Goal: Information Seeking & Learning: Learn about a topic

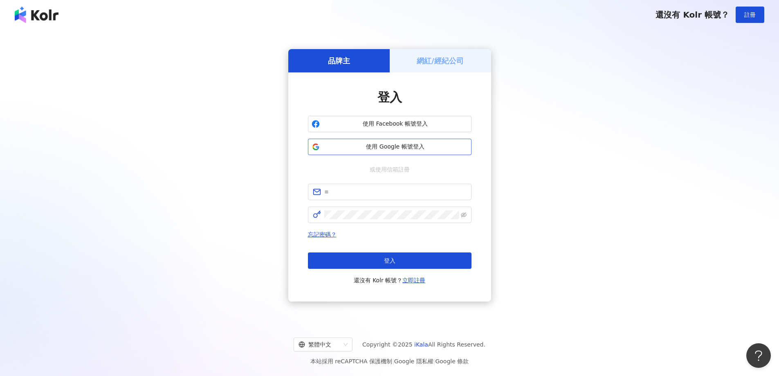
click at [412, 152] on button "使用 Google 帳號登入" at bounding box center [389, 147] width 163 height 16
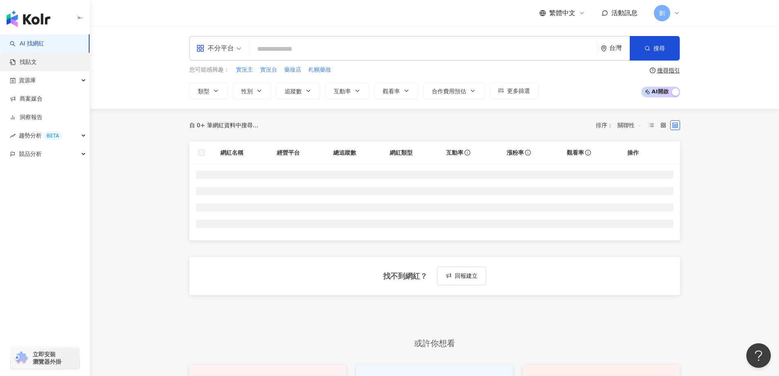
click at [37, 63] on link "找貼文" at bounding box center [23, 62] width 27 height 8
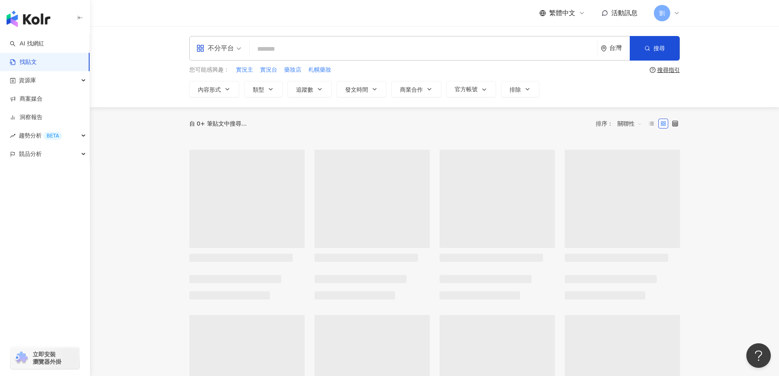
click at [243, 47] on div "不分平台" at bounding box center [219, 48] width 54 height 24
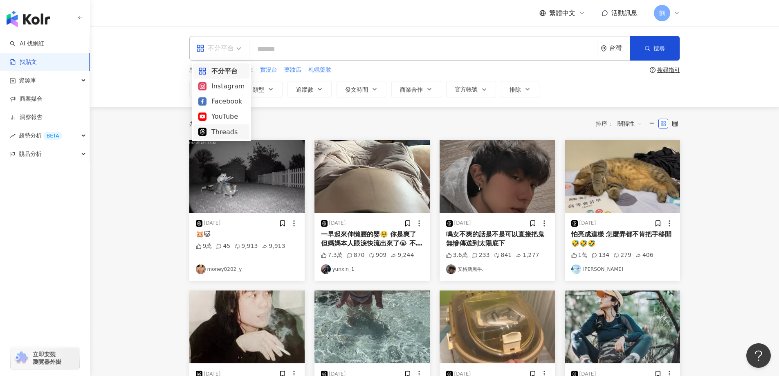
click at [227, 128] on div "Threads" at bounding box center [221, 132] width 46 height 10
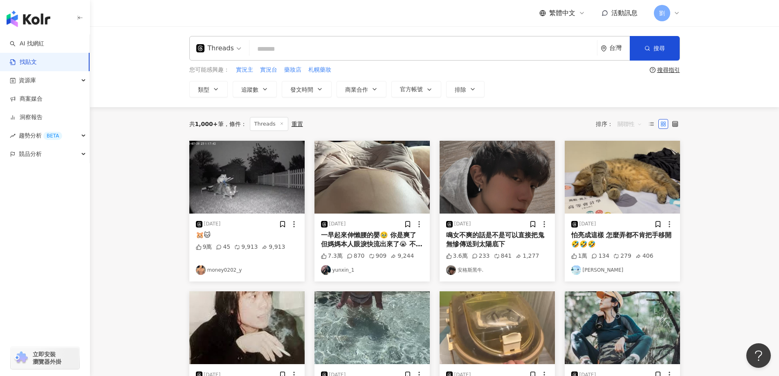
click at [631, 122] on span "關聯性" at bounding box center [629, 123] width 25 height 13
click at [627, 211] on div "發文時間" at bounding box center [630, 210] width 23 height 9
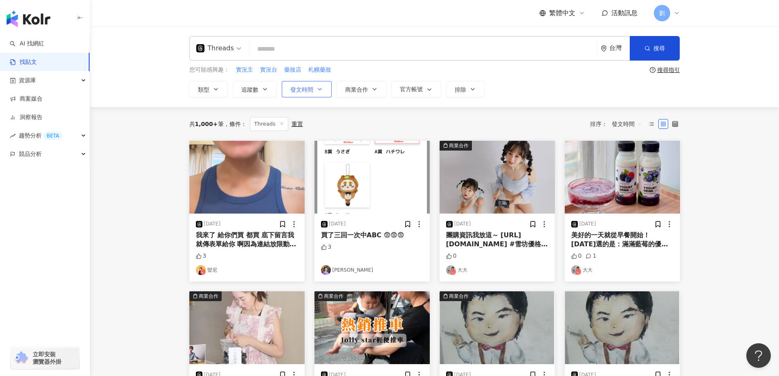
click at [299, 94] on button "發文時間" at bounding box center [307, 89] width 50 height 16
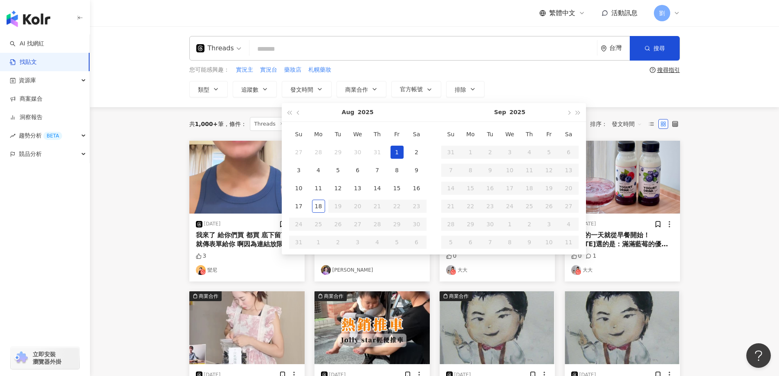
type input "**********"
click at [396, 150] on div "1" at bounding box center [396, 152] width 13 height 13
type input "**********"
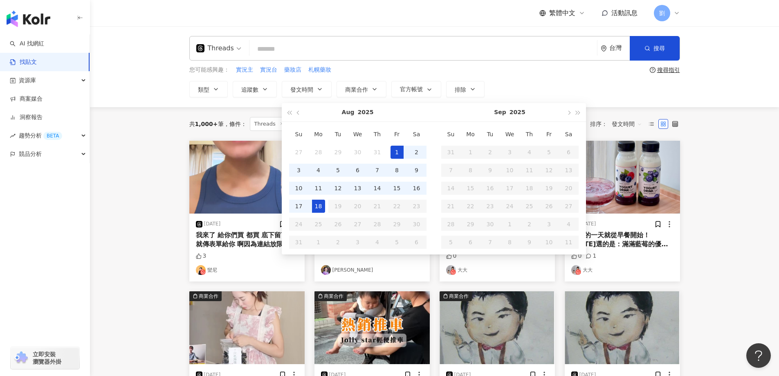
click at [320, 206] on div "18" at bounding box center [318, 205] width 13 height 13
type input "**********"
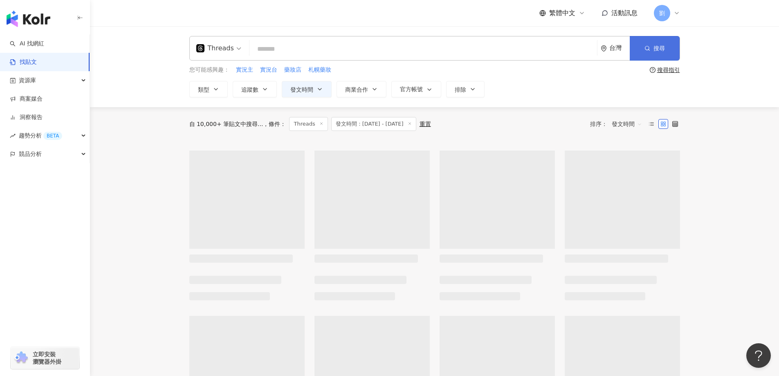
click at [664, 48] on span "搜尋" at bounding box center [658, 48] width 11 height 7
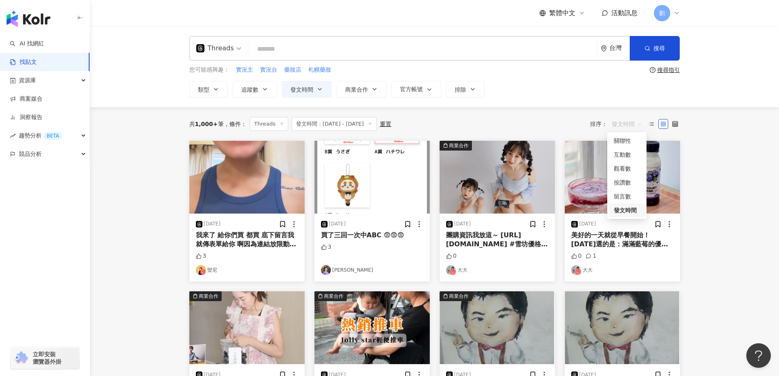
click at [627, 124] on span "發文時間" at bounding box center [626, 123] width 30 height 13
click at [625, 166] on div "觀看數" at bounding box center [627, 168] width 26 height 9
click at [632, 125] on span "觀看數" at bounding box center [629, 123] width 25 height 13
click at [630, 184] on div "按讚數" at bounding box center [630, 182] width 23 height 9
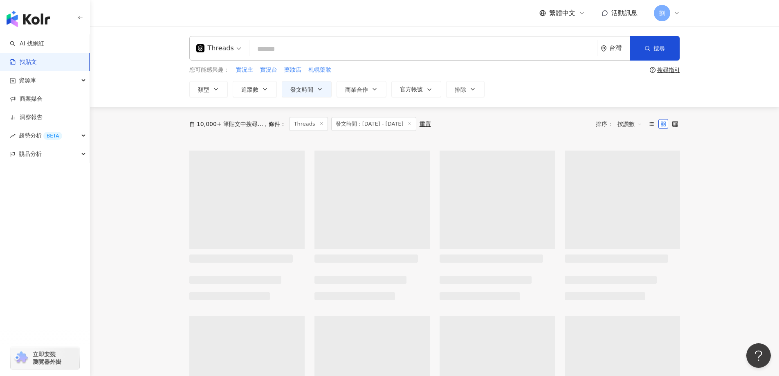
click at [630, 123] on span "按讚數" at bounding box center [629, 123] width 25 height 13
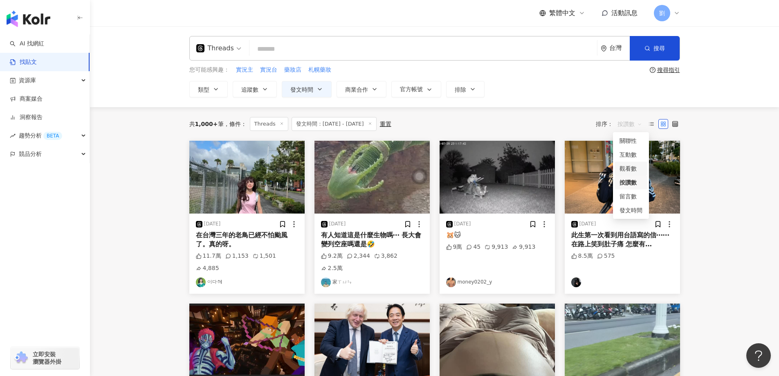
click at [629, 169] on div "觀看數" at bounding box center [630, 168] width 23 height 9
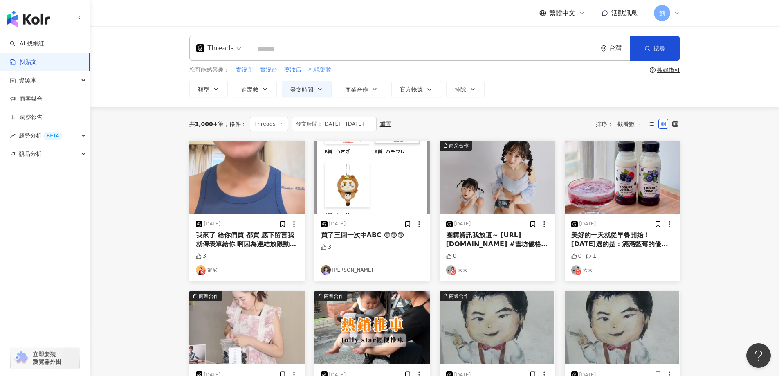
click at [220, 175] on img at bounding box center [246, 177] width 115 height 73
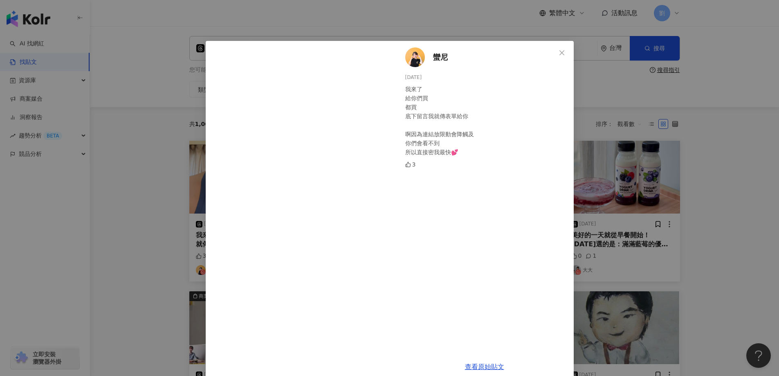
click at [607, 80] on div "蠻尼 2025/8/18 我來了 給你們買 都買 底下留言我就傳表單給你 啊因為連結放限動會降觸及 你們會看不到 所以直接密我最快💕 3 查看原始貼文" at bounding box center [389, 188] width 779 height 376
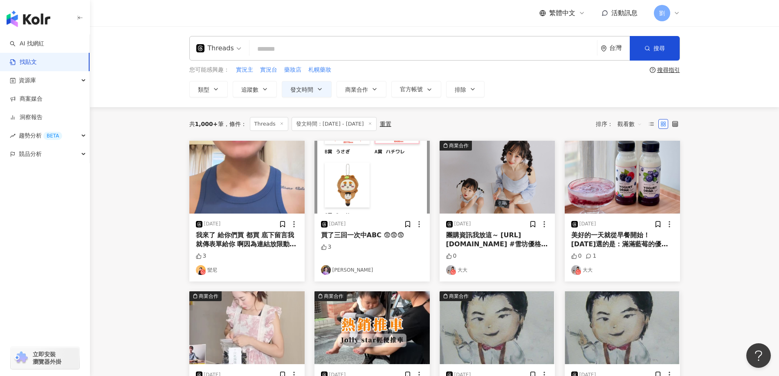
click at [381, 174] on img at bounding box center [371, 177] width 115 height 73
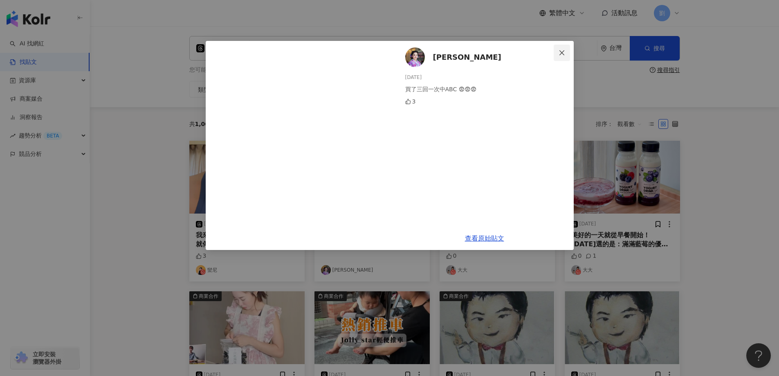
click at [567, 51] on span "Close" at bounding box center [561, 52] width 16 height 7
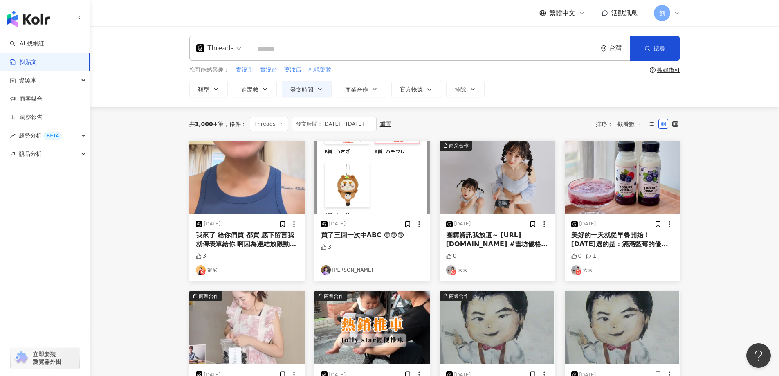
click at [503, 183] on img at bounding box center [496, 177] width 115 height 73
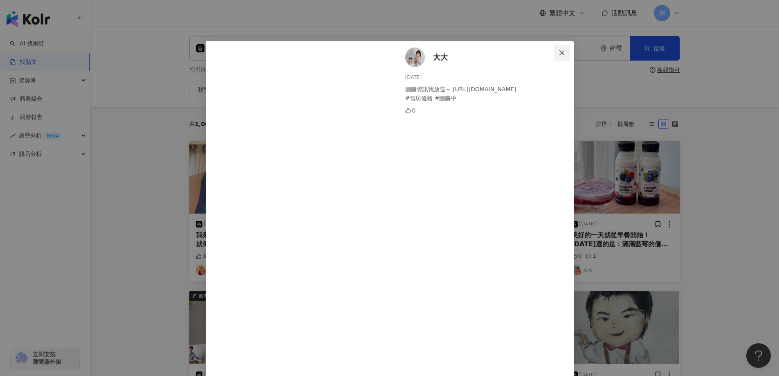
click at [558, 52] on icon "close" at bounding box center [561, 52] width 7 height 7
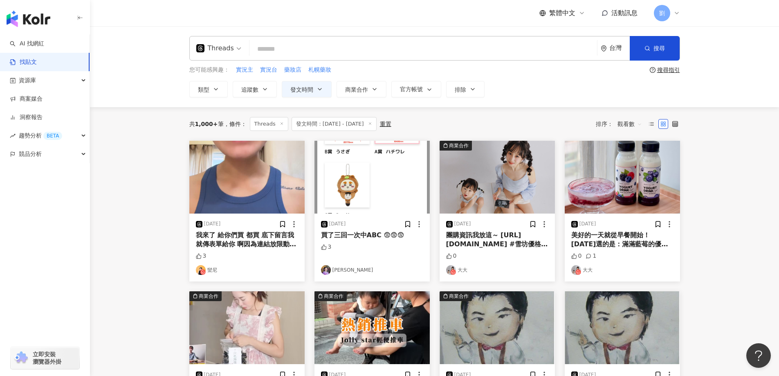
click at [609, 185] on img at bounding box center [621, 177] width 115 height 73
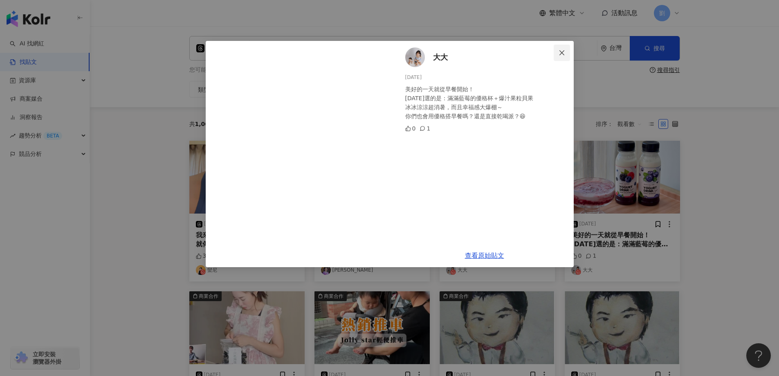
click at [561, 53] on icon "close" at bounding box center [561, 52] width 5 height 5
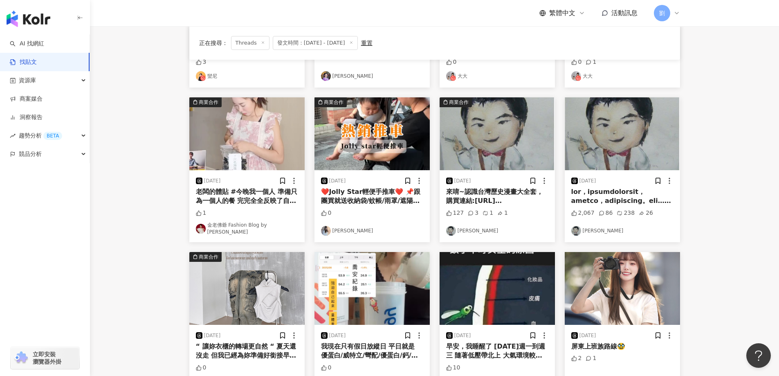
scroll to position [163, 0]
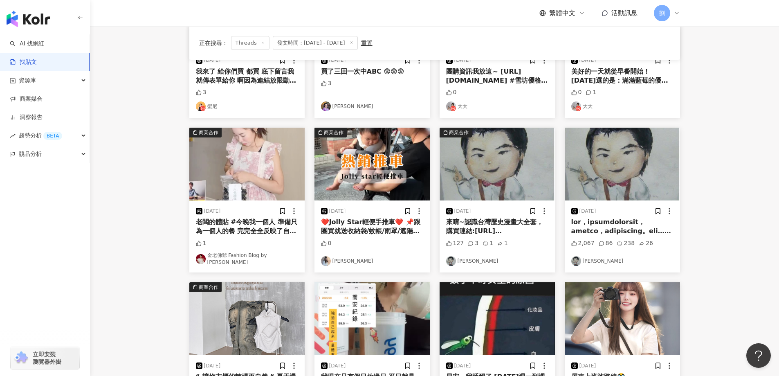
click at [269, 164] on img at bounding box center [246, 164] width 115 height 73
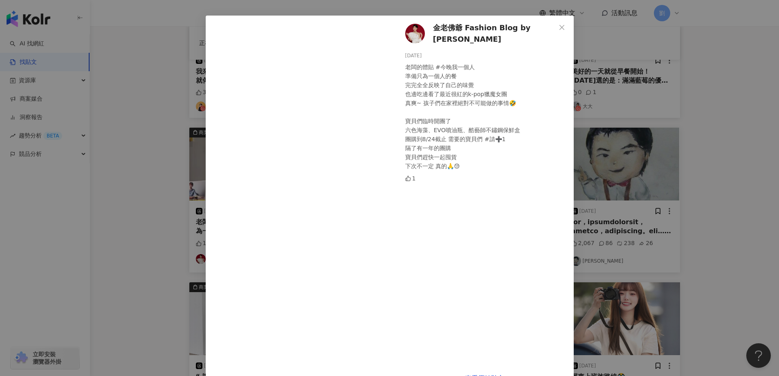
scroll to position [49, 0]
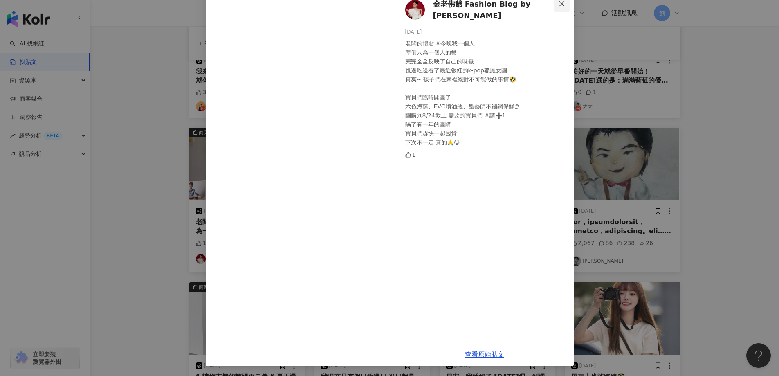
click at [555, 5] on span "Close" at bounding box center [561, 3] width 16 height 7
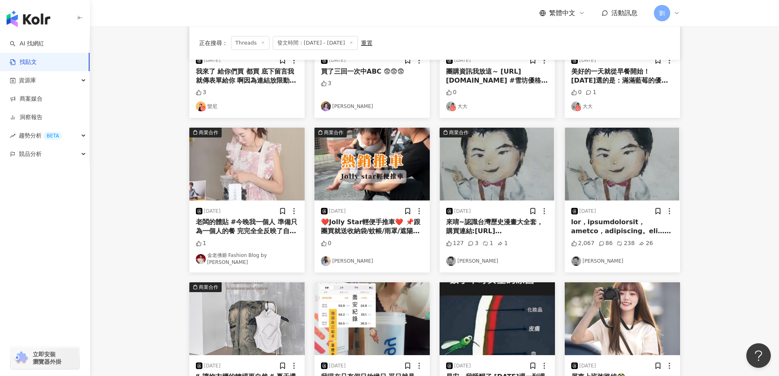
click at [399, 170] on img at bounding box center [371, 164] width 115 height 73
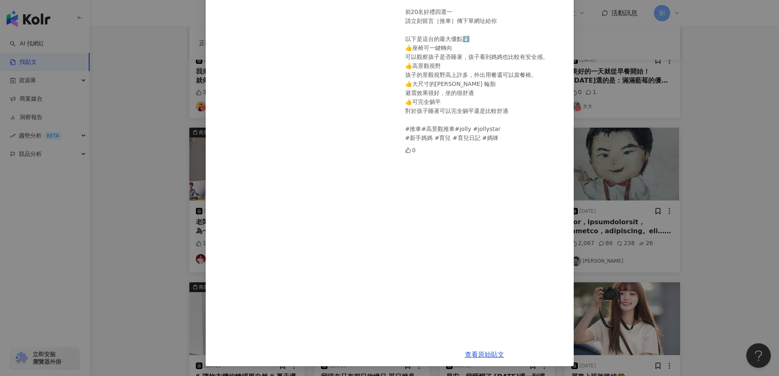
scroll to position [0, 0]
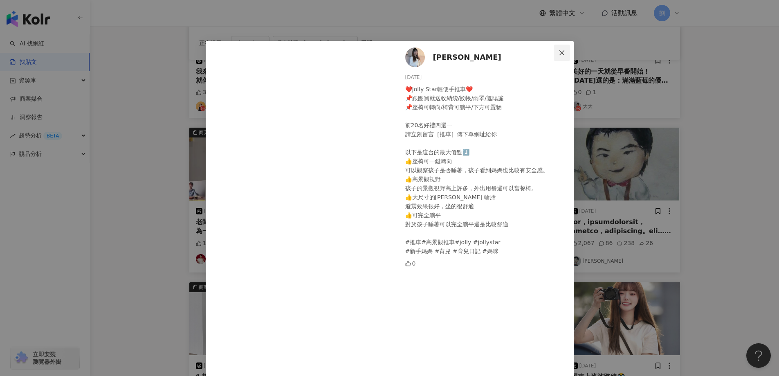
click at [558, 51] on icon "close" at bounding box center [561, 52] width 7 height 7
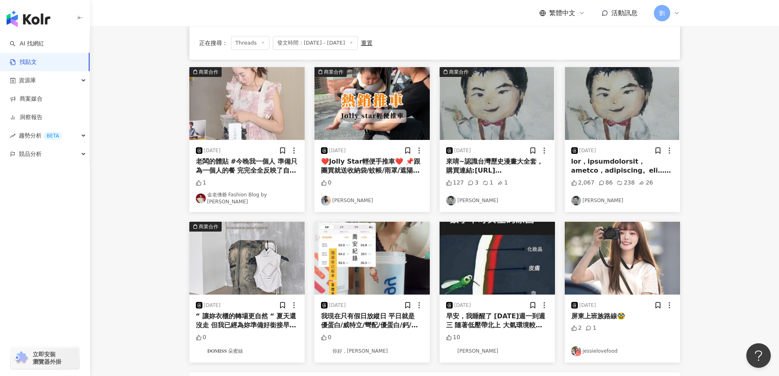
scroll to position [119, 0]
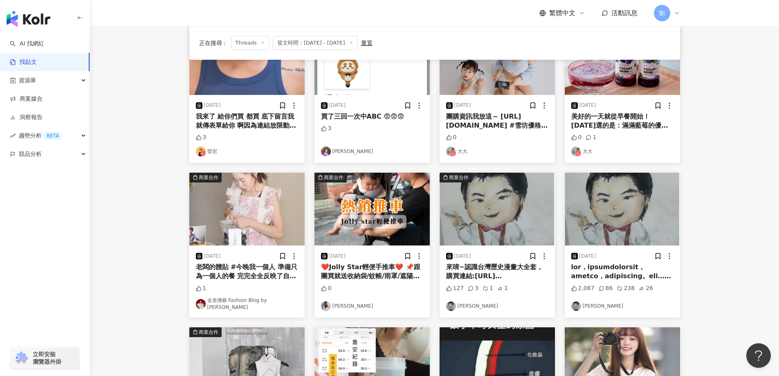
click at [541, 206] on img at bounding box center [496, 208] width 115 height 73
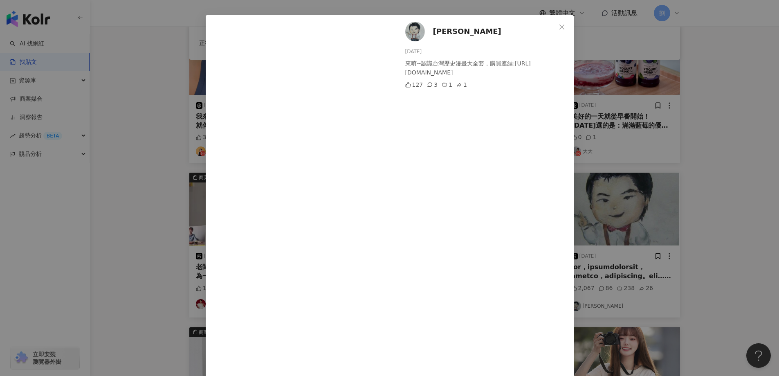
scroll to position [0, 0]
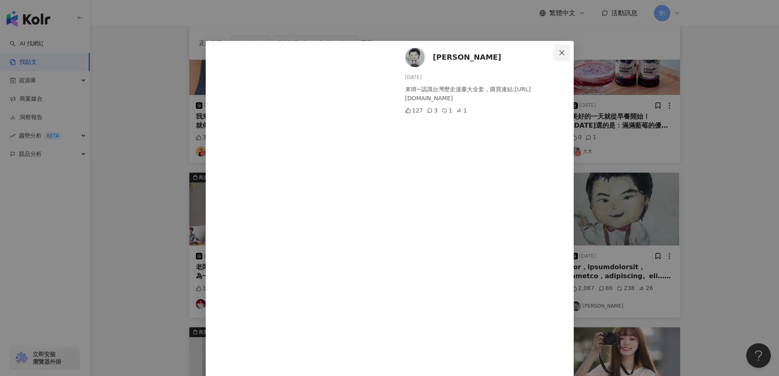
click at [559, 56] on button "Close" at bounding box center [561, 53] width 16 height 16
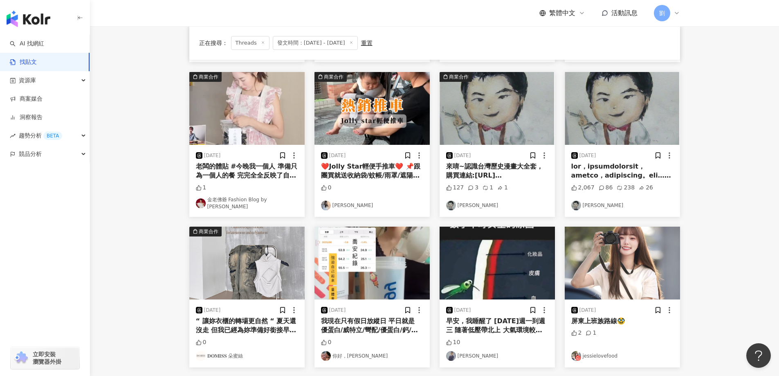
scroll to position [282, 0]
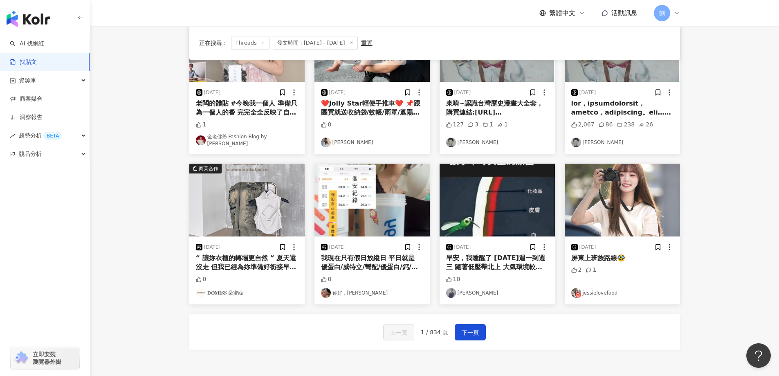
click at [266, 195] on img at bounding box center [246, 199] width 115 height 73
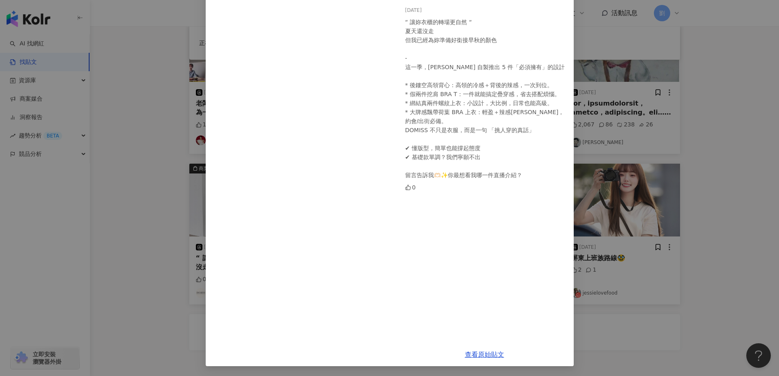
scroll to position [0, 0]
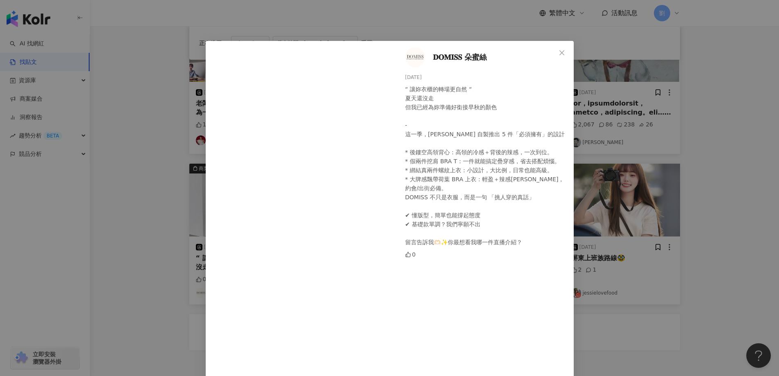
click at [558, 50] on icon "close" at bounding box center [561, 52] width 7 height 7
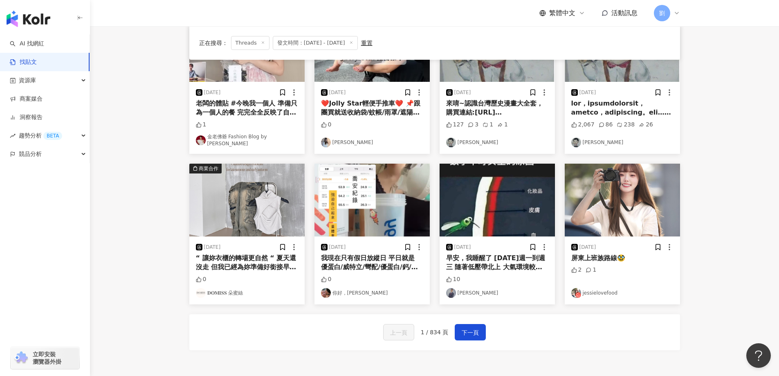
click at [391, 192] on img at bounding box center [371, 199] width 115 height 73
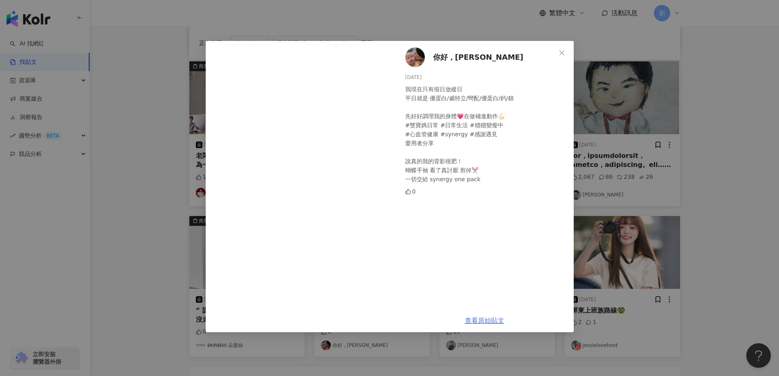
scroll to position [200, 0]
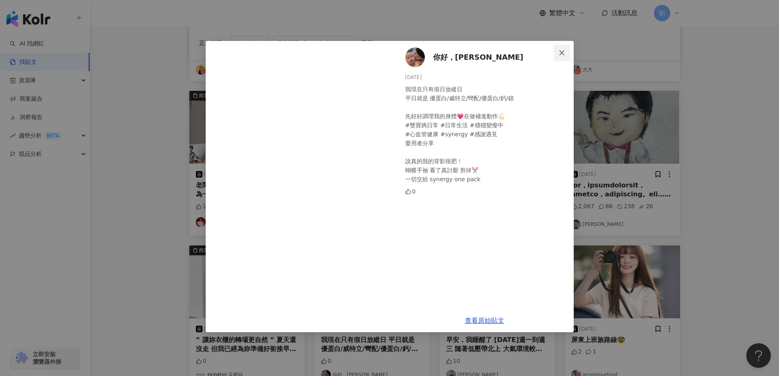
click at [560, 54] on icon "close" at bounding box center [561, 52] width 7 height 7
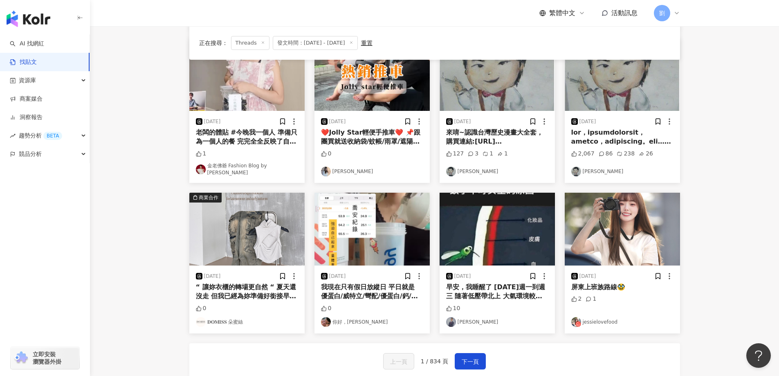
scroll to position [364, 0]
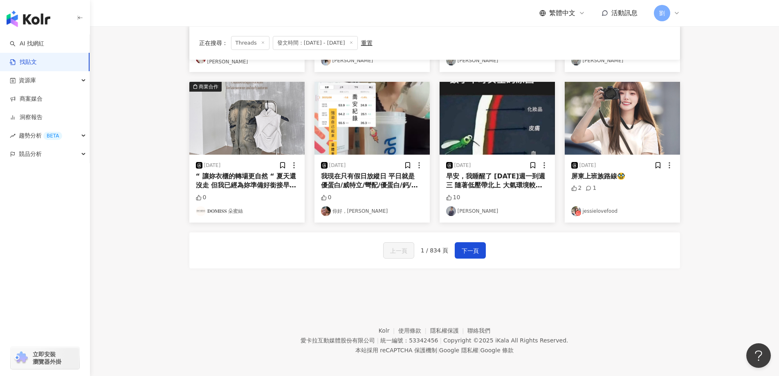
click at [511, 104] on img at bounding box center [496, 118] width 115 height 73
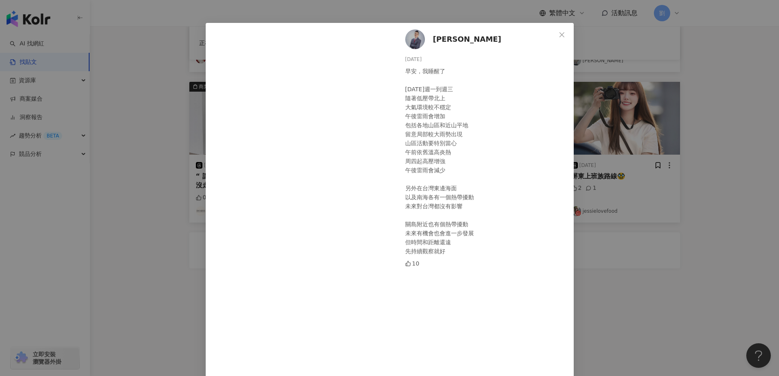
scroll to position [0, 0]
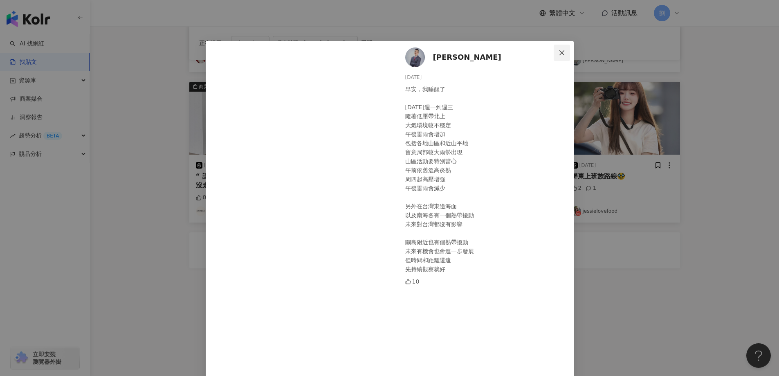
click at [558, 54] on icon "close" at bounding box center [561, 52] width 7 height 7
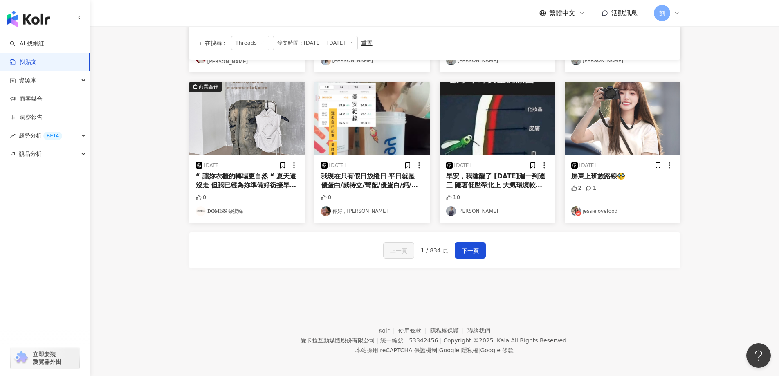
click at [589, 109] on img at bounding box center [621, 118] width 115 height 73
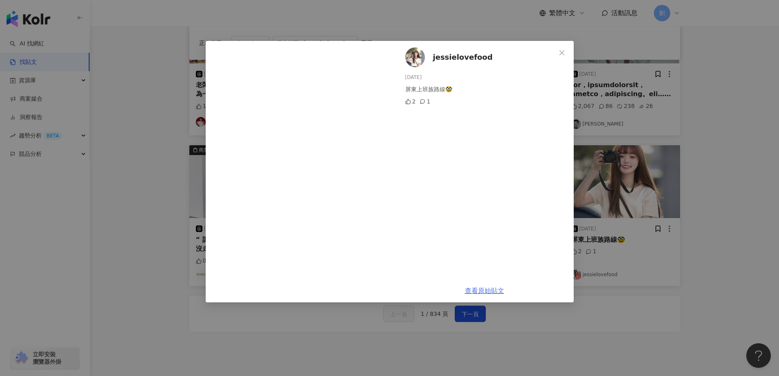
scroll to position [282, 0]
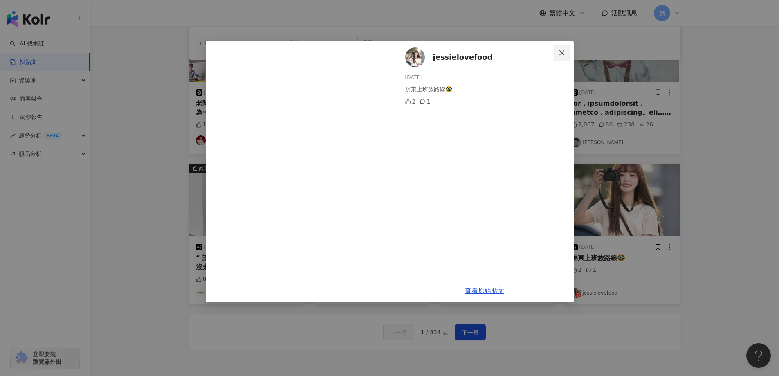
click at [562, 54] on icon "close" at bounding box center [561, 52] width 5 height 5
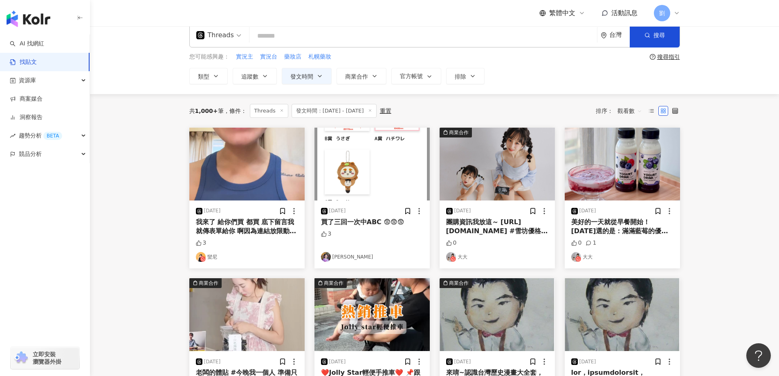
scroll to position [0, 0]
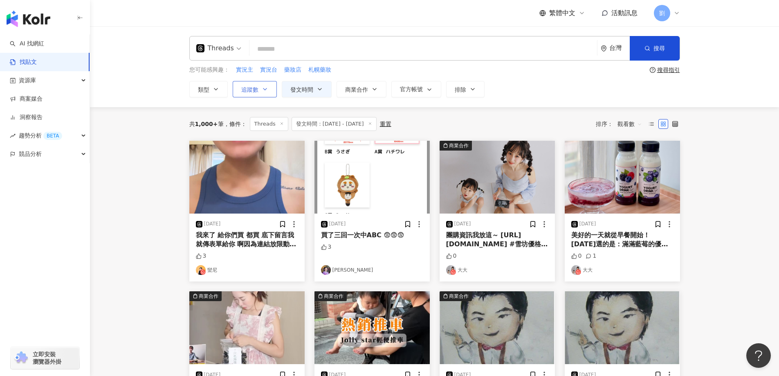
click at [264, 87] on icon "button" at bounding box center [265, 89] width 7 height 7
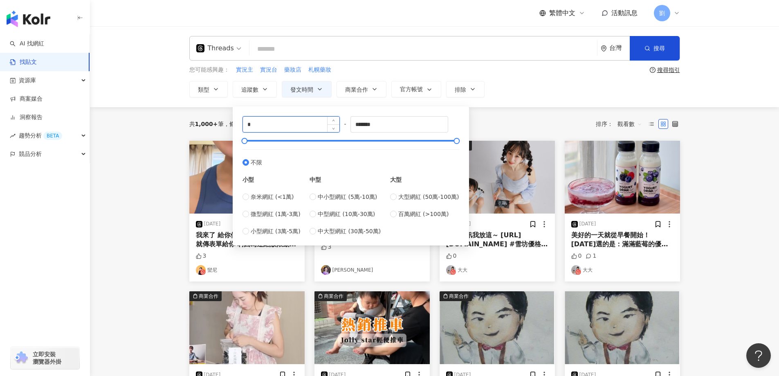
click at [296, 128] on input "*" at bounding box center [291, 124] width 97 height 16
type input "****"
drag, startPoint x: 414, startPoint y: 125, endPoint x: 340, endPoint y: 130, distance: 73.7
click at [340, 130] on div "**** - ******* 不限 小型 奈米網紅 (<1萬) 微型網紅 (1萬-3萬) 小型網紅 (3萬-5萬) 中型 中小型網紅 (5萬-10萬) 中型網…" at bounding box center [350, 175] width 217 height 119
type input "*****"
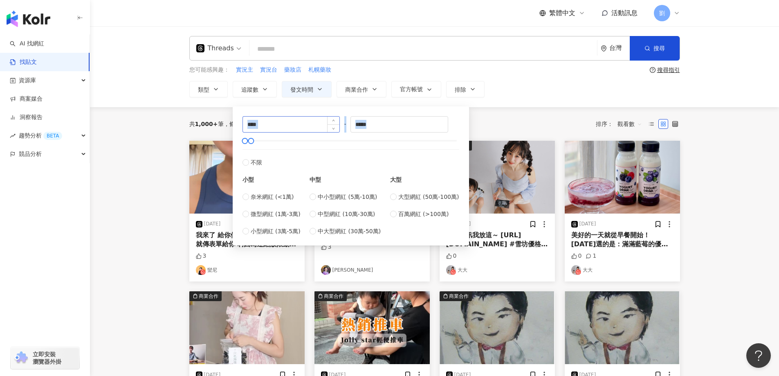
drag, startPoint x: 281, startPoint y: 133, endPoint x: 268, endPoint y: 127, distance: 14.3
click at [271, 130] on div "**** - ***** 不限 小型 奈米網紅 (<1萬) 微型網紅 (1萬-3萬) 小型網紅 (3萬-5萬) 中型 中小型網紅 (5萬-10萬) 中型網紅 …" at bounding box center [350, 175] width 217 height 119
drag, startPoint x: 248, startPoint y: 126, endPoint x: 242, endPoint y: 127, distance: 5.7
click at [243, 127] on input "****" at bounding box center [291, 124] width 97 height 16
click at [250, 125] on input "****" at bounding box center [291, 124] width 97 height 16
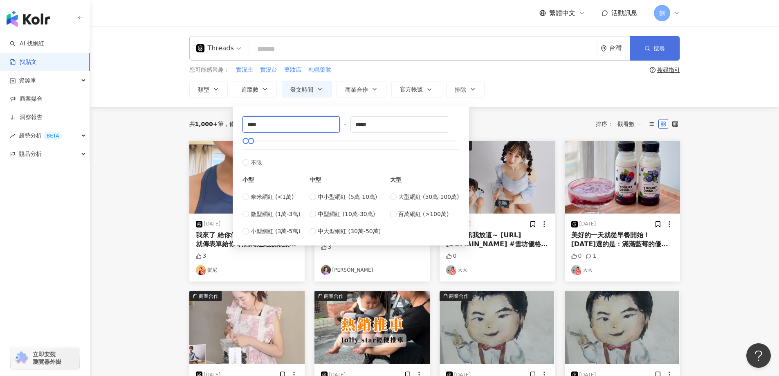
type input "****"
click at [667, 52] on button "搜尋" at bounding box center [654, 48] width 50 height 25
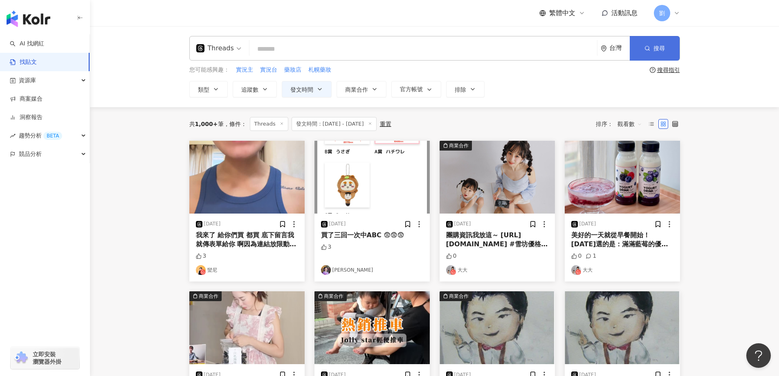
click at [658, 47] on span "搜尋" at bounding box center [658, 48] width 11 height 7
click at [638, 128] on span "觀看數" at bounding box center [629, 123] width 25 height 13
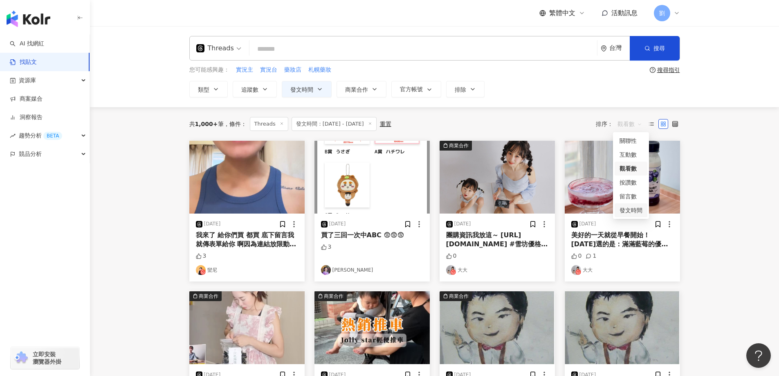
click at [638, 209] on div "發文時間" at bounding box center [630, 210] width 23 height 9
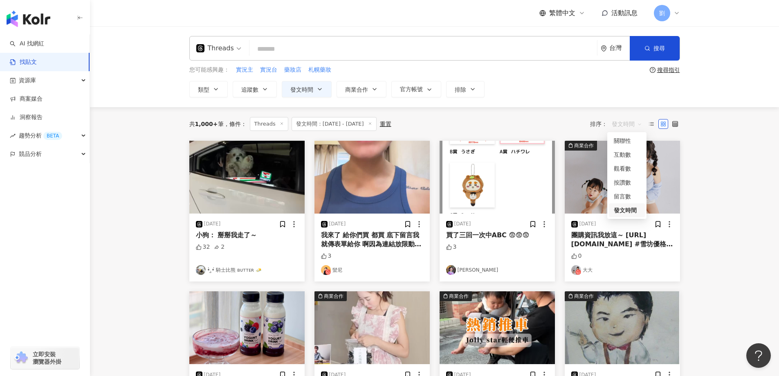
click at [624, 122] on span "發文時間" at bounding box center [626, 123] width 30 height 13
click at [627, 148] on div "互動數" at bounding box center [627, 155] width 36 height 14
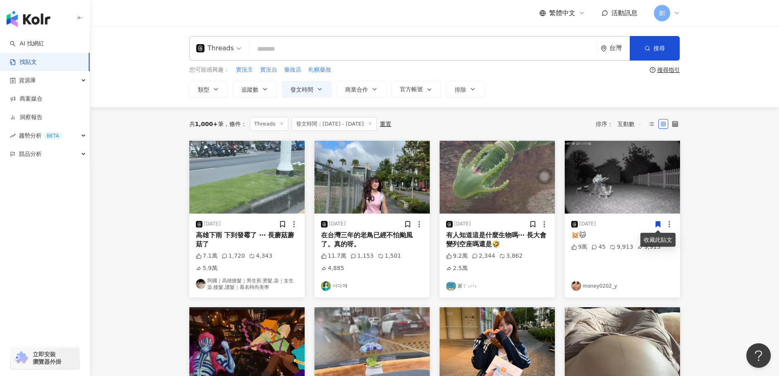
click at [339, 127] on span "發文時間：2025/8/1 - 2025/8/18" at bounding box center [333, 124] width 85 height 14
click at [372, 124] on icon at bounding box center [370, 123] width 4 height 4
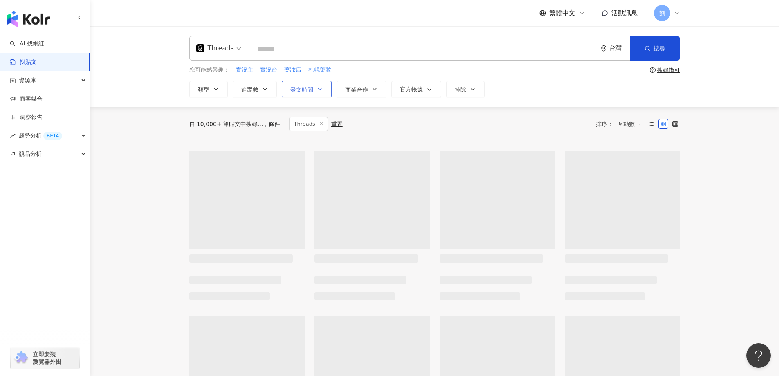
click at [314, 93] on button "發文時間" at bounding box center [307, 89] width 50 height 16
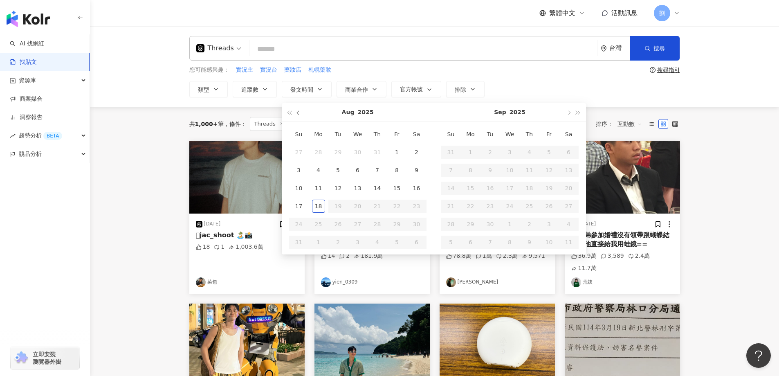
click at [299, 109] on button "button" at bounding box center [298, 112] width 9 height 18
type input "**********"
click at [302, 154] on div "1" at bounding box center [298, 152] width 13 height 13
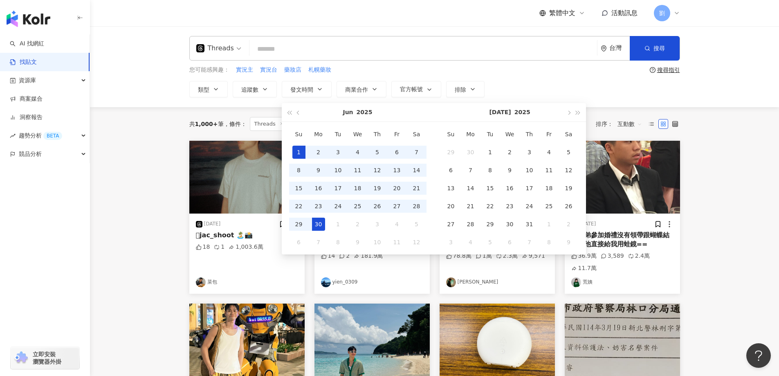
click at [321, 229] on div "30" at bounding box center [318, 223] width 13 height 13
type input "**********"
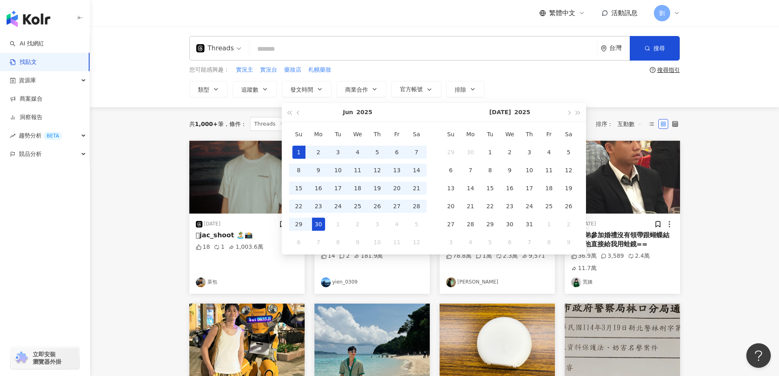
type input "**********"
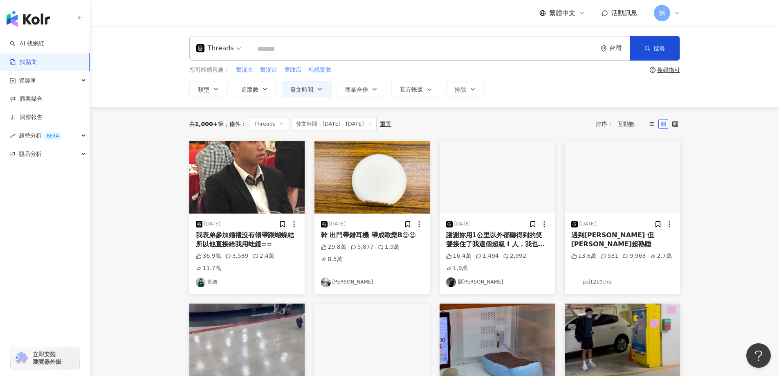
click at [393, 161] on img at bounding box center [371, 177] width 115 height 73
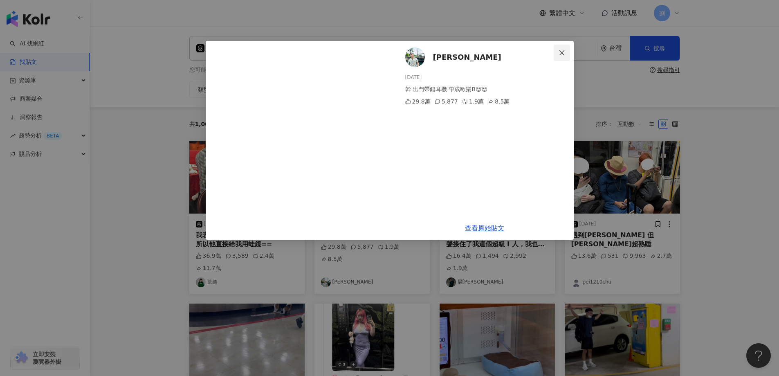
click at [563, 51] on icon "close" at bounding box center [561, 52] width 5 height 5
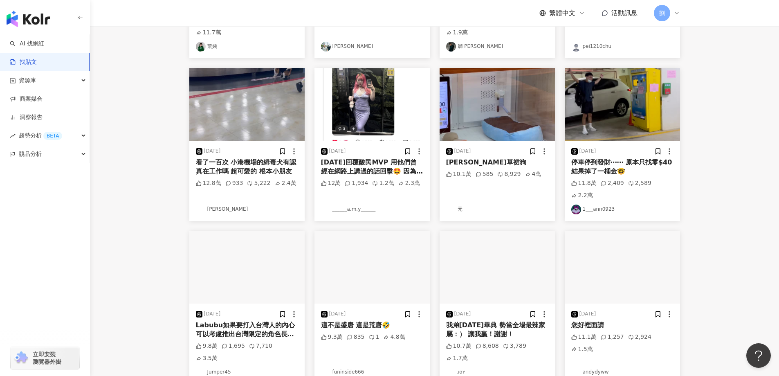
scroll to position [245, 0]
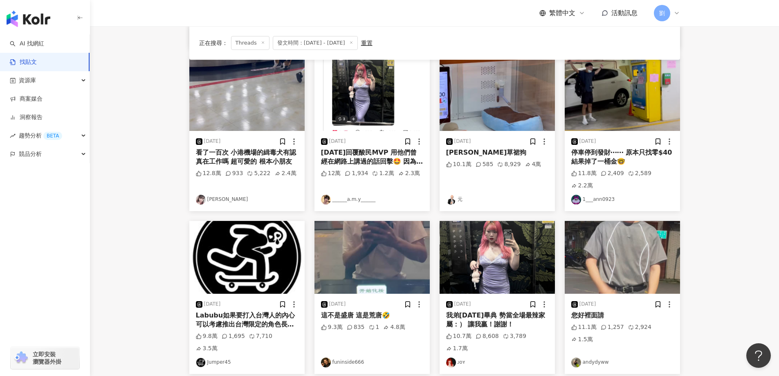
click at [484, 236] on img at bounding box center [496, 257] width 115 height 73
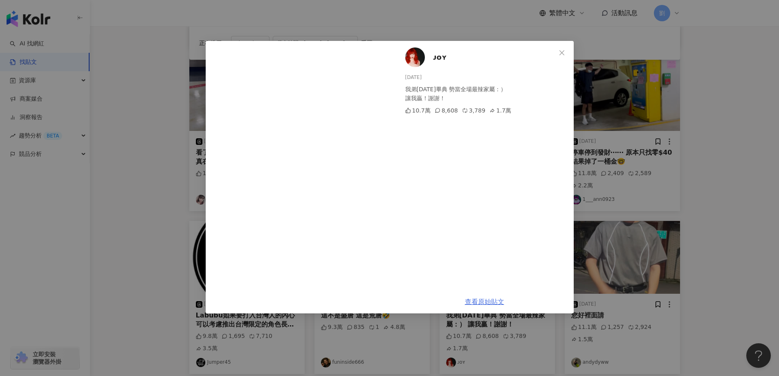
click at [482, 300] on link "查看原始貼文" at bounding box center [484, 302] width 39 height 8
click at [558, 47] on button "Close" at bounding box center [561, 53] width 16 height 16
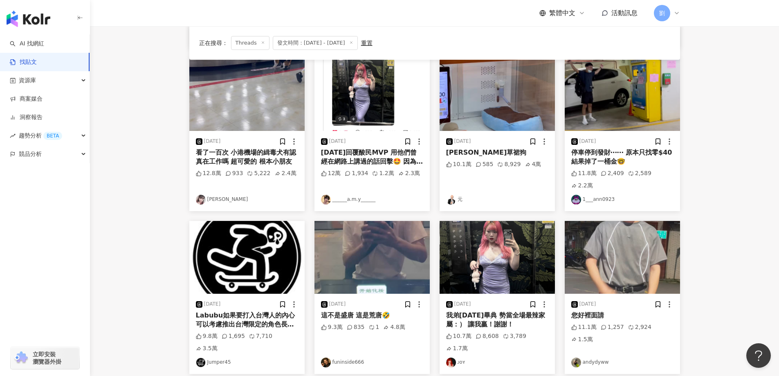
click at [638, 240] on img at bounding box center [621, 257] width 115 height 73
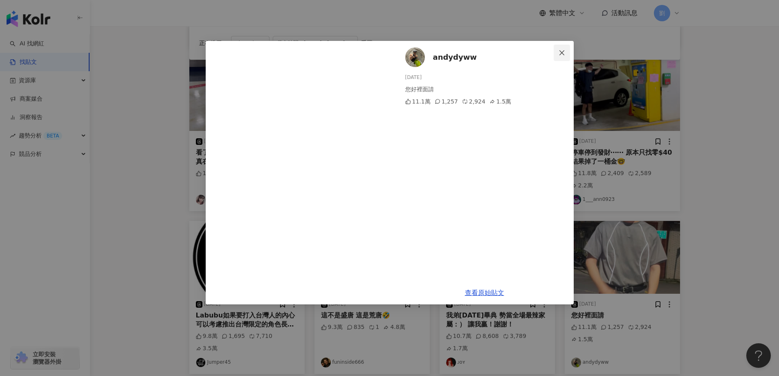
click at [567, 52] on span "Close" at bounding box center [561, 52] width 16 height 7
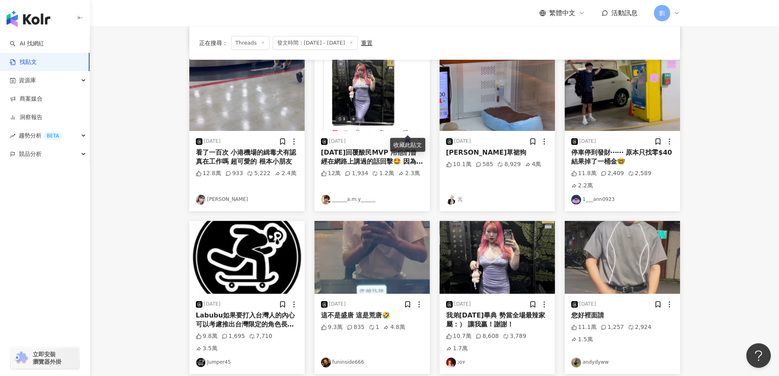
click at [271, 233] on img at bounding box center [246, 257] width 115 height 73
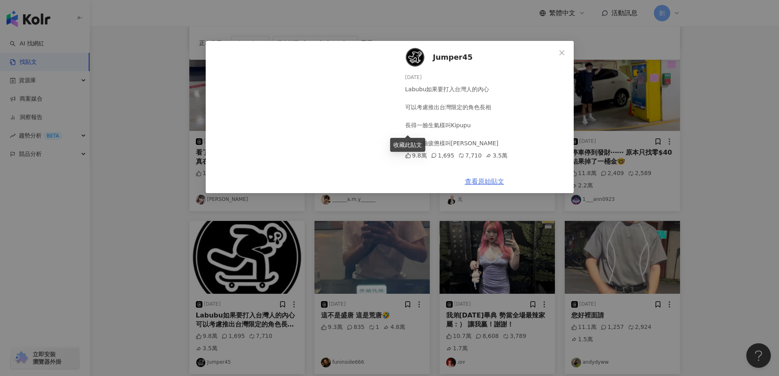
scroll to position [163, 0]
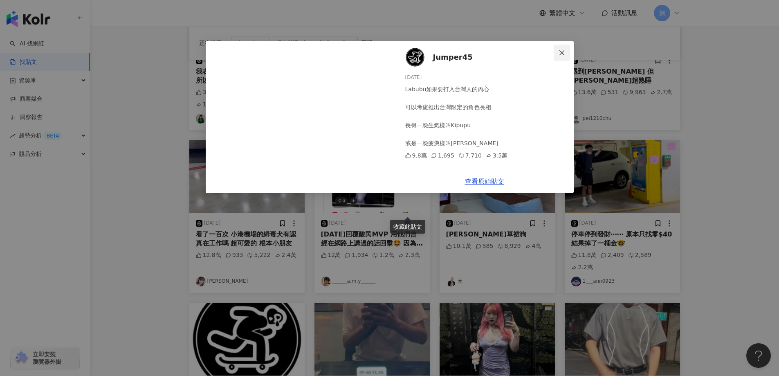
click at [560, 56] on button "Close" at bounding box center [561, 53] width 16 height 16
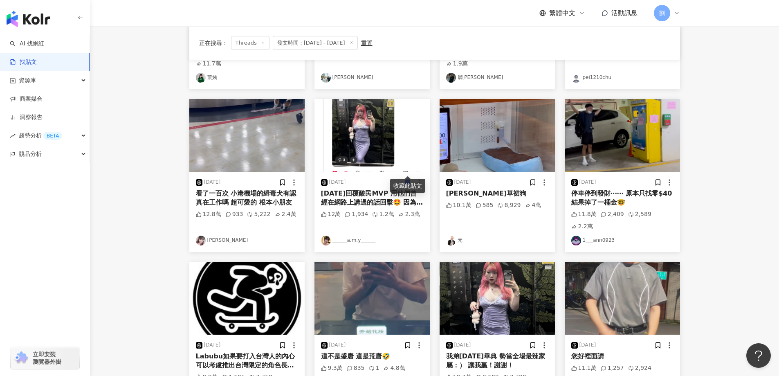
scroll to position [245, 0]
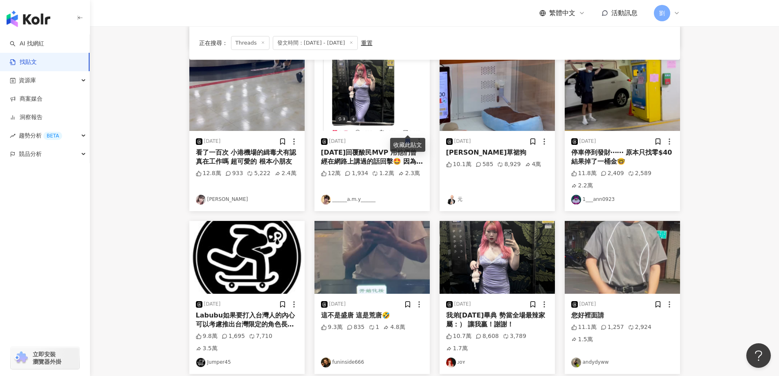
click at [366, 229] on img at bounding box center [371, 257] width 115 height 73
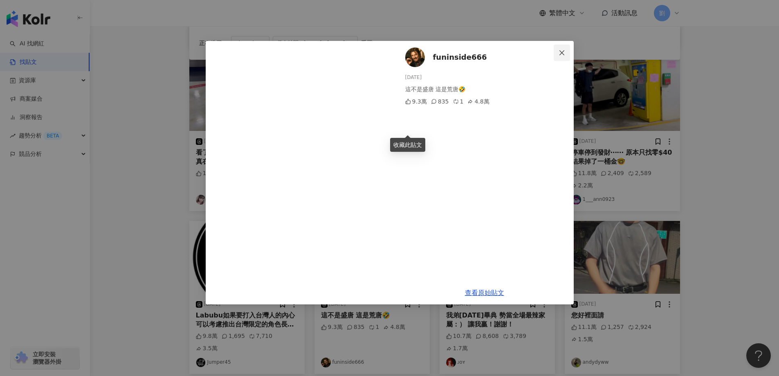
click at [561, 52] on icon "close" at bounding box center [561, 52] width 7 height 7
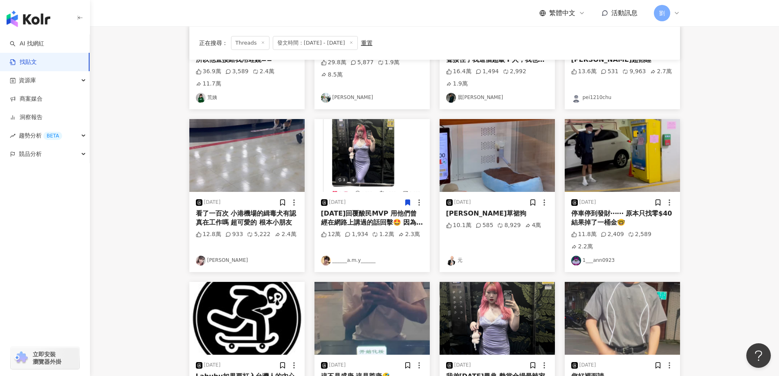
scroll to position [327, 0]
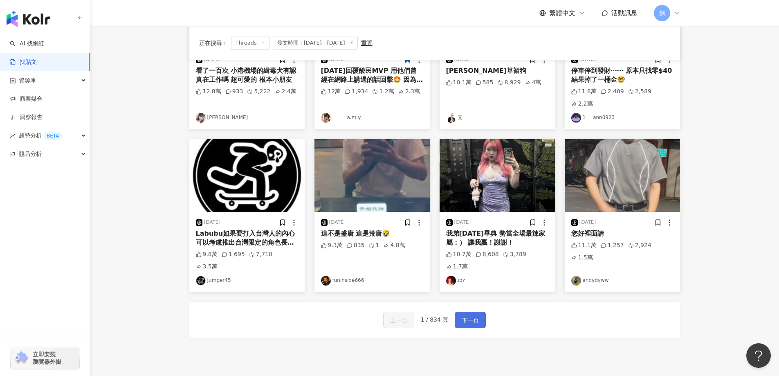
click at [477, 311] on button "下一頁" at bounding box center [470, 319] width 31 height 16
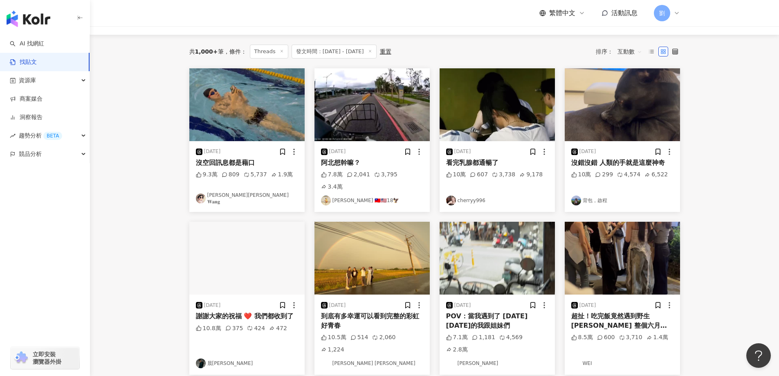
scroll to position [0, 0]
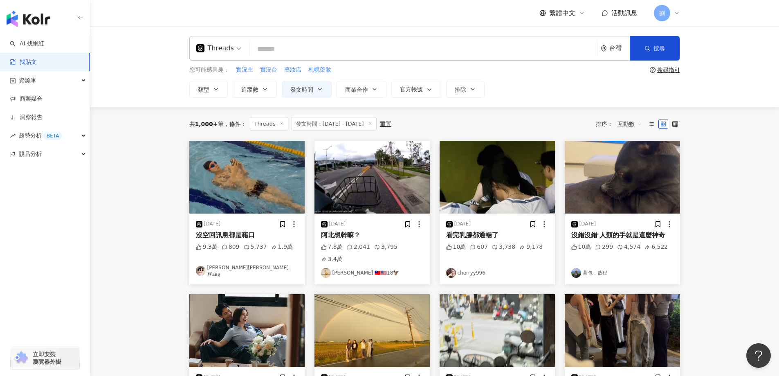
click at [262, 166] on img at bounding box center [246, 177] width 115 height 73
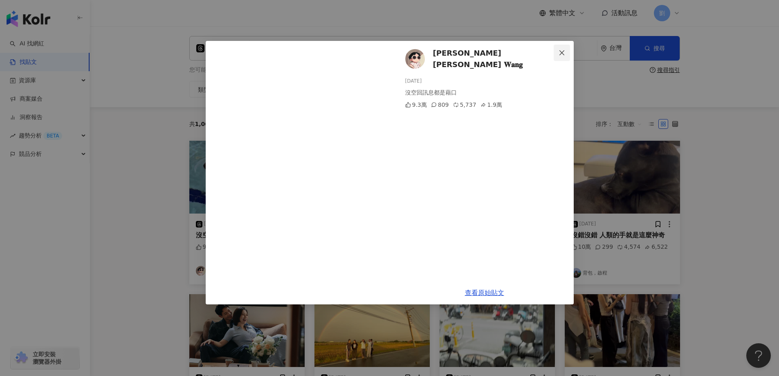
click at [560, 48] on button "Close" at bounding box center [561, 53] width 16 height 16
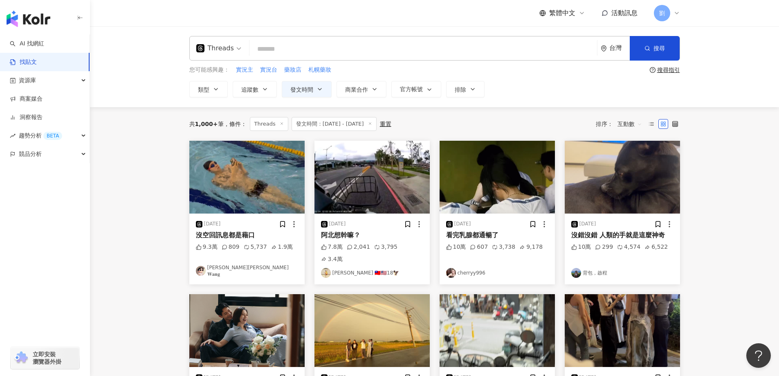
click at [387, 177] on img at bounding box center [371, 177] width 115 height 73
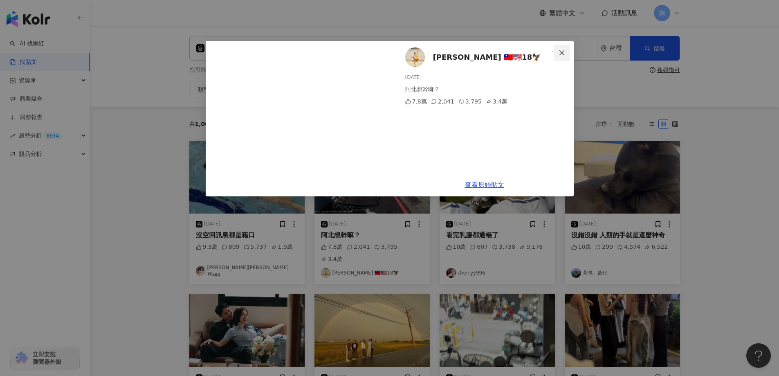
click at [564, 51] on icon "close" at bounding box center [561, 52] width 7 height 7
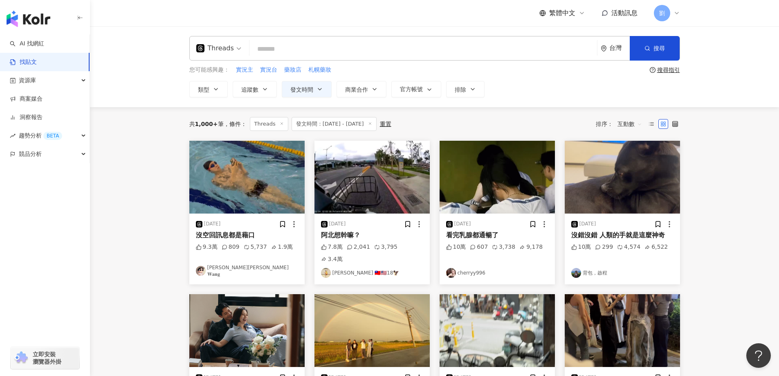
click at [503, 167] on img at bounding box center [496, 177] width 115 height 73
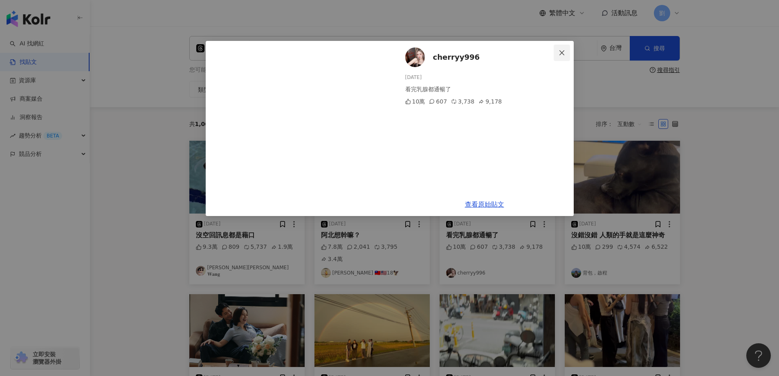
click at [562, 49] on icon "close" at bounding box center [561, 52] width 7 height 7
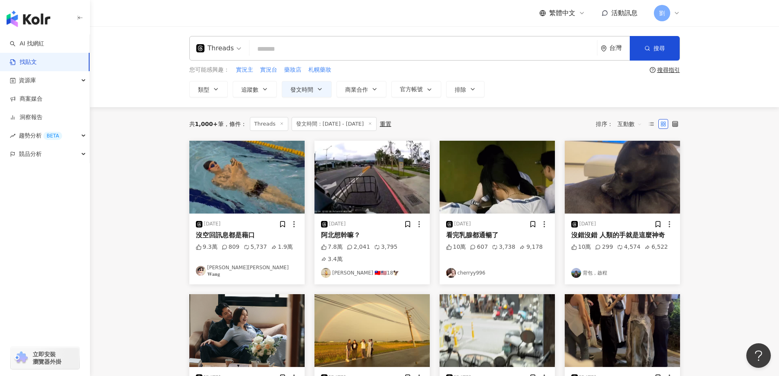
click at [620, 158] on img at bounding box center [621, 177] width 115 height 73
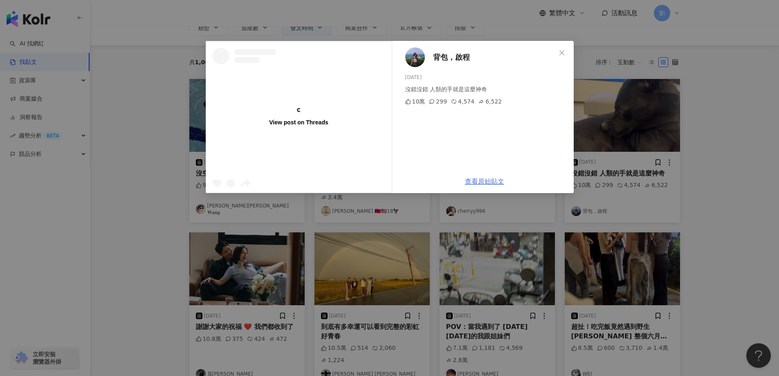
scroll to position [82, 0]
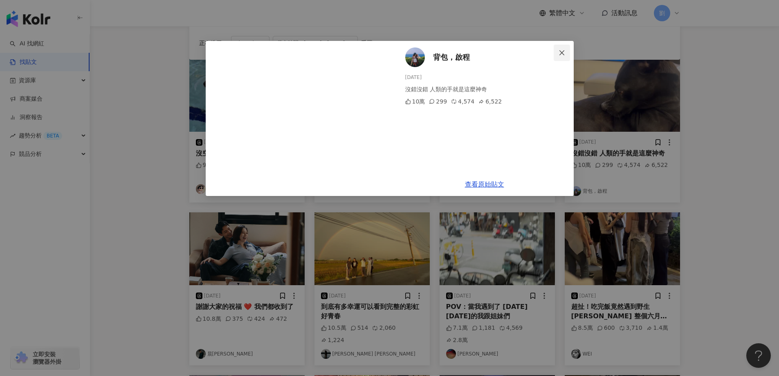
click at [561, 50] on icon "close" at bounding box center [561, 52] width 7 height 7
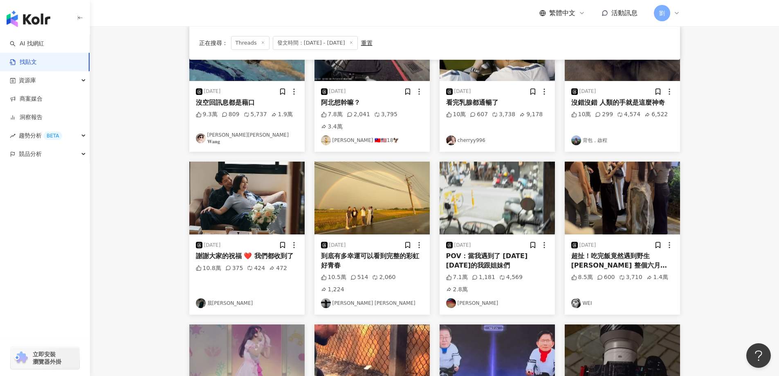
scroll to position [163, 0]
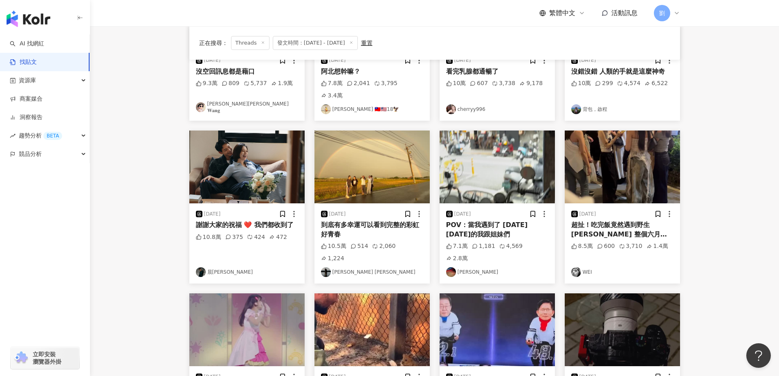
click at [512, 155] on img at bounding box center [496, 166] width 115 height 73
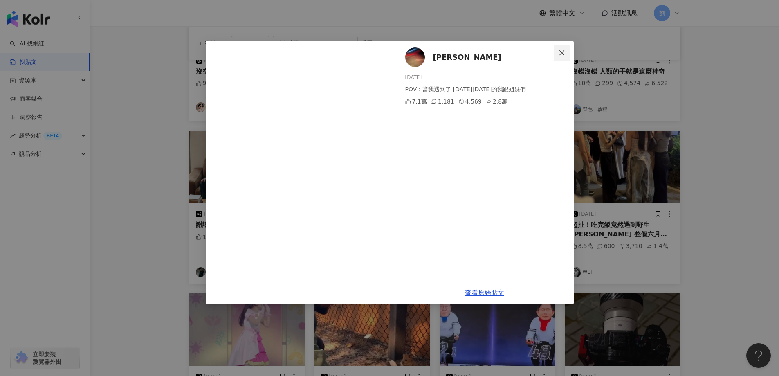
click at [557, 54] on span "Close" at bounding box center [561, 52] width 16 height 7
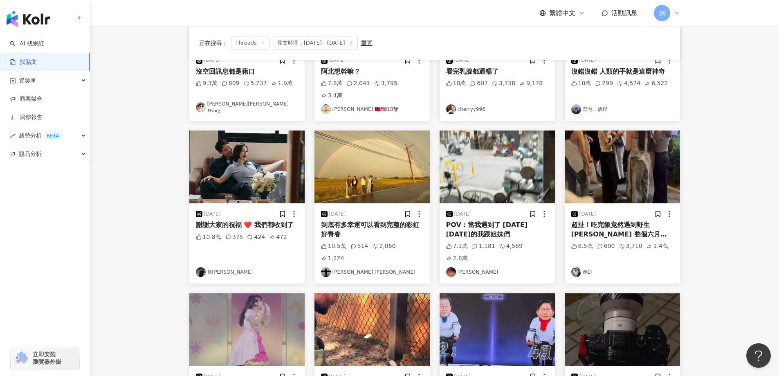
click at [625, 169] on img at bounding box center [621, 166] width 115 height 73
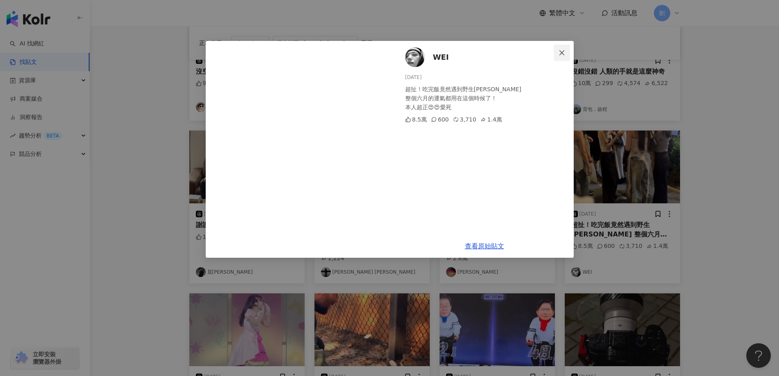
click at [561, 49] on icon "close" at bounding box center [561, 52] width 7 height 7
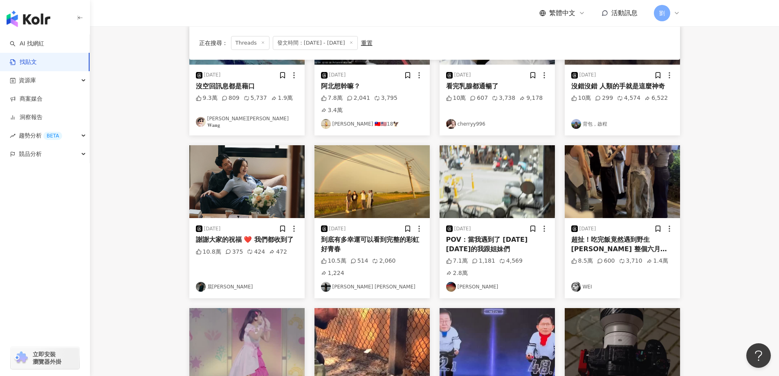
scroll to position [327, 0]
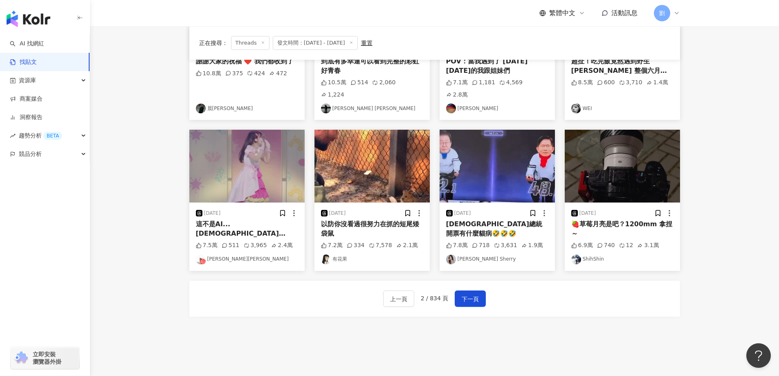
click at [486, 160] on img at bounding box center [496, 166] width 115 height 73
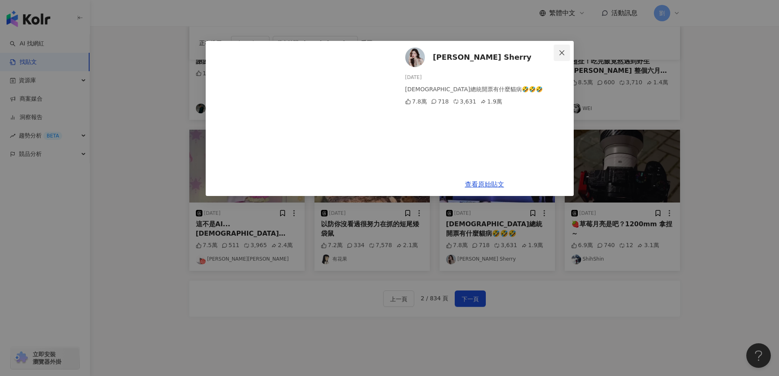
click at [558, 54] on icon "close" at bounding box center [561, 52] width 7 height 7
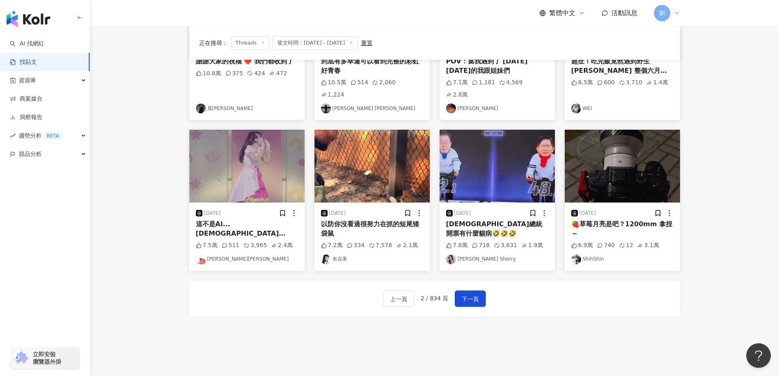
click at [269, 135] on img at bounding box center [246, 166] width 115 height 73
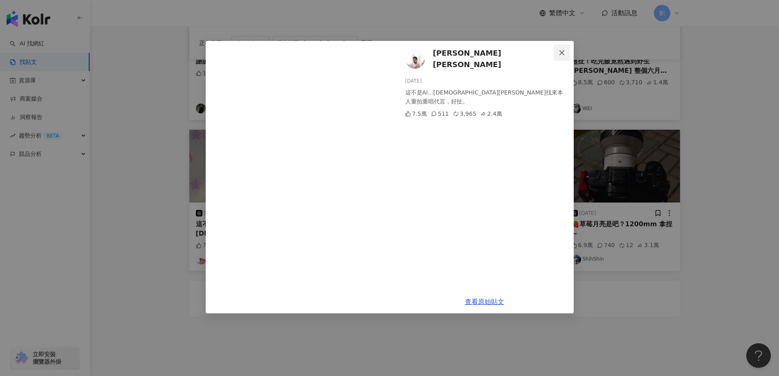
click at [557, 50] on span "Close" at bounding box center [561, 52] width 16 height 7
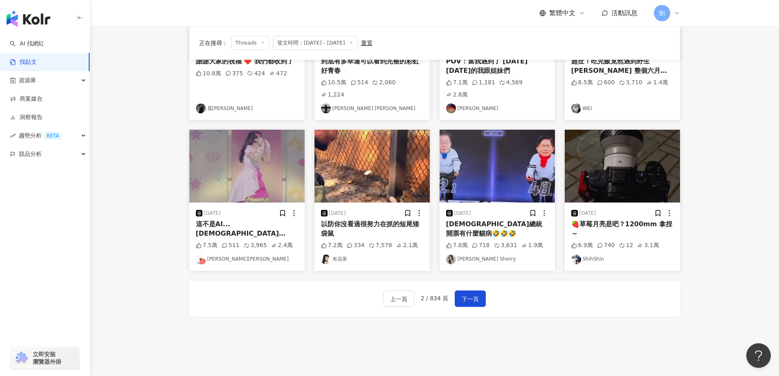
click at [629, 136] on img at bounding box center [621, 166] width 115 height 73
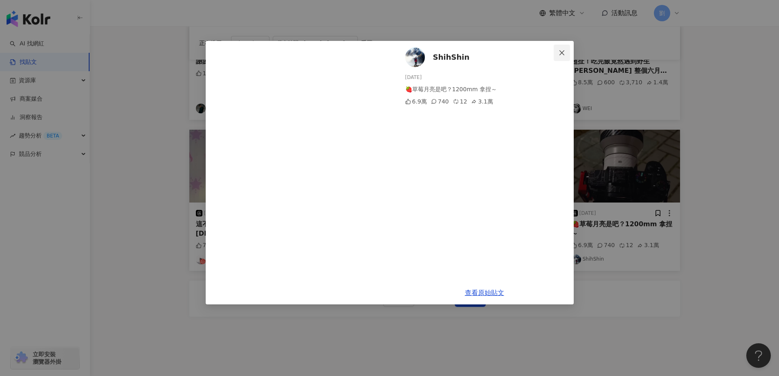
click at [560, 48] on button "Close" at bounding box center [561, 53] width 16 height 16
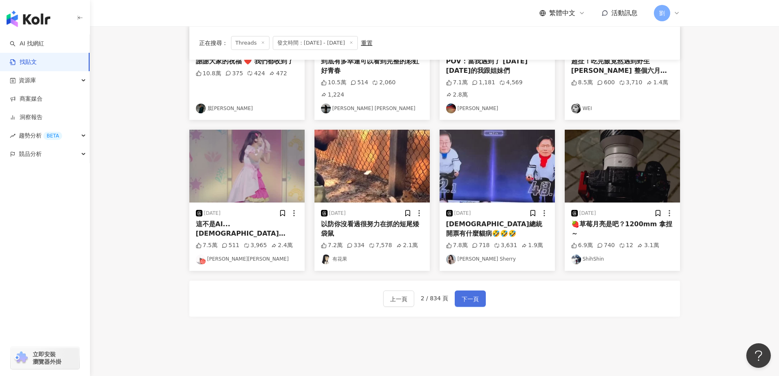
click at [464, 294] on span "下一頁" at bounding box center [469, 299] width 17 height 10
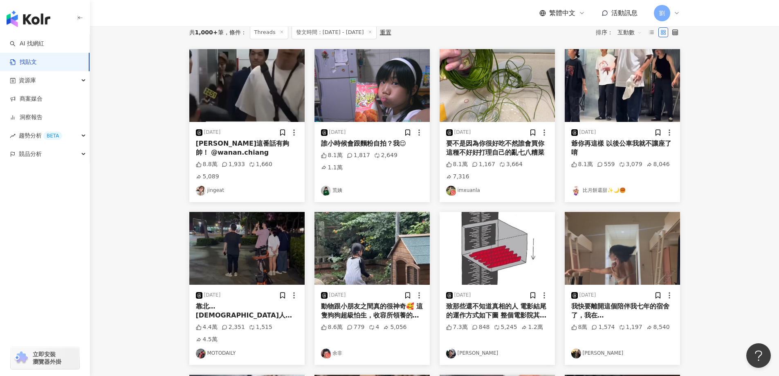
scroll to position [9, 0]
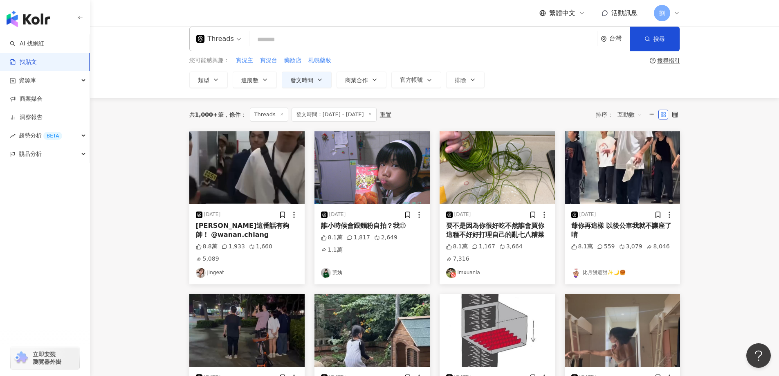
click at [267, 162] on img at bounding box center [246, 167] width 115 height 73
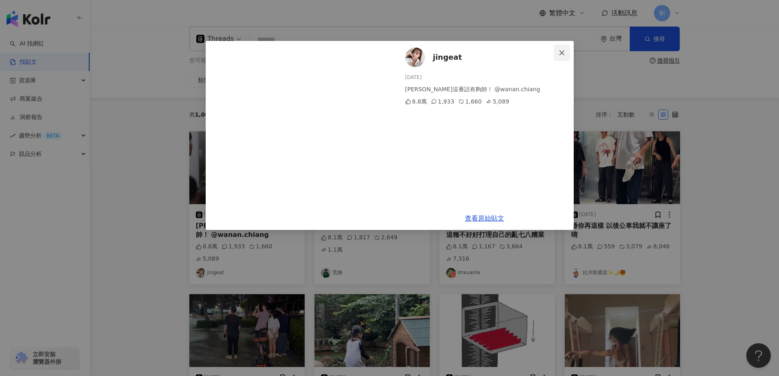
click at [564, 52] on icon "close" at bounding box center [561, 52] width 7 height 7
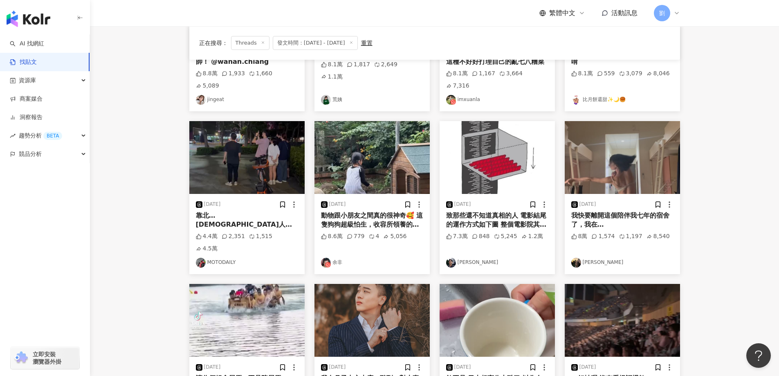
scroll to position [255, 0]
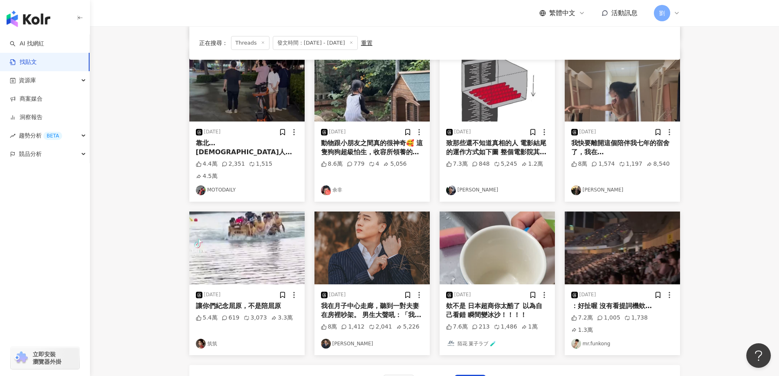
click at [383, 239] on img at bounding box center [371, 247] width 115 height 73
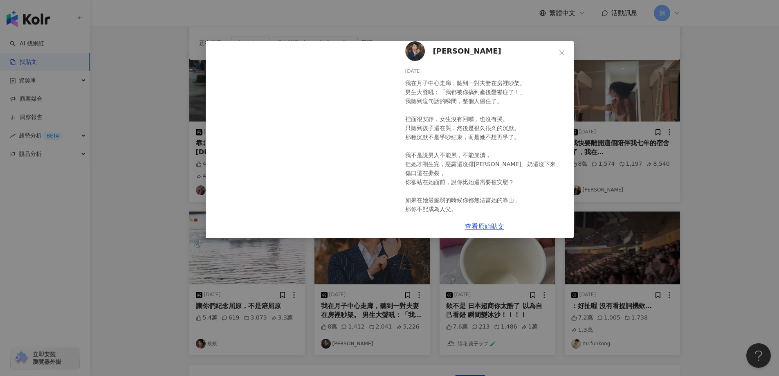
scroll to position [8, 0]
click at [563, 52] on icon "close" at bounding box center [561, 52] width 7 height 7
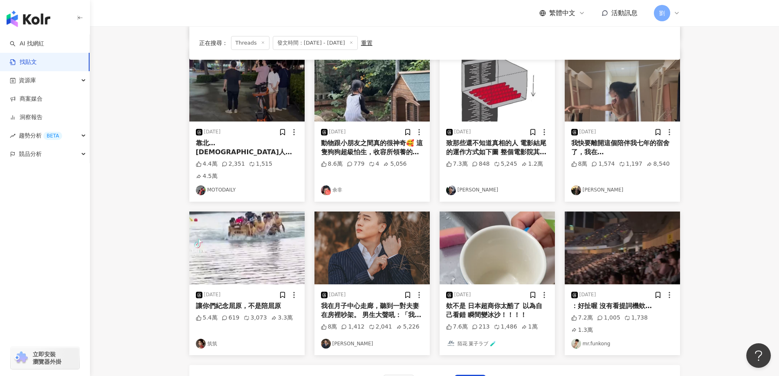
click at [603, 217] on img at bounding box center [621, 247] width 115 height 73
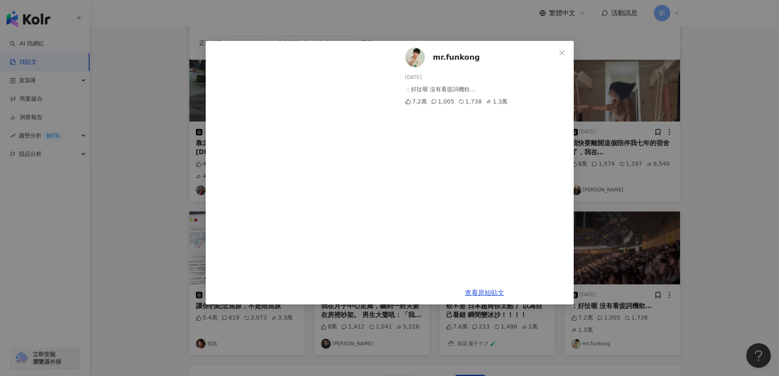
click at [562, 52] on icon "close" at bounding box center [561, 52] width 7 height 7
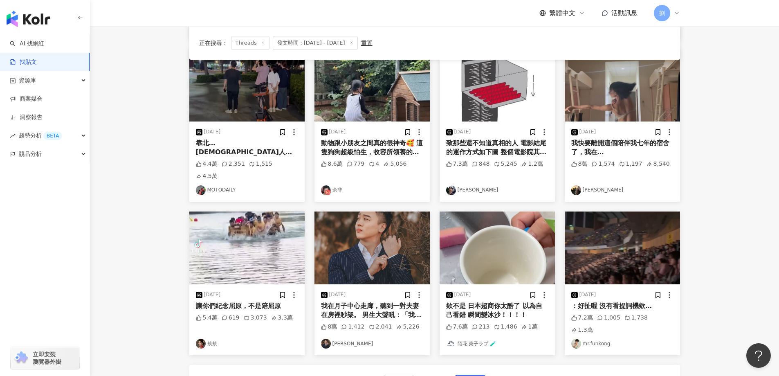
click at [482, 374] on button "下一頁" at bounding box center [470, 382] width 31 height 16
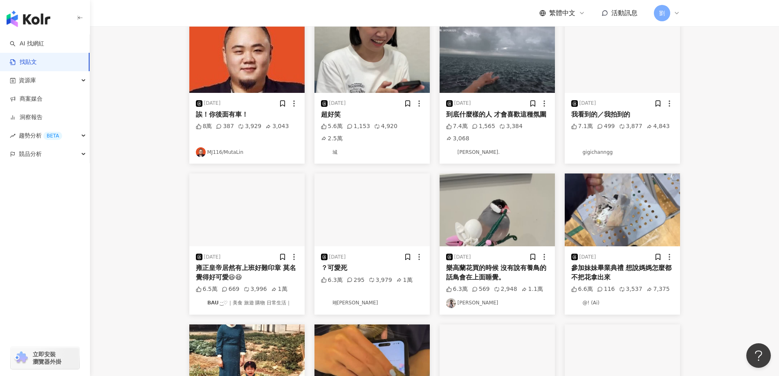
scroll to position [0, 0]
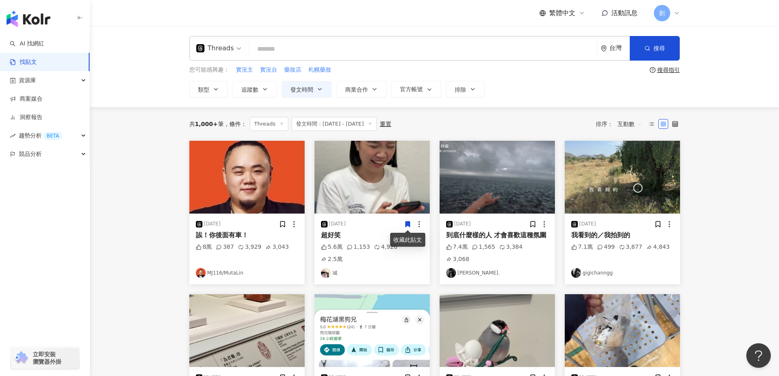
click at [606, 179] on img at bounding box center [621, 177] width 115 height 73
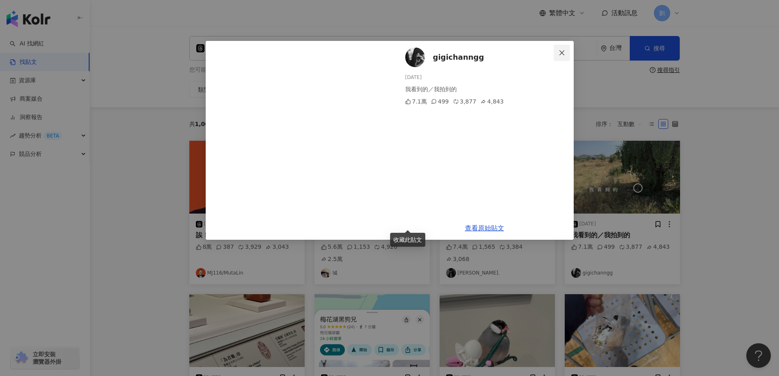
click at [563, 55] on icon "close" at bounding box center [561, 52] width 7 height 7
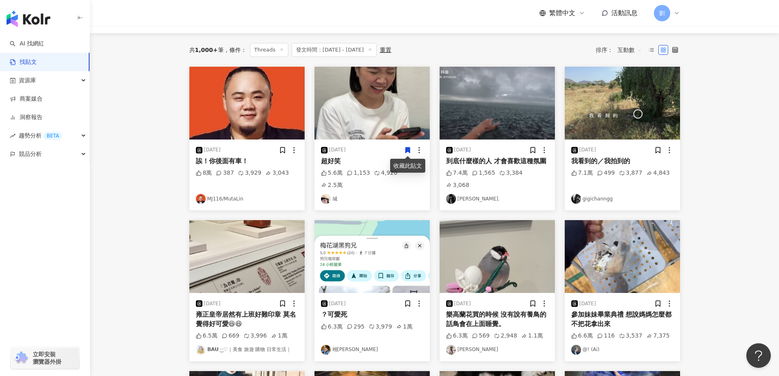
scroll to position [82, 0]
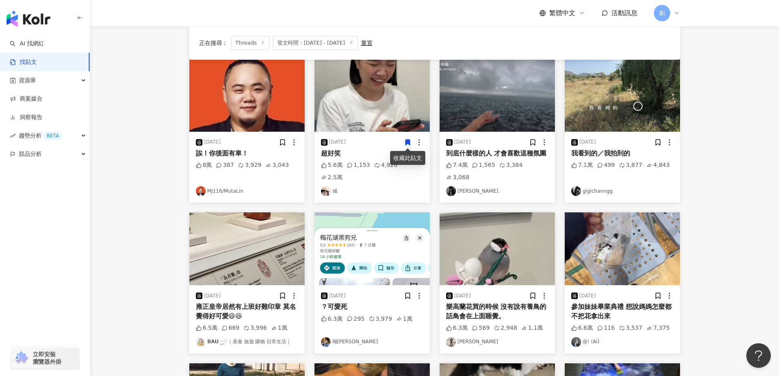
click at [634, 225] on img at bounding box center [621, 248] width 115 height 73
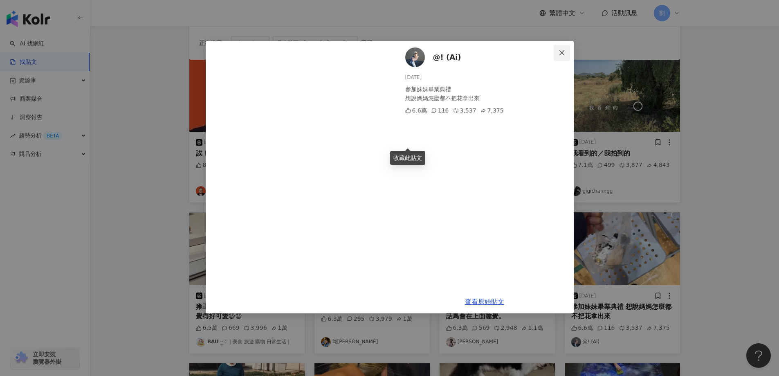
click at [564, 56] on button "Close" at bounding box center [561, 53] width 16 height 16
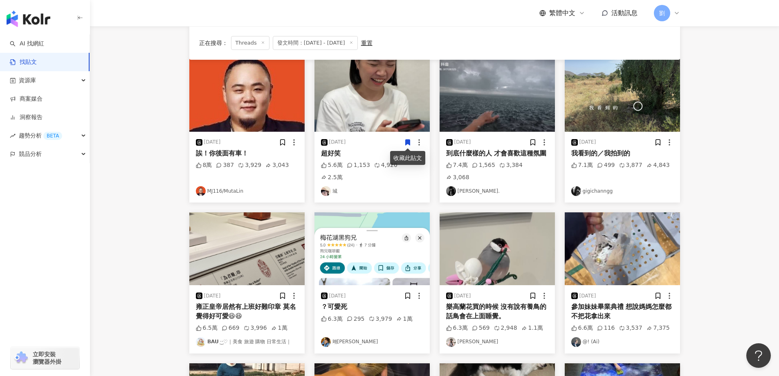
click at [285, 242] on img at bounding box center [246, 248] width 115 height 73
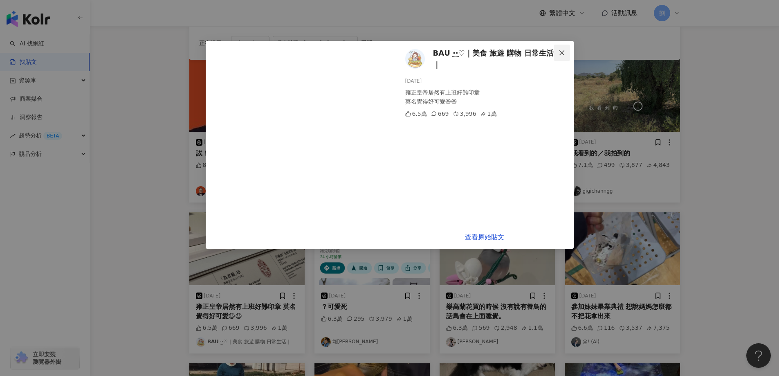
click at [566, 53] on span "Close" at bounding box center [561, 52] width 16 height 7
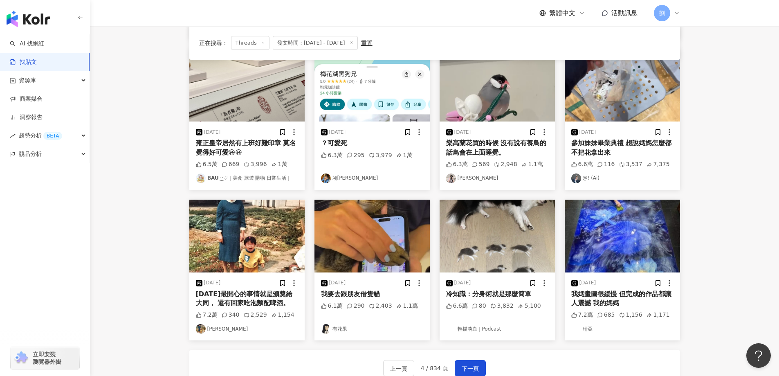
scroll to position [163, 0]
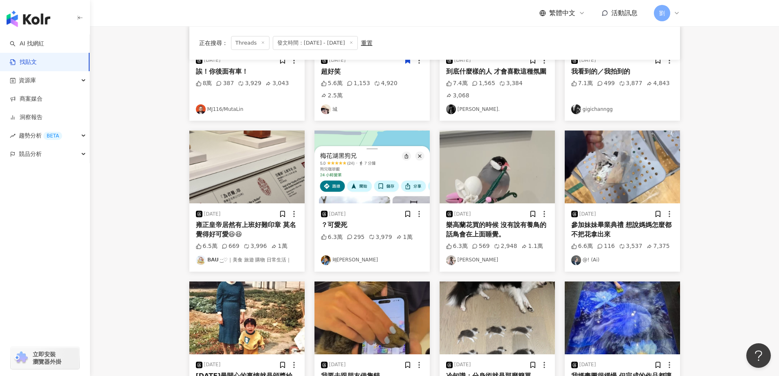
click at [511, 155] on img at bounding box center [496, 166] width 115 height 73
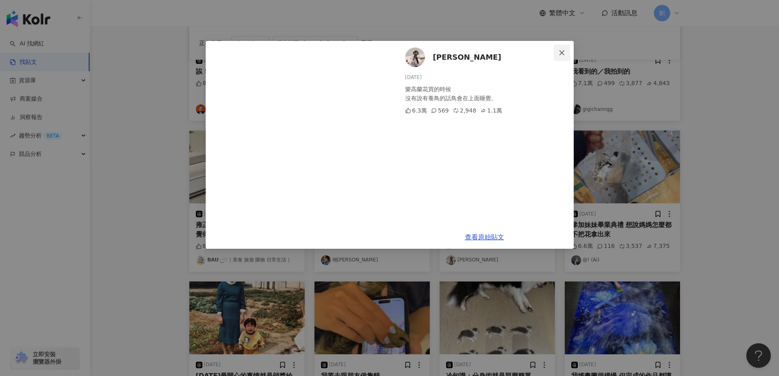
click at [558, 51] on span "Close" at bounding box center [561, 52] width 16 height 7
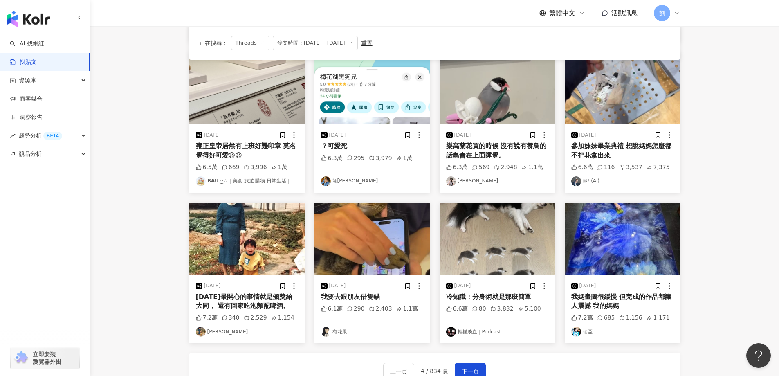
scroll to position [327, 0]
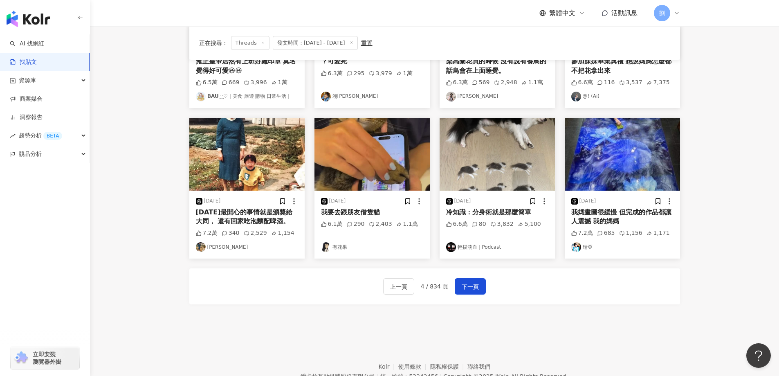
click at [372, 145] on img at bounding box center [371, 154] width 115 height 73
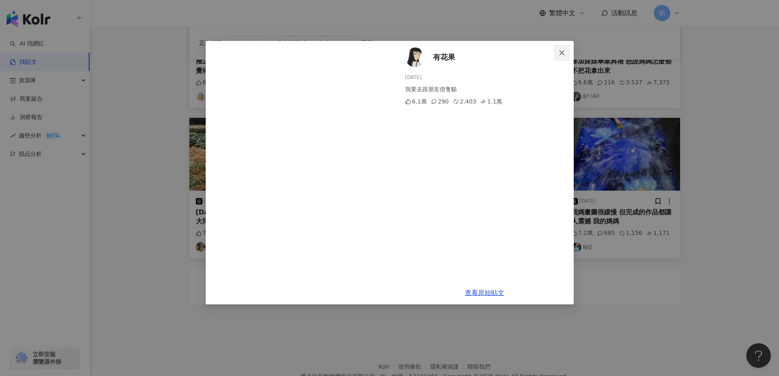
click at [558, 55] on icon "close" at bounding box center [561, 52] width 7 height 7
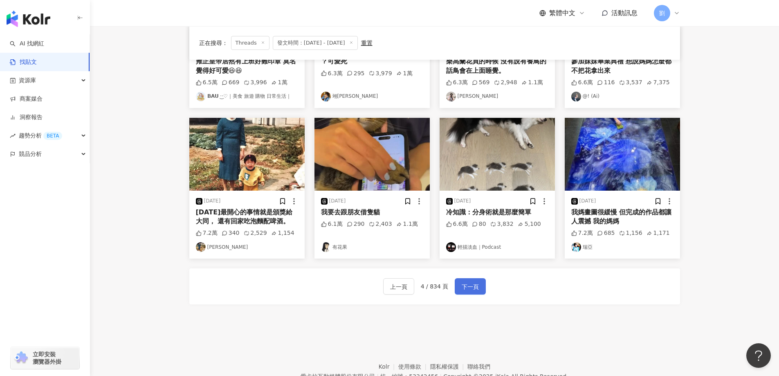
click at [469, 282] on span "下一頁" at bounding box center [469, 287] width 17 height 10
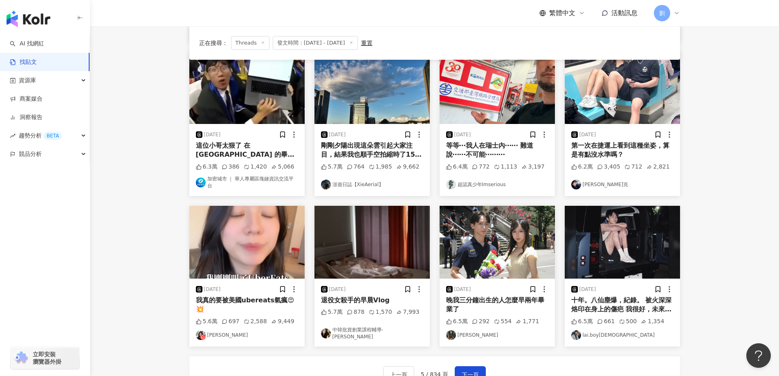
scroll to position [364, 0]
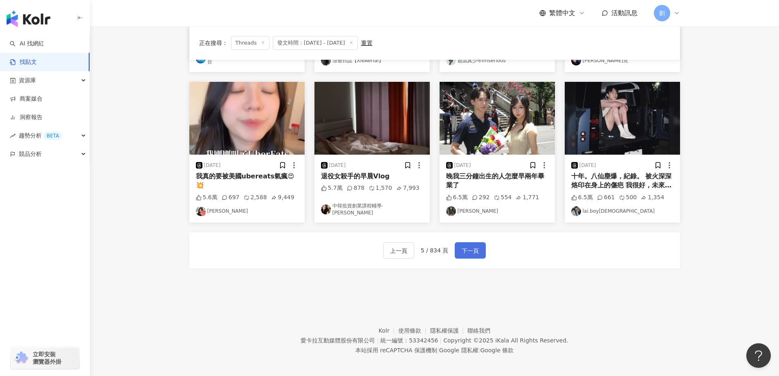
click at [473, 251] on span "下一頁" at bounding box center [469, 251] width 17 height 10
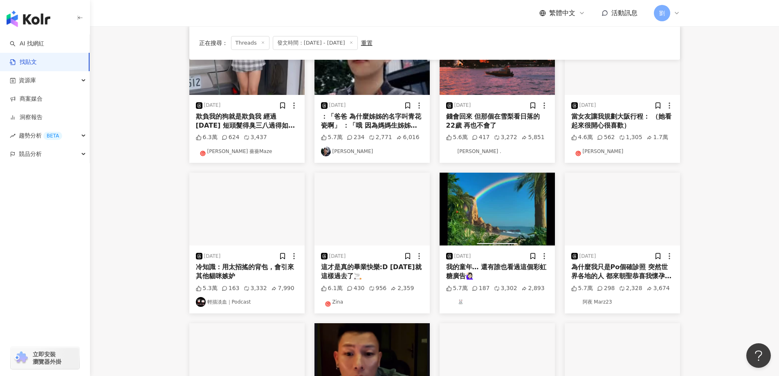
scroll to position [37, 0]
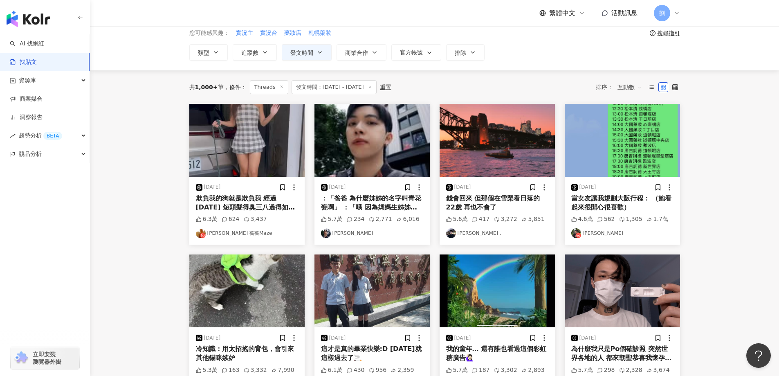
click at [493, 131] on img at bounding box center [496, 140] width 115 height 73
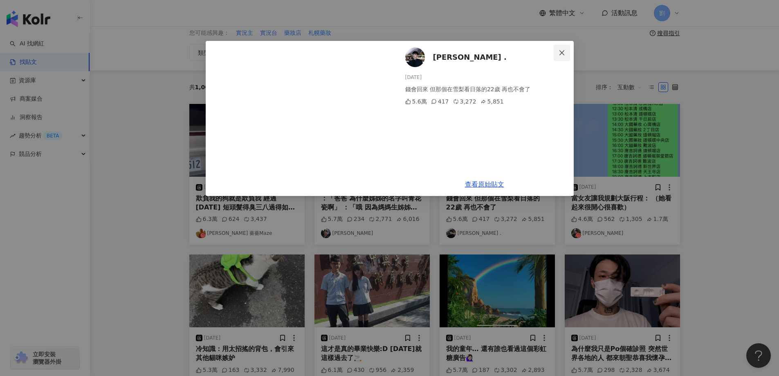
click at [563, 49] on icon "close" at bounding box center [561, 52] width 7 height 7
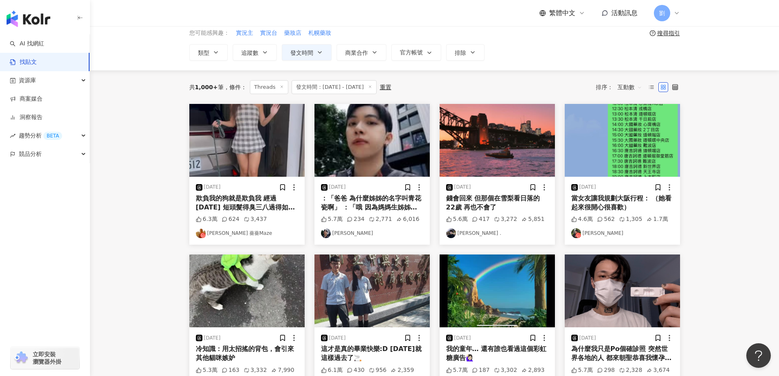
click at [413, 150] on img at bounding box center [371, 140] width 115 height 73
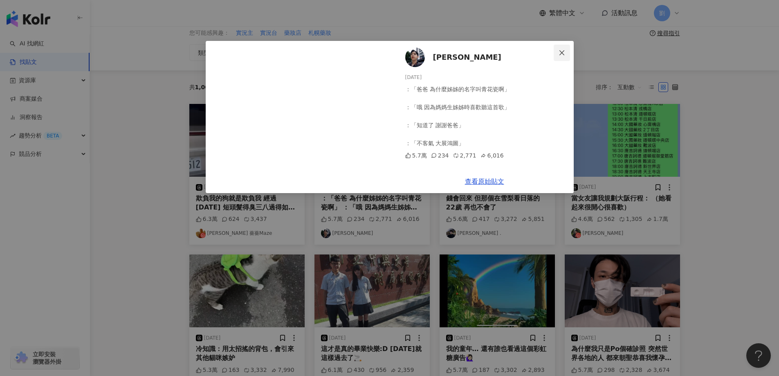
click at [561, 48] on button "Close" at bounding box center [561, 53] width 16 height 16
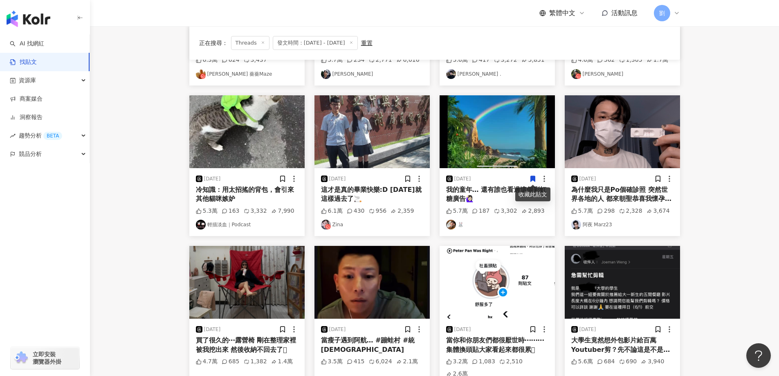
scroll to position [200, 0]
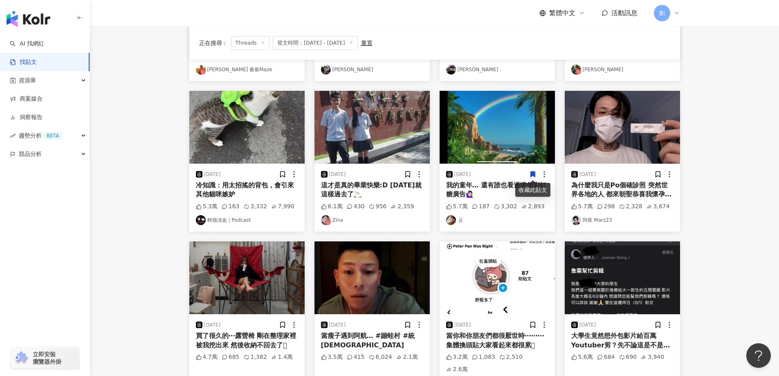
click at [496, 132] on img at bounding box center [496, 127] width 115 height 73
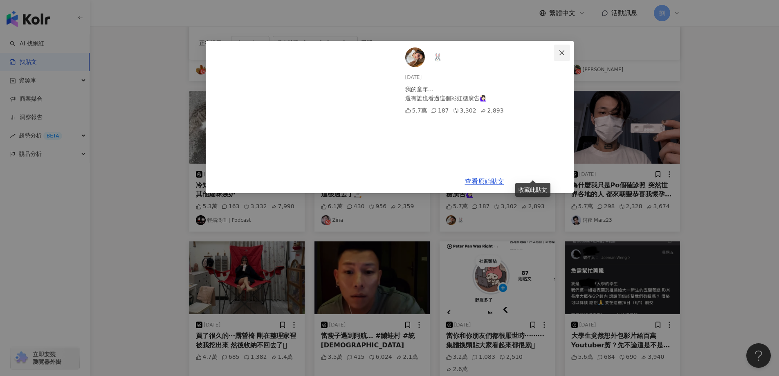
click at [562, 56] on icon "close" at bounding box center [561, 52] width 7 height 7
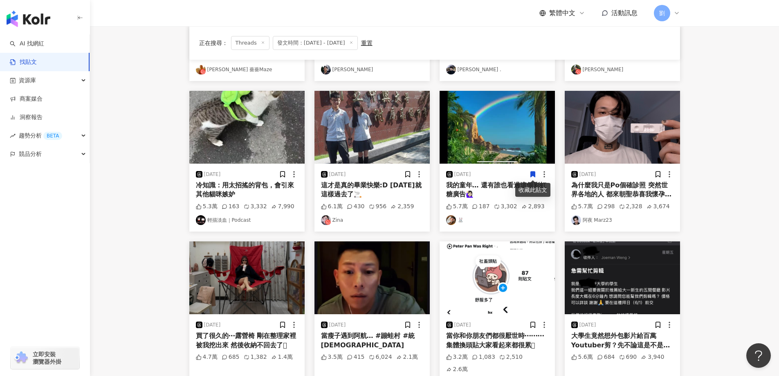
click at [636, 146] on img at bounding box center [621, 127] width 115 height 73
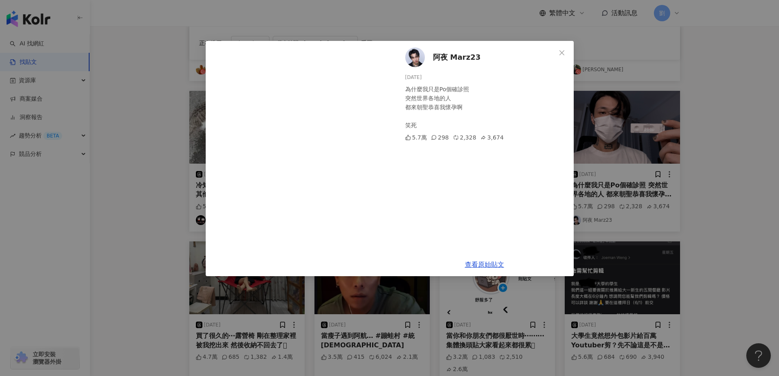
click at [566, 55] on span "Close" at bounding box center [561, 52] width 16 height 7
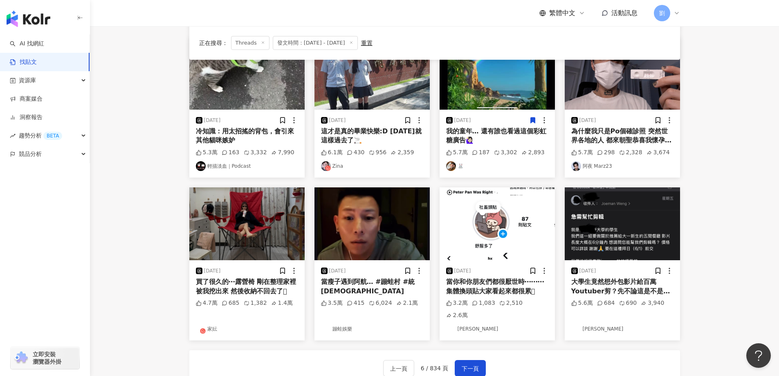
scroll to position [282, 0]
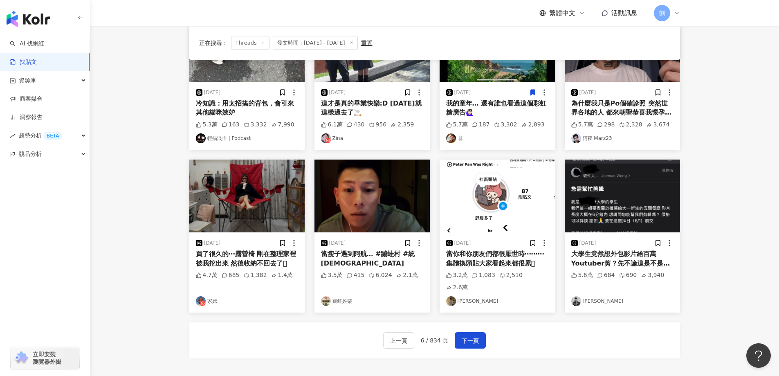
click at [244, 212] on img at bounding box center [246, 195] width 115 height 73
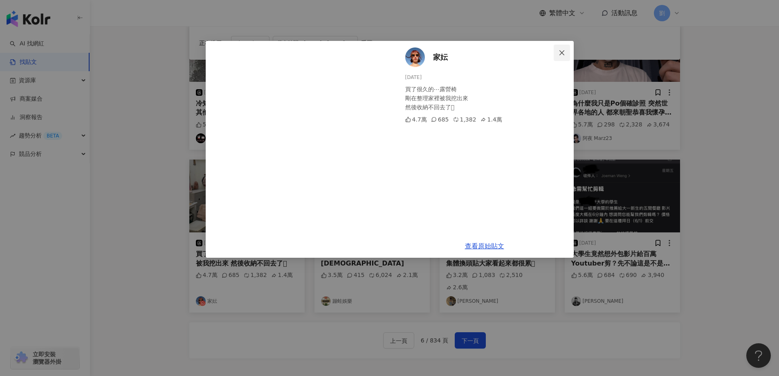
click at [567, 53] on span "Close" at bounding box center [561, 52] width 16 height 7
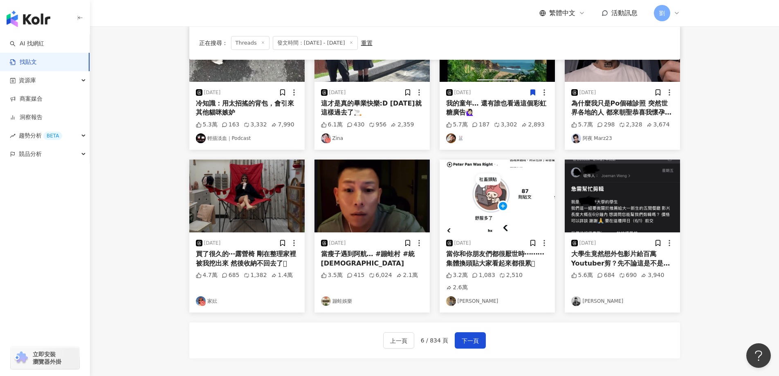
click at [502, 203] on img at bounding box center [496, 195] width 115 height 73
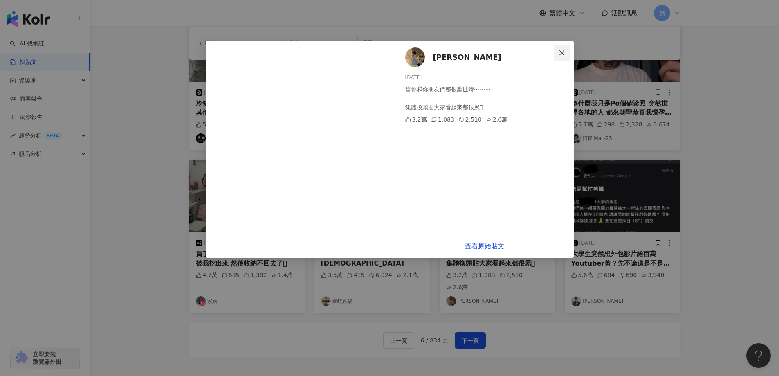
click at [563, 60] on button "Close" at bounding box center [561, 53] width 16 height 16
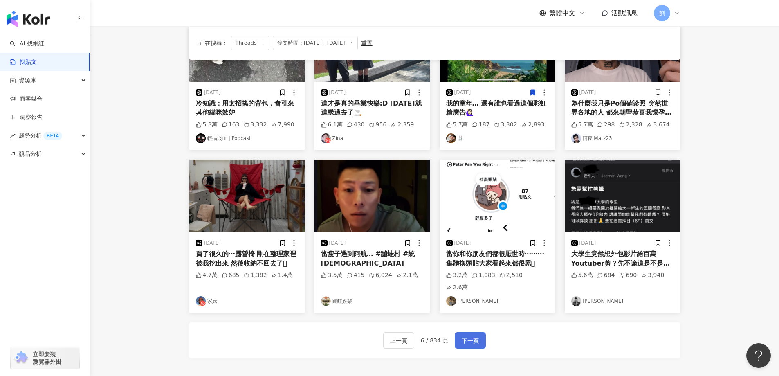
click at [461, 336] on span "下一頁" at bounding box center [469, 341] width 17 height 10
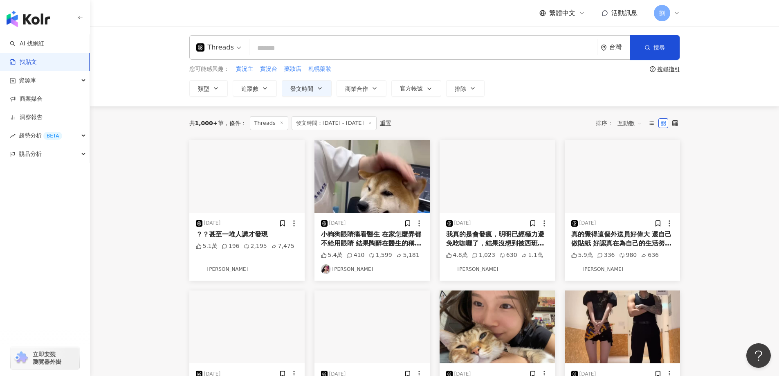
scroll to position [0, 0]
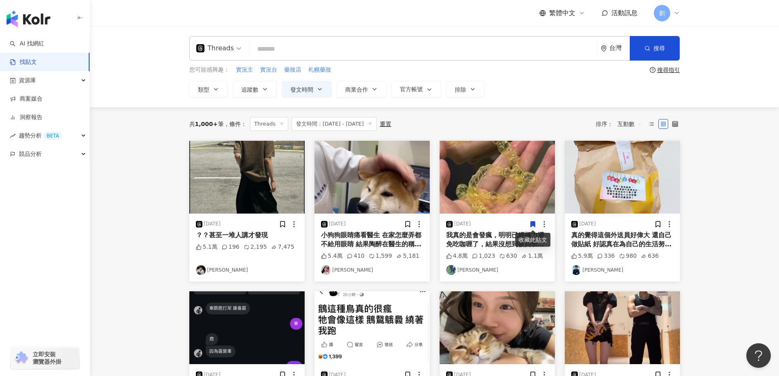
click at [255, 176] on img at bounding box center [246, 177] width 115 height 73
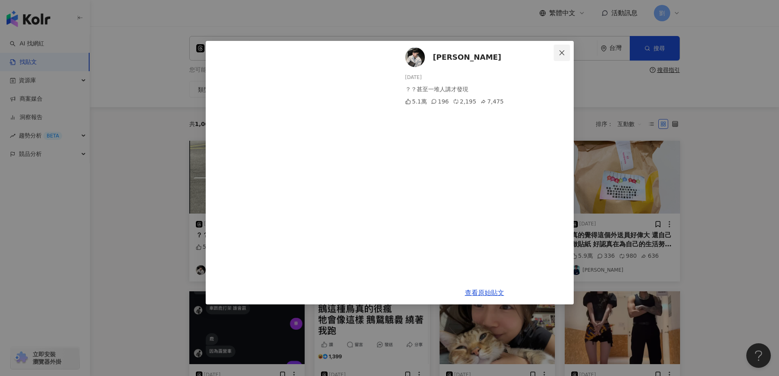
click at [569, 55] on span "Close" at bounding box center [561, 52] width 16 height 7
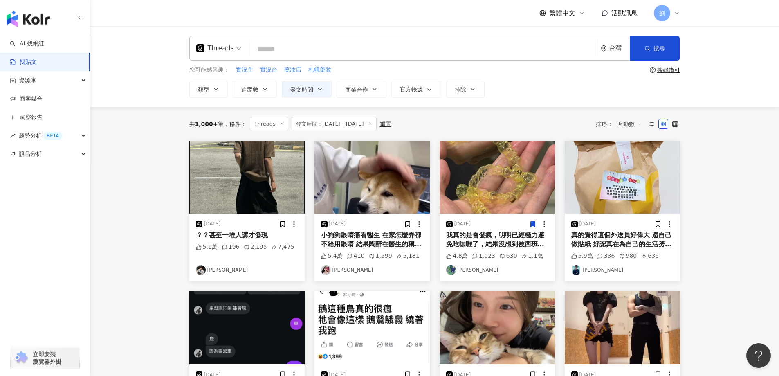
click at [625, 166] on img at bounding box center [621, 177] width 115 height 73
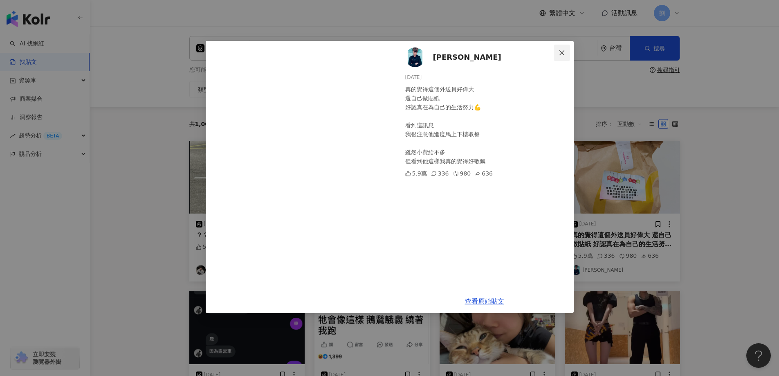
click at [560, 56] on button "Close" at bounding box center [561, 53] width 16 height 16
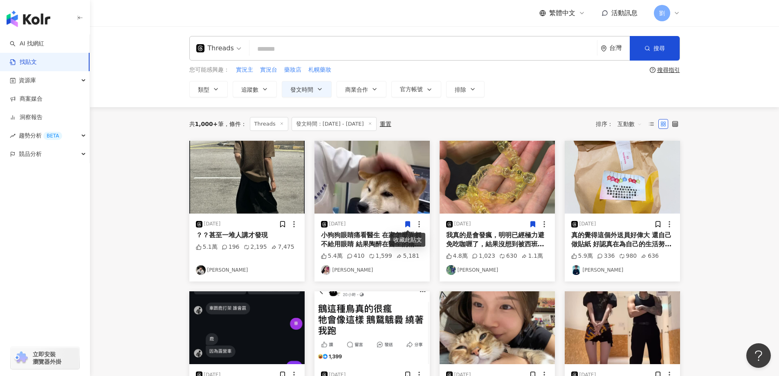
click at [372, 183] on img at bounding box center [371, 177] width 115 height 73
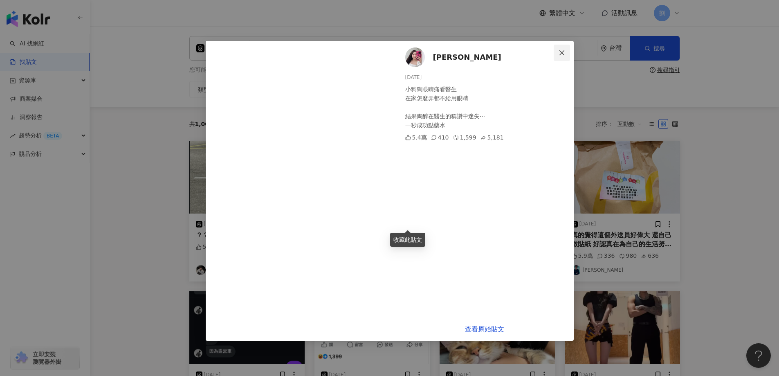
click at [561, 52] on icon "close" at bounding box center [561, 52] width 5 height 5
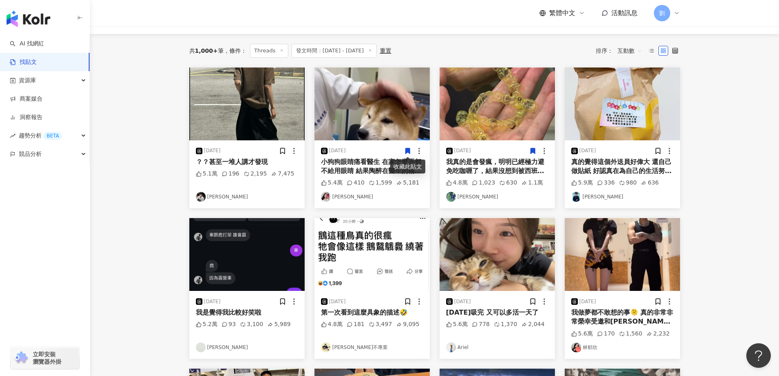
scroll to position [163, 0]
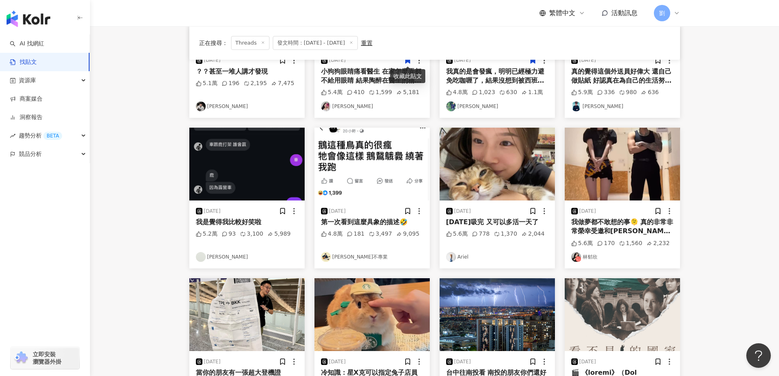
click at [644, 139] on img at bounding box center [621, 164] width 115 height 73
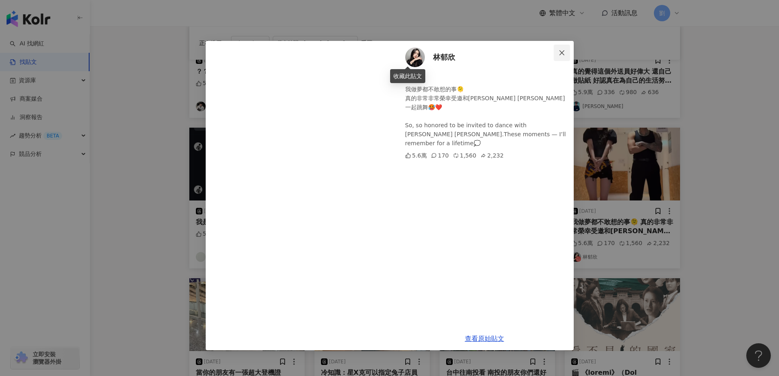
click at [566, 54] on span "Close" at bounding box center [561, 52] width 16 height 7
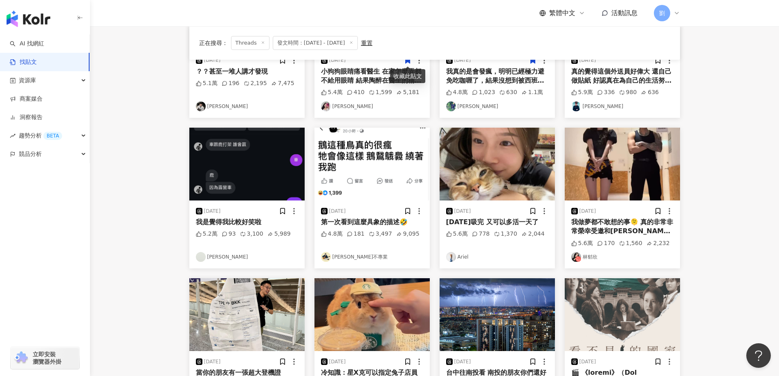
click at [473, 177] on img at bounding box center [496, 164] width 115 height 73
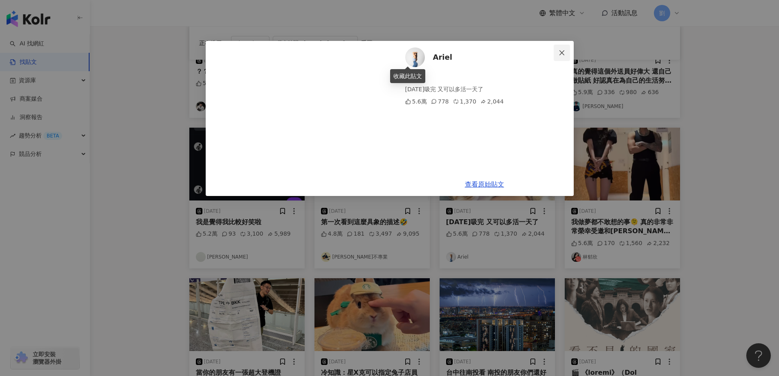
click at [566, 49] on span "Close" at bounding box center [561, 52] width 16 height 7
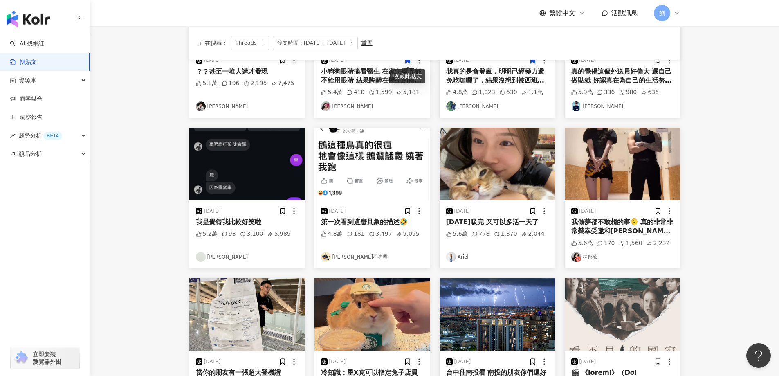
click at [394, 157] on img at bounding box center [371, 164] width 115 height 73
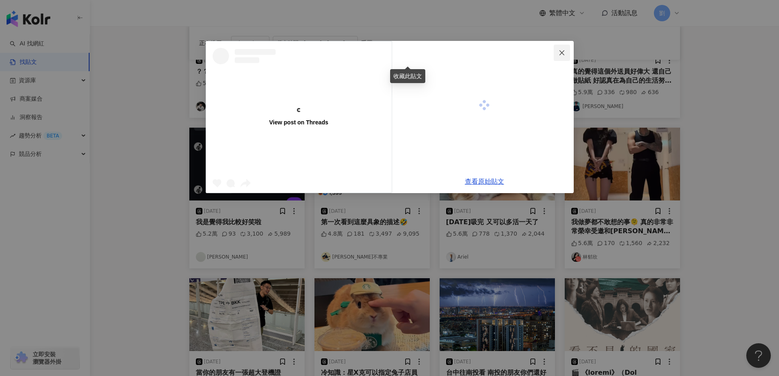
click at [557, 51] on span "Close" at bounding box center [561, 52] width 16 height 7
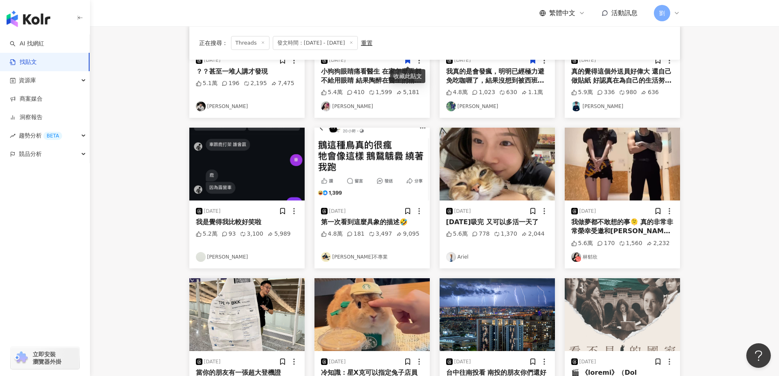
click at [278, 154] on img at bounding box center [246, 164] width 115 height 73
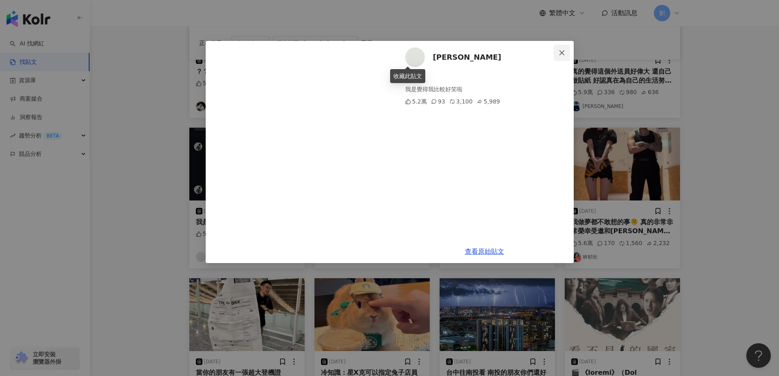
click at [564, 47] on button "Close" at bounding box center [561, 53] width 16 height 16
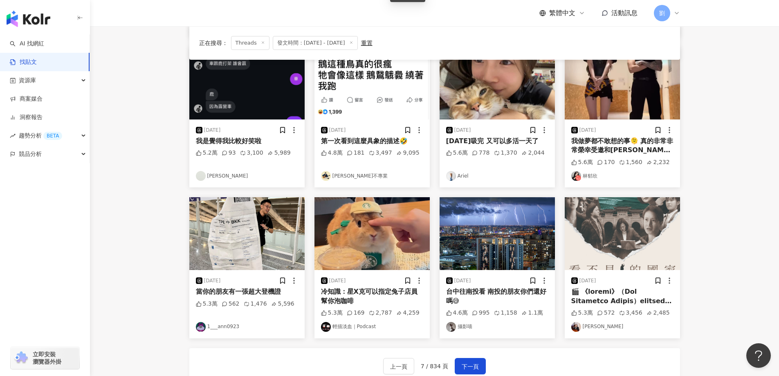
scroll to position [327, 0]
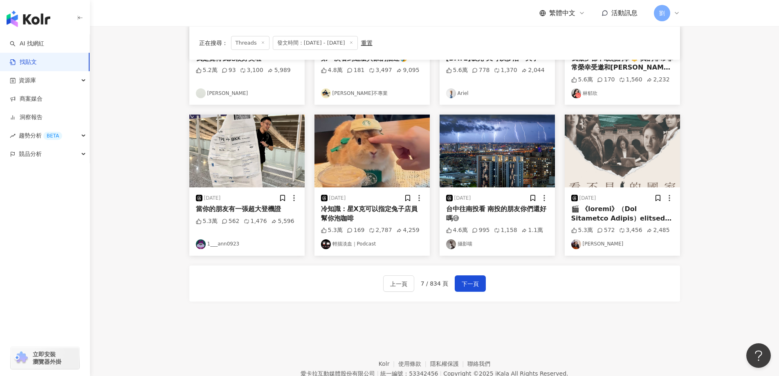
click at [241, 140] on img at bounding box center [246, 150] width 115 height 73
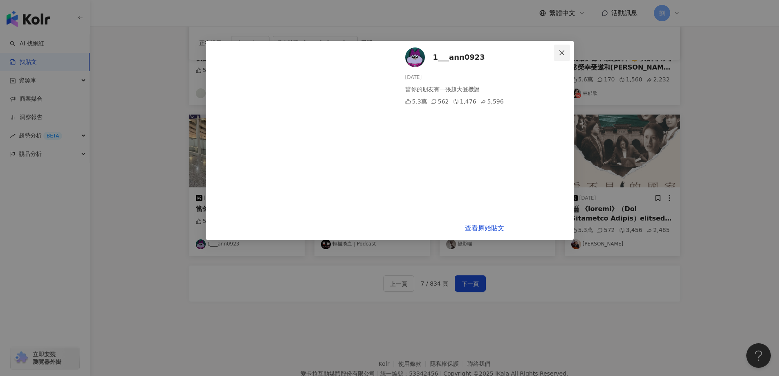
click at [561, 54] on icon "close" at bounding box center [561, 52] width 5 height 5
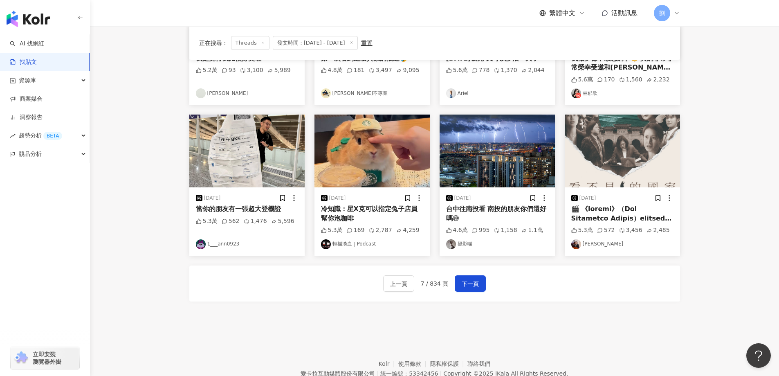
click at [479, 155] on img at bounding box center [496, 150] width 115 height 73
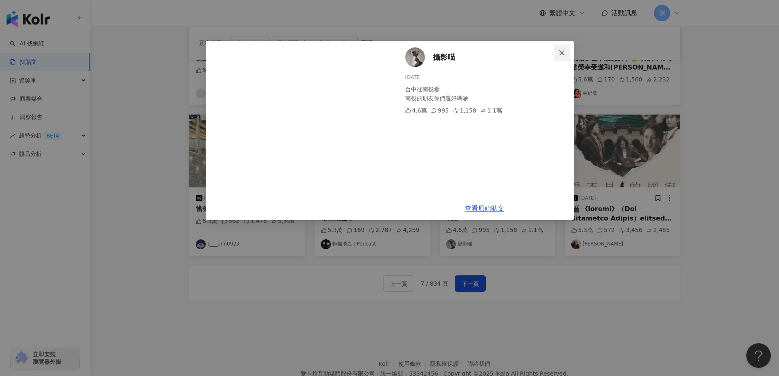
click at [566, 56] on button "Close" at bounding box center [561, 53] width 16 height 16
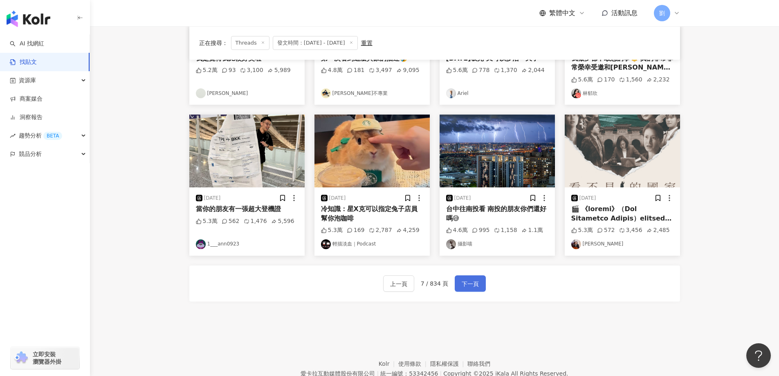
click at [455, 282] on button "下一頁" at bounding box center [470, 283] width 31 height 16
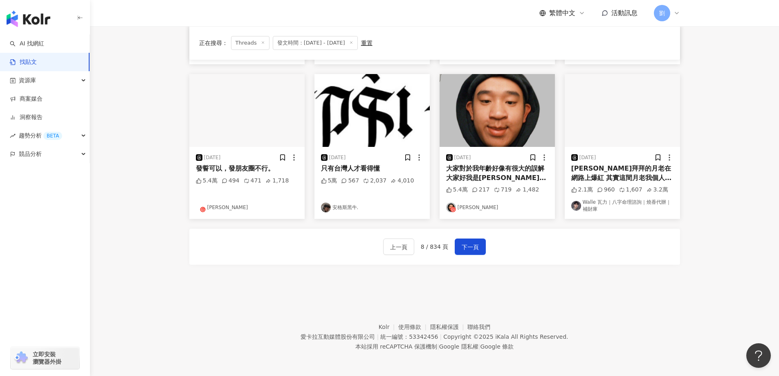
scroll to position [331, 0]
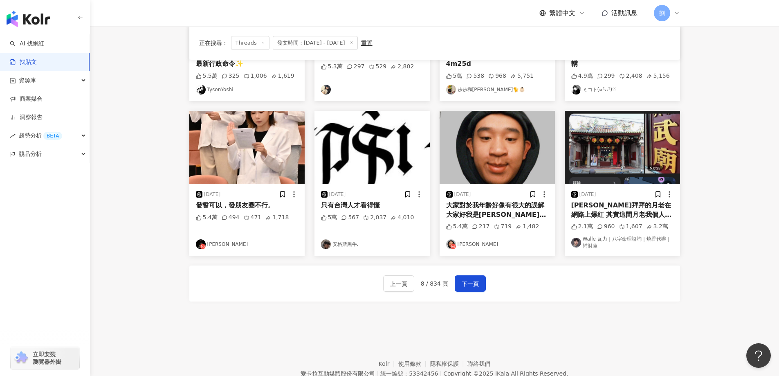
click at [464, 125] on img at bounding box center [496, 147] width 115 height 73
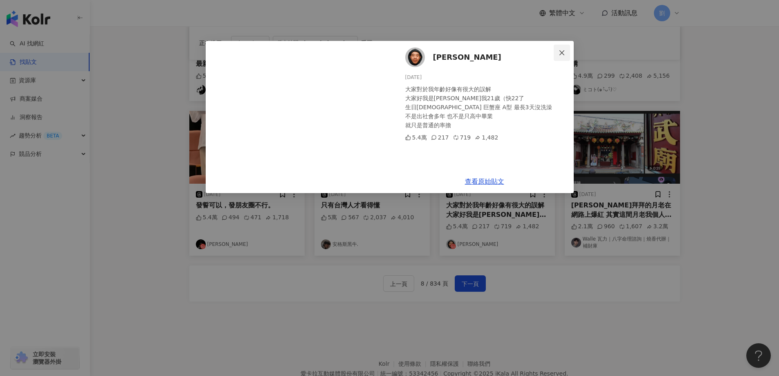
click at [565, 47] on button "Close" at bounding box center [561, 53] width 16 height 16
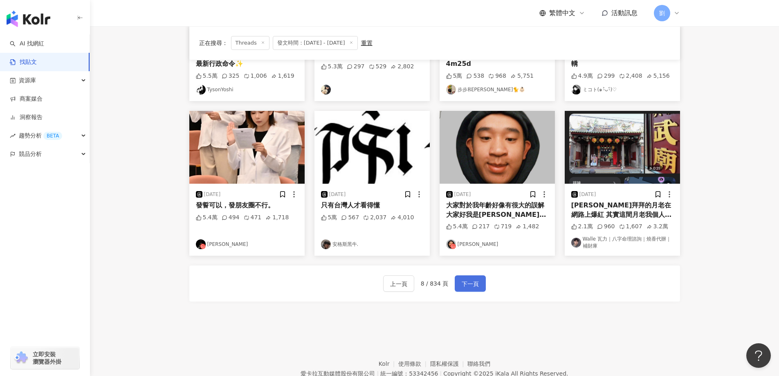
click at [473, 280] on span "下一頁" at bounding box center [469, 284] width 17 height 10
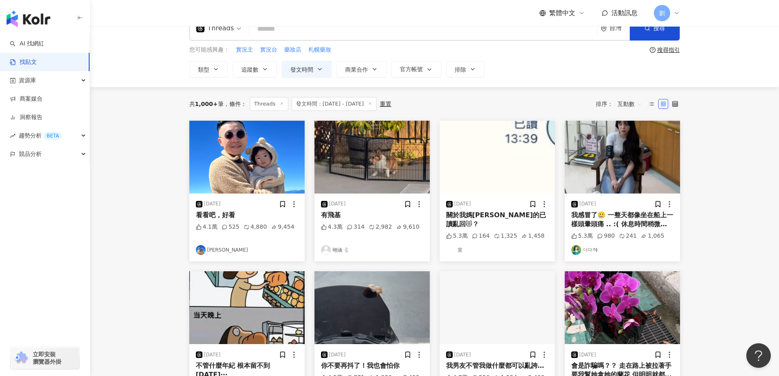
scroll to position [0, 0]
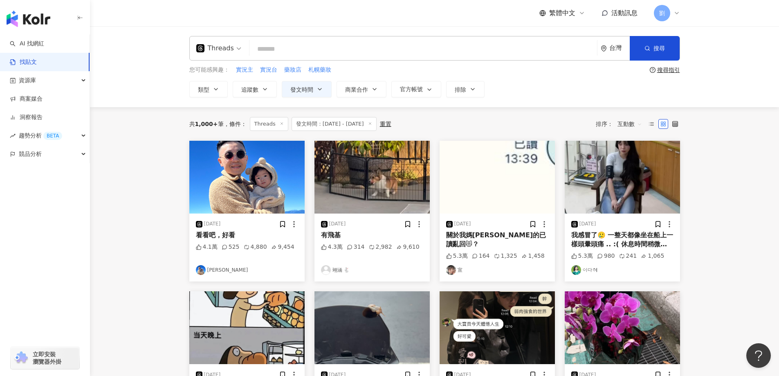
click at [467, 185] on img at bounding box center [496, 177] width 115 height 73
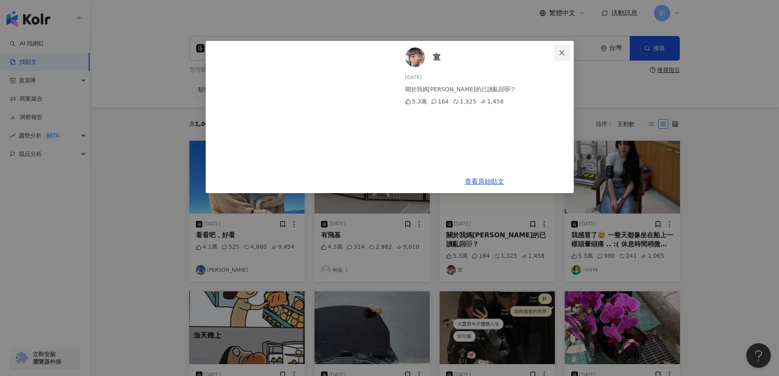
click at [556, 49] on span "Close" at bounding box center [561, 52] width 16 height 7
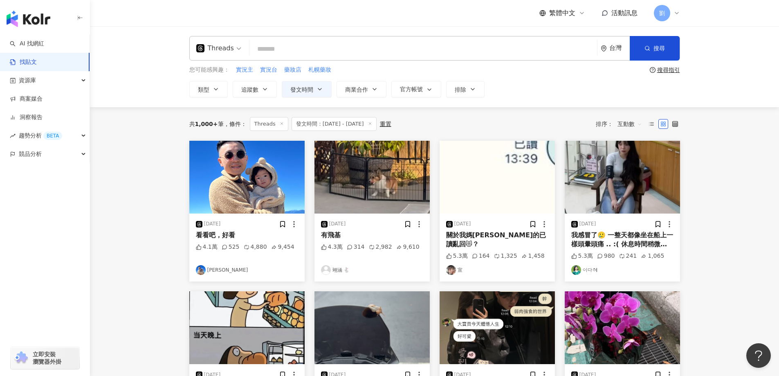
click at [338, 157] on img at bounding box center [371, 177] width 115 height 73
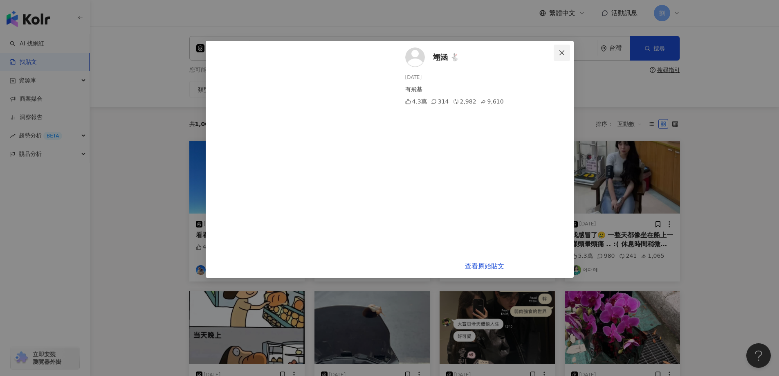
click at [563, 52] on icon "close" at bounding box center [561, 52] width 5 height 5
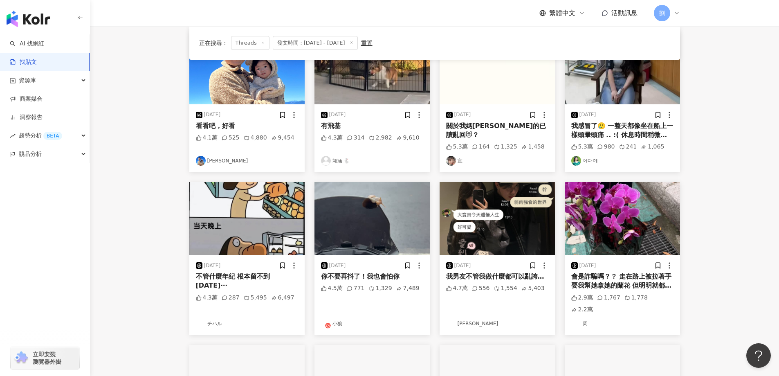
scroll to position [163, 0]
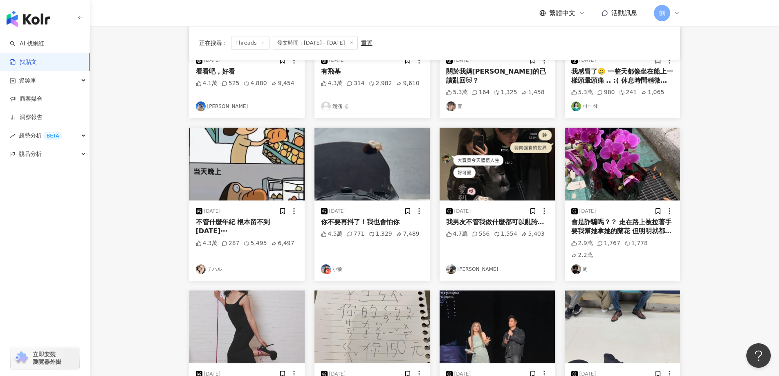
click at [283, 163] on img at bounding box center [246, 164] width 115 height 73
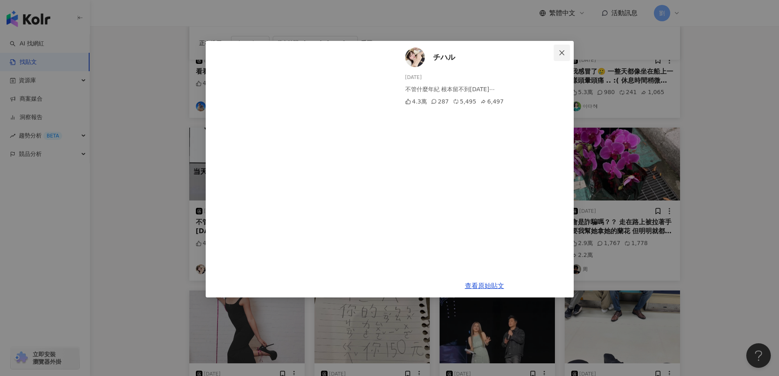
click at [560, 50] on icon "close" at bounding box center [561, 52] width 7 height 7
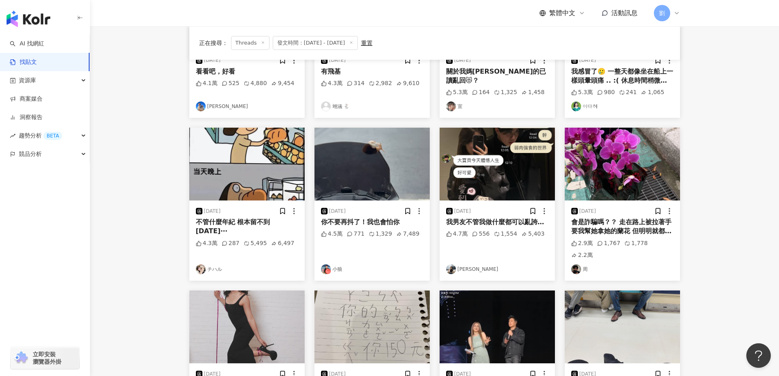
click at [407, 172] on img at bounding box center [371, 164] width 115 height 73
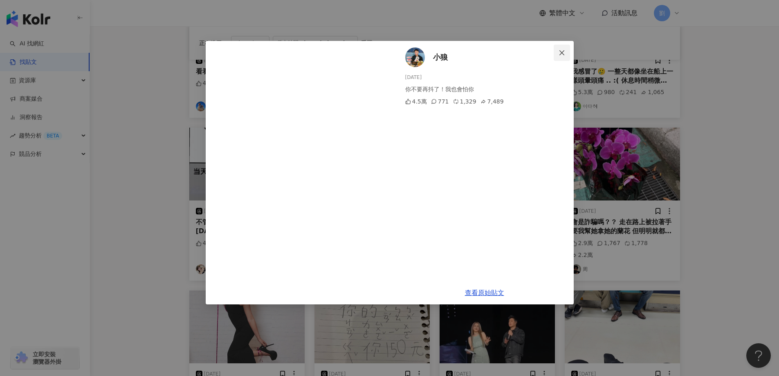
click at [562, 52] on icon "close" at bounding box center [561, 52] width 7 height 7
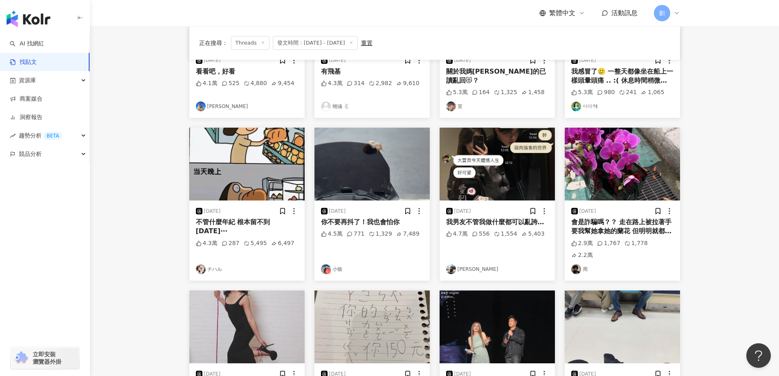
click at [522, 179] on img at bounding box center [496, 164] width 115 height 73
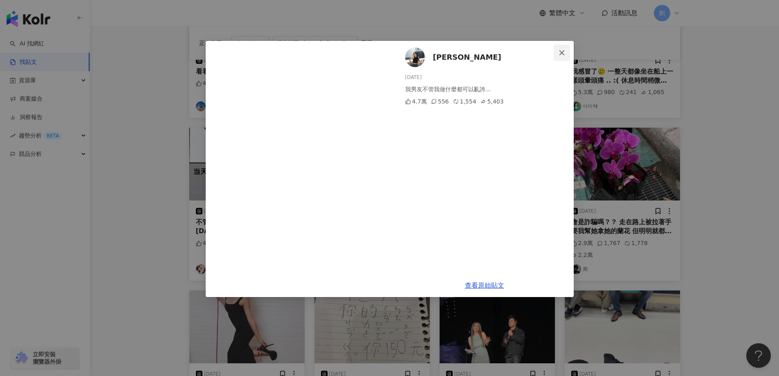
click at [559, 50] on icon "close" at bounding box center [561, 52] width 7 height 7
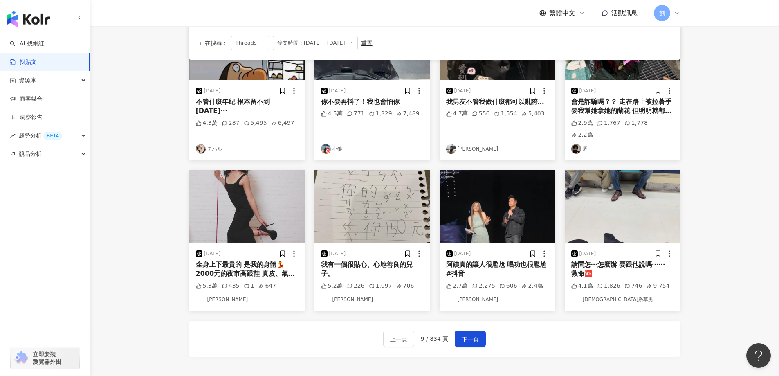
scroll to position [327, 0]
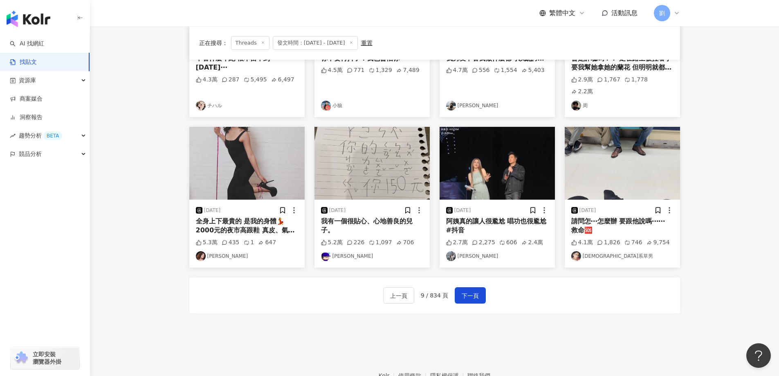
click at [614, 146] on img at bounding box center [621, 163] width 115 height 73
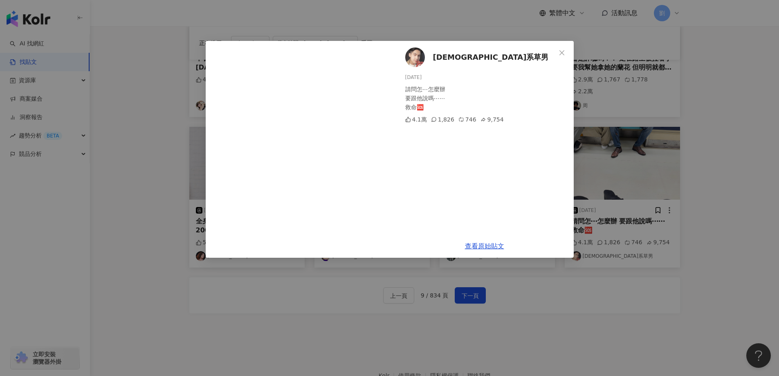
drag, startPoint x: 559, startPoint y: 47, endPoint x: 566, endPoint y: 190, distance: 144.0
click at [566, 146] on div "佛系草男 2025/6/24 請問怎⋯怎麼辦 要跟他說嗎⋯⋯ 救命🆘 4.1萬 1,826 746 9,754 查看原始貼文" at bounding box center [390, 149] width 368 height 217
click at [563, 47] on button "Close" at bounding box center [561, 53] width 16 height 16
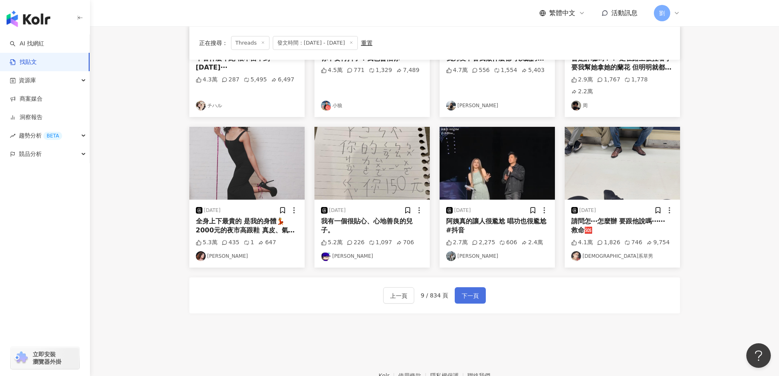
click at [461, 291] on span "下一頁" at bounding box center [469, 296] width 17 height 10
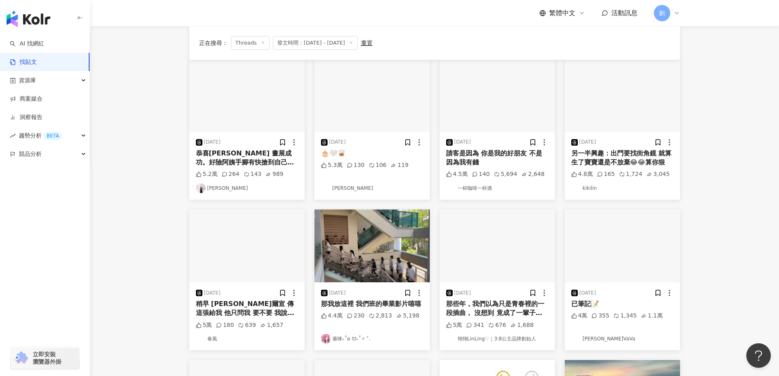
scroll to position [163, 0]
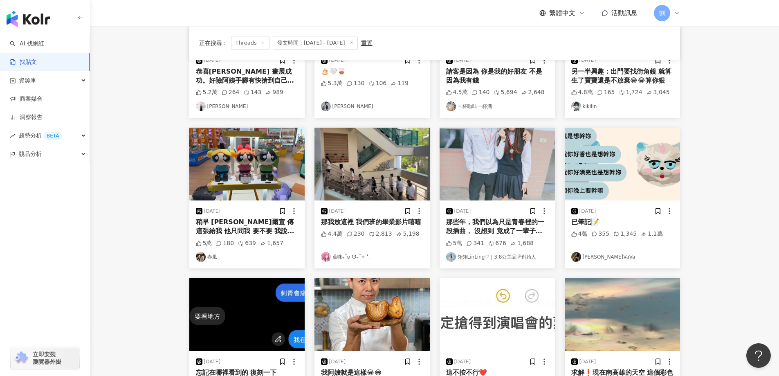
click at [252, 179] on img at bounding box center [246, 164] width 115 height 73
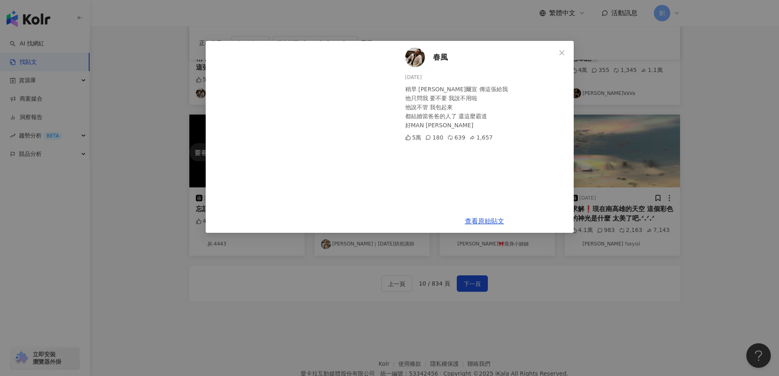
scroll to position [245, 0]
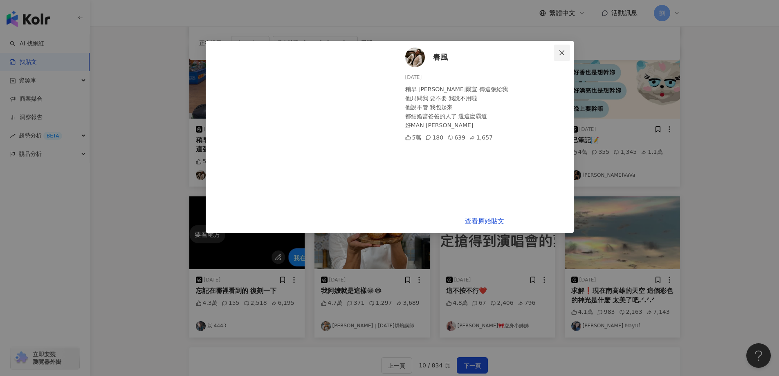
click at [559, 53] on icon "close" at bounding box center [561, 52] width 7 height 7
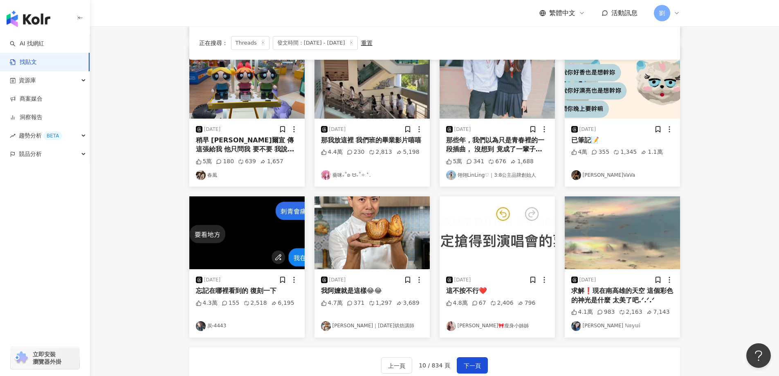
click at [403, 94] on img at bounding box center [371, 82] width 115 height 73
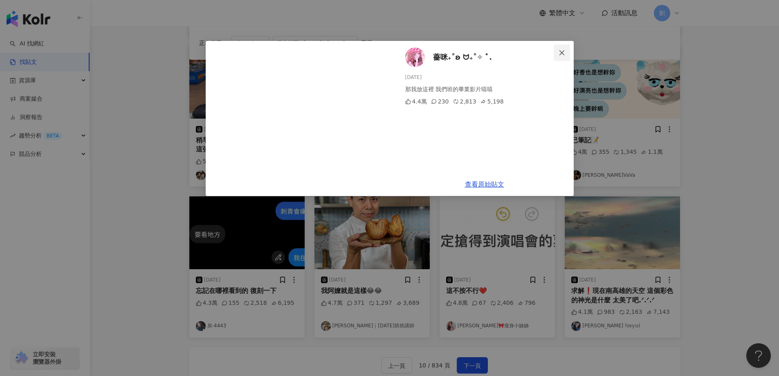
click at [558, 54] on icon "close" at bounding box center [561, 52] width 7 height 7
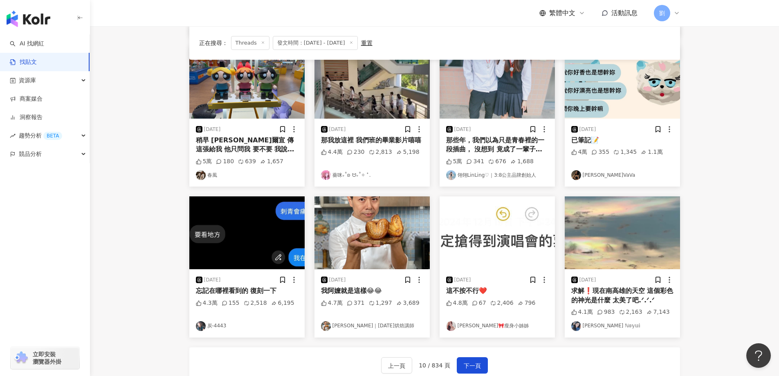
click at [258, 235] on img at bounding box center [246, 232] width 115 height 73
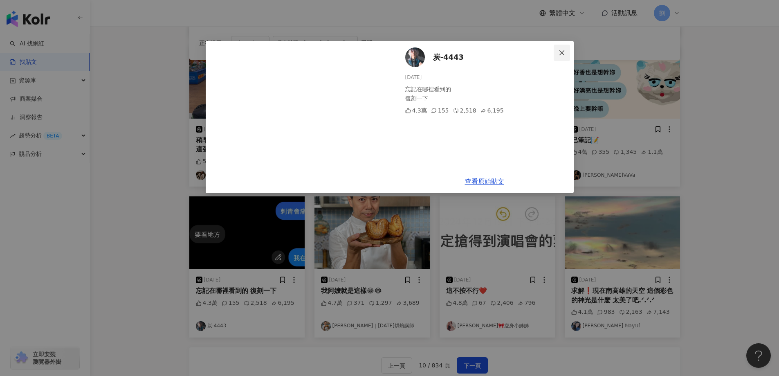
click at [569, 52] on span "Close" at bounding box center [561, 52] width 16 height 7
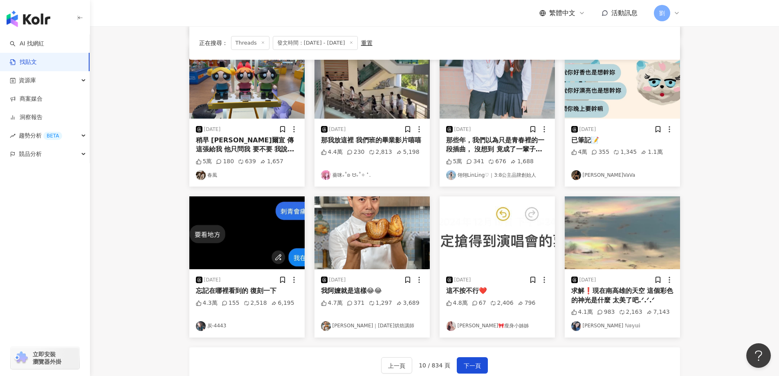
click at [366, 221] on img at bounding box center [371, 232] width 115 height 73
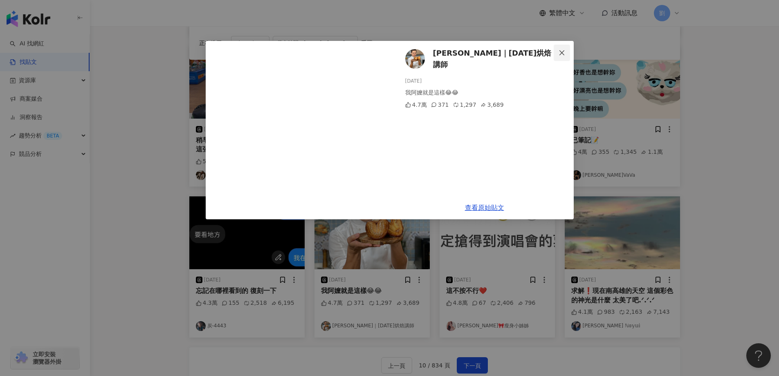
click at [561, 51] on icon "close" at bounding box center [561, 52] width 7 height 7
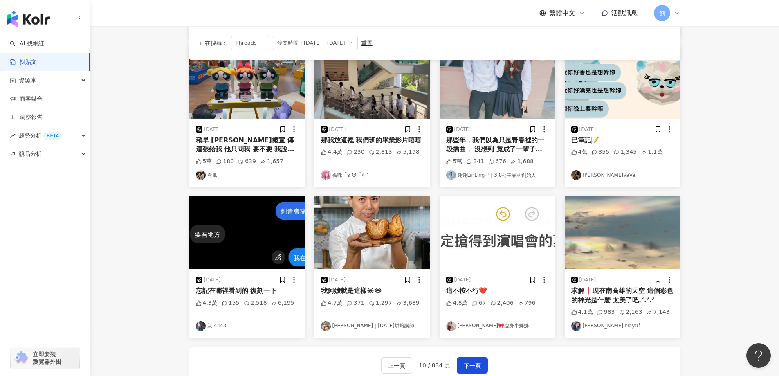
click at [496, 221] on img at bounding box center [496, 232] width 115 height 73
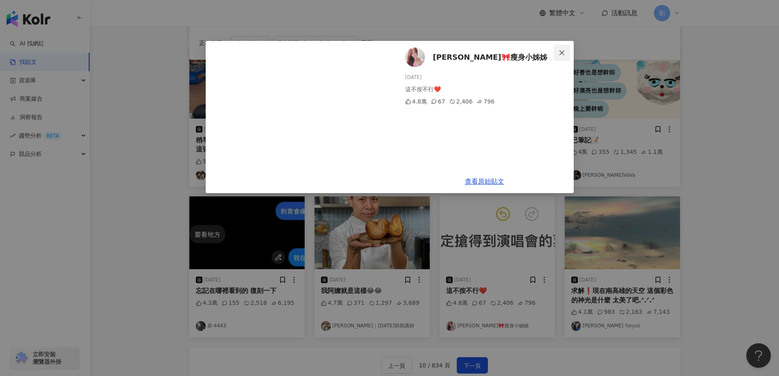
click at [557, 52] on span "Close" at bounding box center [561, 52] width 16 height 7
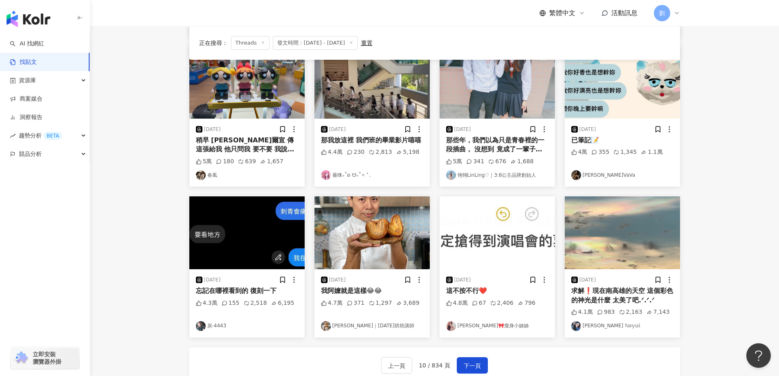
click at [587, 222] on img at bounding box center [621, 232] width 115 height 73
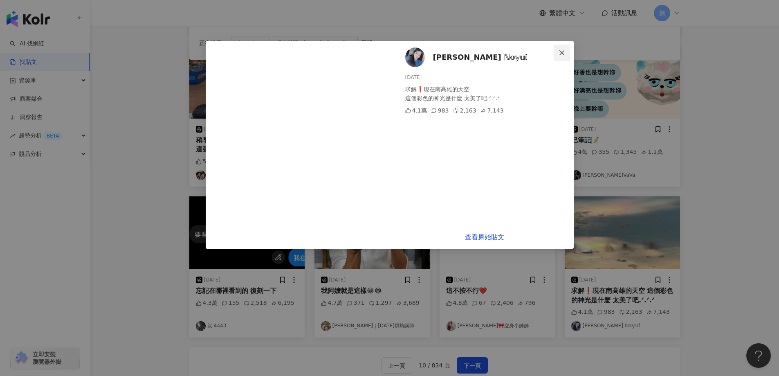
click at [565, 54] on span "Close" at bounding box center [561, 52] width 16 height 7
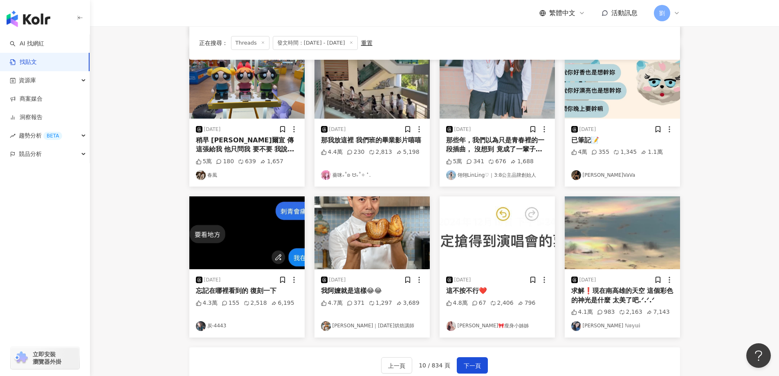
click at [462, 356] on div "上一頁 10 / 834 頁 下一頁" at bounding box center [434, 365] width 490 height 36
click at [464, 359] on button "下一頁" at bounding box center [472, 365] width 31 height 16
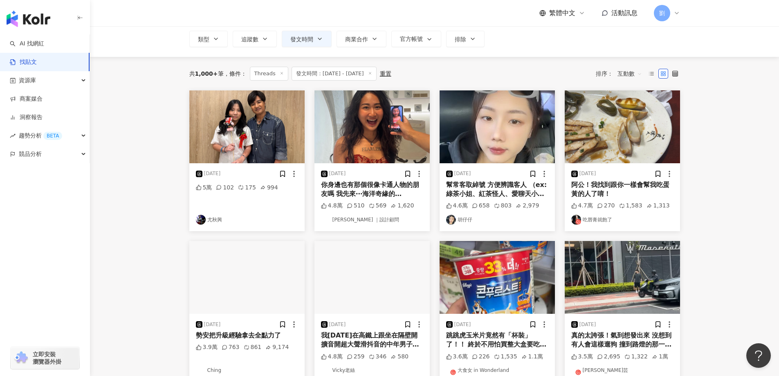
scroll to position [0, 0]
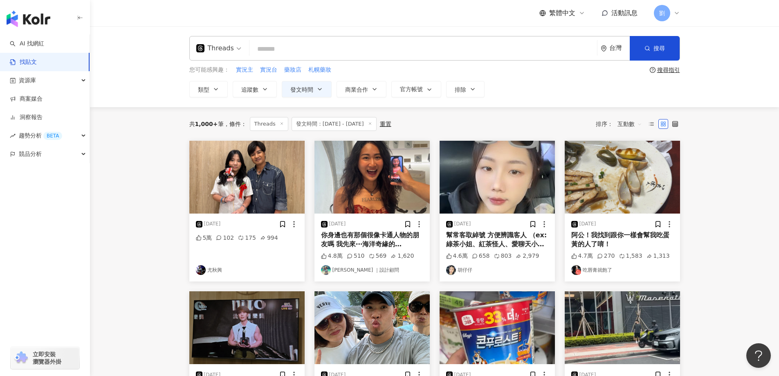
click at [486, 188] on img at bounding box center [496, 177] width 115 height 73
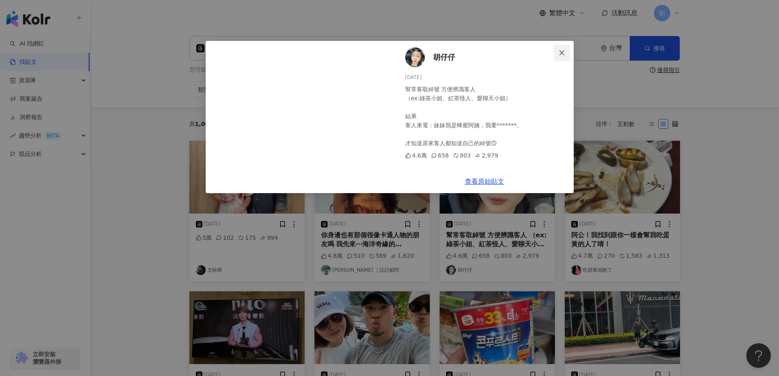
click at [561, 49] on icon "close" at bounding box center [561, 52] width 7 height 7
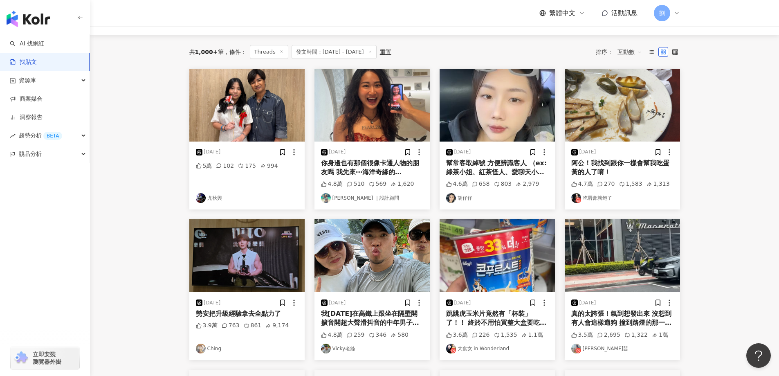
scroll to position [163, 0]
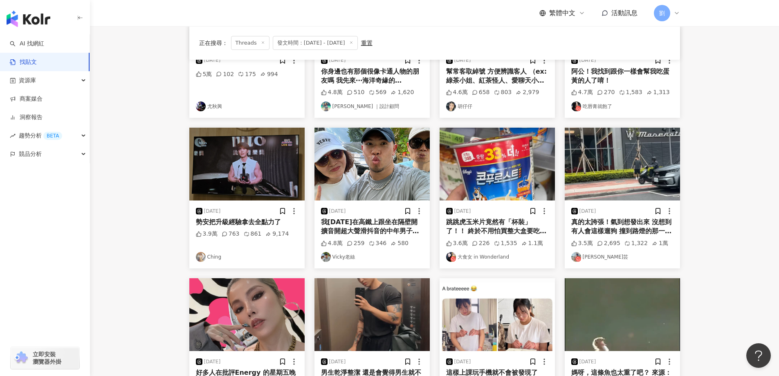
click at [503, 170] on img at bounding box center [496, 164] width 115 height 73
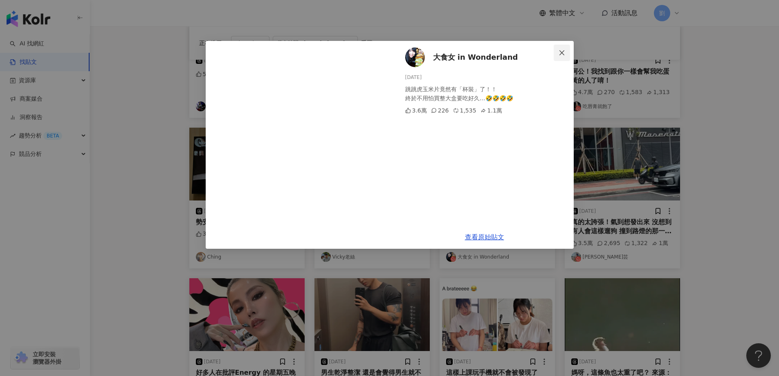
click at [561, 51] on icon "close" at bounding box center [561, 52] width 7 height 7
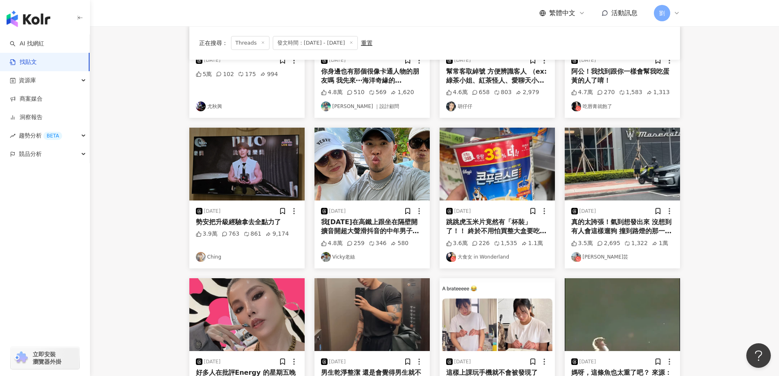
click at [636, 147] on img at bounding box center [621, 164] width 115 height 73
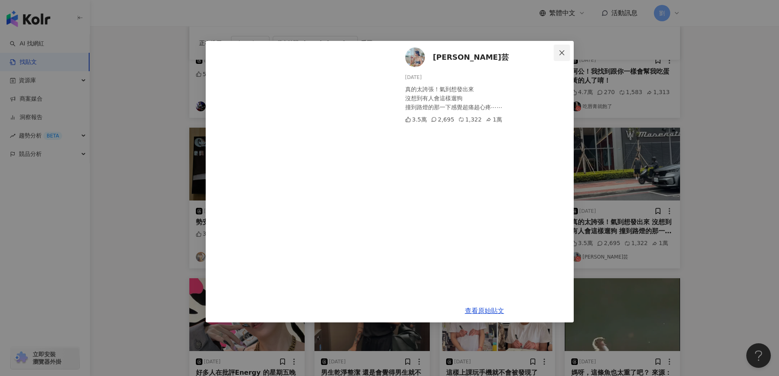
click at [567, 57] on button "Close" at bounding box center [561, 53] width 16 height 16
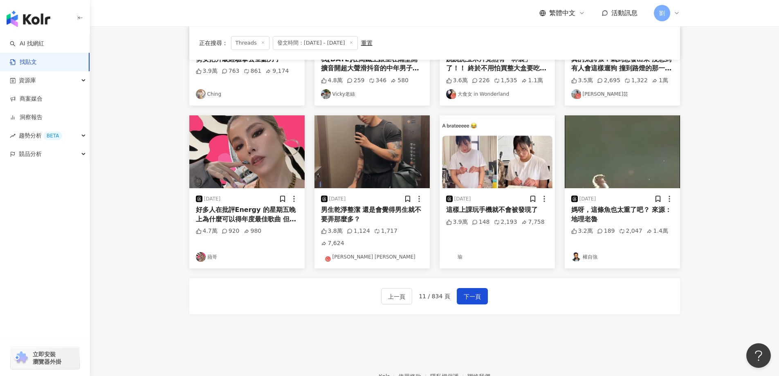
scroll to position [327, 0]
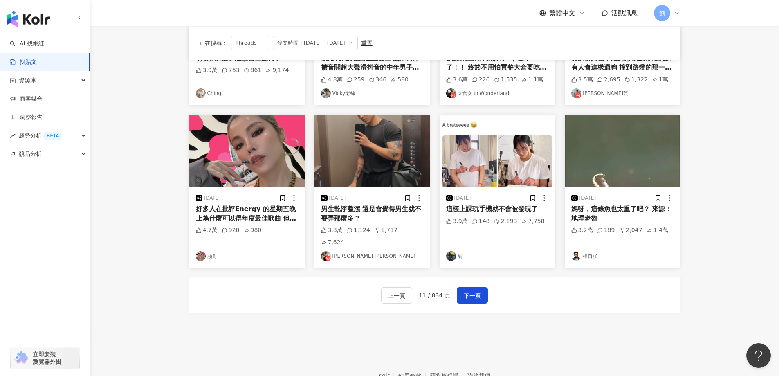
click at [494, 155] on img at bounding box center [496, 150] width 115 height 73
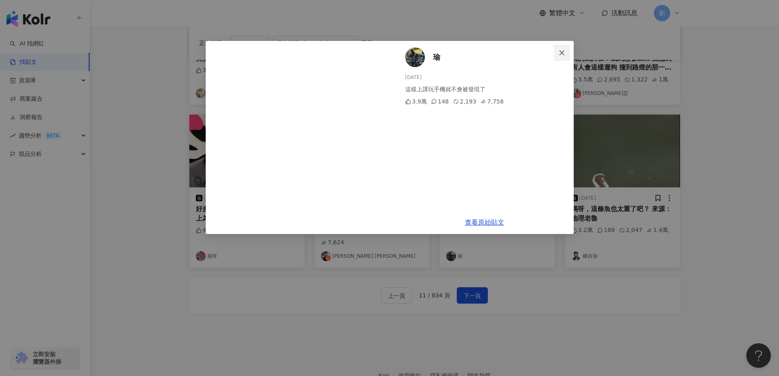
click at [562, 55] on icon "close" at bounding box center [561, 52] width 7 height 7
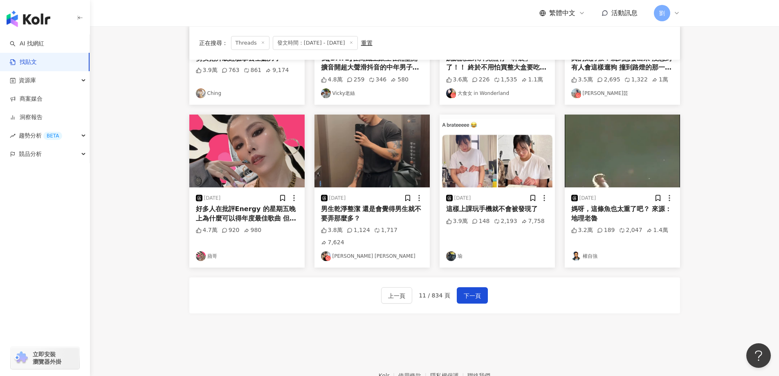
click at [255, 174] on img at bounding box center [246, 150] width 115 height 73
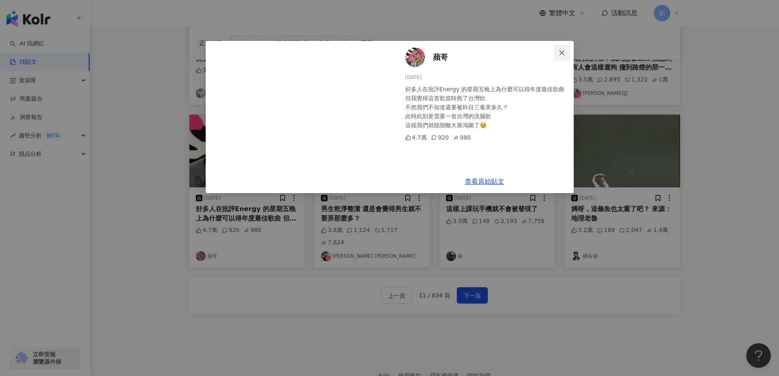
click at [557, 54] on span "Close" at bounding box center [561, 52] width 16 height 7
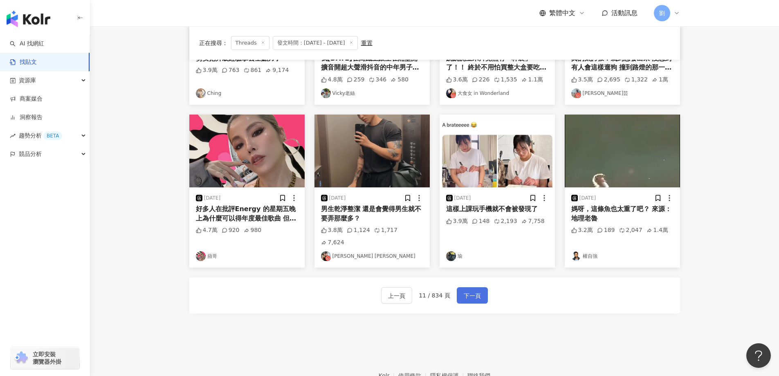
click at [462, 289] on button "下一頁" at bounding box center [472, 295] width 31 height 16
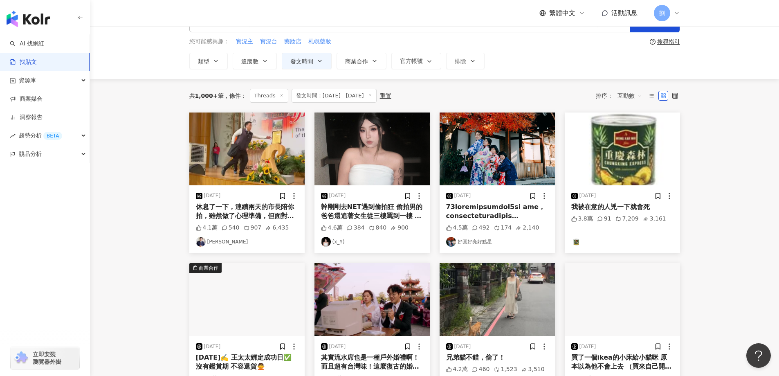
scroll to position [0, 0]
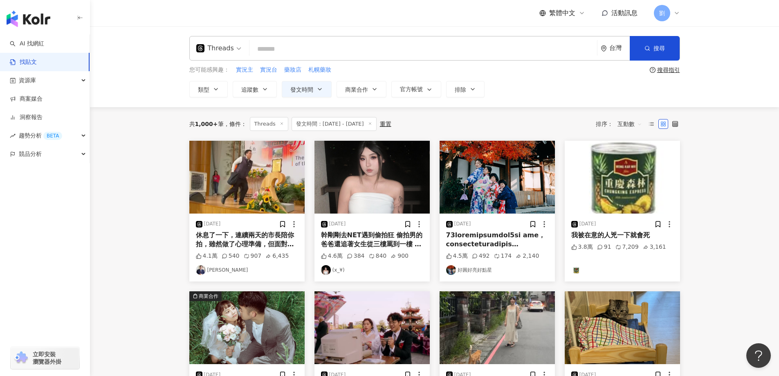
click at [392, 177] on img at bounding box center [371, 177] width 115 height 73
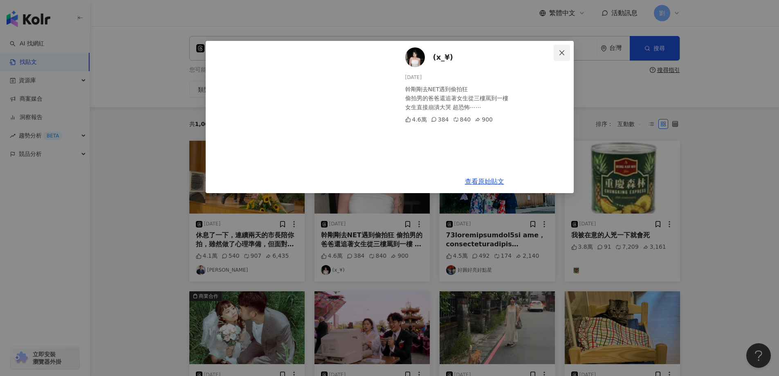
click at [556, 48] on button "Close" at bounding box center [561, 53] width 16 height 16
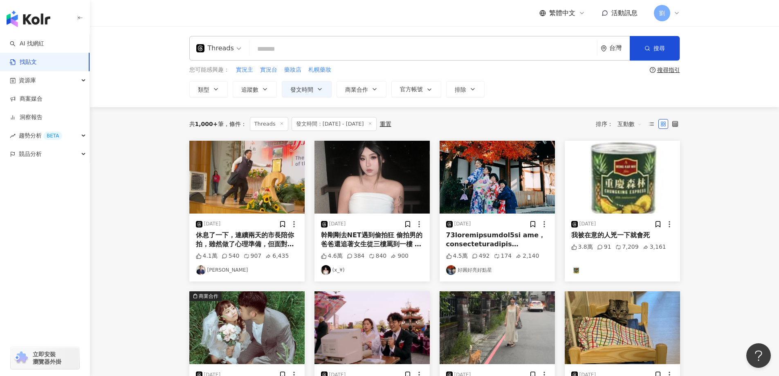
click at [537, 177] on img at bounding box center [496, 177] width 115 height 73
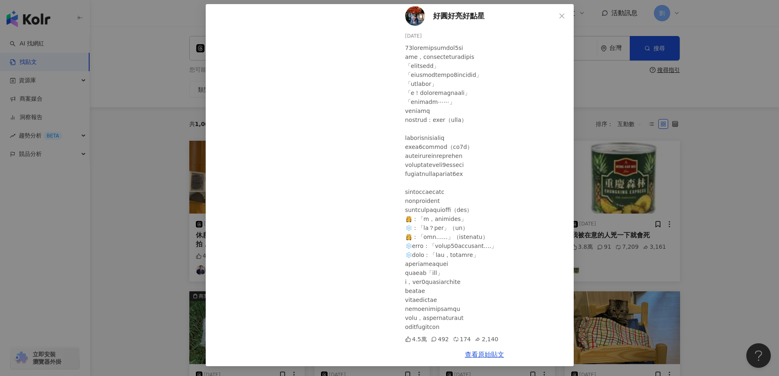
scroll to position [5, 0]
click at [557, 20] on button "Close" at bounding box center [561, 16] width 16 height 16
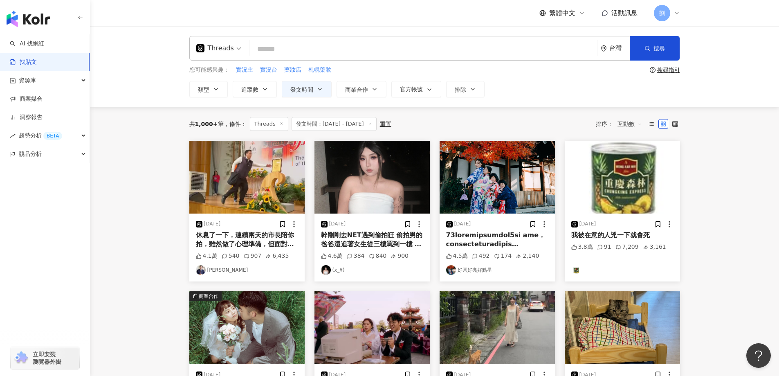
click at [619, 181] on img at bounding box center [621, 177] width 115 height 73
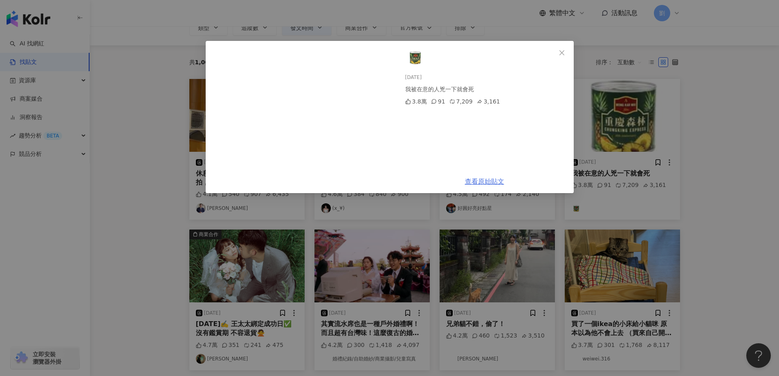
scroll to position [82, 0]
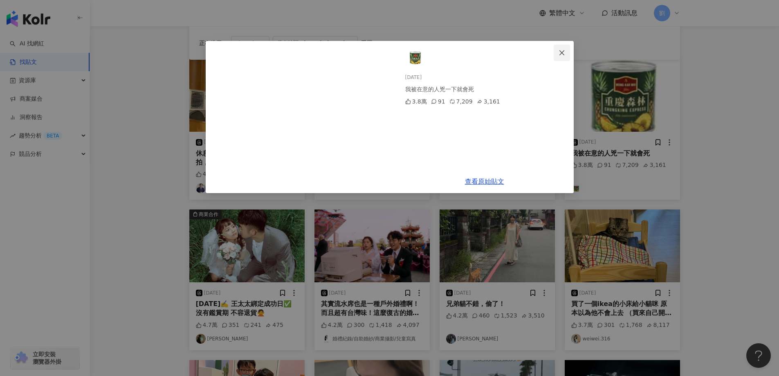
click at [564, 50] on icon "close" at bounding box center [561, 52] width 7 height 7
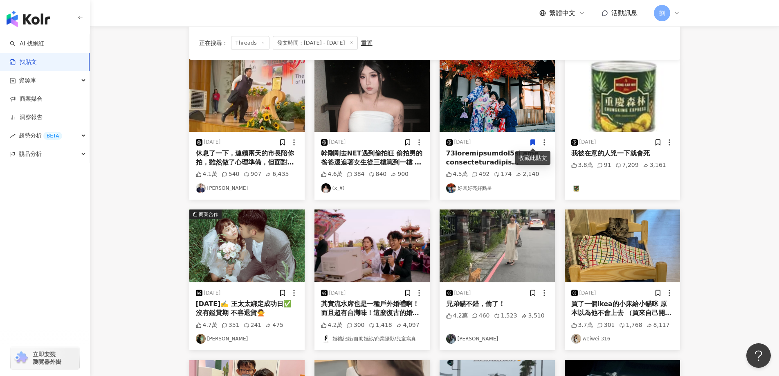
click at [533, 249] on img at bounding box center [496, 245] width 115 height 73
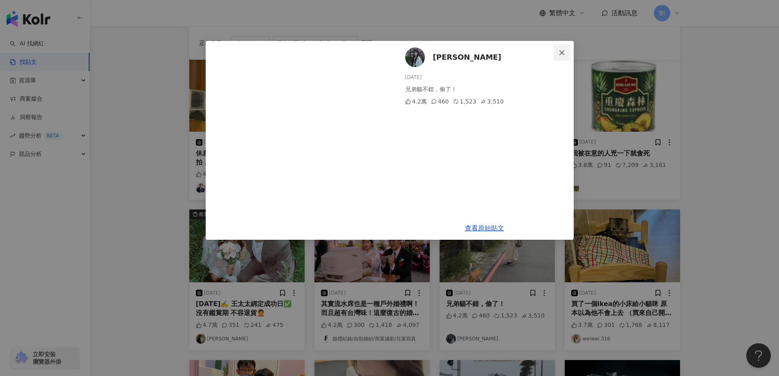
click at [567, 55] on span "Close" at bounding box center [561, 52] width 16 height 7
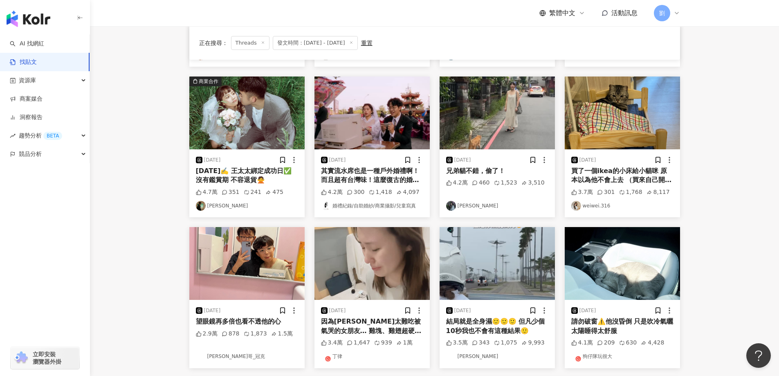
scroll to position [245, 0]
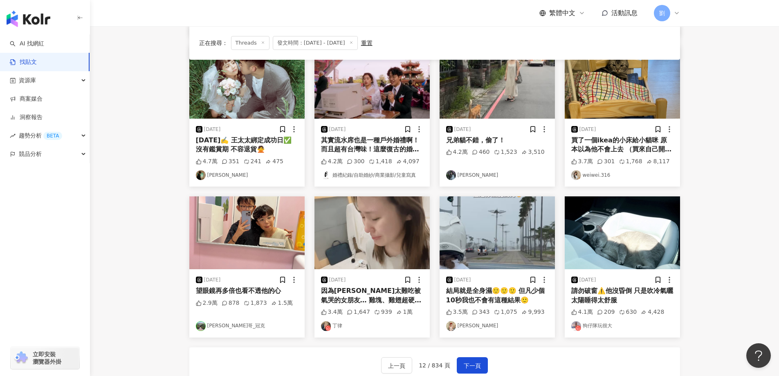
click at [241, 78] on img at bounding box center [246, 82] width 115 height 73
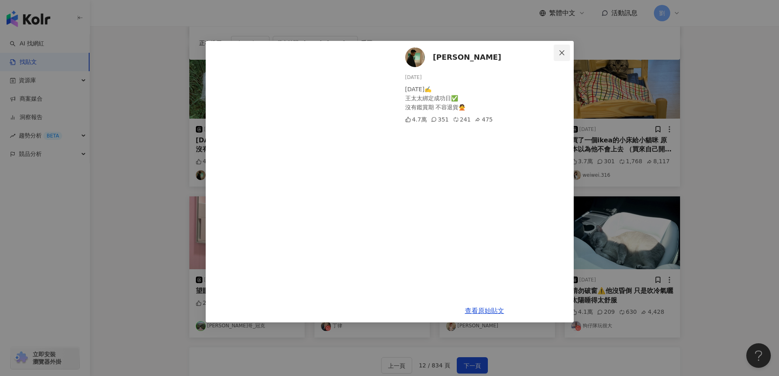
click at [558, 47] on button "Close" at bounding box center [561, 53] width 16 height 16
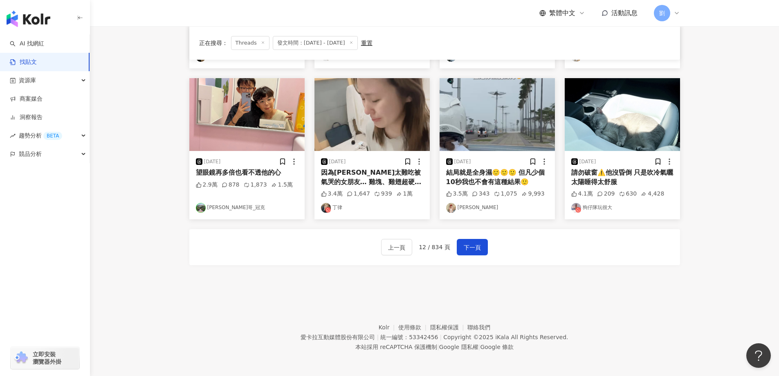
scroll to position [364, 0]
click at [506, 116] on img at bounding box center [496, 114] width 115 height 73
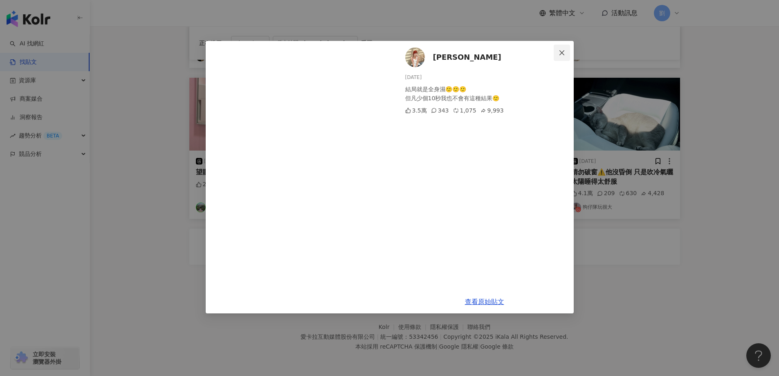
click at [561, 51] on icon "close" at bounding box center [561, 52] width 7 height 7
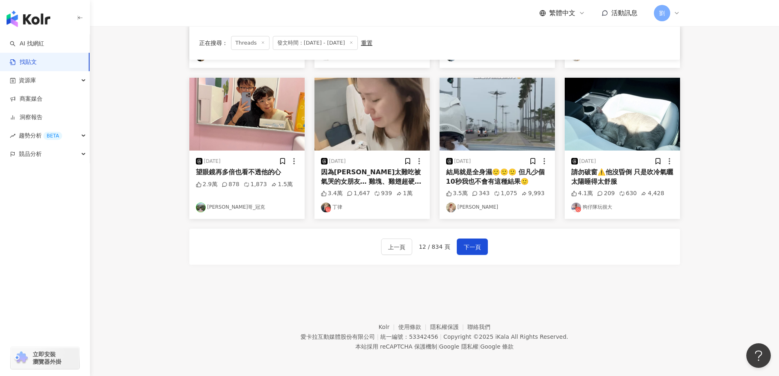
click at [600, 119] on img at bounding box center [621, 114] width 115 height 73
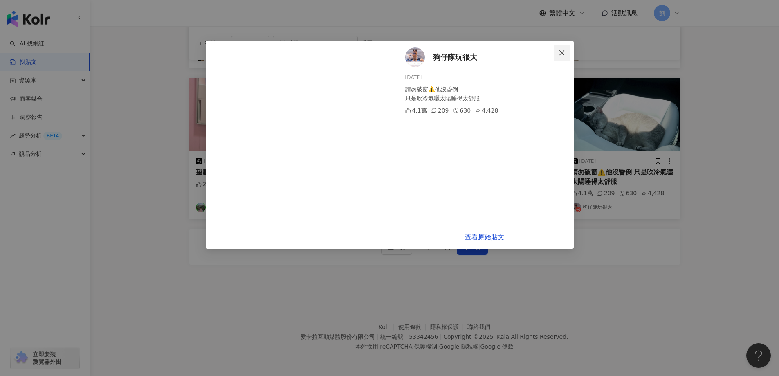
click at [563, 52] on icon "close" at bounding box center [561, 52] width 5 height 5
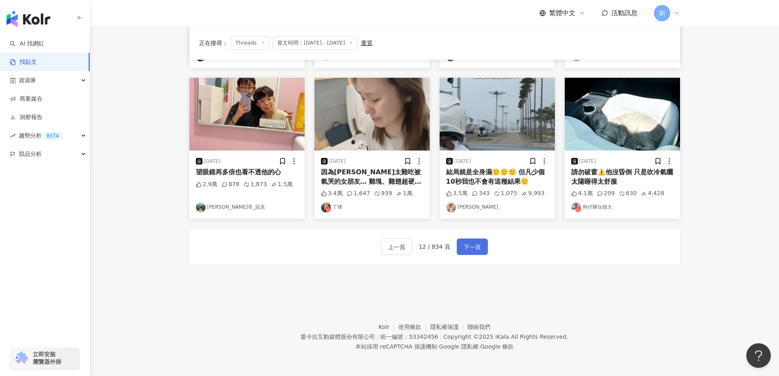
click at [475, 249] on span "下一頁" at bounding box center [472, 247] width 17 height 10
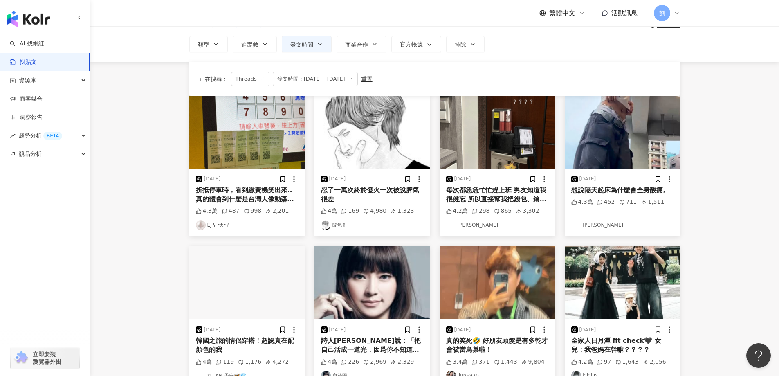
scroll to position [0, 0]
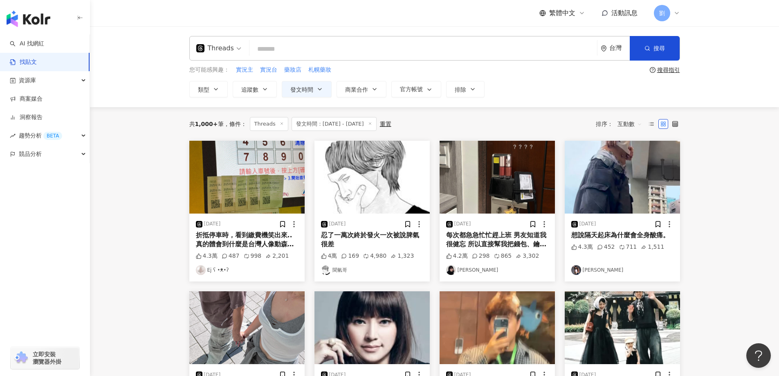
click at [268, 170] on img at bounding box center [246, 177] width 115 height 73
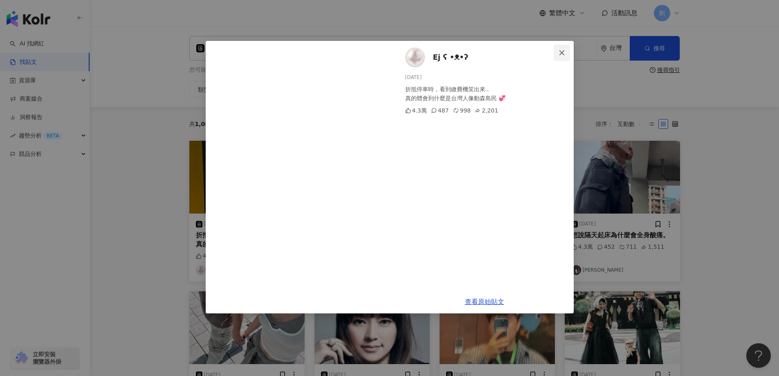
click at [565, 58] on button "Close" at bounding box center [561, 53] width 16 height 16
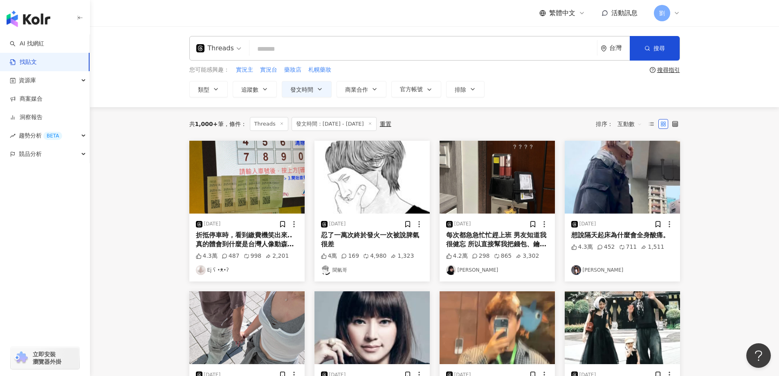
click at [513, 161] on img at bounding box center [496, 177] width 115 height 73
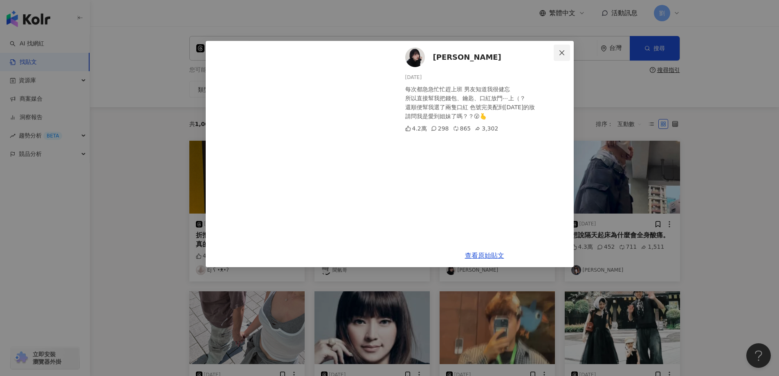
click at [562, 52] on icon "close" at bounding box center [561, 52] width 5 height 5
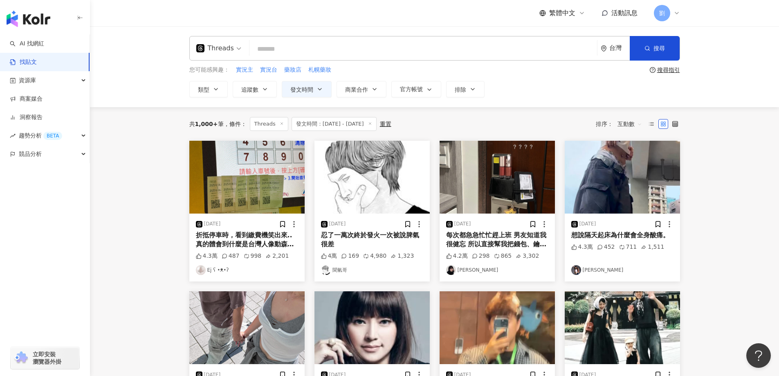
click at [643, 182] on img at bounding box center [621, 177] width 115 height 73
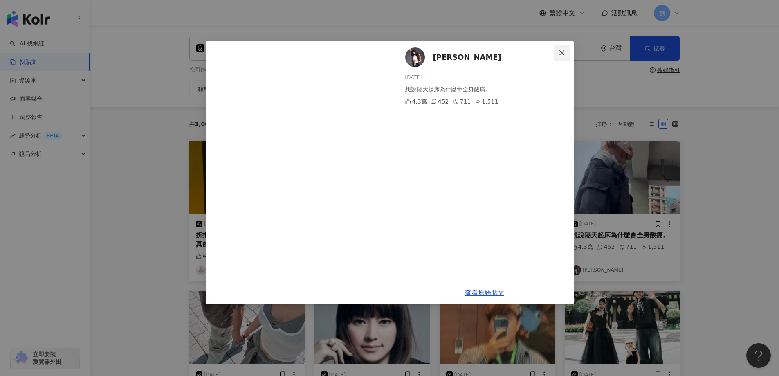
click at [568, 54] on span "Close" at bounding box center [561, 52] width 16 height 7
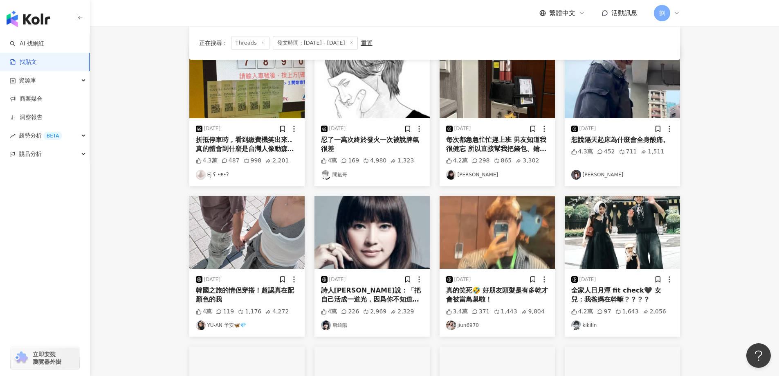
scroll to position [163, 0]
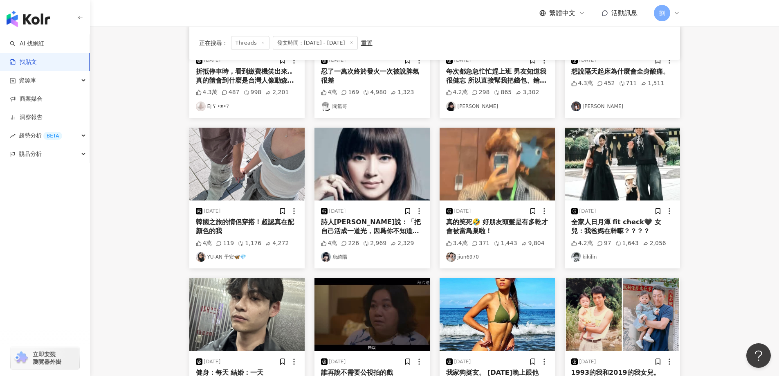
click at [607, 146] on img at bounding box center [621, 164] width 115 height 73
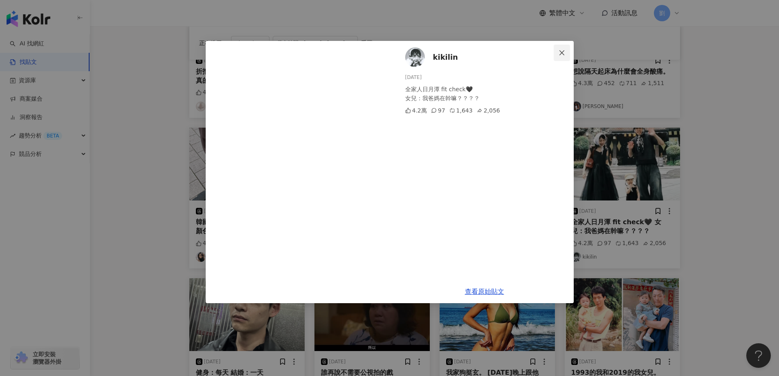
click at [567, 49] on button "Close" at bounding box center [561, 53] width 16 height 16
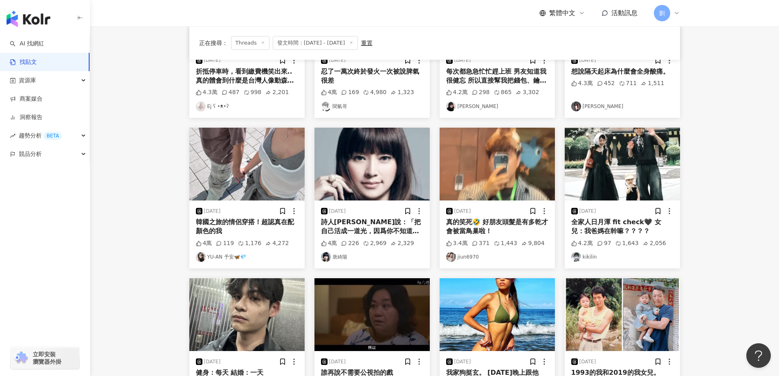
click at [492, 161] on img at bounding box center [496, 164] width 115 height 73
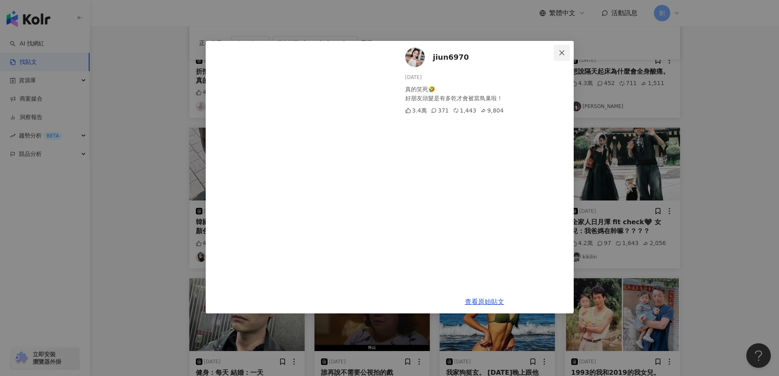
click at [565, 52] on span "Close" at bounding box center [561, 52] width 16 height 7
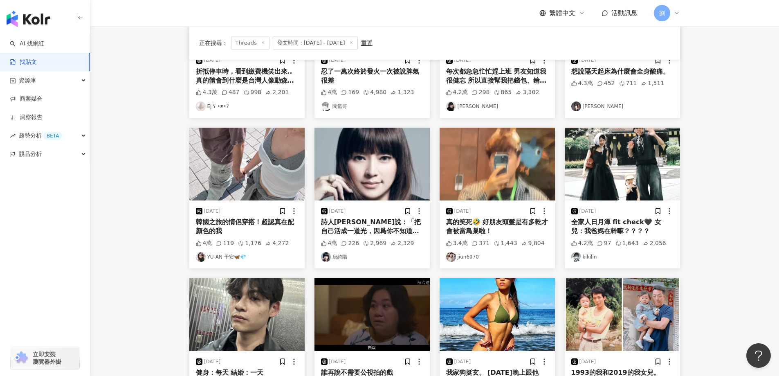
click at [266, 132] on img at bounding box center [246, 164] width 115 height 73
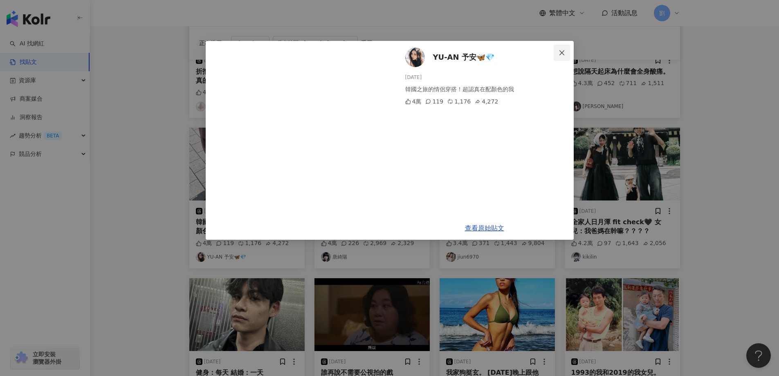
click at [559, 50] on icon "close" at bounding box center [561, 52] width 7 height 7
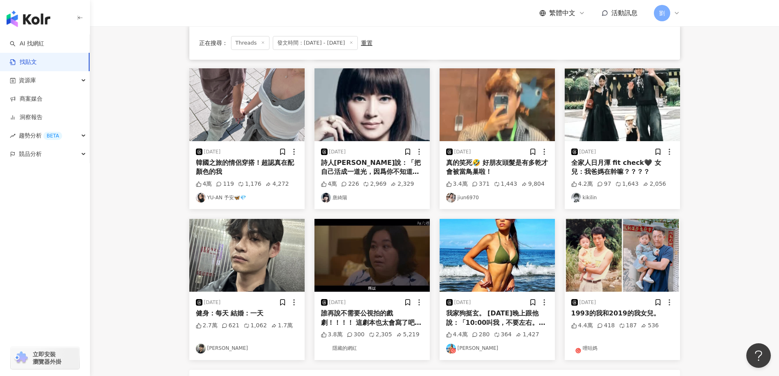
scroll to position [327, 0]
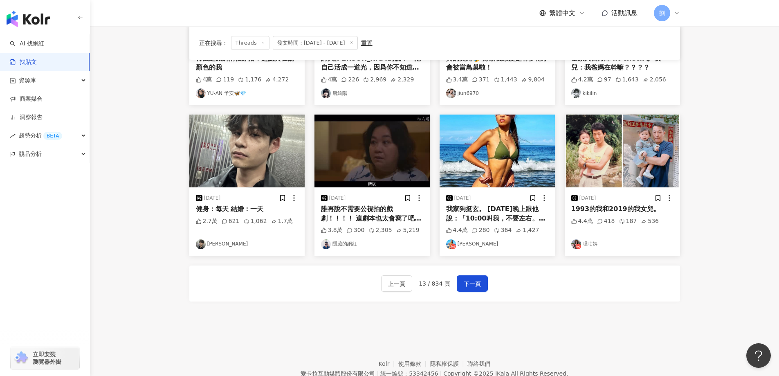
click at [245, 162] on img at bounding box center [246, 150] width 115 height 73
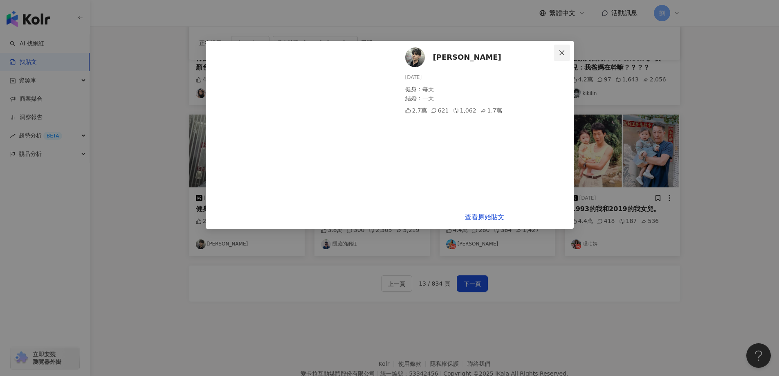
click at [557, 54] on span "Close" at bounding box center [561, 52] width 16 height 7
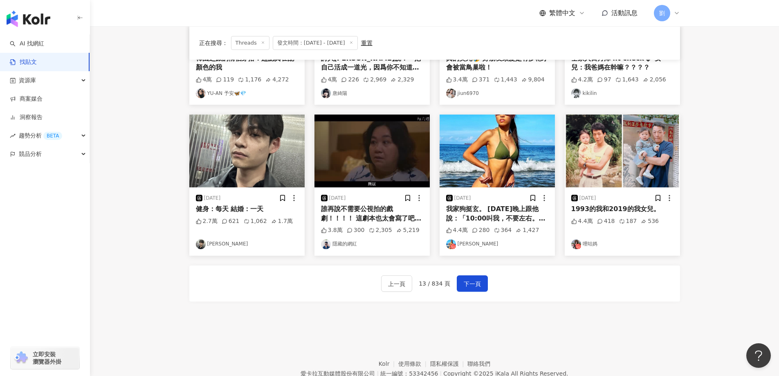
click at [593, 150] on img at bounding box center [621, 150] width 115 height 73
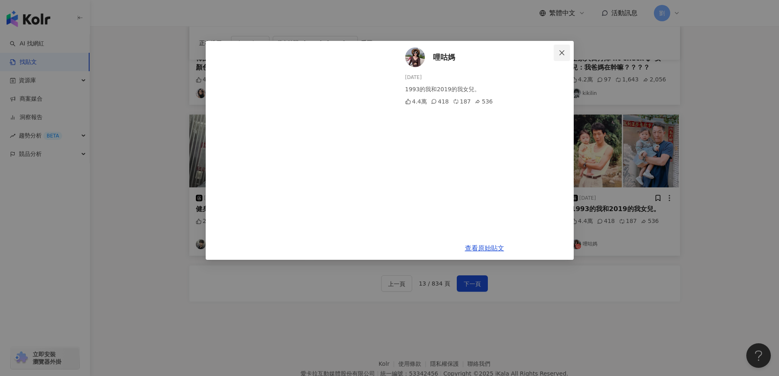
click at [556, 51] on span "Close" at bounding box center [561, 52] width 16 height 7
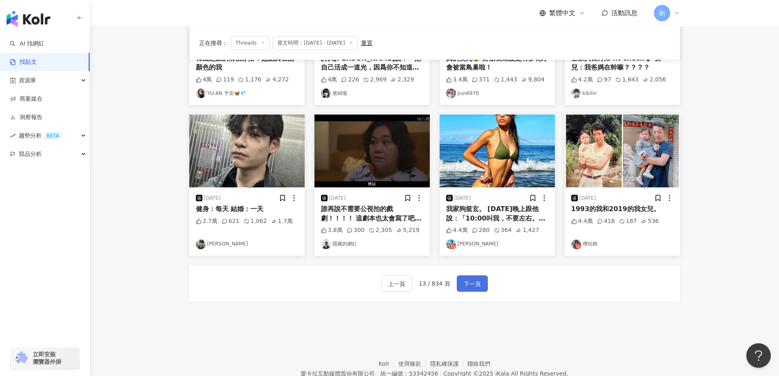
click at [472, 277] on button "下一頁" at bounding box center [472, 283] width 31 height 16
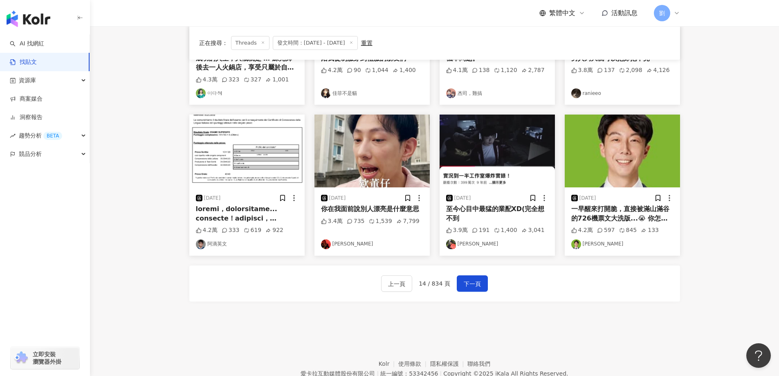
click at [512, 157] on img at bounding box center [496, 150] width 115 height 73
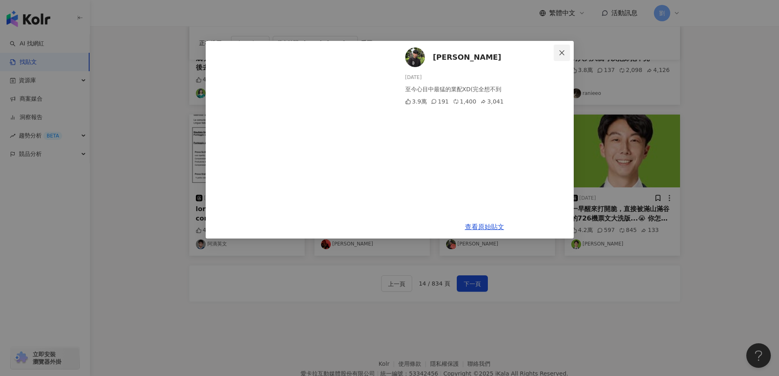
click at [558, 53] on icon "close" at bounding box center [561, 52] width 7 height 7
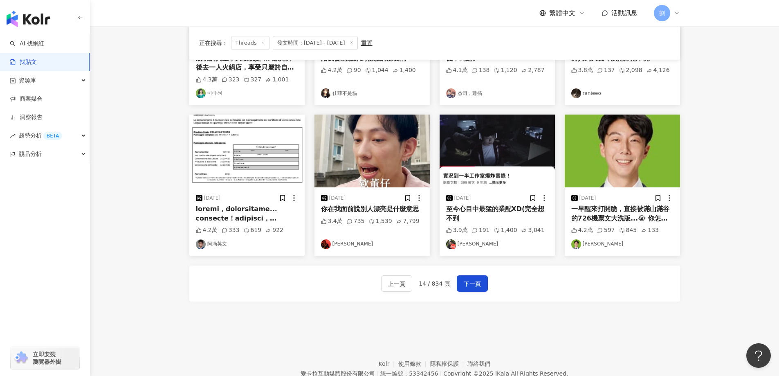
click at [359, 153] on img at bounding box center [371, 150] width 115 height 73
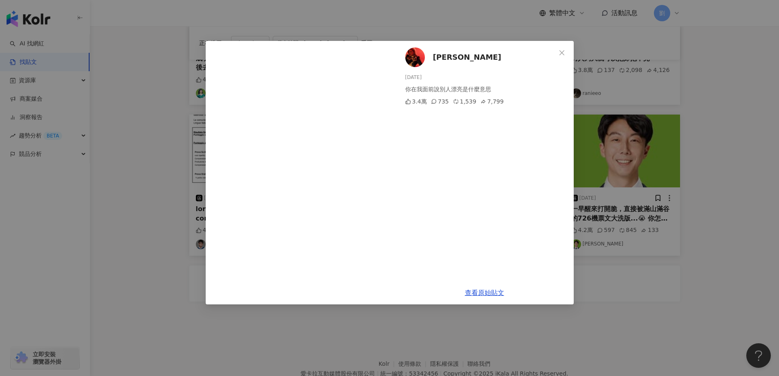
scroll to position [364, 0]
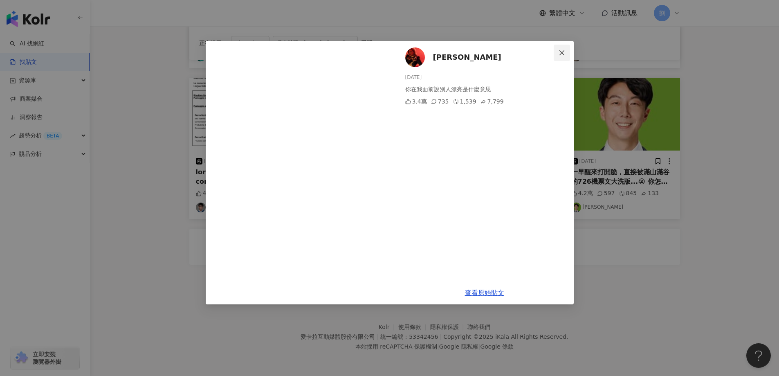
click at [569, 47] on button "Close" at bounding box center [561, 53] width 16 height 16
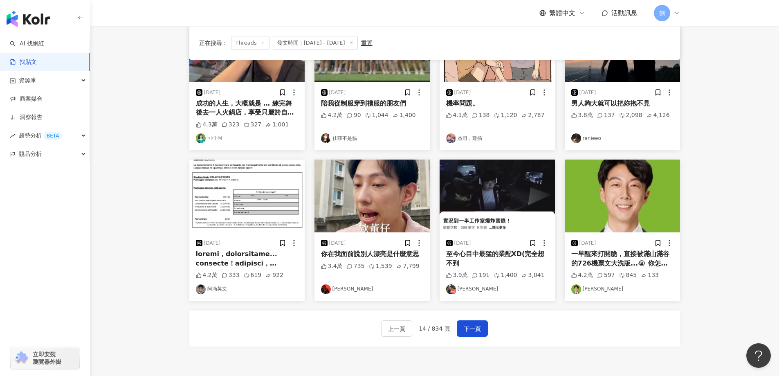
scroll to position [200, 0]
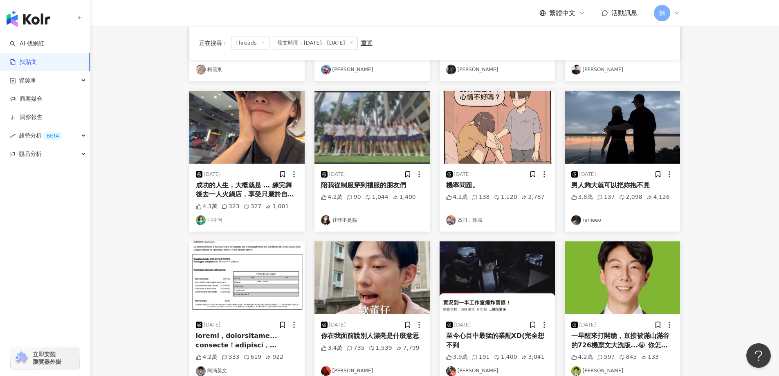
click at [282, 268] on img at bounding box center [246, 277] width 115 height 73
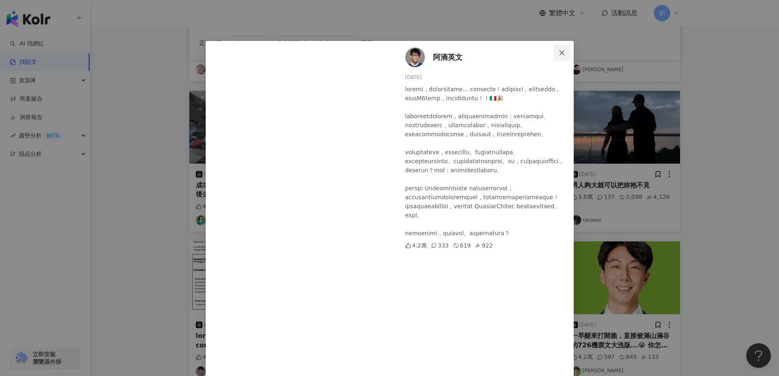
click at [558, 60] on button "Close" at bounding box center [561, 53] width 16 height 16
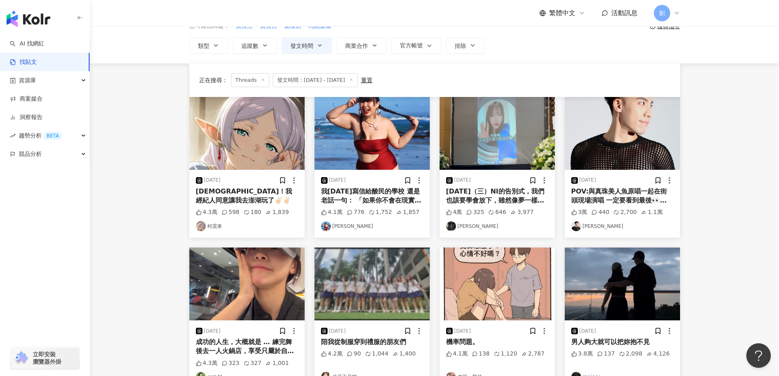
scroll to position [37, 0]
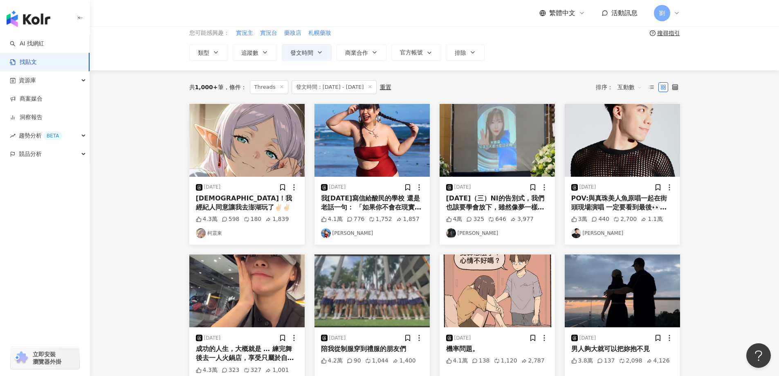
click at [645, 280] on img at bounding box center [621, 290] width 115 height 73
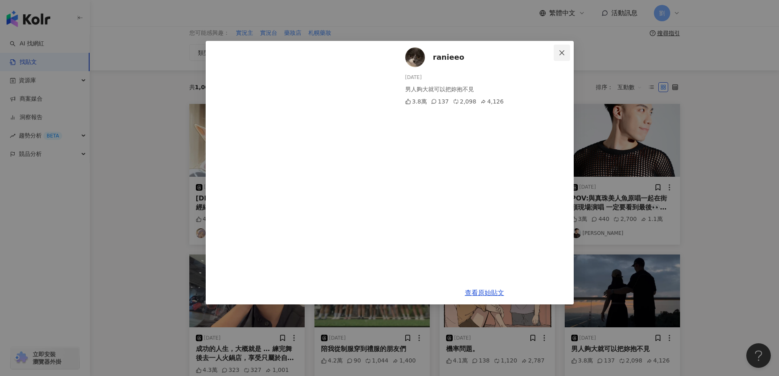
click at [565, 53] on span "Close" at bounding box center [561, 52] width 16 height 7
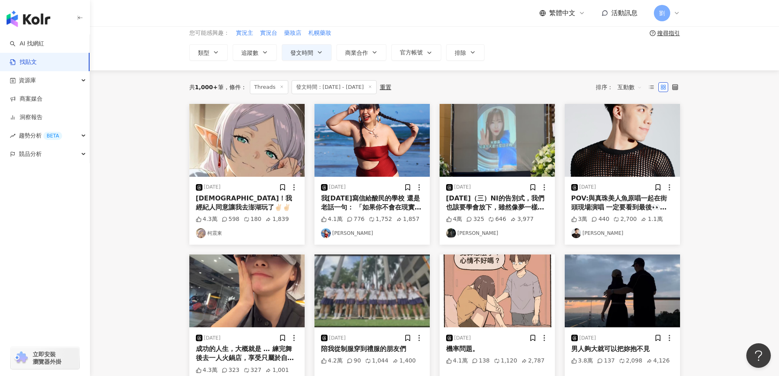
click at [400, 282] on img at bounding box center [371, 290] width 115 height 73
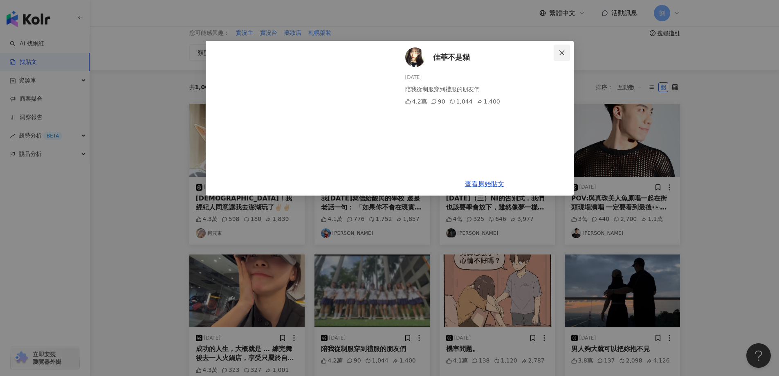
click at [560, 52] on icon "close" at bounding box center [561, 52] width 7 height 7
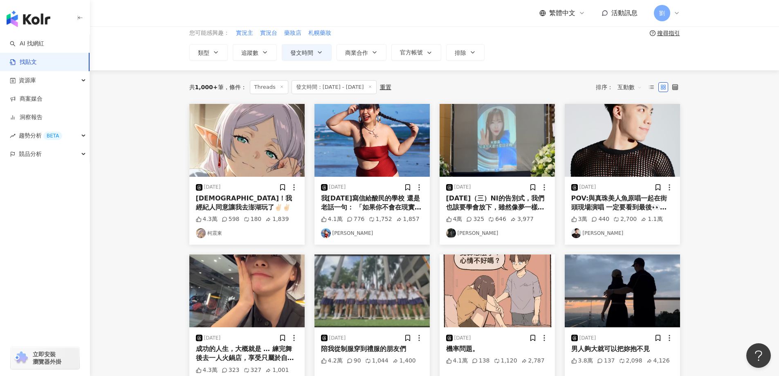
click at [506, 140] on img at bounding box center [496, 140] width 115 height 73
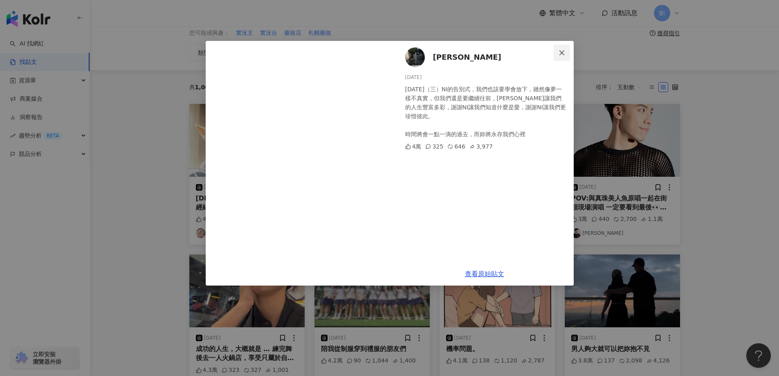
click at [560, 56] on button "Close" at bounding box center [561, 53] width 16 height 16
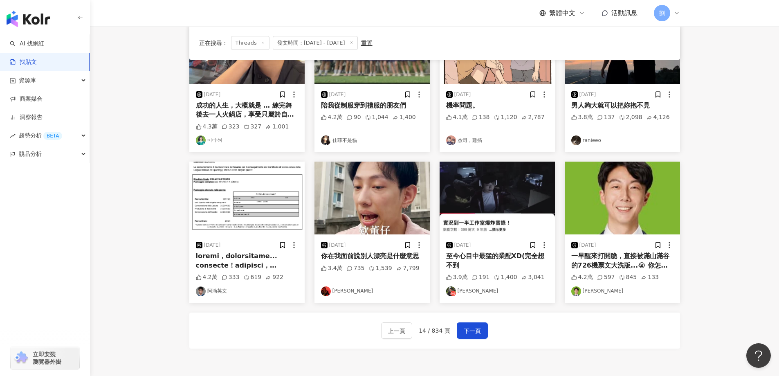
scroll to position [282, 0]
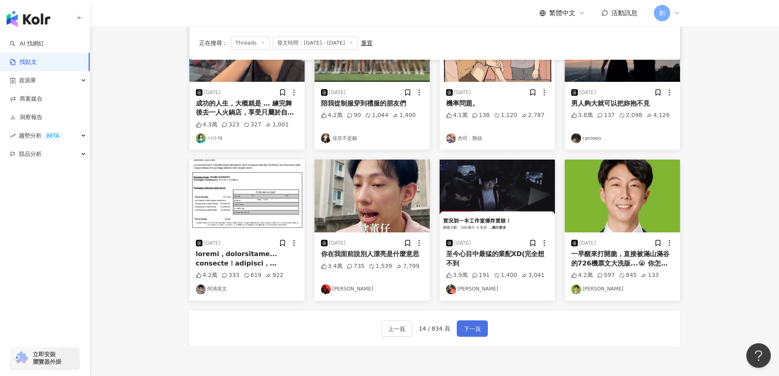
click at [459, 326] on button "下一頁" at bounding box center [472, 328] width 31 height 16
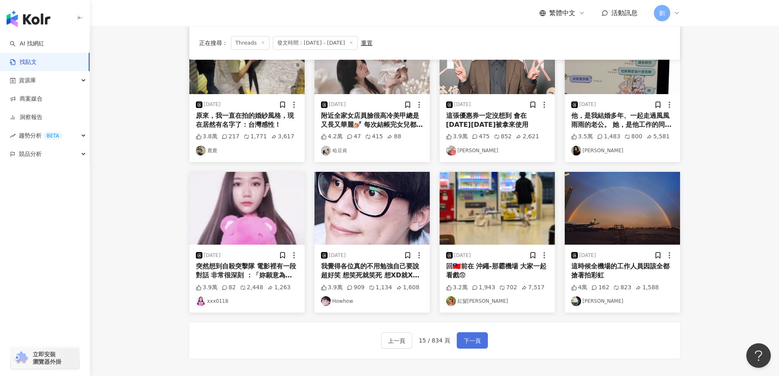
click at [477, 336] on span "下一頁" at bounding box center [472, 341] width 17 height 10
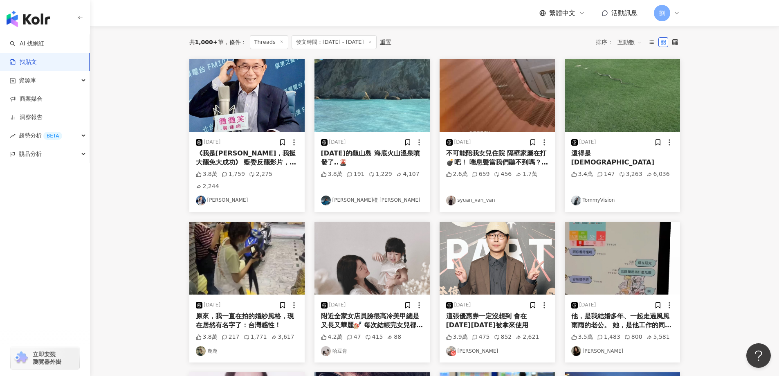
scroll to position [0, 0]
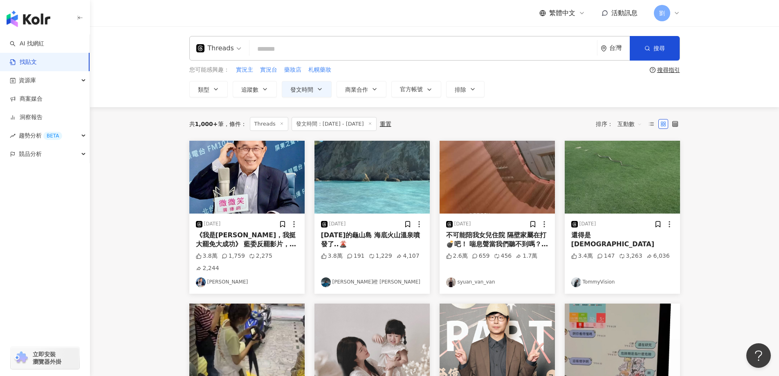
click at [614, 191] on img at bounding box center [621, 177] width 115 height 73
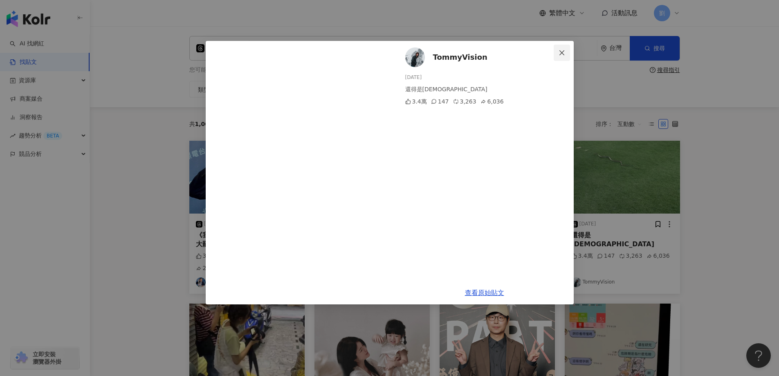
click at [557, 51] on span "Close" at bounding box center [561, 52] width 16 height 7
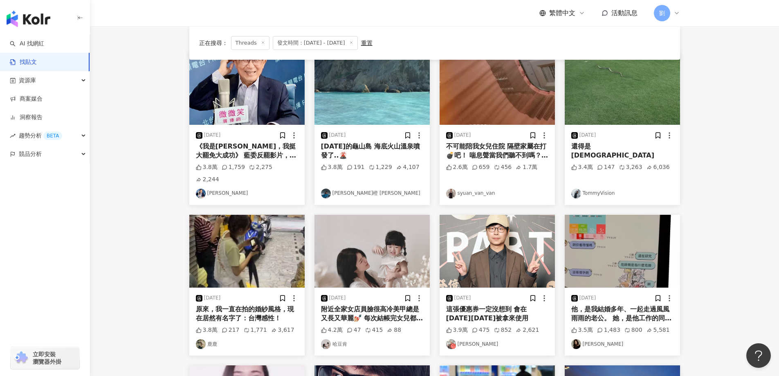
scroll to position [163, 0]
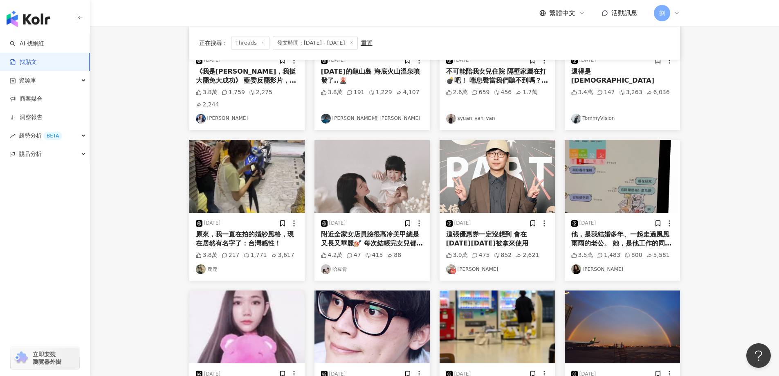
click at [598, 168] on img at bounding box center [621, 176] width 115 height 73
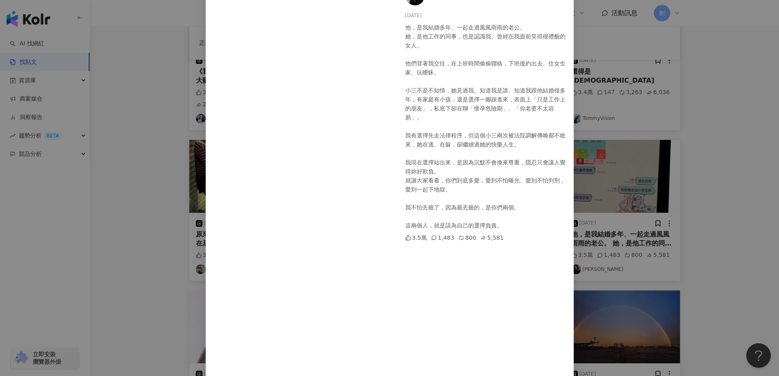
scroll to position [82, 0]
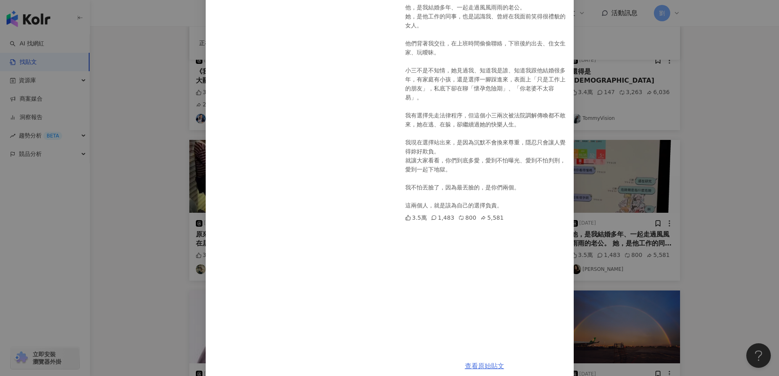
click at [478, 362] on link "查看原始貼文" at bounding box center [484, 366] width 39 height 8
click at [661, 87] on div "Mia Zheng 2025/6/19 他，是我結婚多年、一起走過風風雨雨的老公。 她，是他工作的同事，也是認識我、曾經在我面前笑得很禮貌的女人。 他們背著我…" at bounding box center [389, 188] width 779 height 376
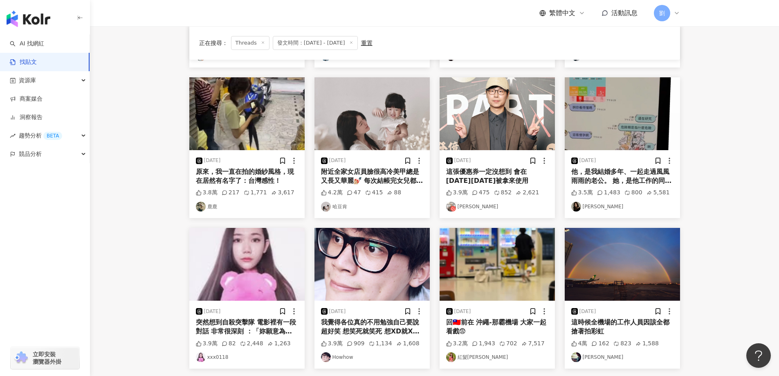
scroll to position [245, 0]
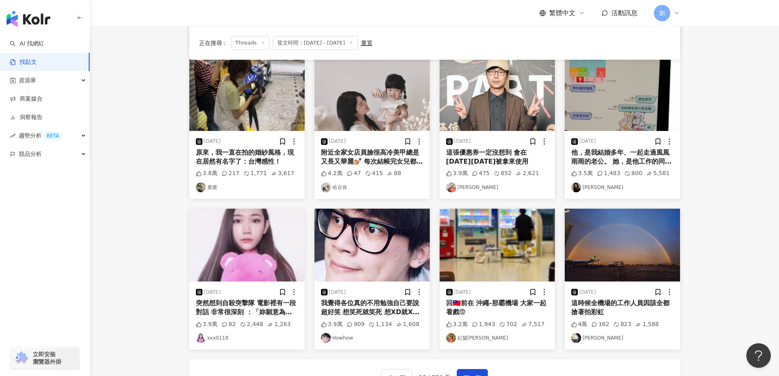
click at [385, 80] on img at bounding box center [371, 94] width 115 height 73
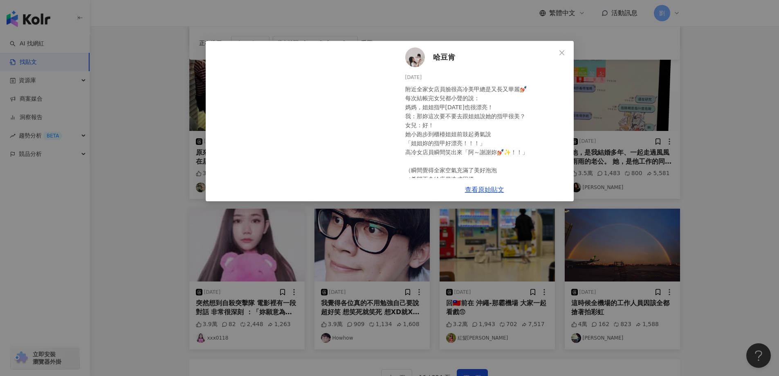
scroll to position [18, 0]
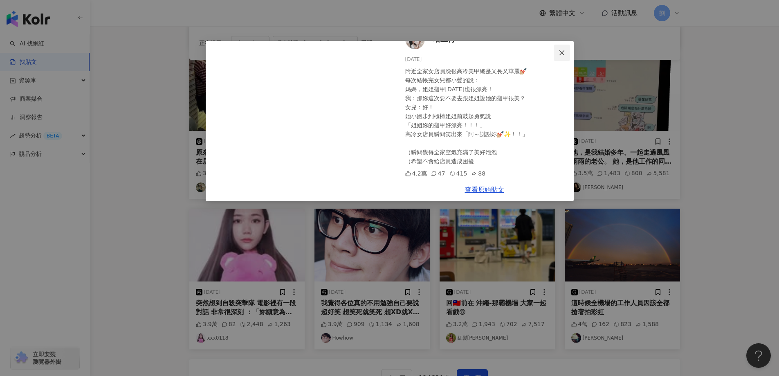
click at [564, 52] on icon "close" at bounding box center [561, 52] width 7 height 7
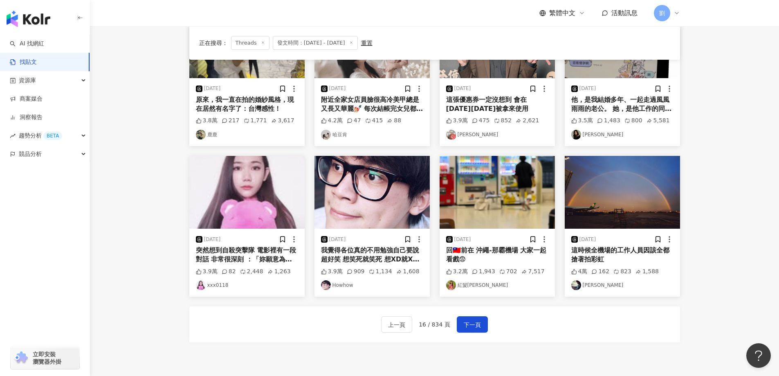
scroll to position [327, 0]
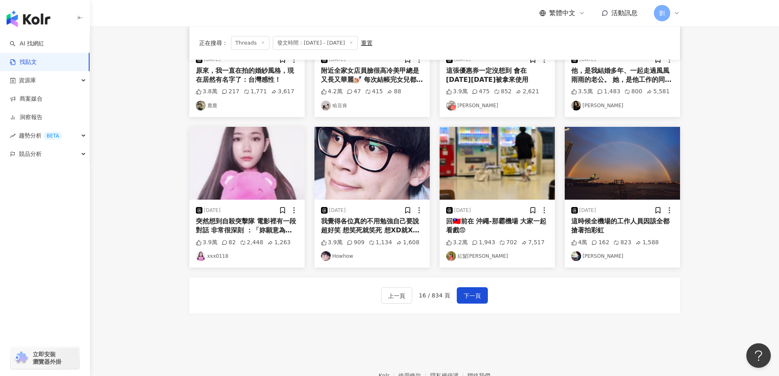
click at [253, 165] on img at bounding box center [246, 163] width 115 height 73
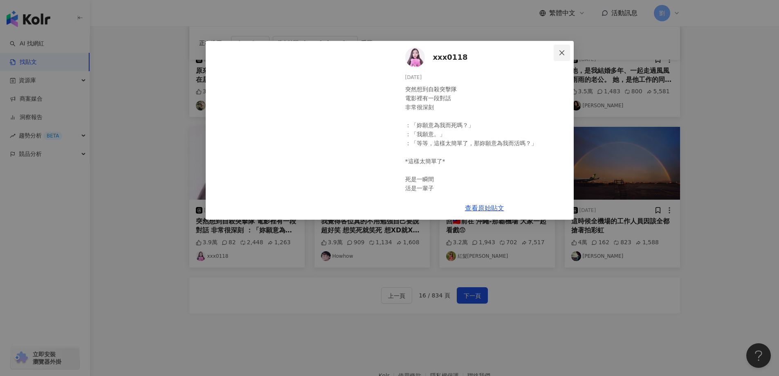
click at [567, 55] on span "Close" at bounding box center [561, 52] width 16 height 7
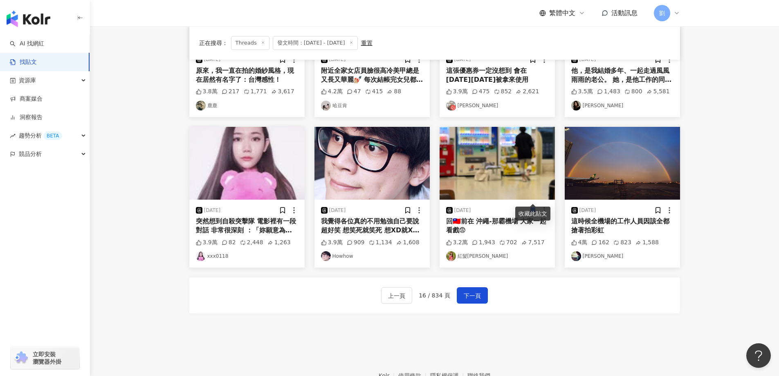
click at [513, 146] on img at bounding box center [496, 163] width 115 height 73
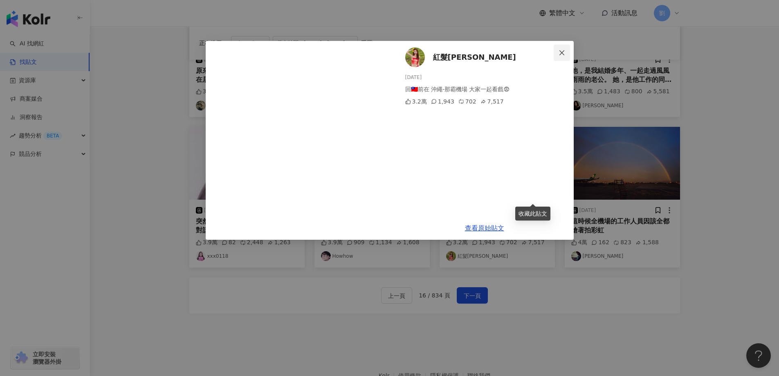
click at [559, 54] on icon "close" at bounding box center [561, 52] width 7 height 7
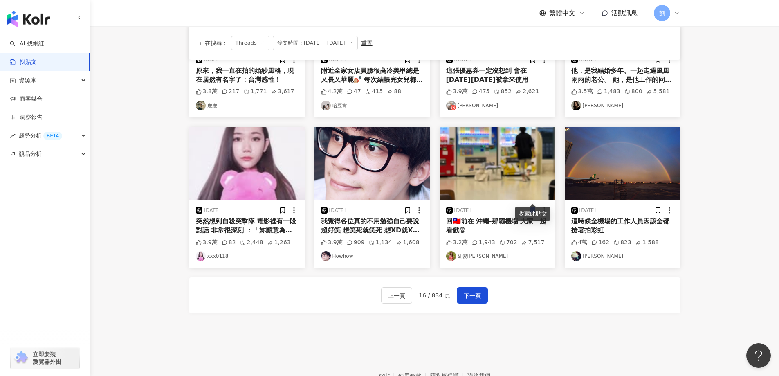
click at [353, 145] on img at bounding box center [371, 163] width 115 height 73
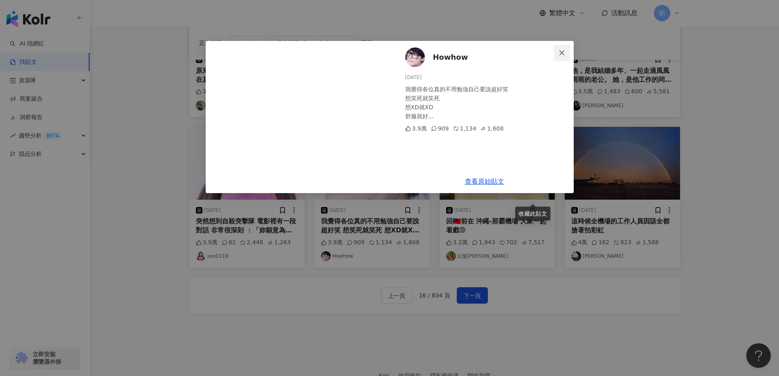
click at [558, 52] on span "Close" at bounding box center [561, 52] width 16 height 7
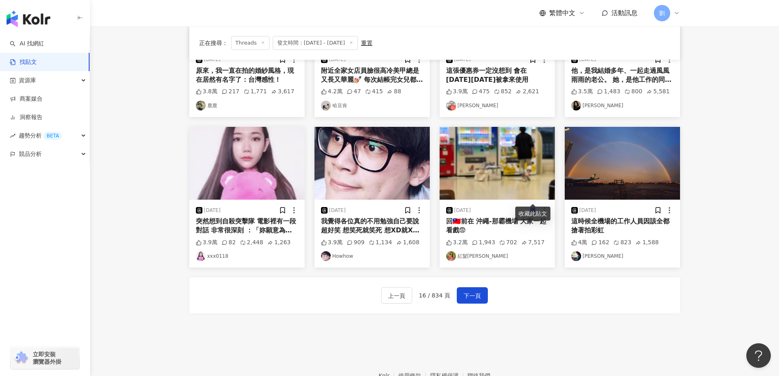
click at [600, 141] on img at bounding box center [621, 163] width 115 height 73
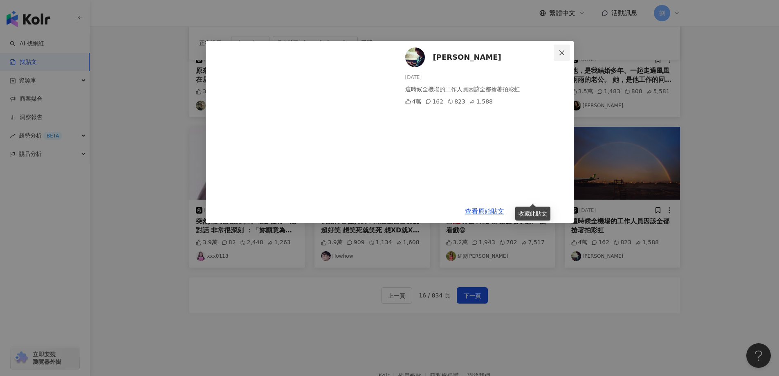
click at [563, 53] on icon "close" at bounding box center [561, 52] width 7 height 7
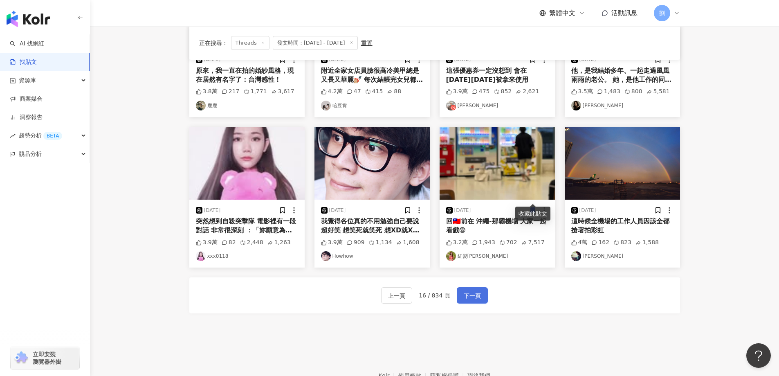
click at [479, 289] on button "下一頁" at bounding box center [472, 295] width 31 height 16
click at [474, 291] on span "下一頁" at bounding box center [472, 296] width 17 height 10
click at [464, 291] on span "下一頁" at bounding box center [472, 296] width 17 height 10
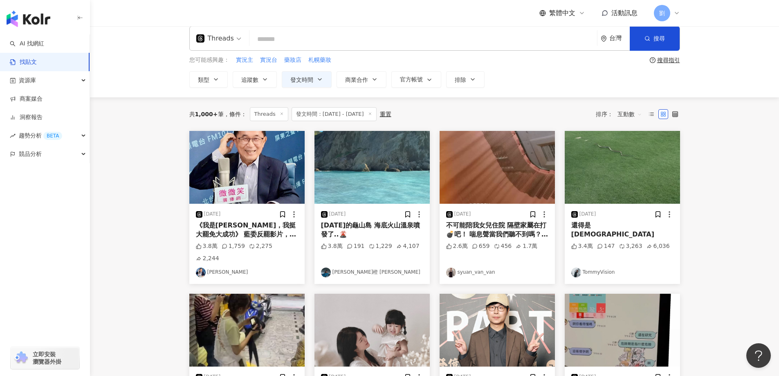
scroll to position [364, 0]
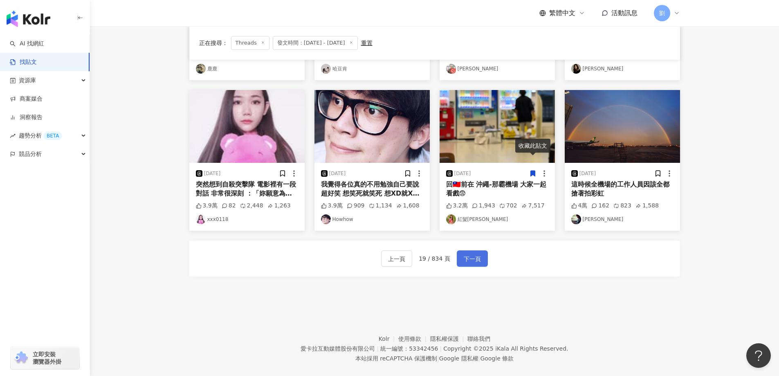
click at [472, 254] on span "下一頁" at bounding box center [472, 259] width 17 height 10
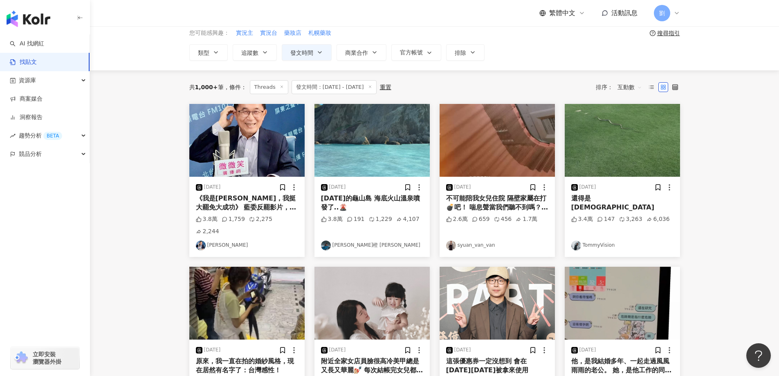
scroll to position [0, 0]
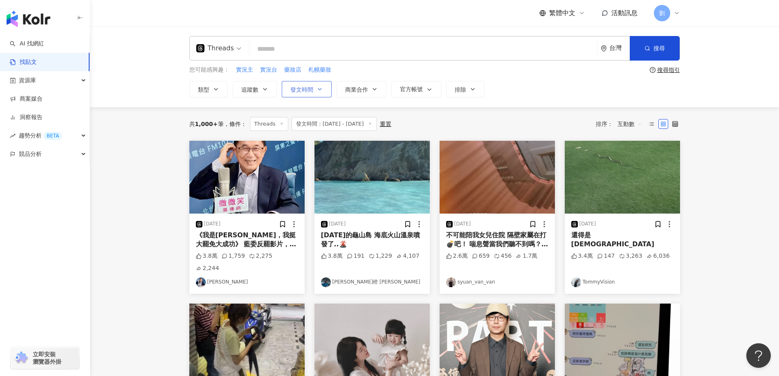
click at [316, 89] on icon "button" at bounding box center [319, 89] width 7 height 7
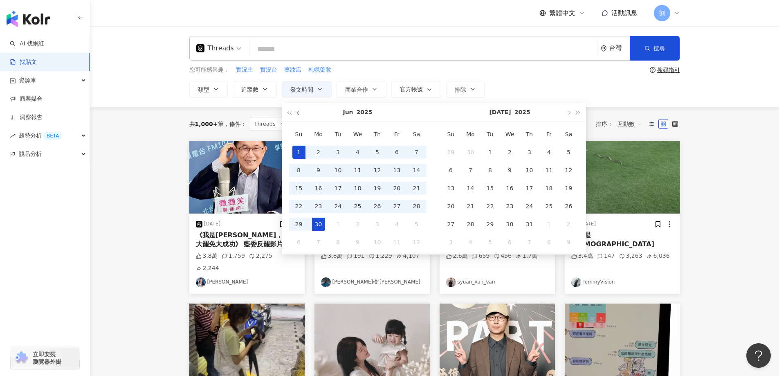
click at [296, 116] on button "button" at bounding box center [298, 112] width 9 height 18
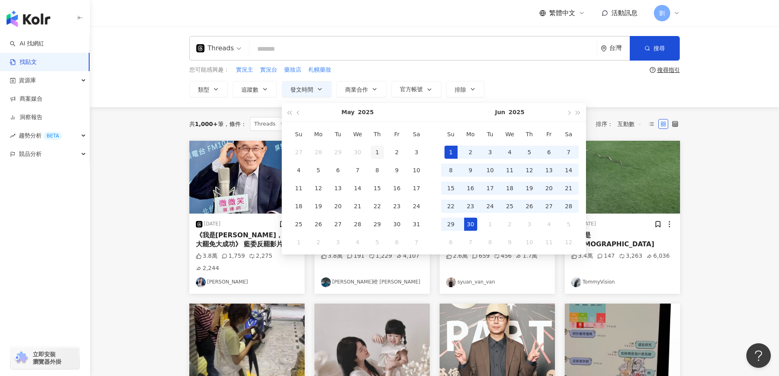
type input "**********"
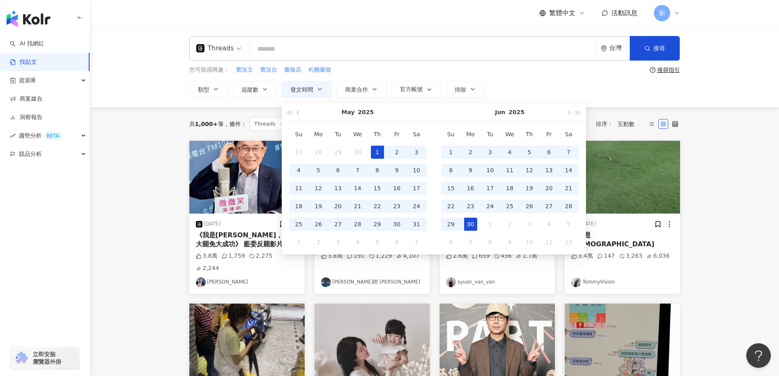
click at [370, 147] on td "1" at bounding box center [377, 152] width 20 height 18
type input "**********"
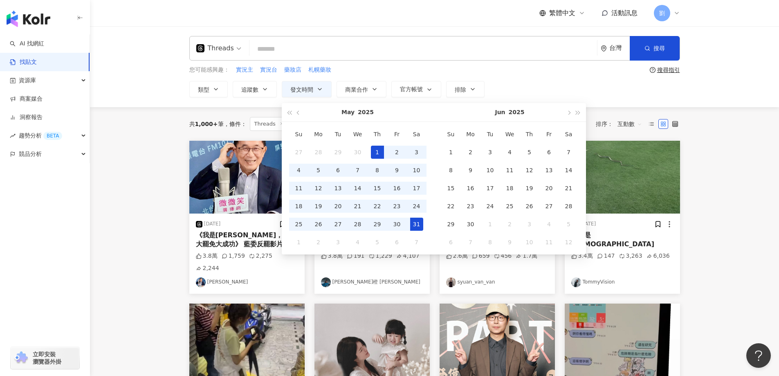
click at [418, 221] on div "31" at bounding box center [416, 223] width 13 height 13
type input "**********"
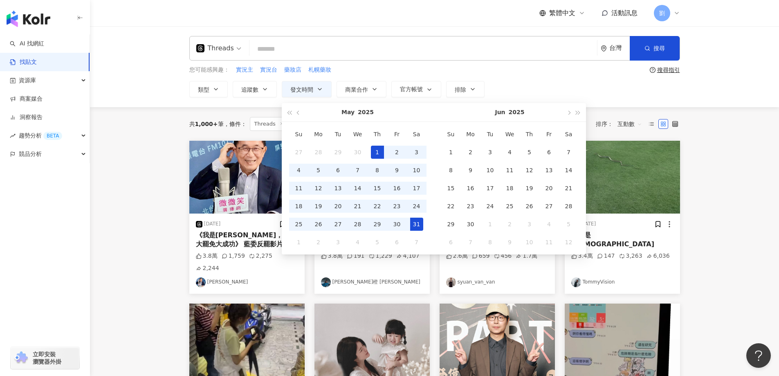
type input "**********"
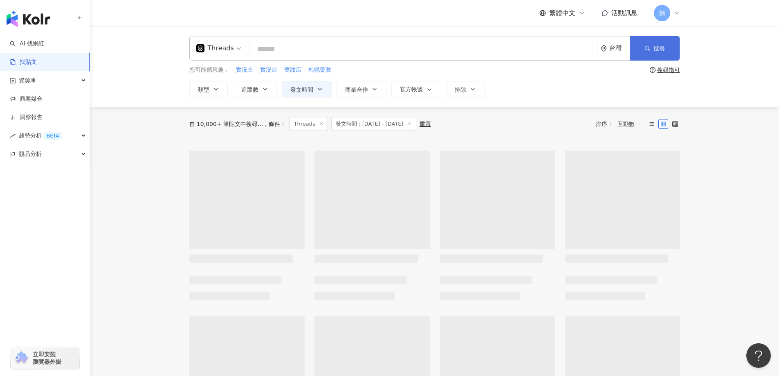
type input "**********"
click at [635, 42] on button "搜尋" at bounding box center [654, 48] width 50 height 25
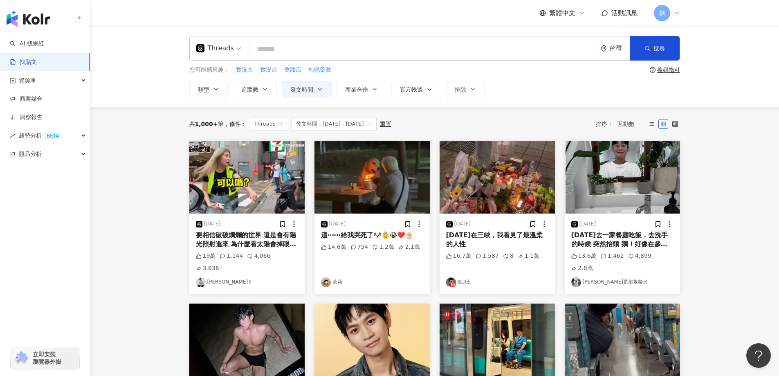
click at [372, 125] on icon at bounding box center [370, 123] width 4 height 4
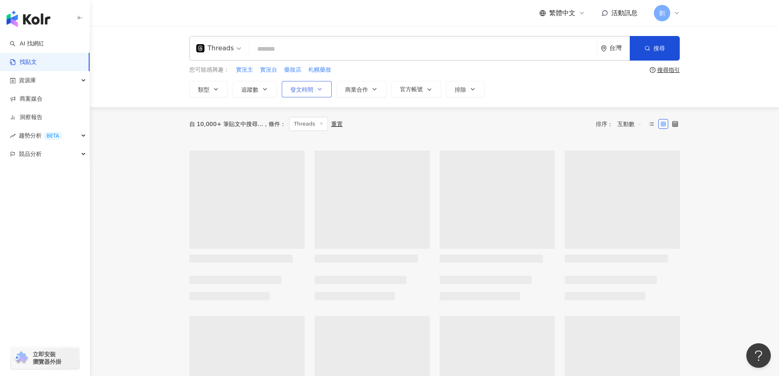
click at [296, 92] on span "發文時間" at bounding box center [301, 89] width 23 height 7
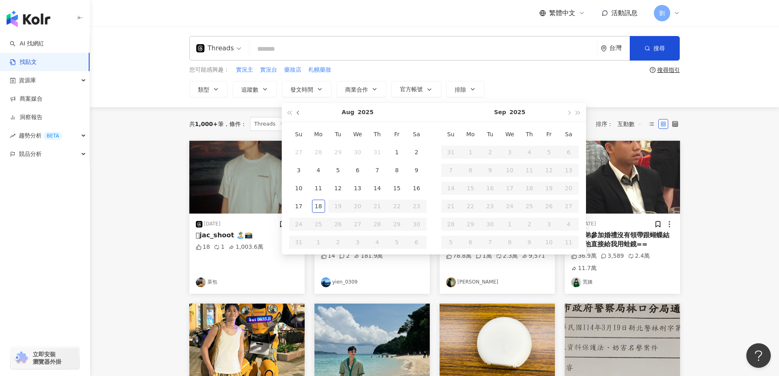
click at [299, 111] on button "button" at bounding box center [298, 112] width 9 height 18
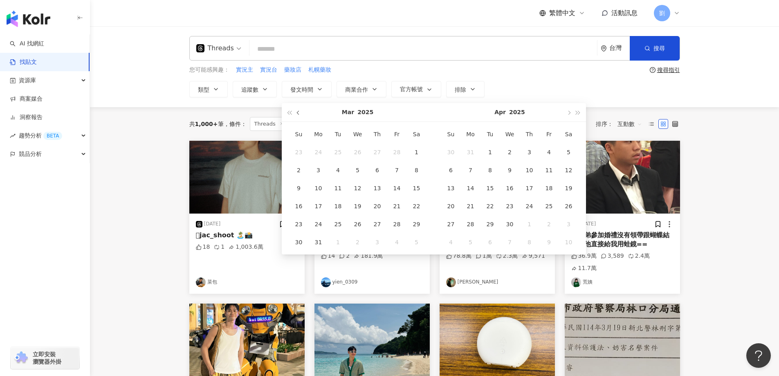
click at [299, 111] on button "button" at bounding box center [298, 112] width 9 height 18
type input "**********"
click at [360, 149] on div "1" at bounding box center [357, 152] width 13 height 13
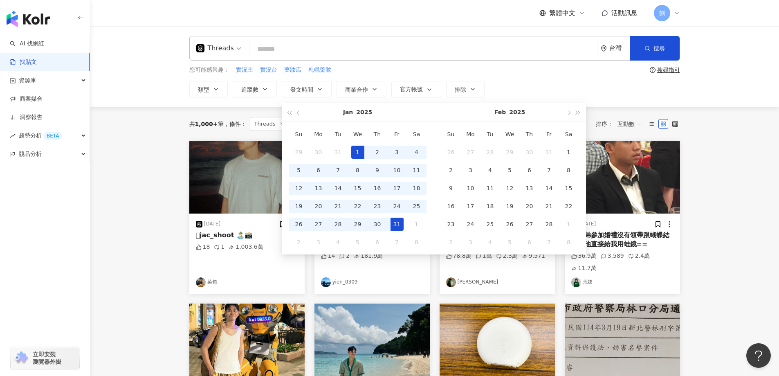
click at [398, 222] on div "31" at bounding box center [396, 223] width 13 height 13
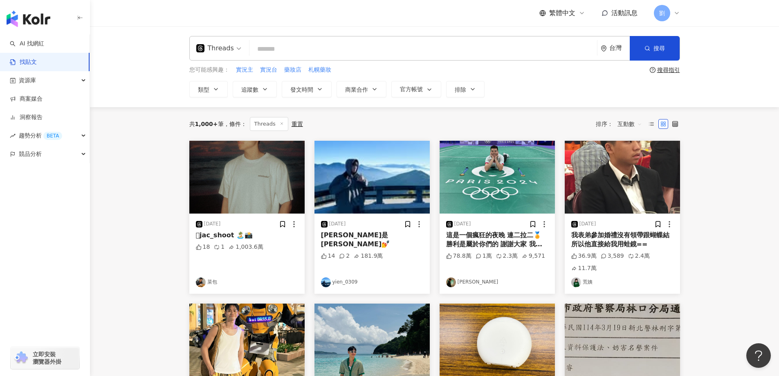
type input "**********"
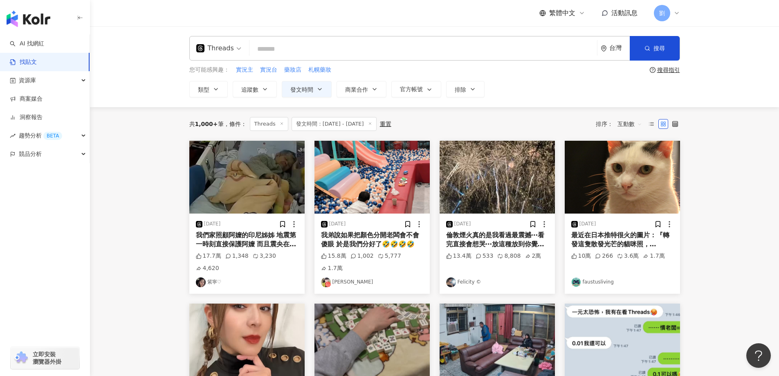
click at [351, 175] on img at bounding box center [371, 177] width 115 height 73
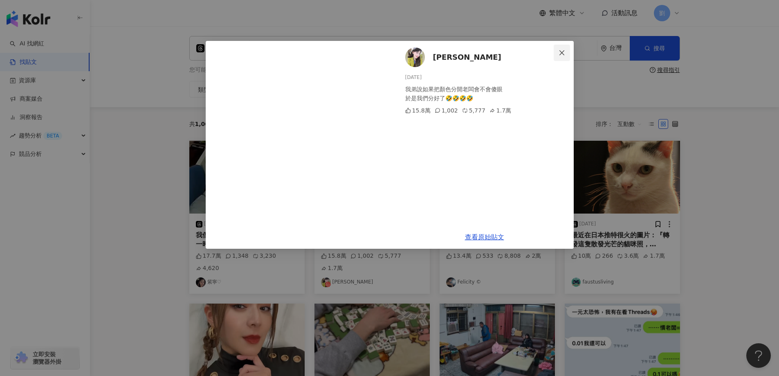
click at [563, 48] on button "Close" at bounding box center [561, 53] width 16 height 16
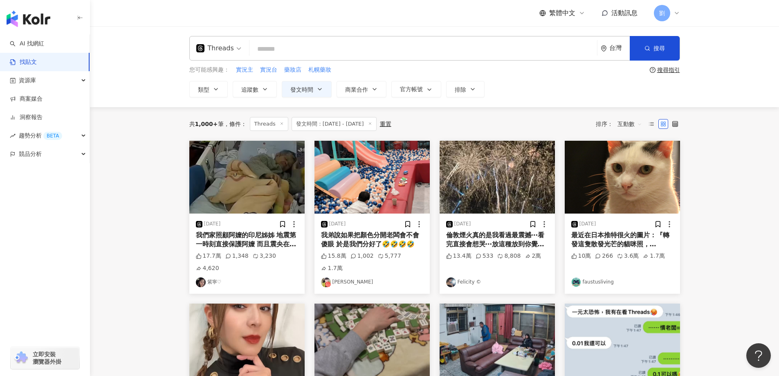
click at [268, 189] on img at bounding box center [246, 177] width 115 height 73
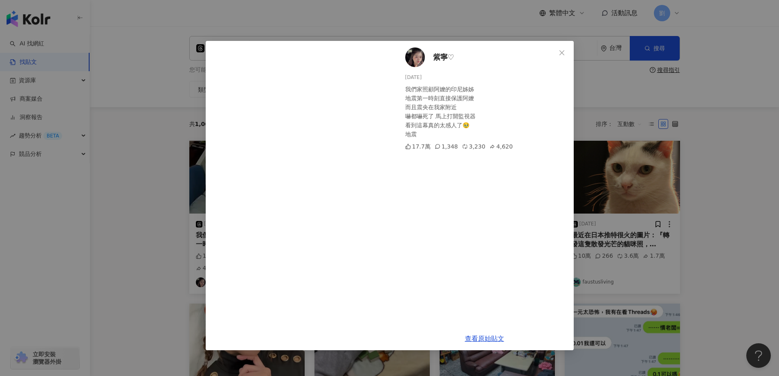
click at [570, 49] on div "紫寧♡ [DATE] 我們家照顧阿嬤的印尼姊姊 地震第一時刻直接保護阿嬤 而且震央在我家附近 嚇都嚇死了 馬上打開監視器 看到這幕真的太感人了🥹 地震 17.…" at bounding box center [484, 184] width 178 height 286
click at [560, 50] on icon "close" at bounding box center [561, 52] width 5 height 5
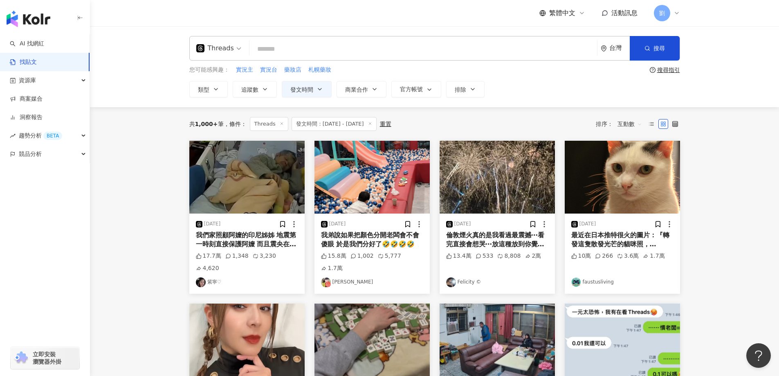
click at [621, 166] on img at bounding box center [621, 177] width 115 height 73
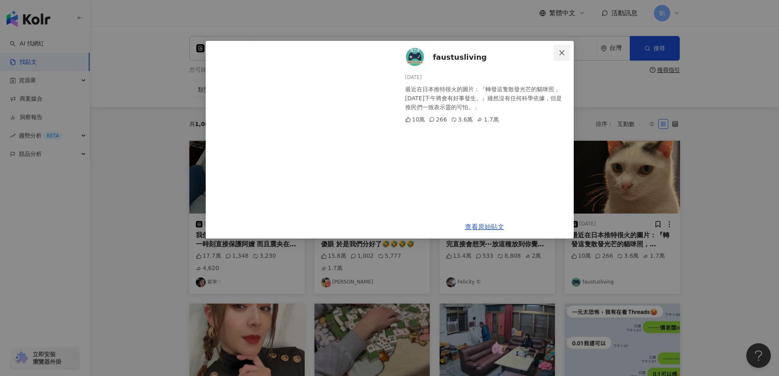
click at [568, 51] on span "Close" at bounding box center [561, 52] width 16 height 7
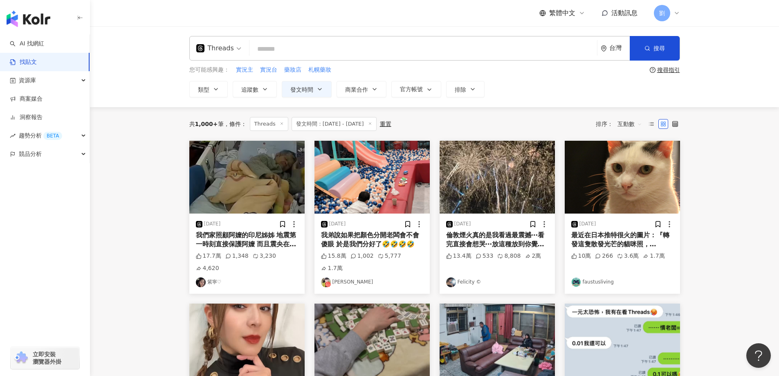
scroll to position [82, 0]
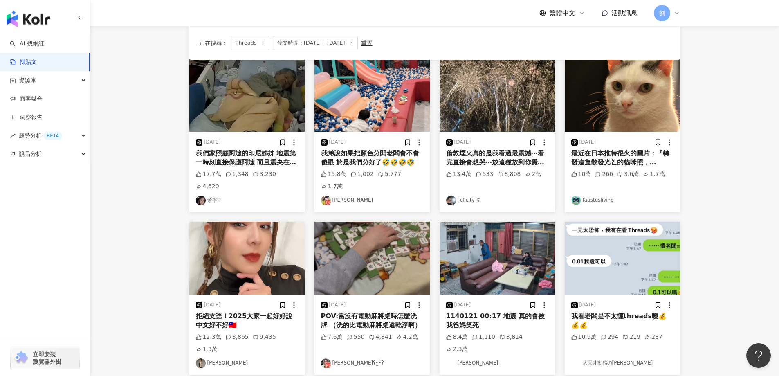
click at [631, 239] on img at bounding box center [621, 258] width 115 height 73
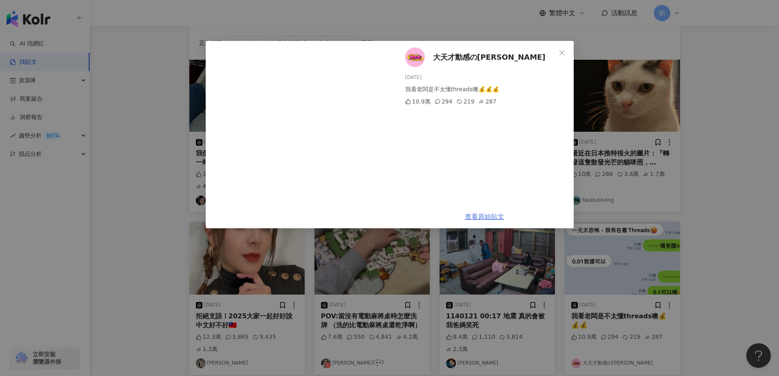
scroll to position [81, 0]
click at [557, 57] on button "Close" at bounding box center [561, 53] width 16 height 16
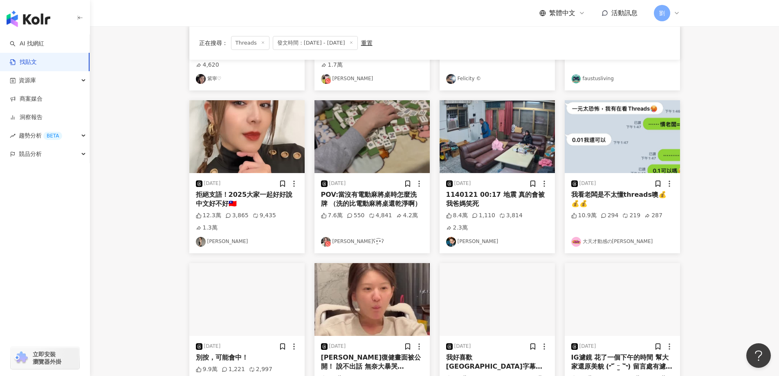
scroll to position [244, 0]
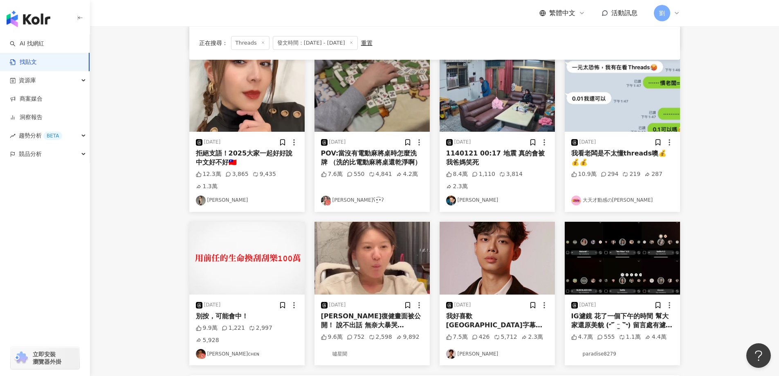
click at [252, 90] on img at bounding box center [246, 95] width 115 height 73
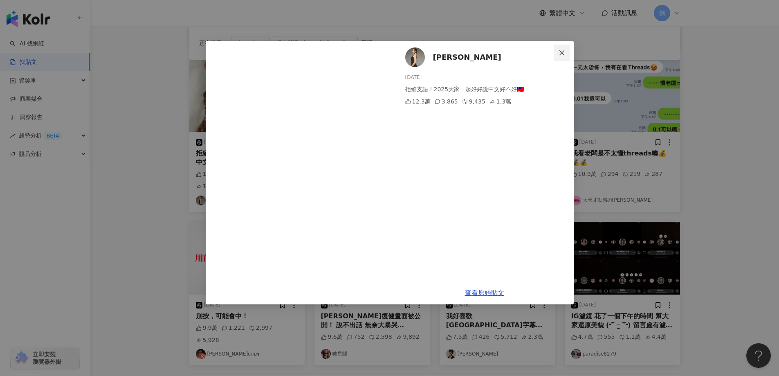
click at [558, 54] on icon "close" at bounding box center [561, 52] width 7 height 7
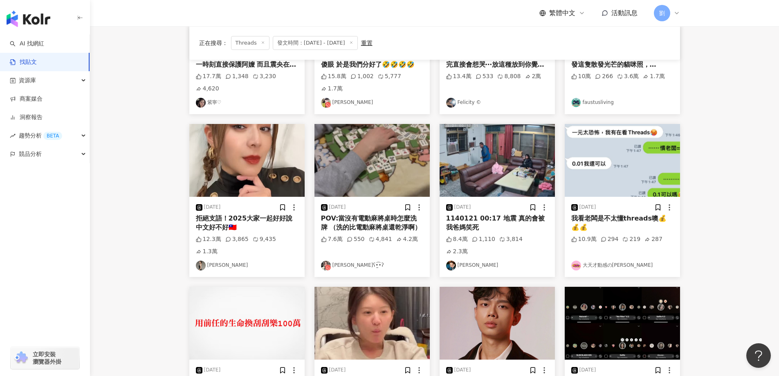
scroll to position [163, 0]
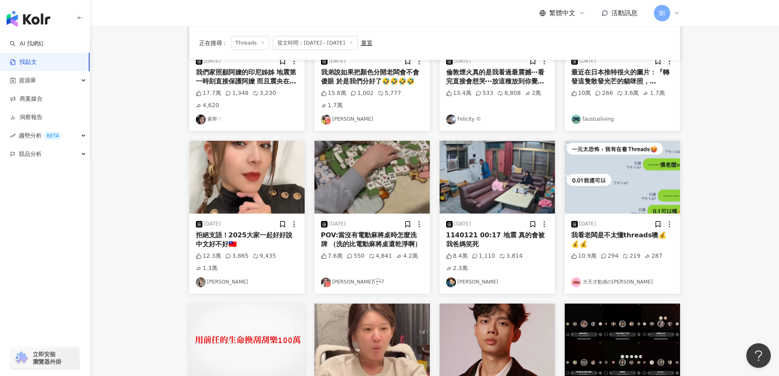
click at [354, 168] on img at bounding box center [371, 177] width 115 height 73
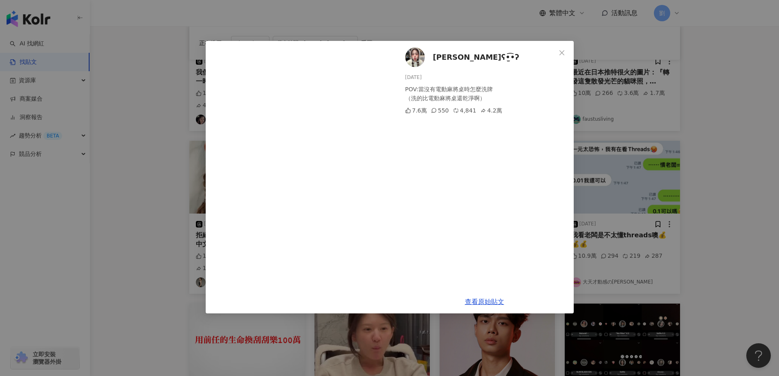
click at [564, 50] on icon "close" at bounding box center [561, 52] width 7 height 7
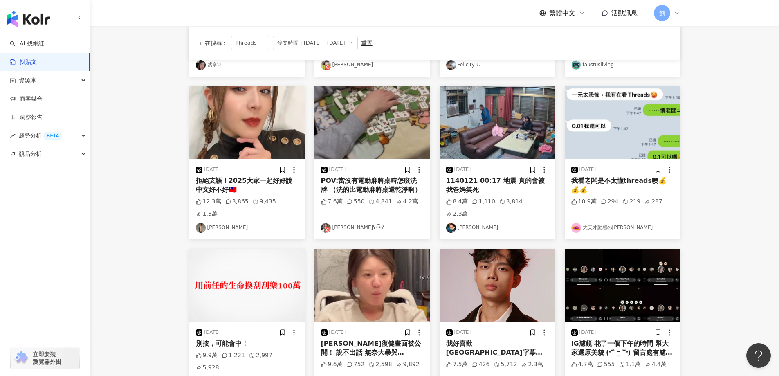
scroll to position [244, 0]
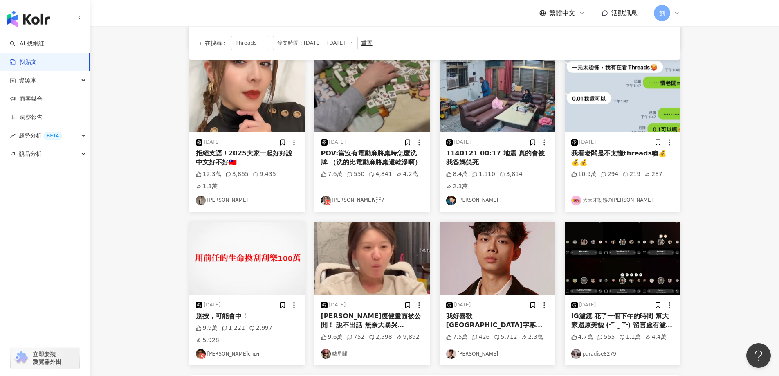
click at [260, 233] on img at bounding box center [246, 258] width 115 height 73
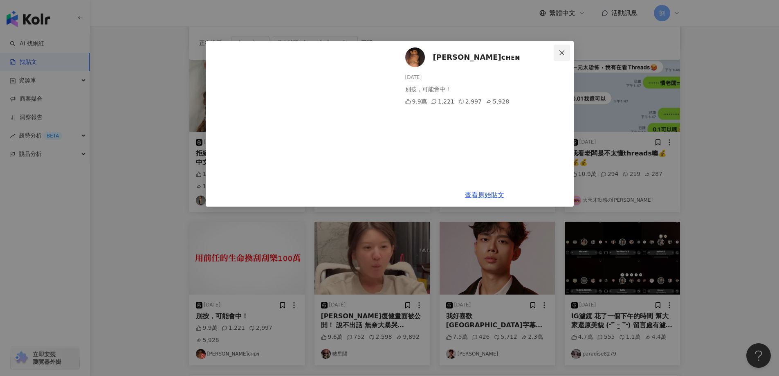
click at [562, 54] on icon "close" at bounding box center [561, 52] width 5 height 5
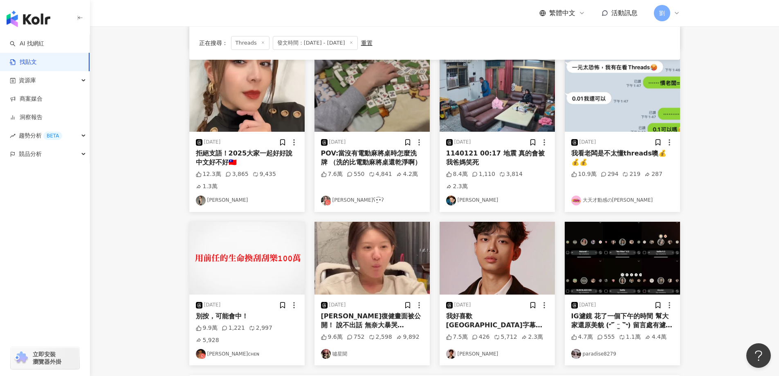
click at [510, 231] on img at bounding box center [496, 258] width 115 height 73
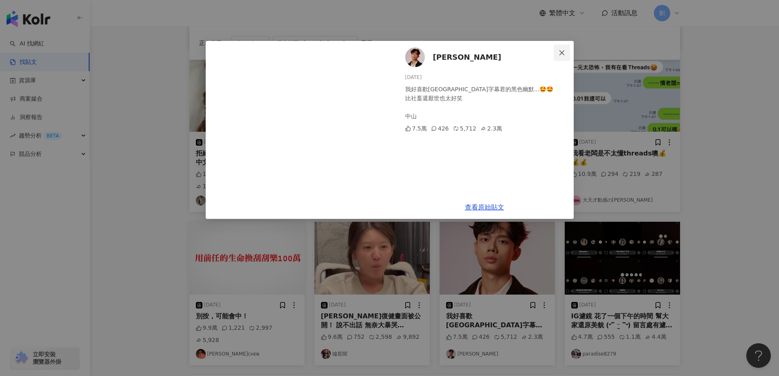
click at [560, 48] on button "Close" at bounding box center [561, 53] width 16 height 16
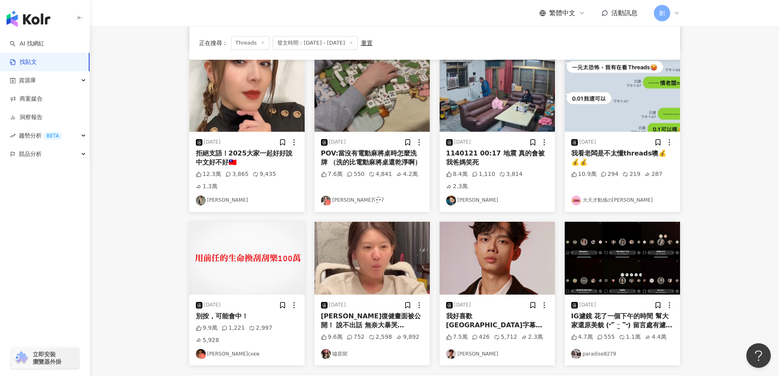
click at [572, 222] on img at bounding box center [621, 258] width 115 height 73
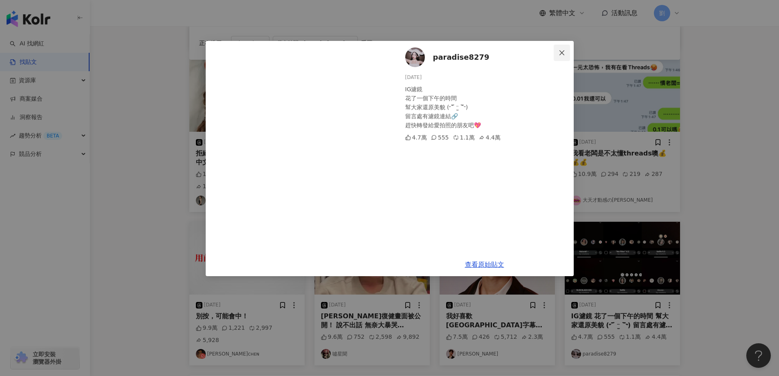
click at [558, 55] on icon "close" at bounding box center [561, 52] width 7 height 7
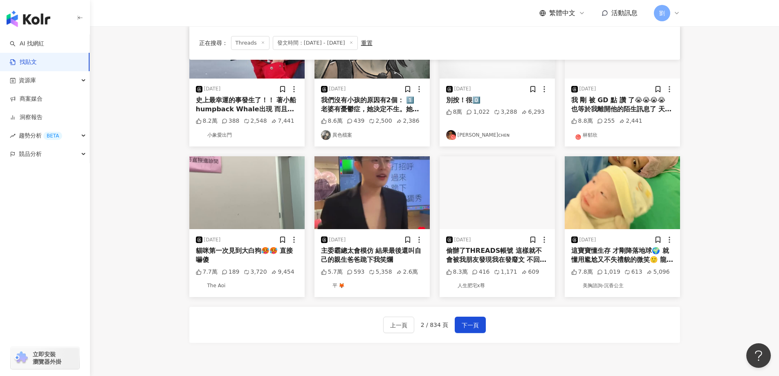
scroll to position [326, 0]
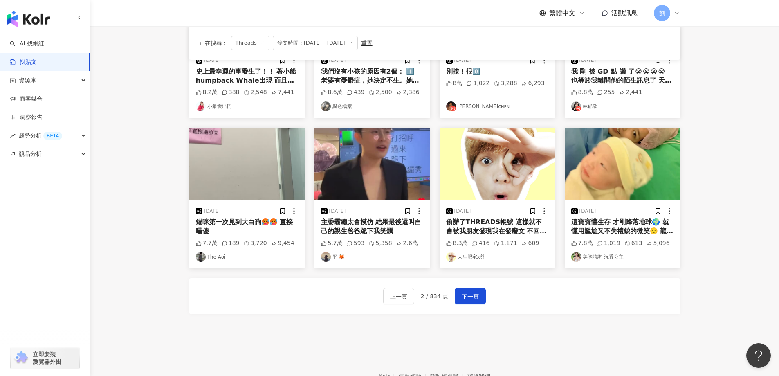
click at [636, 151] on img at bounding box center [621, 164] width 115 height 73
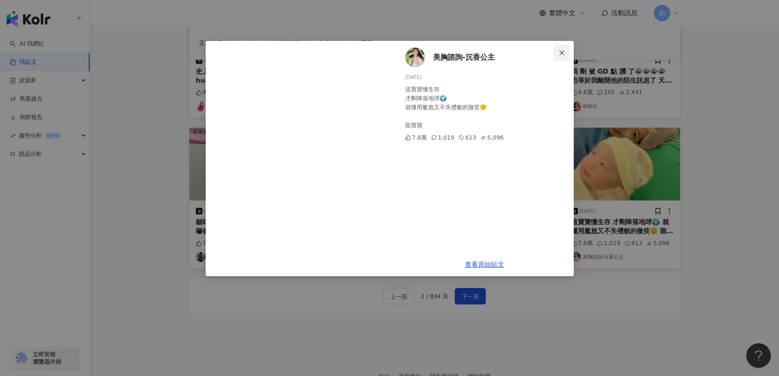
click at [565, 50] on span "Close" at bounding box center [561, 52] width 16 height 7
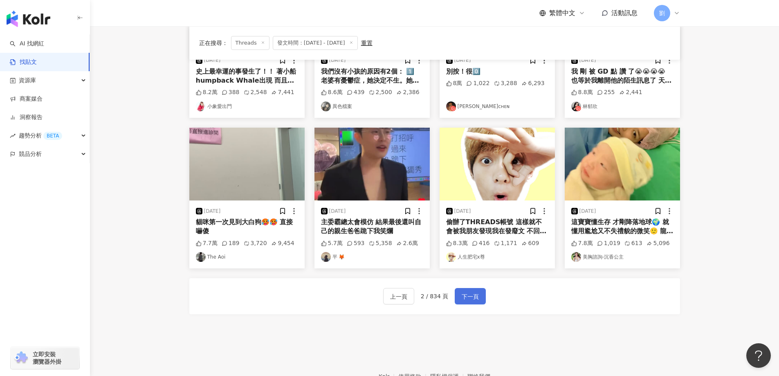
click at [464, 291] on span "下一頁" at bounding box center [469, 296] width 17 height 10
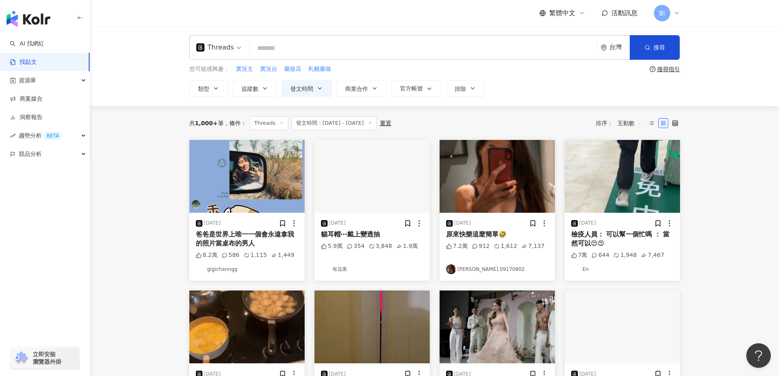
scroll to position [0, 0]
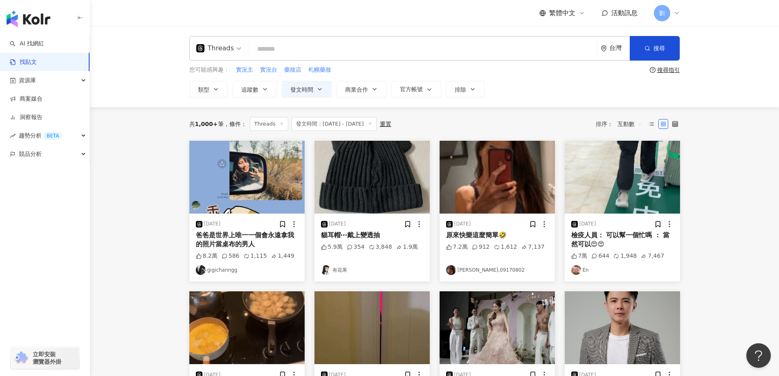
click at [241, 177] on img at bounding box center [246, 177] width 115 height 73
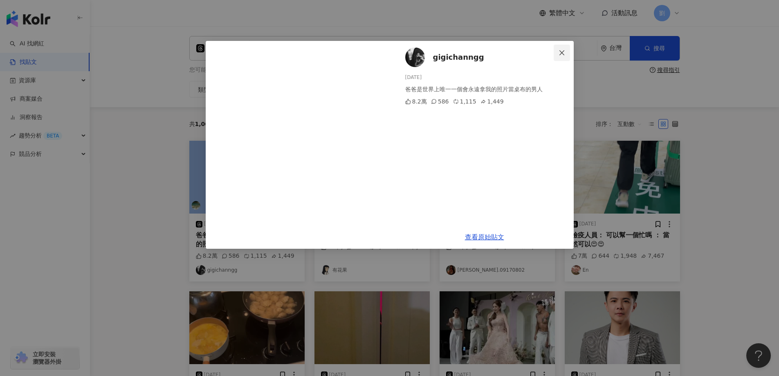
click at [567, 53] on span "Close" at bounding box center [561, 52] width 16 height 7
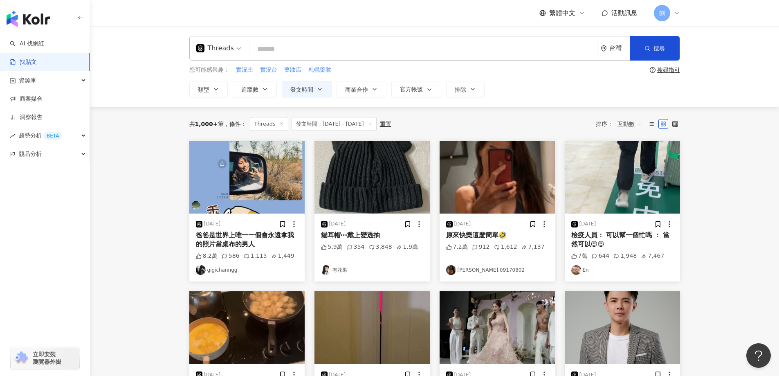
click at [621, 184] on img at bounding box center [621, 177] width 115 height 73
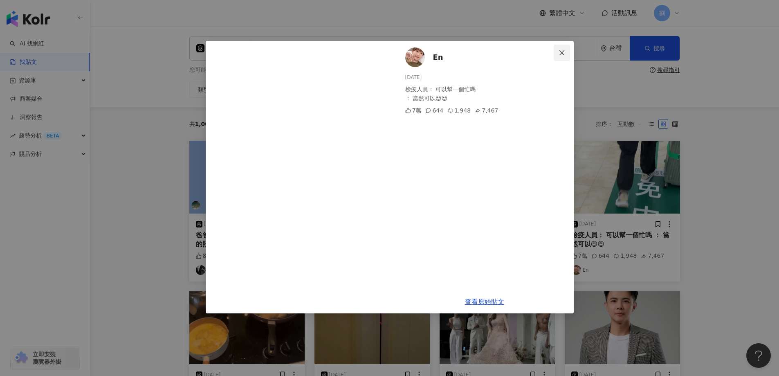
click at [568, 52] on span "Close" at bounding box center [561, 52] width 16 height 7
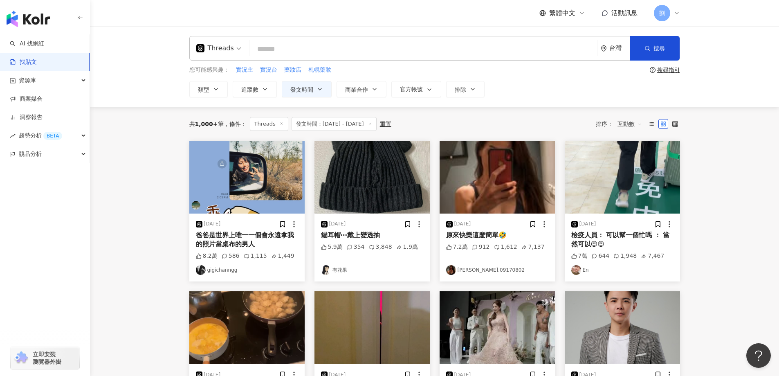
click at [513, 143] on img at bounding box center [496, 177] width 115 height 73
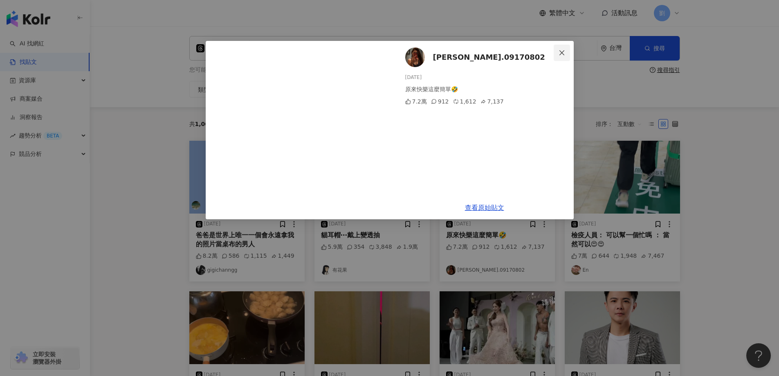
click at [562, 54] on icon "close" at bounding box center [561, 52] width 7 height 7
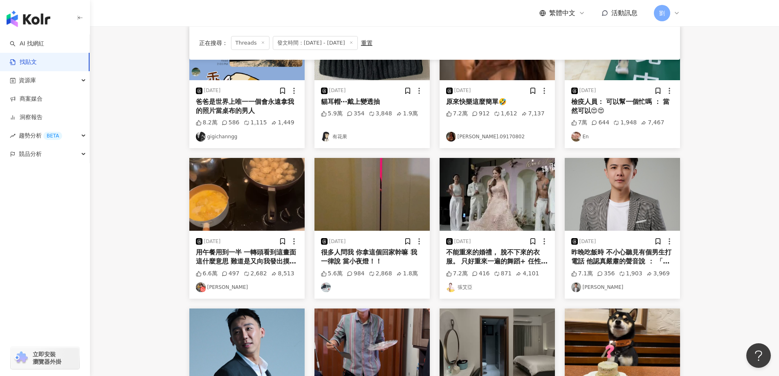
scroll to position [245, 0]
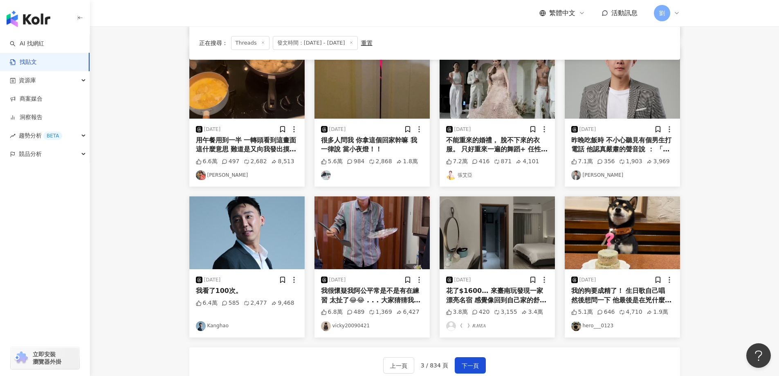
click at [516, 237] on img at bounding box center [496, 232] width 115 height 73
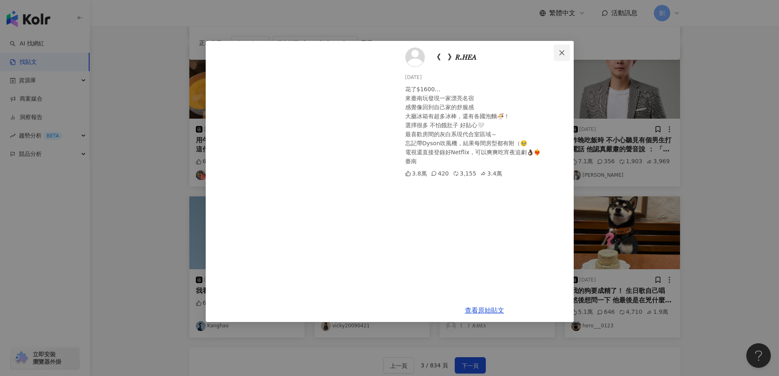
click at [565, 52] on span "Close" at bounding box center [561, 52] width 16 height 7
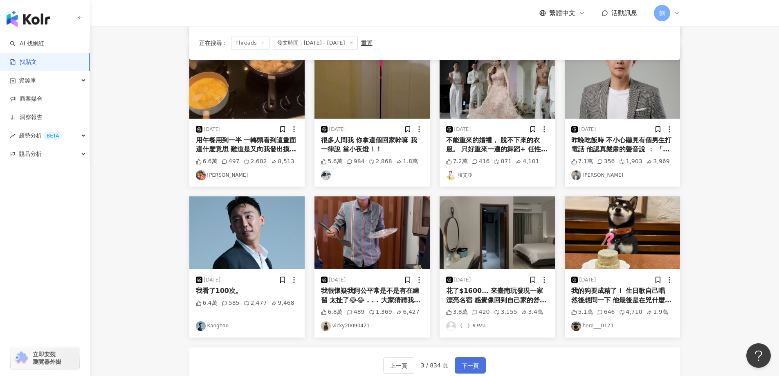
click at [477, 357] on button "下一頁" at bounding box center [470, 365] width 31 height 16
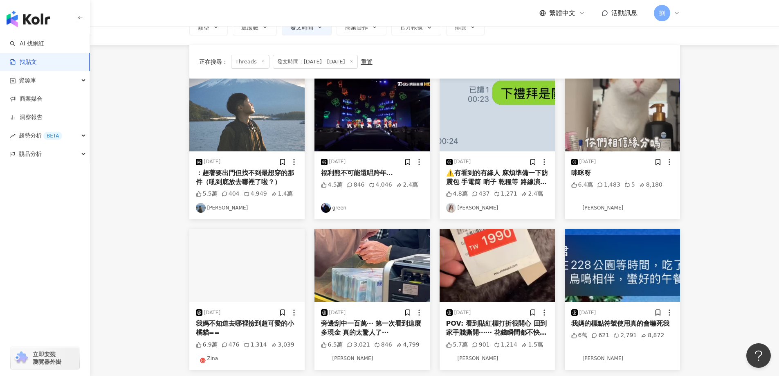
scroll to position [82, 0]
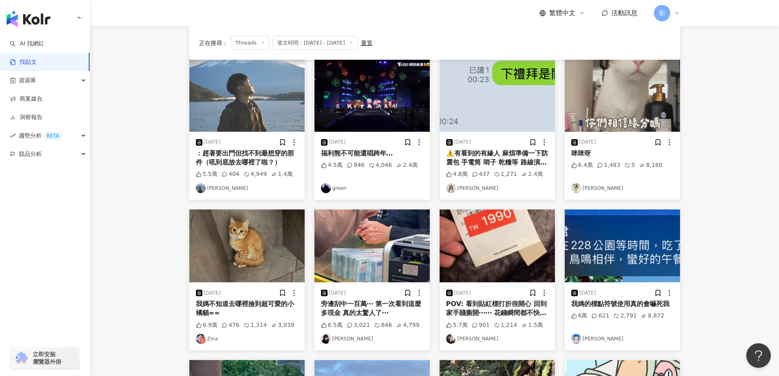
click at [476, 86] on img at bounding box center [496, 95] width 115 height 73
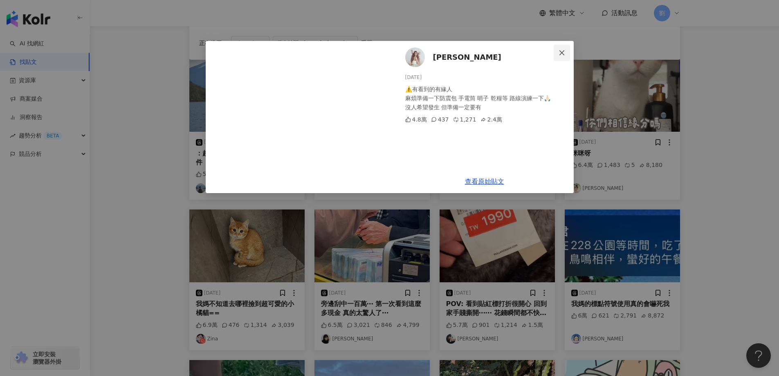
click at [560, 51] on icon "close" at bounding box center [561, 52] width 7 height 7
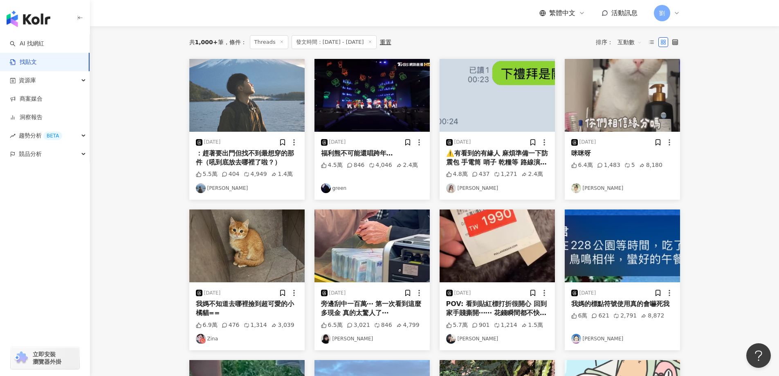
scroll to position [0, 0]
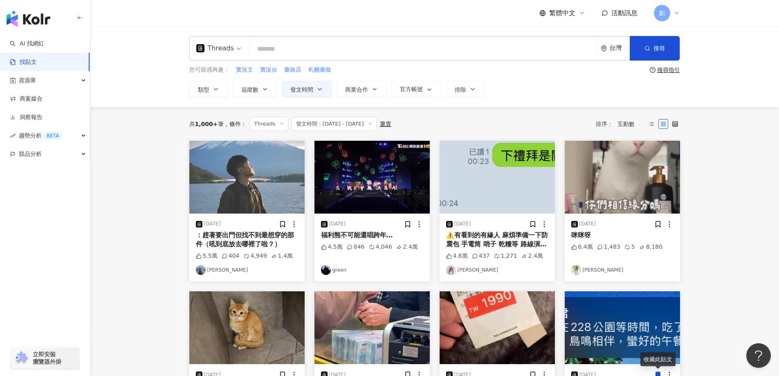
click at [265, 188] on img at bounding box center [246, 177] width 115 height 73
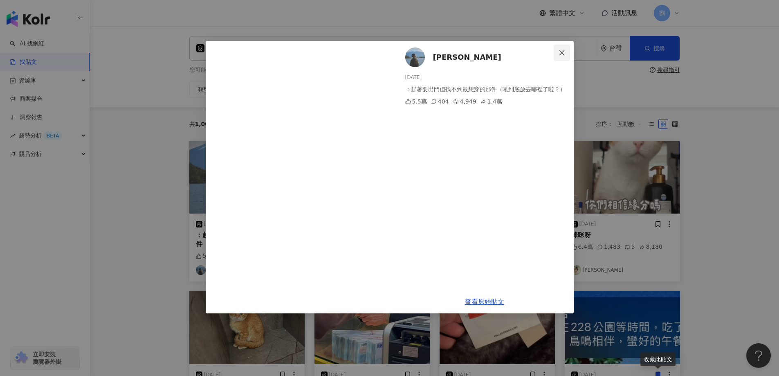
click at [555, 49] on span "Close" at bounding box center [561, 52] width 16 height 7
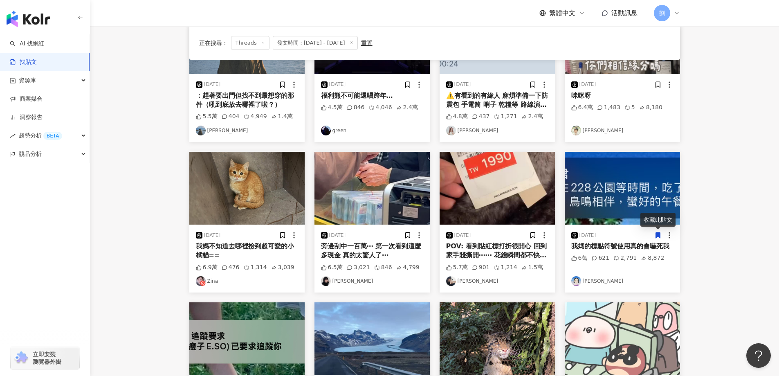
scroll to position [245, 0]
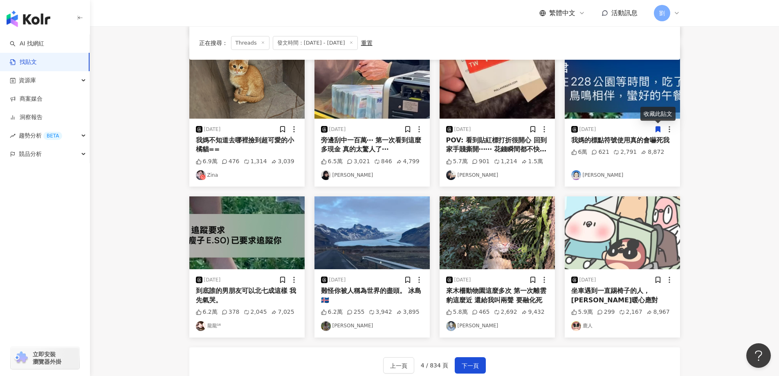
click at [258, 225] on img at bounding box center [246, 232] width 115 height 73
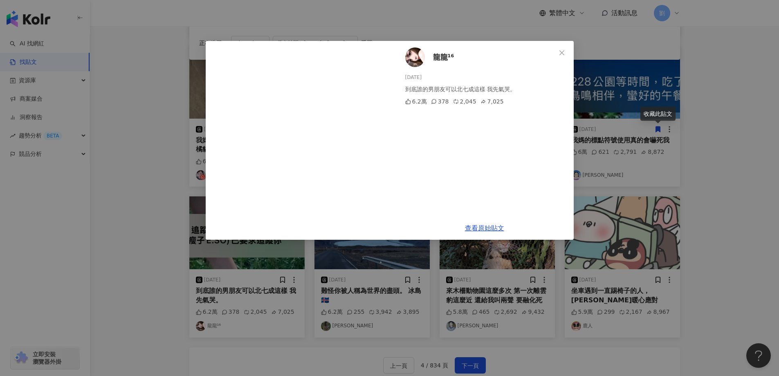
click at [566, 53] on span "Close" at bounding box center [561, 52] width 16 height 7
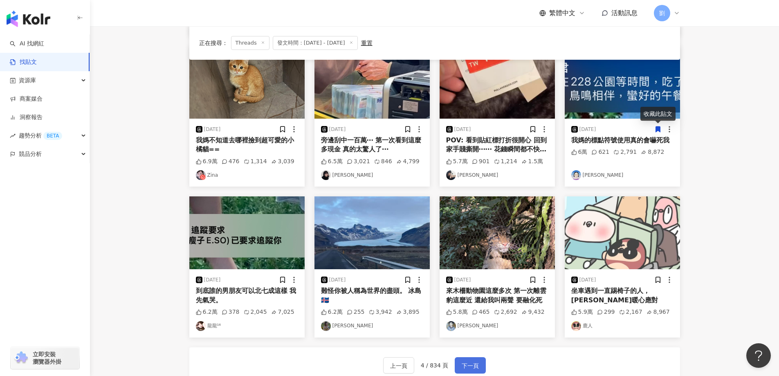
click at [470, 363] on span "下一頁" at bounding box center [469, 366] width 17 height 10
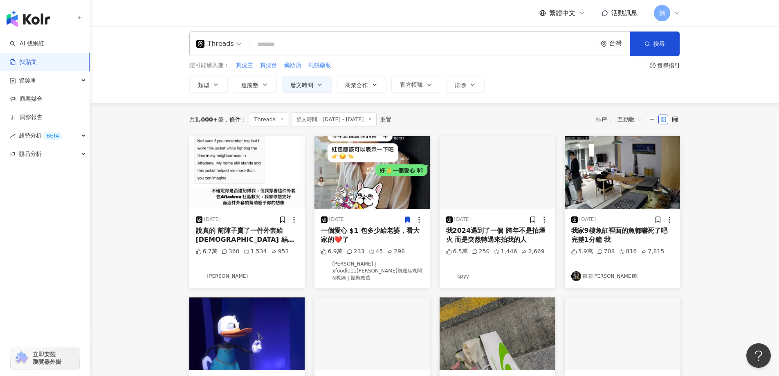
scroll to position [0, 0]
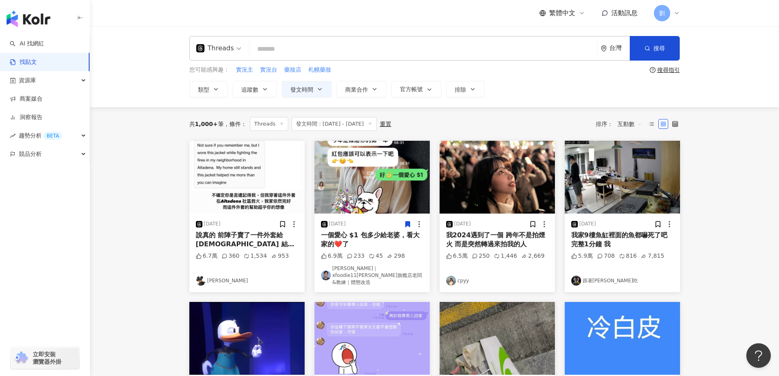
click at [623, 193] on img at bounding box center [621, 177] width 115 height 73
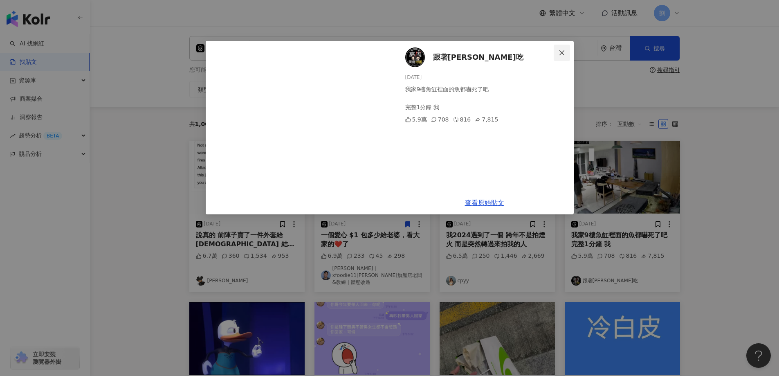
click at [566, 52] on span "Close" at bounding box center [561, 52] width 16 height 7
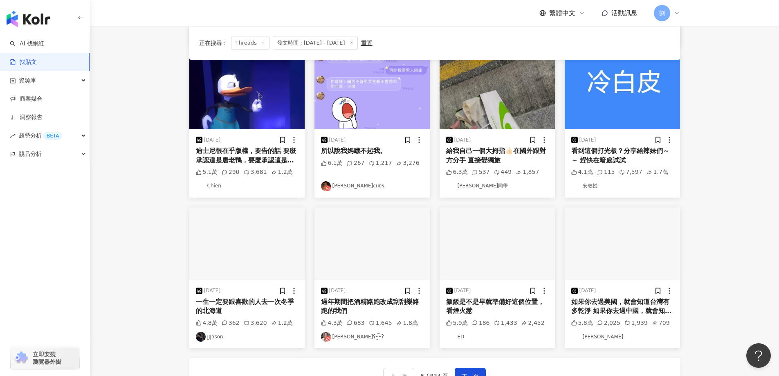
scroll to position [163, 0]
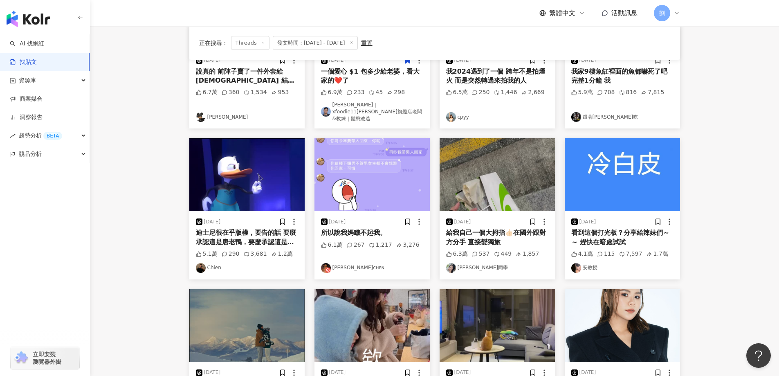
click at [271, 143] on img at bounding box center [246, 174] width 115 height 73
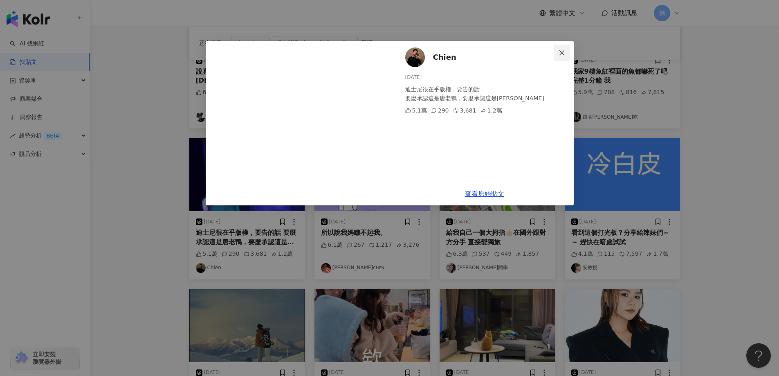
click at [560, 48] on button "Close" at bounding box center [561, 53] width 16 height 16
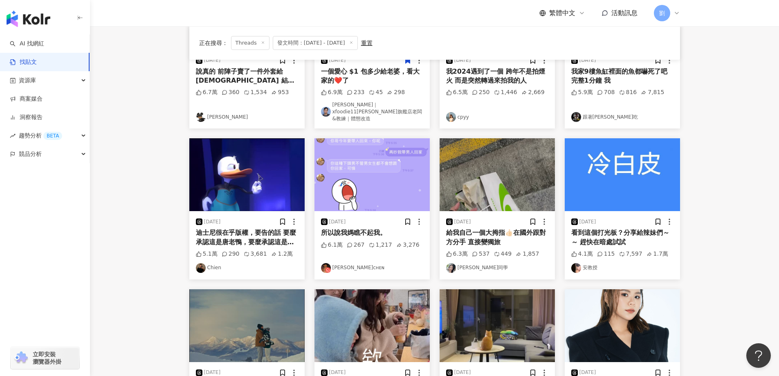
click at [407, 161] on img at bounding box center [371, 174] width 115 height 73
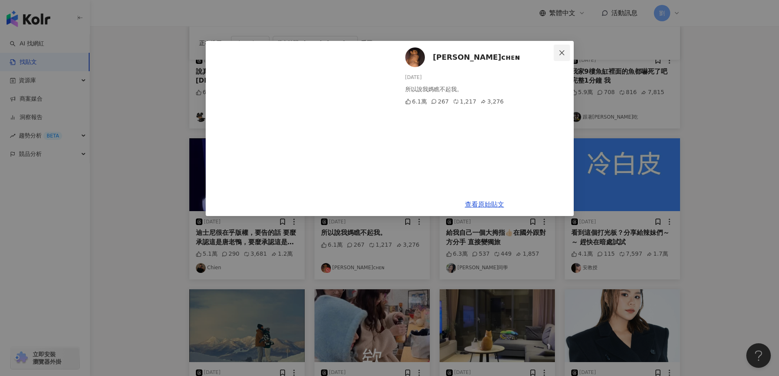
click at [567, 54] on span "Close" at bounding box center [561, 52] width 16 height 7
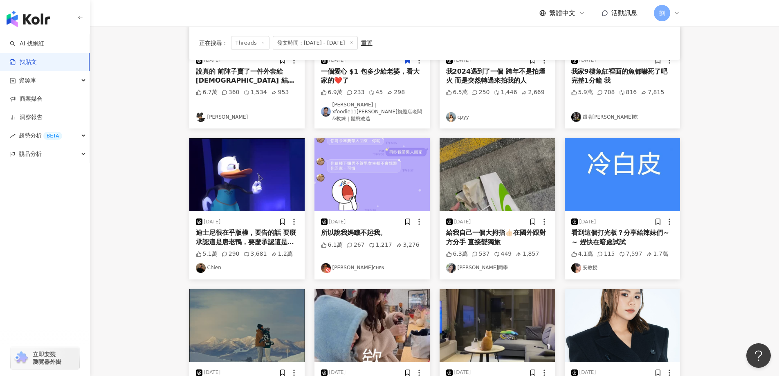
click at [524, 156] on img at bounding box center [496, 174] width 115 height 73
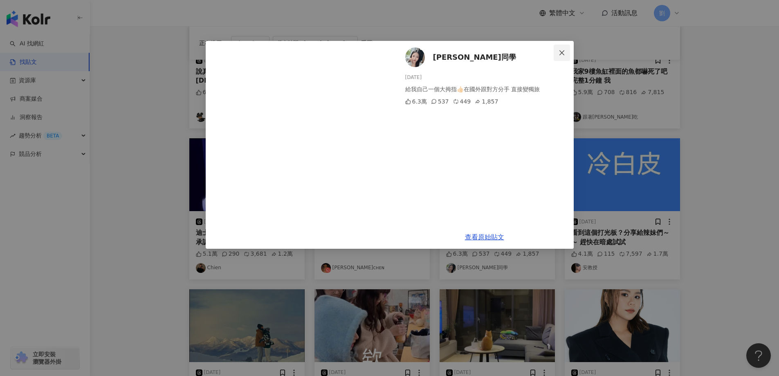
click at [564, 52] on icon "close" at bounding box center [561, 52] width 7 height 7
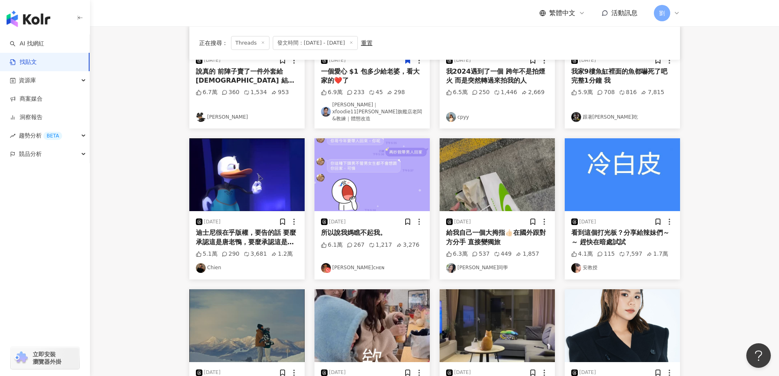
click at [610, 172] on img at bounding box center [621, 174] width 115 height 73
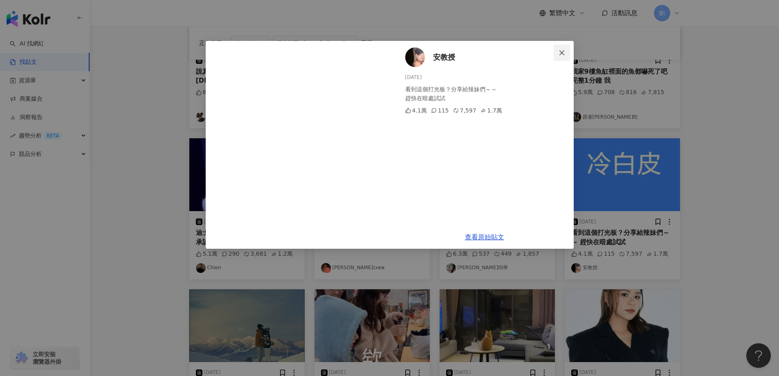
click at [567, 54] on span "Close" at bounding box center [561, 52] width 16 height 7
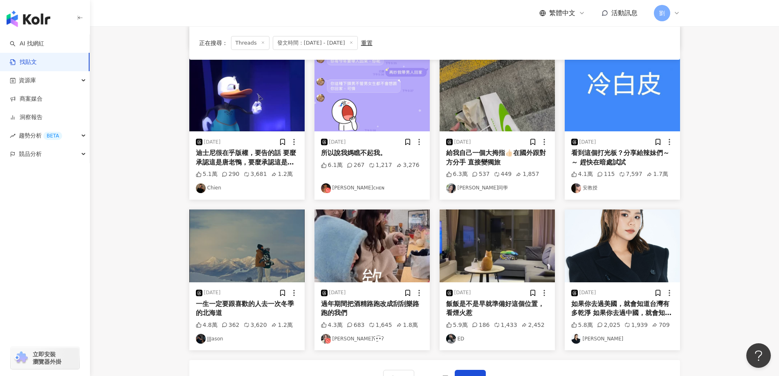
scroll to position [327, 0]
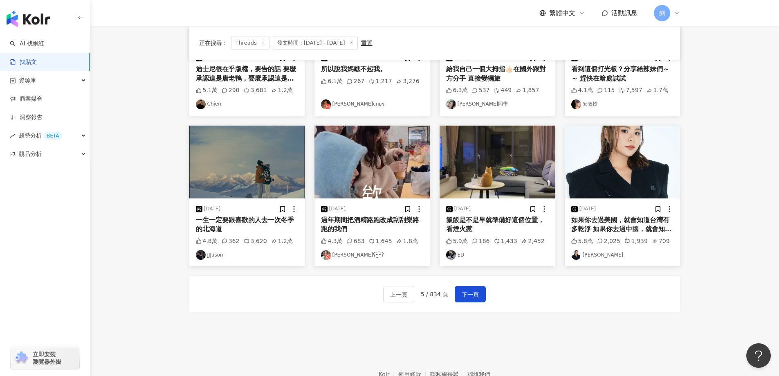
click at [266, 158] on img at bounding box center [246, 161] width 115 height 73
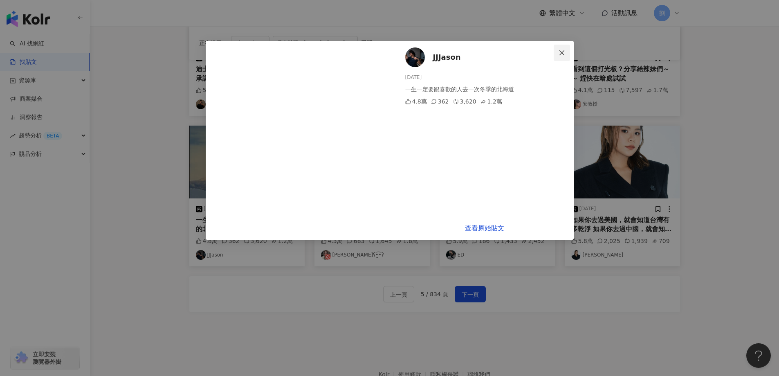
click at [560, 47] on button "Close" at bounding box center [561, 53] width 16 height 16
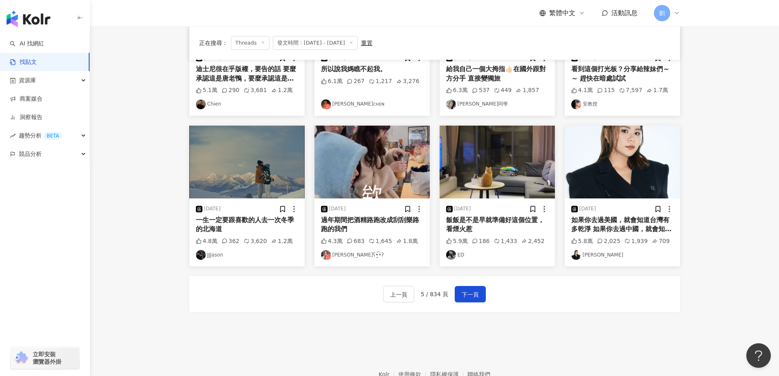
click at [355, 156] on img at bounding box center [371, 161] width 115 height 73
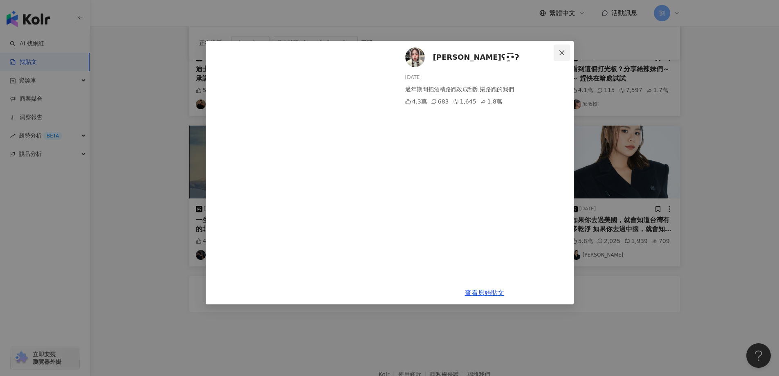
click at [560, 46] on button "Close" at bounding box center [561, 53] width 16 height 16
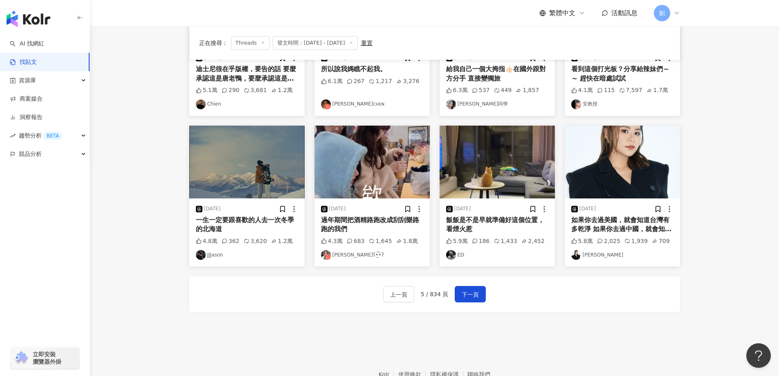
click at [509, 161] on img at bounding box center [496, 161] width 115 height 73
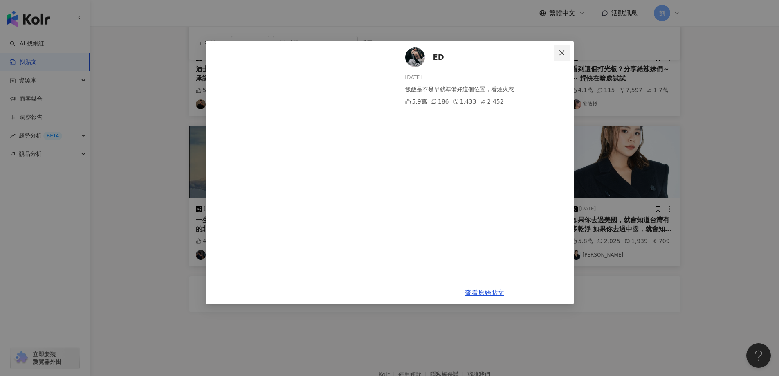
click at [561, 47] on button "Close" at bounding box center [561, 53] width 16 height 16
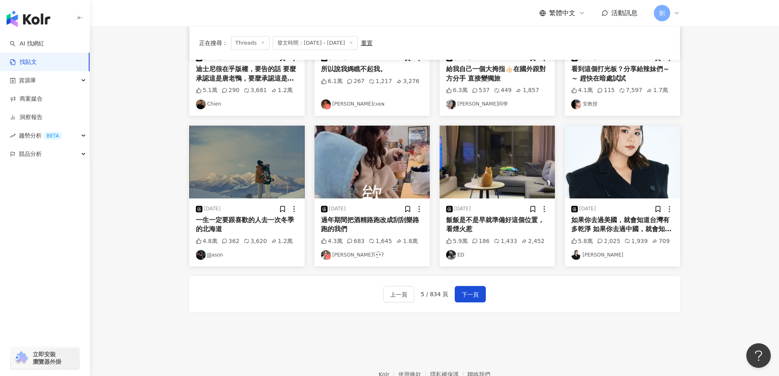
click at [606, 176] on img at bounding box center [621, 161] width 115 height 73
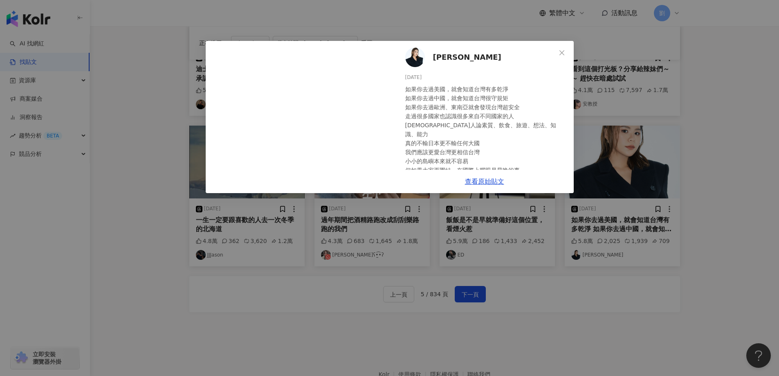
scroll to position [8, 0]
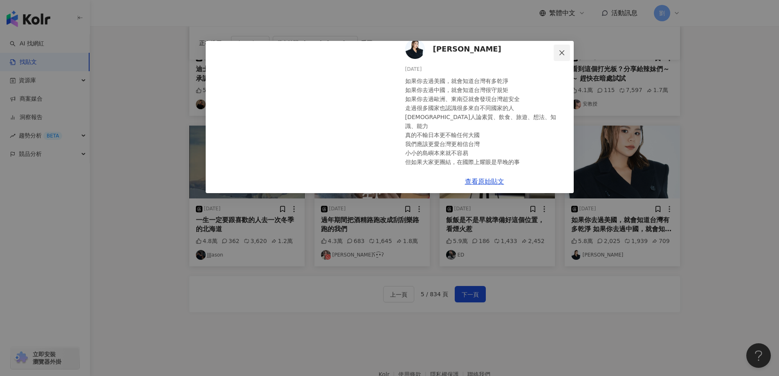
click at [564, 52] on icon "close" at bounding box center [561, 52] width 7 height 7
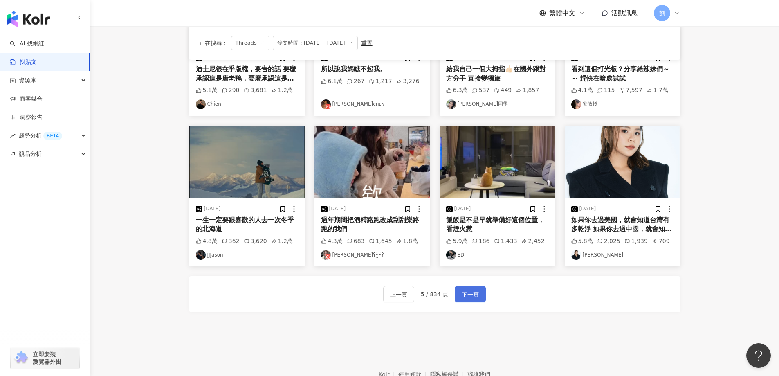
click at [476, 289] on span "下一頁" at bounding box center [469, 294] width 17 height 10
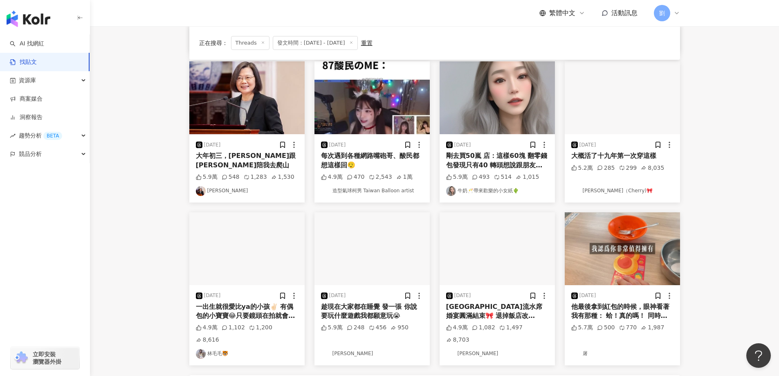
scroll to position [78, 0]
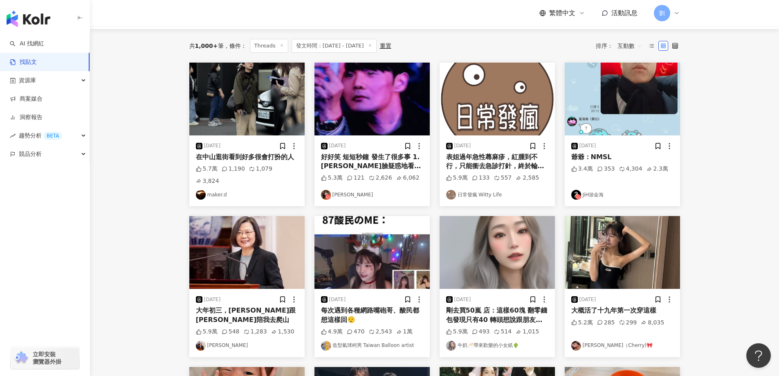
click at [375, 87] on img at bounding box center [371, 99] width 115 height 73
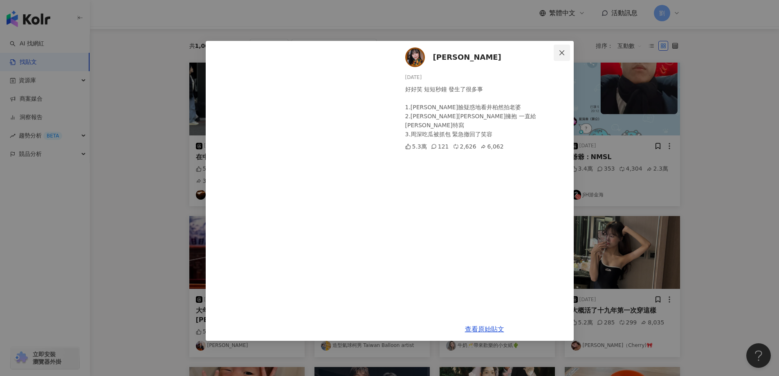
click at [564, 60] on button "Close" at bounding box center [561, 53] width 16 height 16
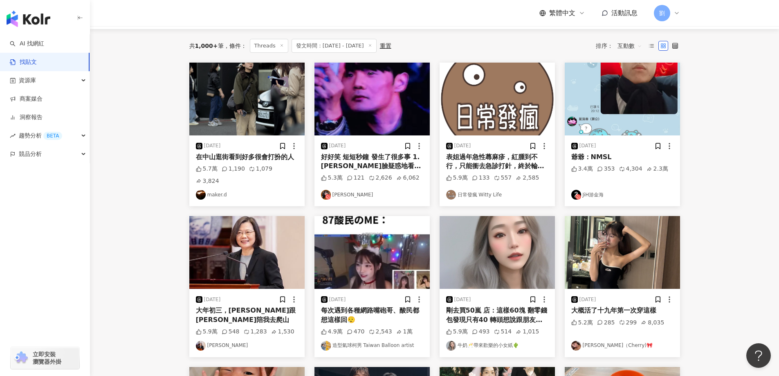
click at [608, 81] on img at bounding box center [621, 99] width 115 height 73
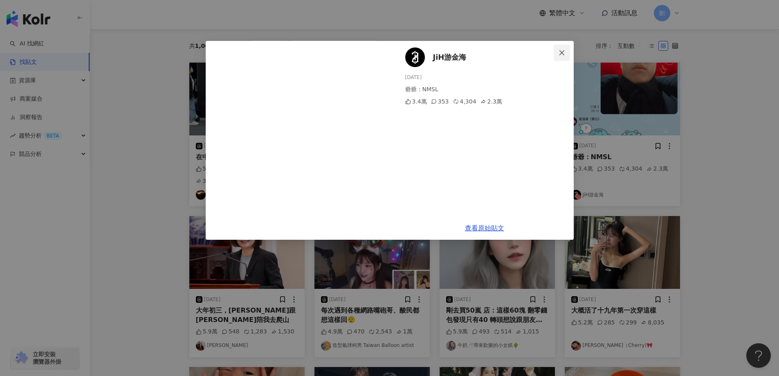
click at [555, 56] on button "Close" at bounding box center [561, 53] width 16 height 16
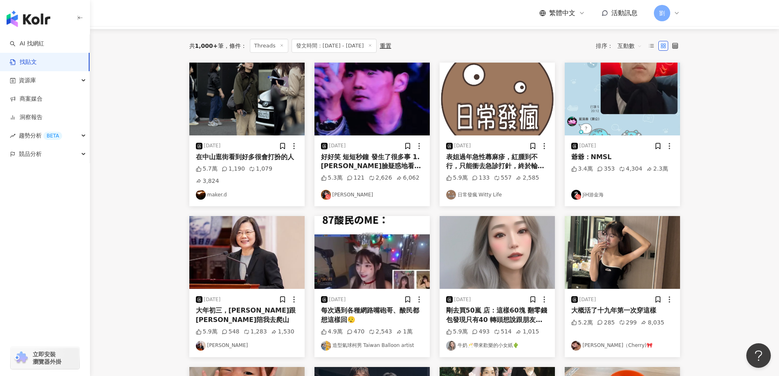
click at [272, 246] on img at bounding box center [246, 252] width 115 height 73
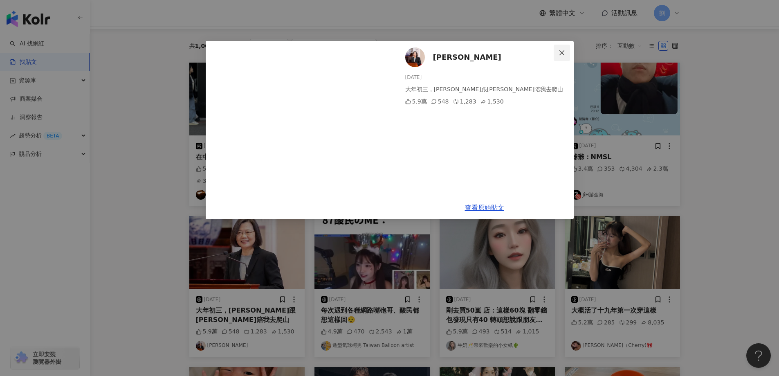
click at [567, 51] on span "Close" at bounding box center [561, 52] width 16 height 7
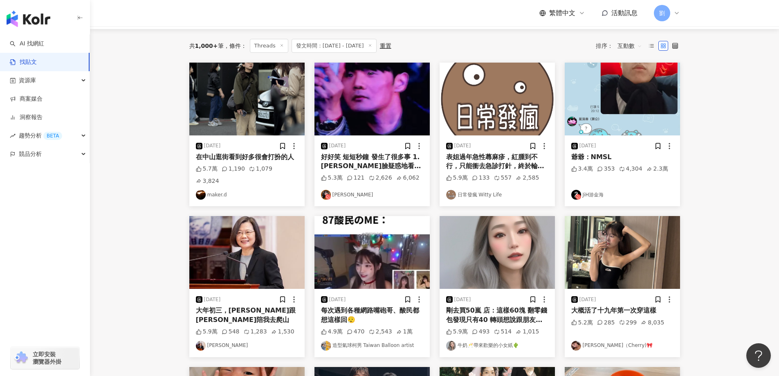
click at [361, 260] on img at bounding box center [371, 252] width 115 height 73
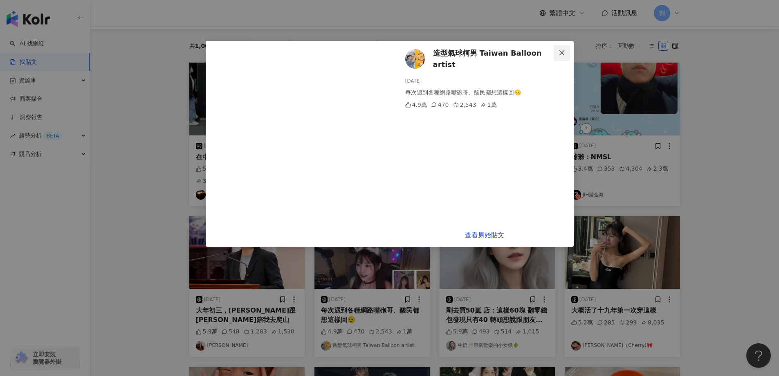
click at [558, 56] on button "Close" at bounding box center [561, 53] width 16 height 16
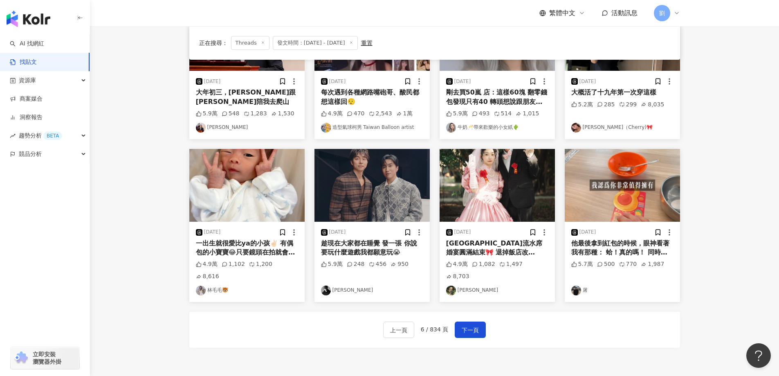
scroll to position [323, 0]
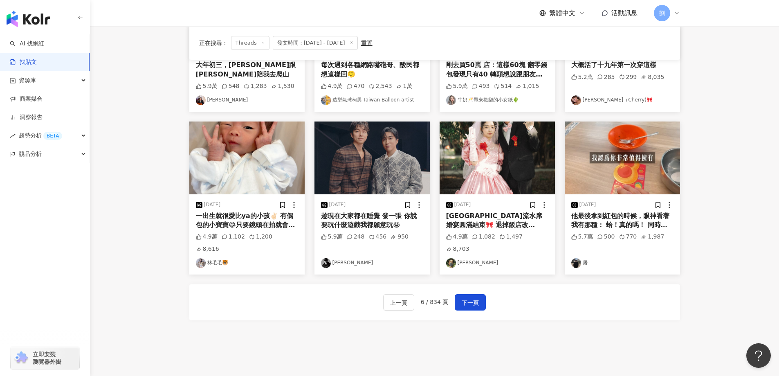
click at [483, 164] on img at bounding box center [496, 157] width 115 height 73
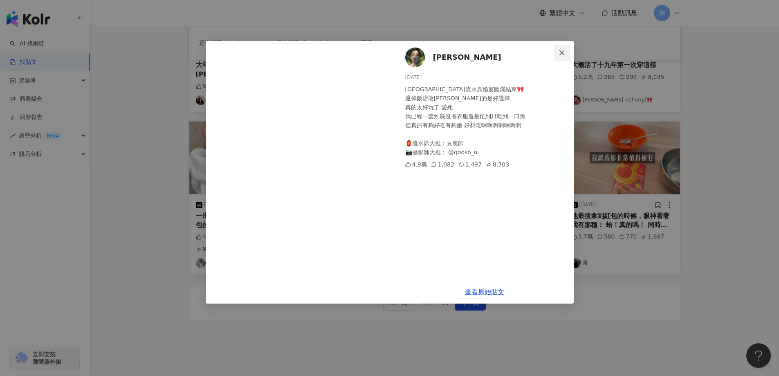
click at [561, 59] on button "Close" at bounding box center [561, 53] width 16 height 16
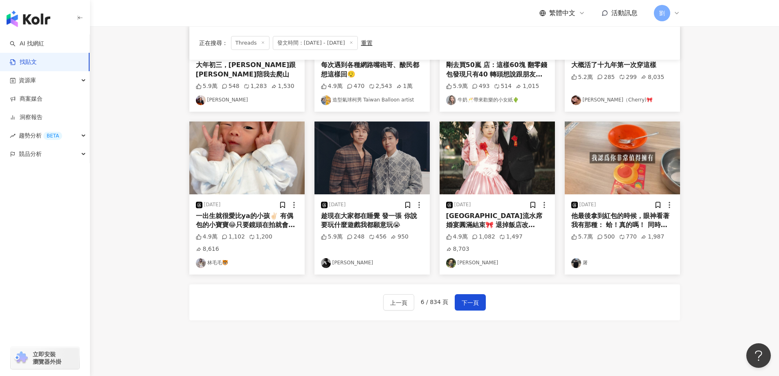
click at [634, 159] on img at bounding box center [621, 157] width 115 height 73
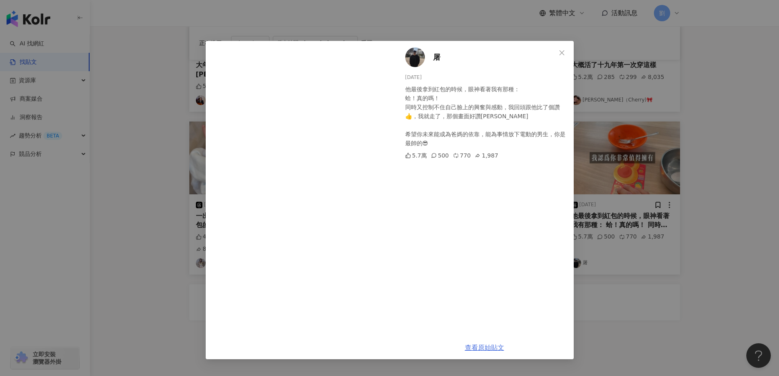
click at [480, 345] on link "查看原始貼文" at bounding box center [484, 347] width 39 height 8
click at [559, 52] on icon "close" at bounding box center [561, 52] width 7 height 7
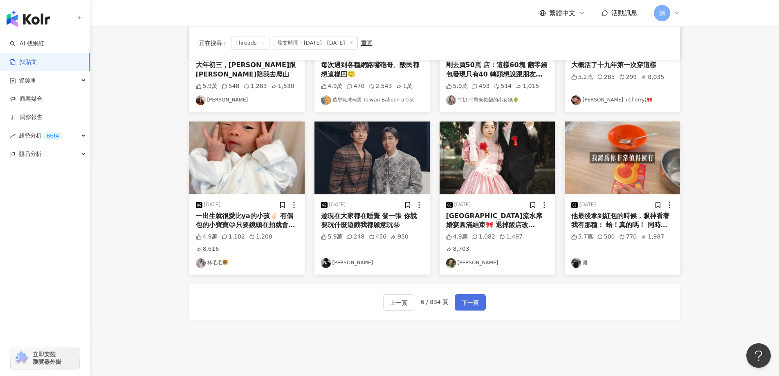
click at [471, 298] on span "下一頁" at bounding box center [469, 303] width 17 height 10
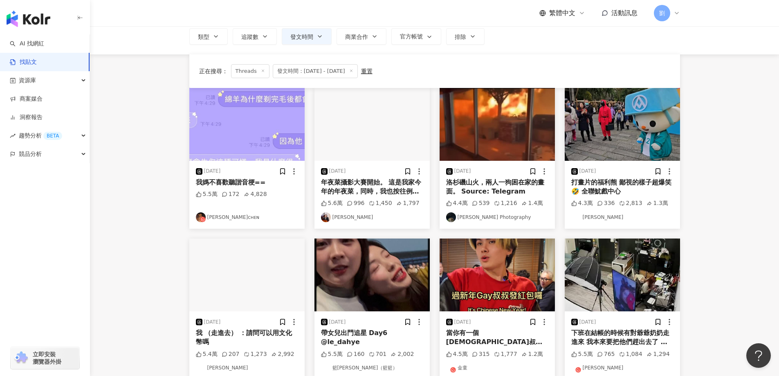
scroll to position [82, 0]
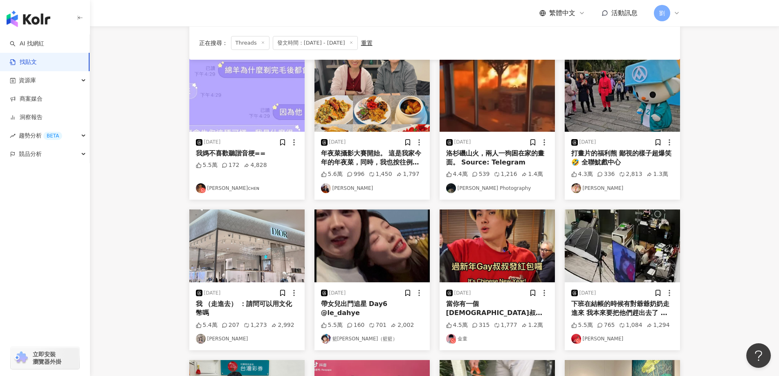
click at [607, 251] on img at bounding box center [621, 245] width 115 height 73
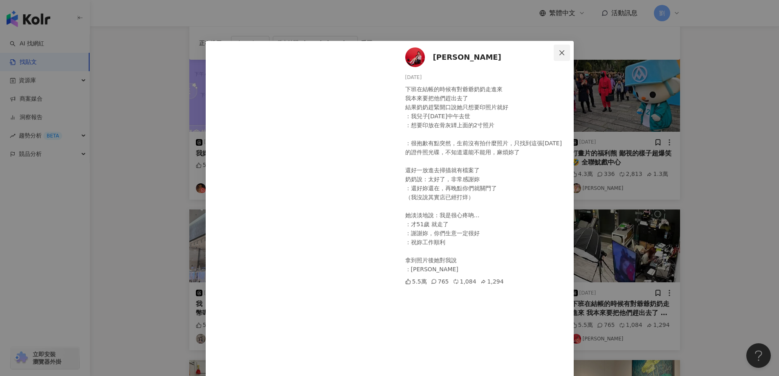
click at [561, 49] on button "Close" at bounding box center [561, 53] width 16 height 16
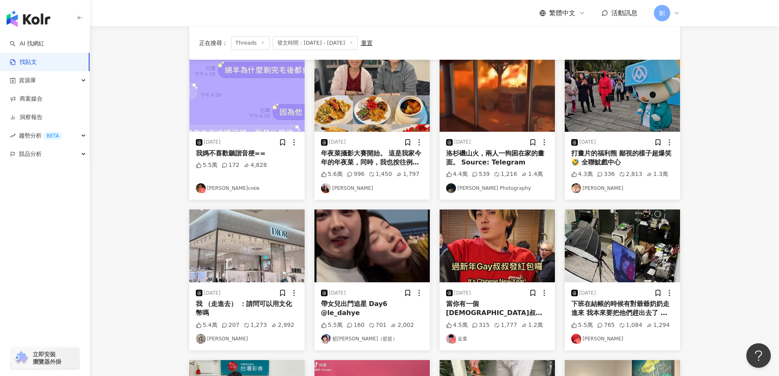
click at [642, 259] on img at bounding box center [621, 245] width 115 height 73
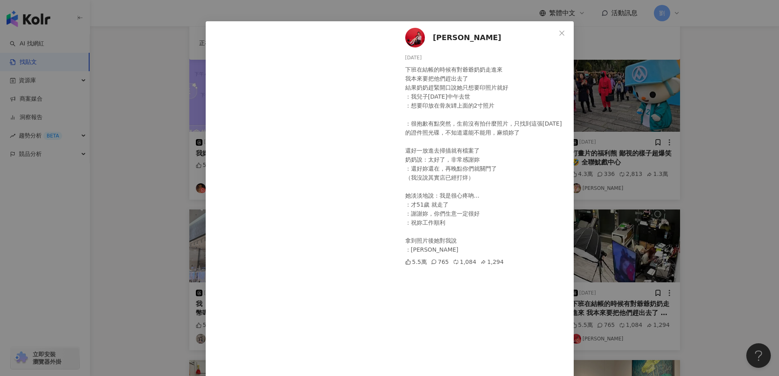
scroll to position [0, 0]
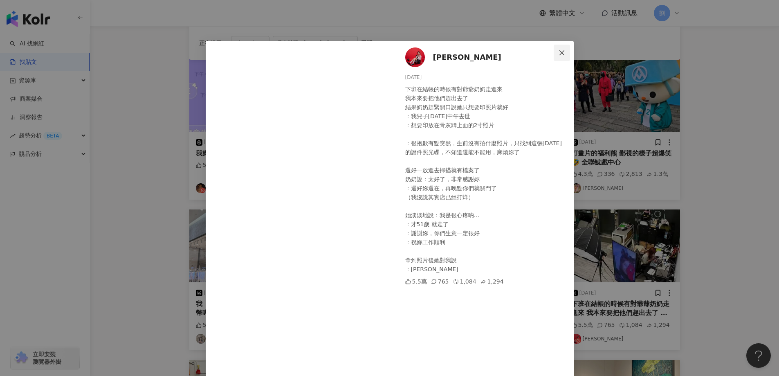
click at [562, 56] on span "Close" at bounding box center [561, 52] width 16 height 7
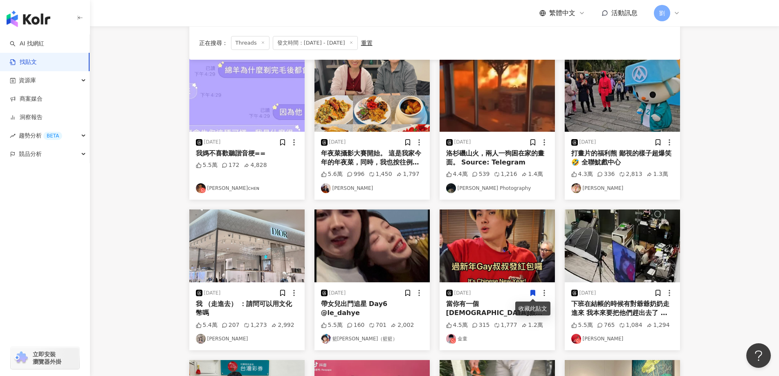
click at [335, 229] on img at bounding box center [371, 245] width 115 height 73
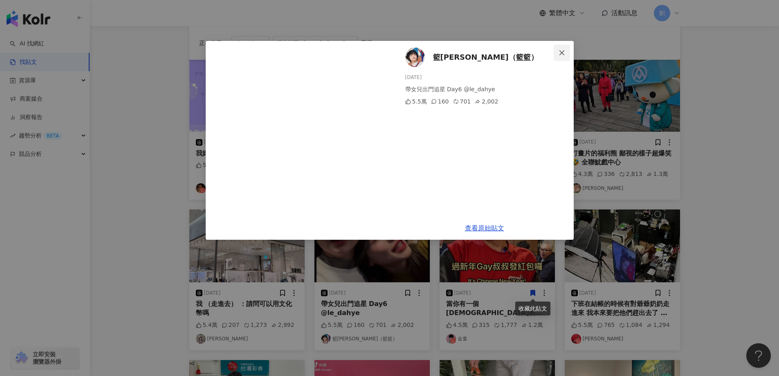
click at [558, 50] on span "Close" at bounding box center [561, 52] width 16 height 7
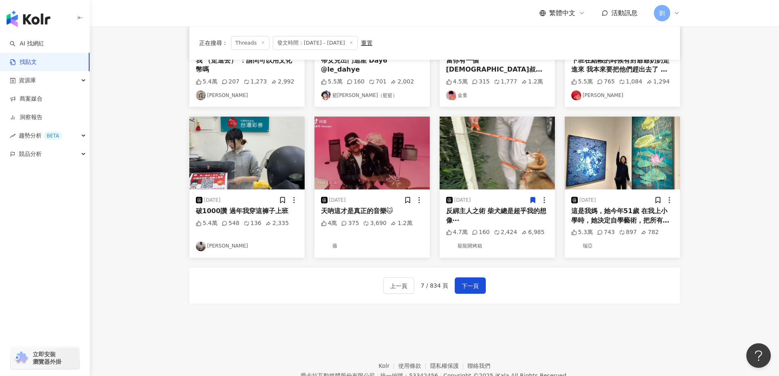
scroll to position [327, 0]
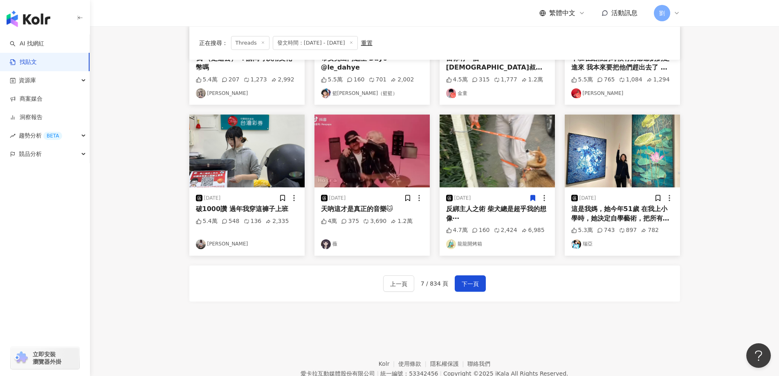
click at [278, 156] on img at bounding box center [246, 150] width 115 height 73
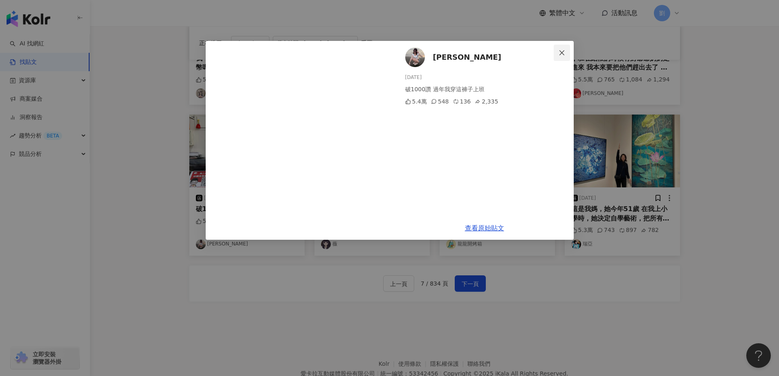
click at [564, 51] on icon "close" at bounding box center [561, 52] width 7 height 7
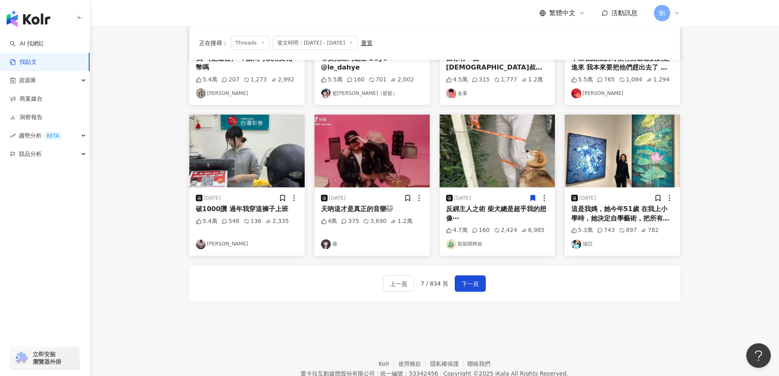
click at [594, 169] on img at bounding box center [621, 150] width 115 height 73
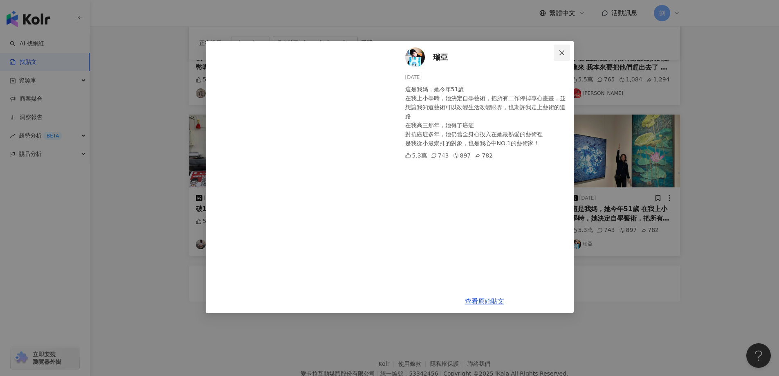
click at [563, 50] on icon "close" at bounding box center [561, 52] width 7 height 7
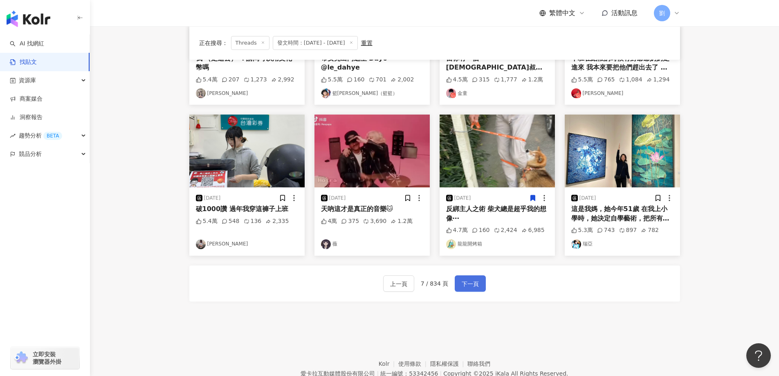
click at [481, 282] on button "下一頁" at bounding box center [470, 283] width 31 height 16
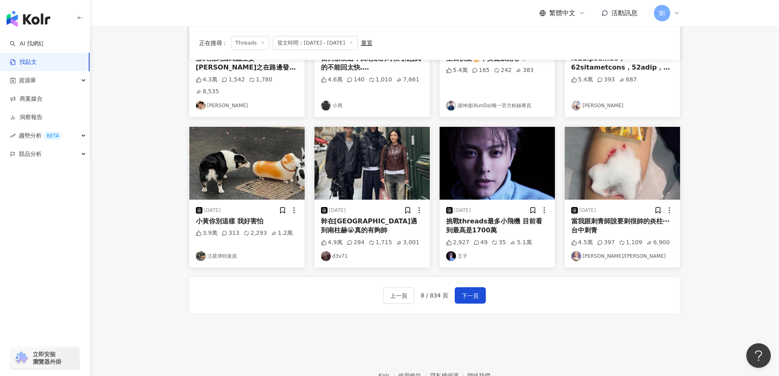
click at [490, 137] on img at bounding box center [496, 163] width 115 height 73
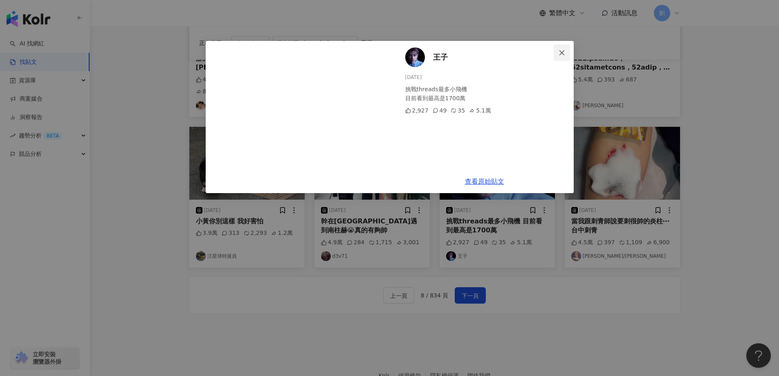
click at [558, 49] on button "Close" at bounding box center [561, 53] width 16 height 16
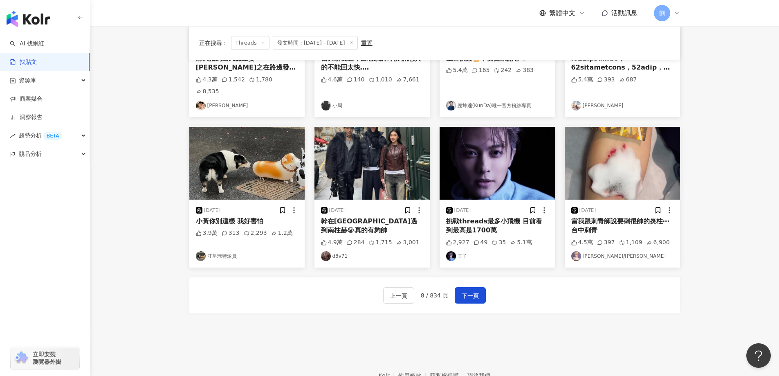
scroll to position [245, 0]
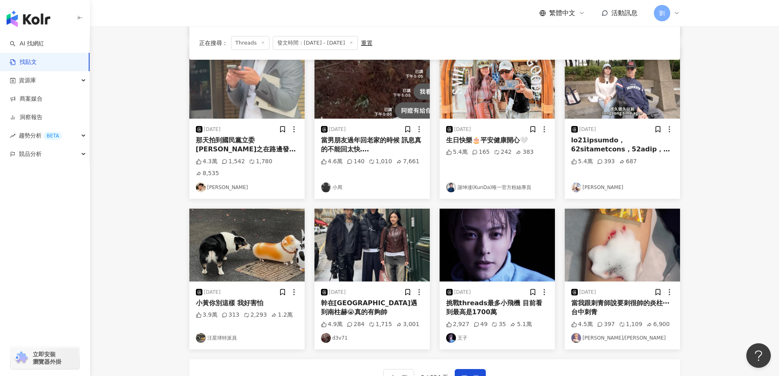
click at [279, 224] on img at bounding box center [246, 244] width 115 height 73
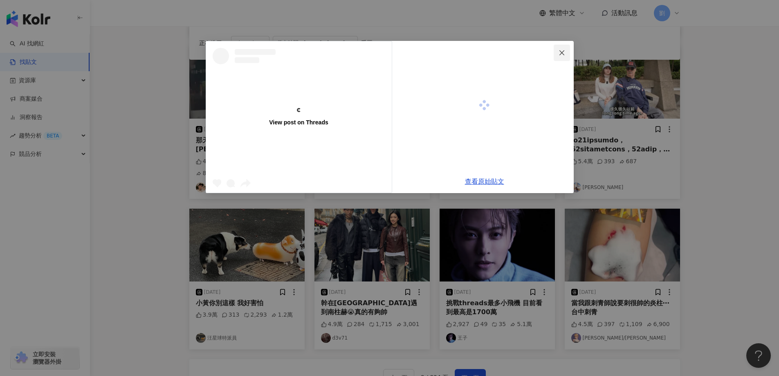
click at [561, 54] on icon "close" at bounding box center [561, 52] width 7 height 7
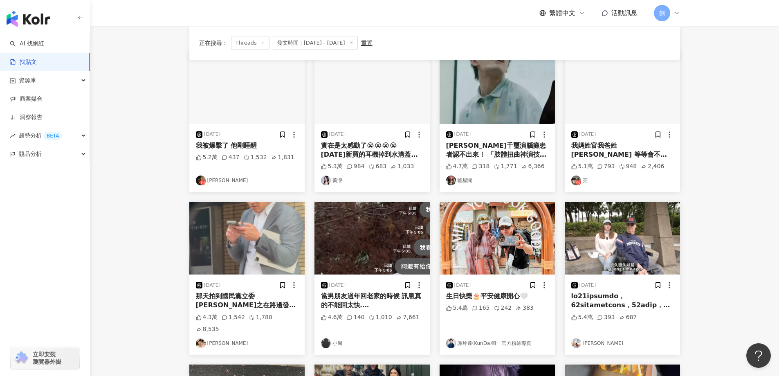
scroll to position [82, 0]
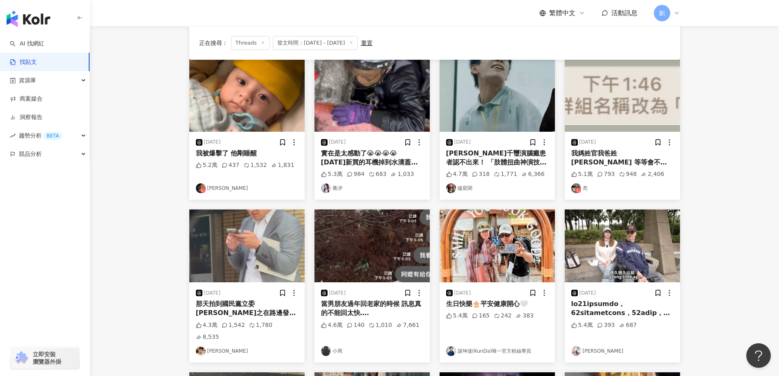
click at [516, 246] on img at bounding box center [496, 245] width 115 height 73
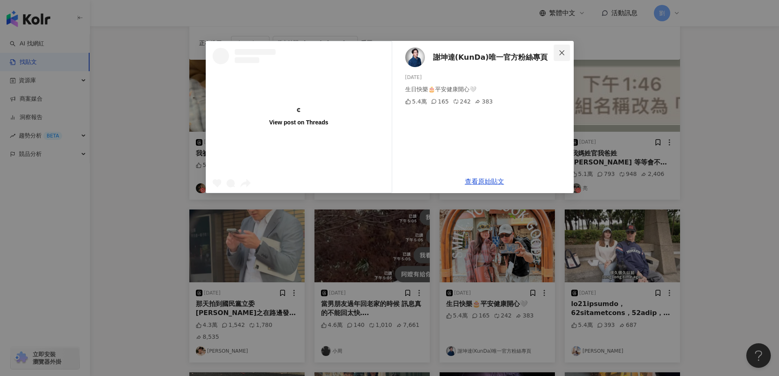
click at [562, 49] on icon "close" at bounding box center [561, 52] width 7 height 7
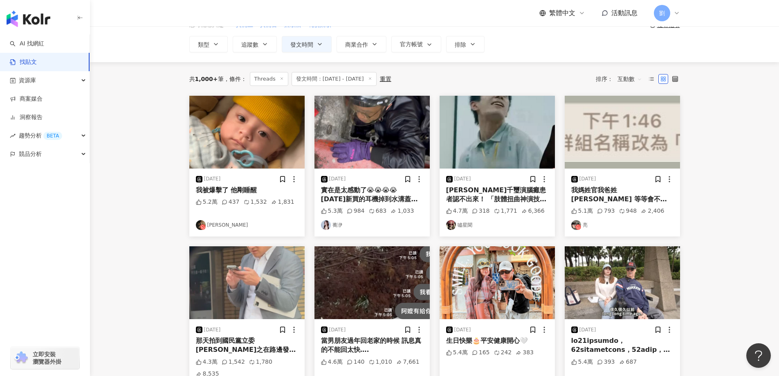
scroll to position [0, 0]
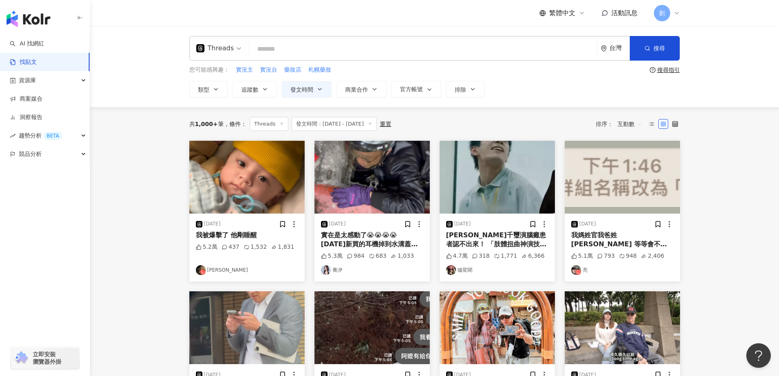
click at [617, 196] on img at bounding box center [621, 177] width 115 height 73
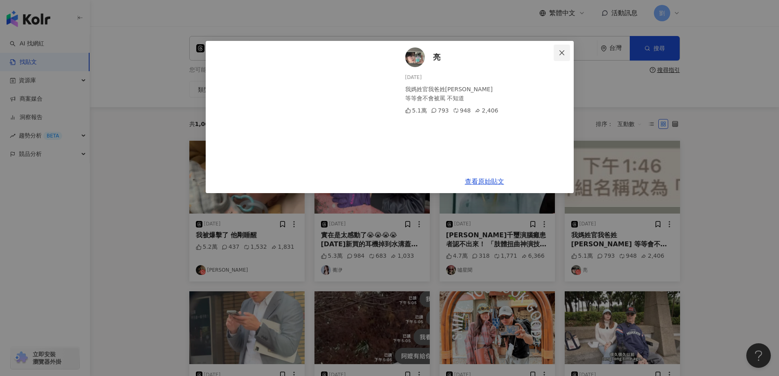
click at [562, 50] on icon "close" at bounding box center [561, 52] width 7 height 7
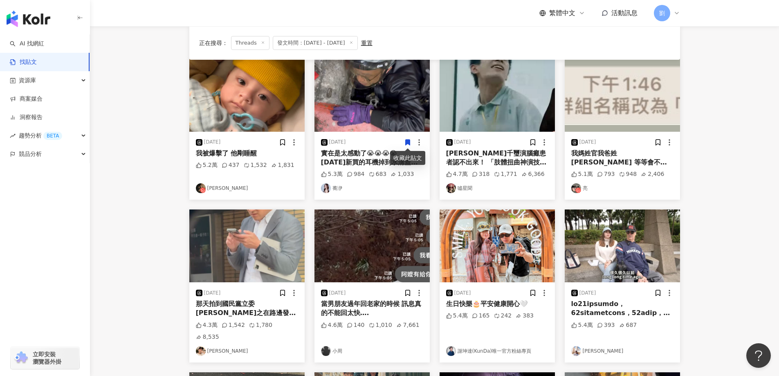
scroll to position [327, 0]
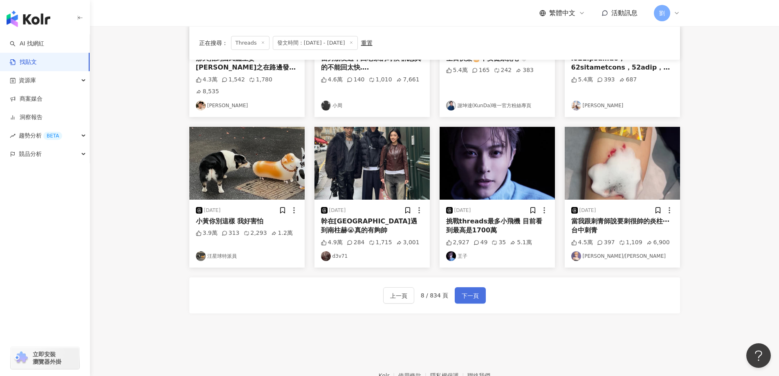
click at [475, 291] on span "下一頁" at bounding box center [469, 296] width 17 height 10
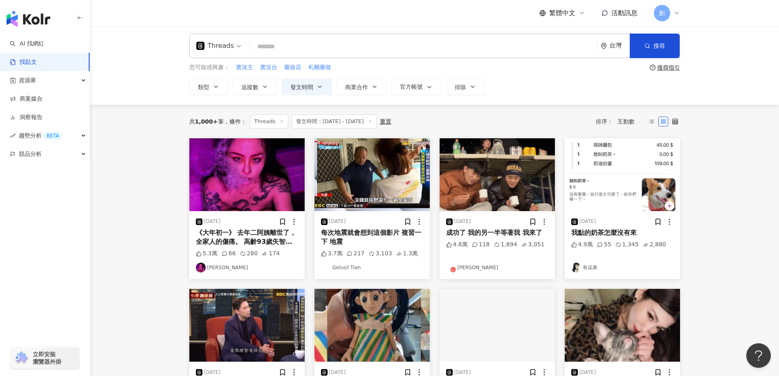
scroll to position [0, 0]
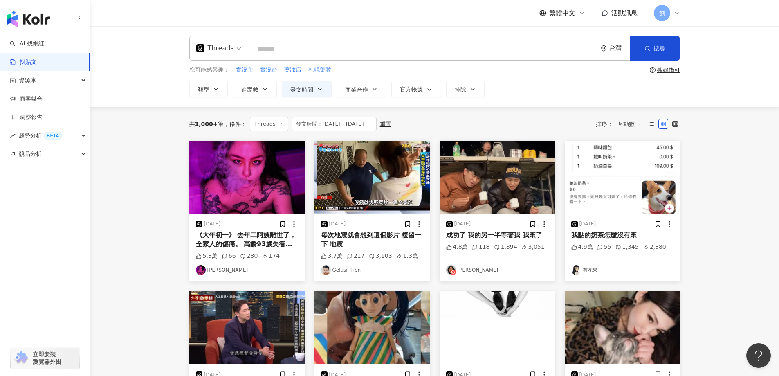
click at [636, 196] on img at bounding box center [621, 177] width 115 height 73
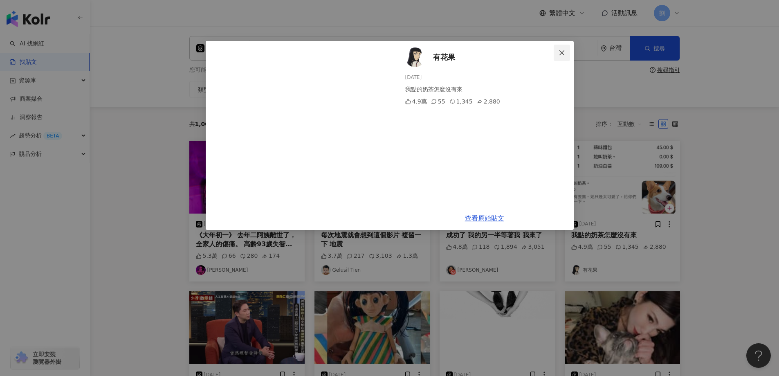
click at [558, 50] on icon "close" at bounding box center [561, 52] width 7 height 7
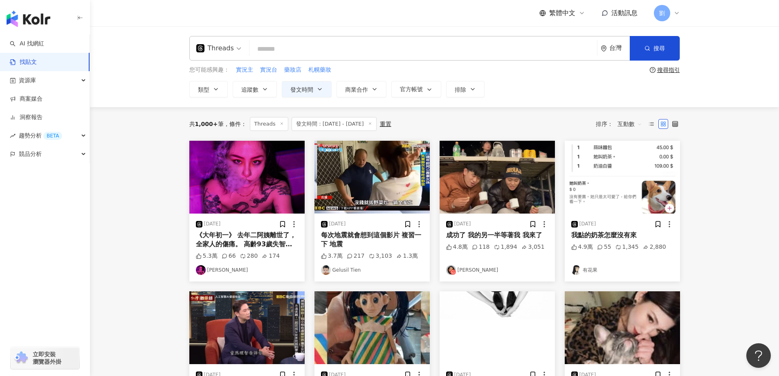
click at [268, 170] on img at bounding box center [246, 177] width 115 height 73
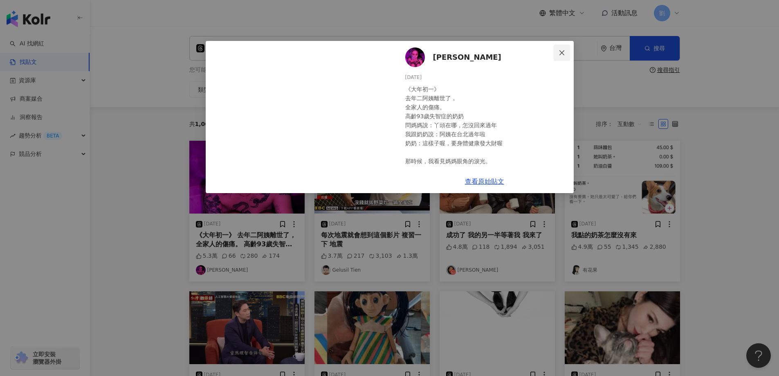
click at [562, 50] on icon "close" at bounding box center [561, 52] width 7 height 7
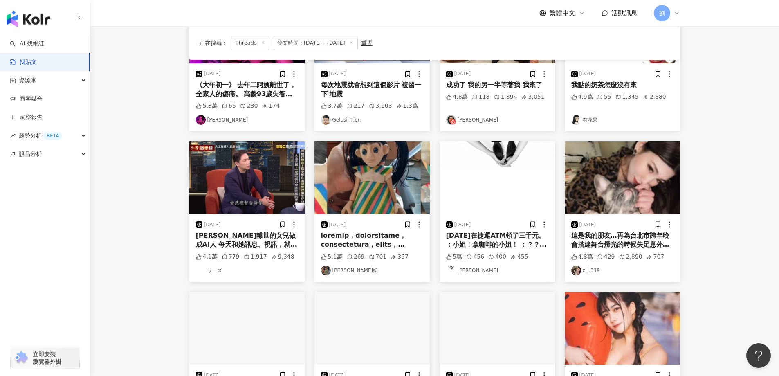
scroll to position [327, 0]
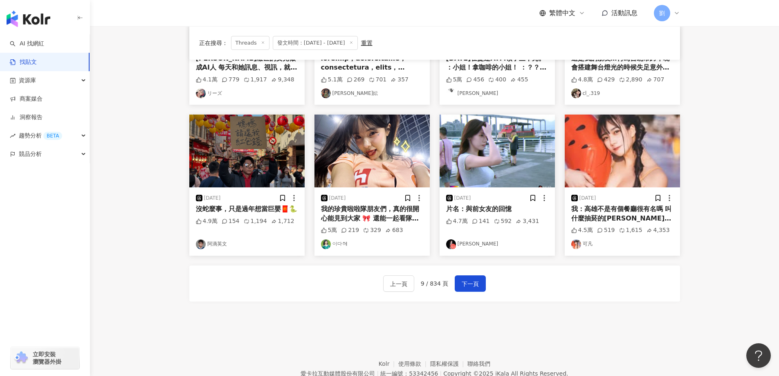
click at [511, 143] on img at bounding box center [496, 150] width 115 height 73
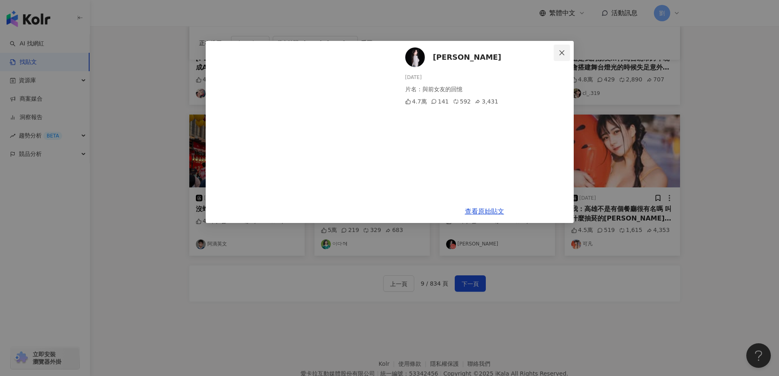
click at [564, 56] on icon "close" at bounding box center [561, 52] width 7 height 7
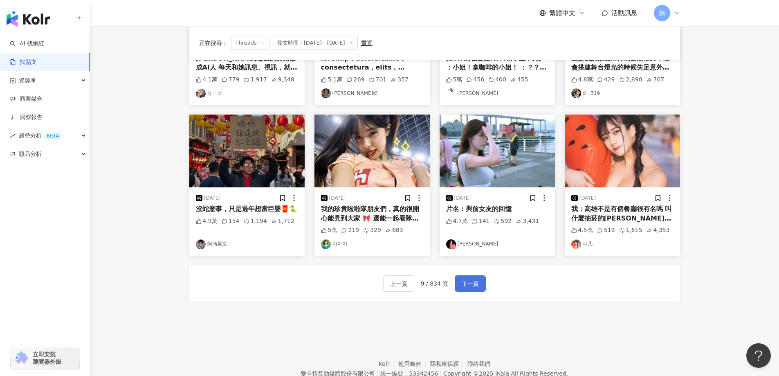
click at [476, 285] on span "下一頁" at bounding box center [469, 284] width 17 height 10
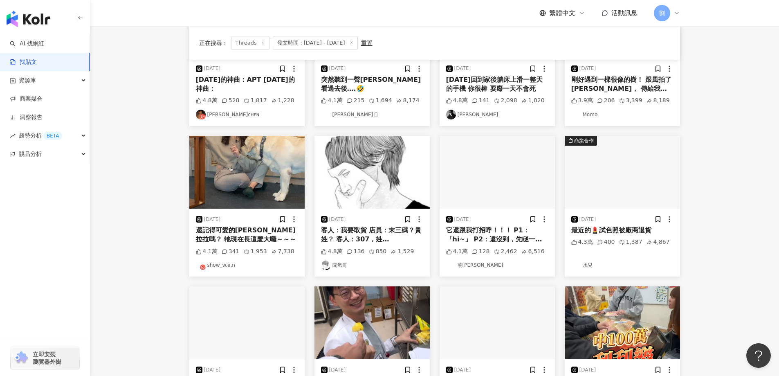
scroll to position [245, 0]
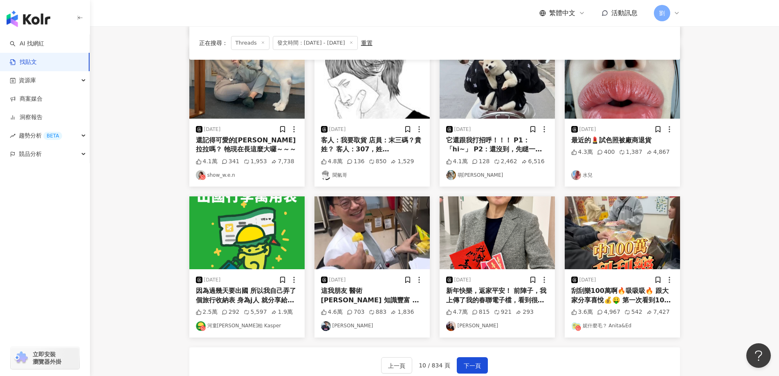
click at [628, 223] on img at bounding box center [621, 232] width 115 height 73
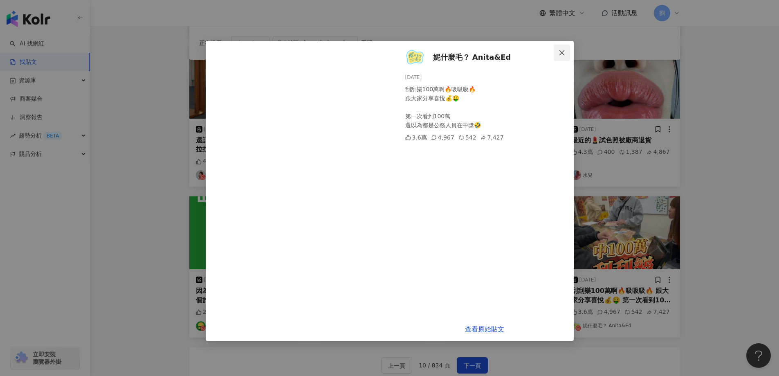
click at [562, 52] on icon "close" at bounding box center [561, 52] width 7 height 7
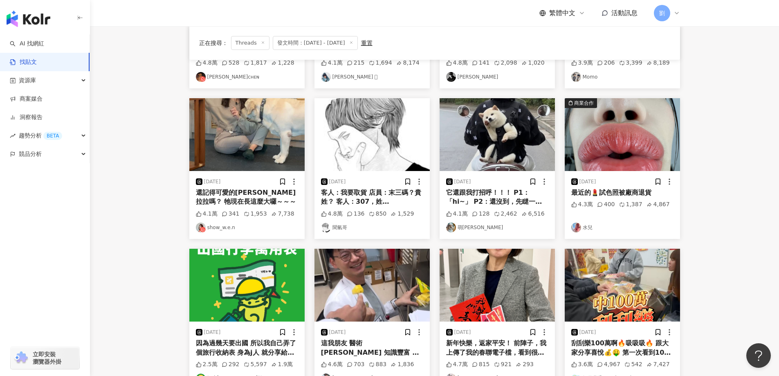
scroll to position [163, 0]
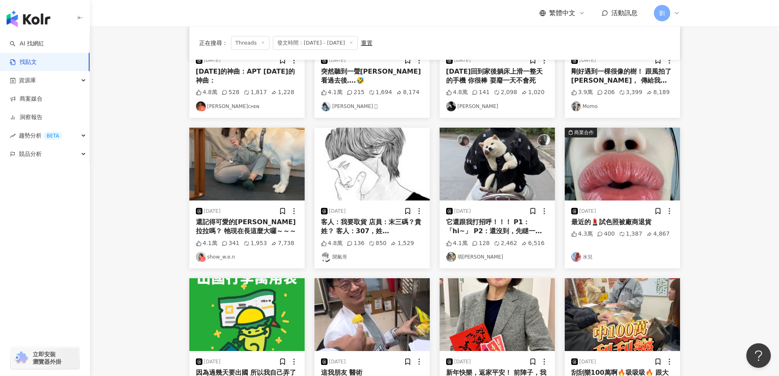
click at [618, 170] on img at bounding box center [621, 164] width 115 height 73
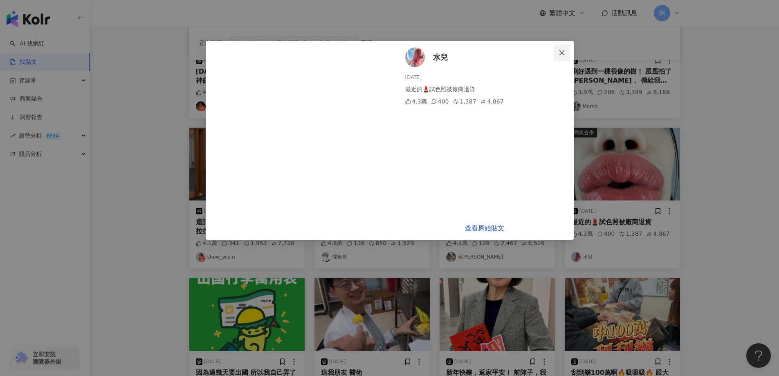
click at [563, 56] on button "Close" at bounding box center [561, 53] width 16 height 16
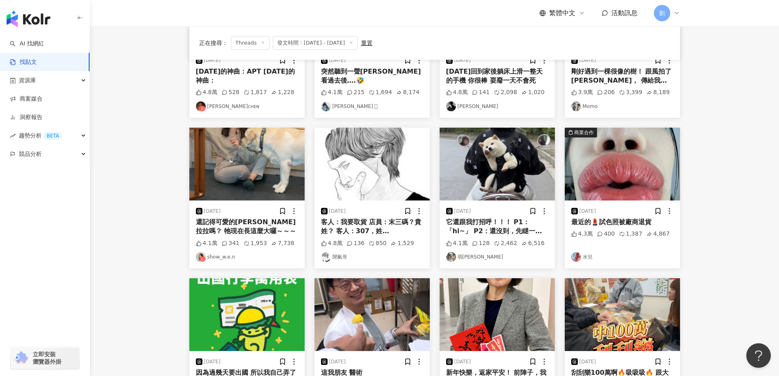
click at [248, 132] on img at bounding box center [246, 164] width 115 height 73
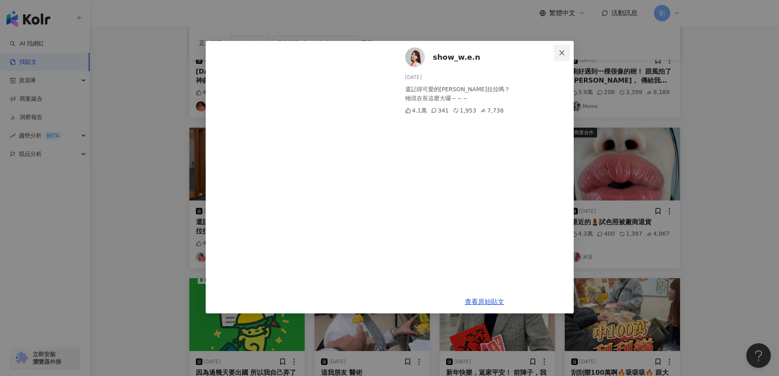
scroll to position [82, 0]
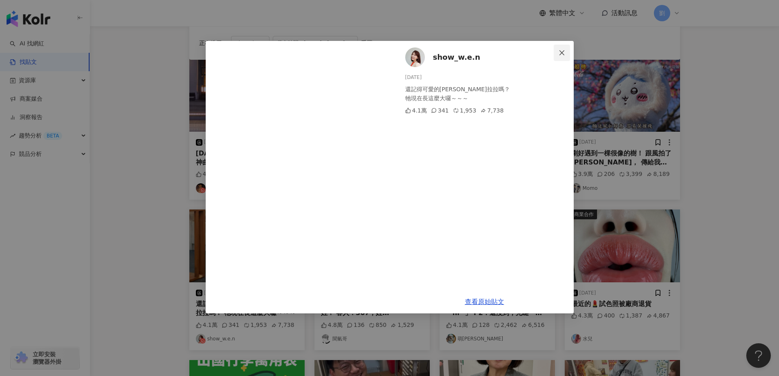
click at [562, 47] on button "Close" at bounding box center [561, 53] width 16 height 16
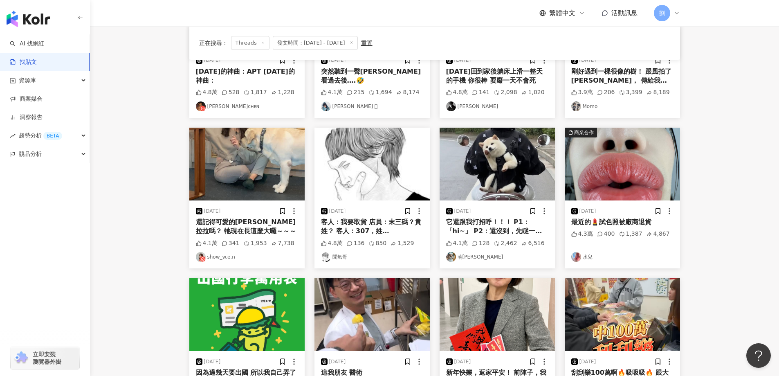
scroll to position [0, 0]
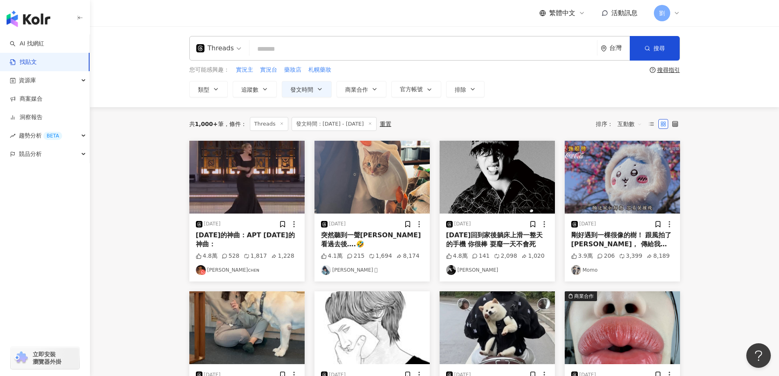
click at [379, 175] on img at bounding box center [371, 177] width 115 height 73
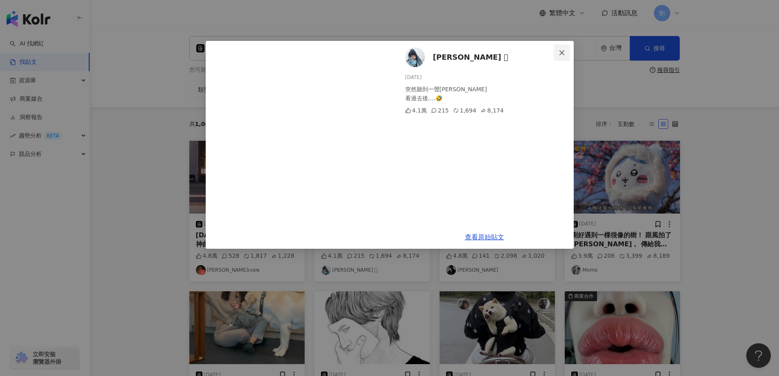
click at [554, 45] on button "Close" at bounding box center [561, 53] width 16 height 16
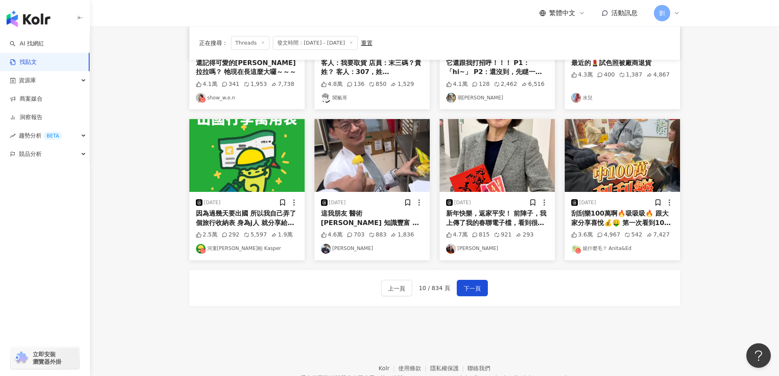
scroll to position [364, 0]
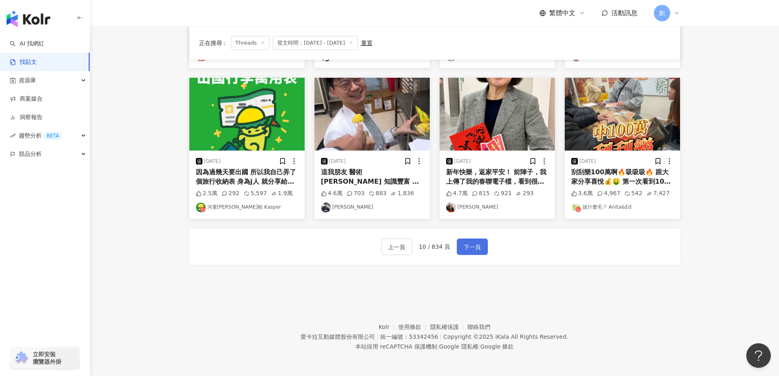
click at [481, 244] on button "下一頁" at bounding box center [472, 246] width 31 height 16
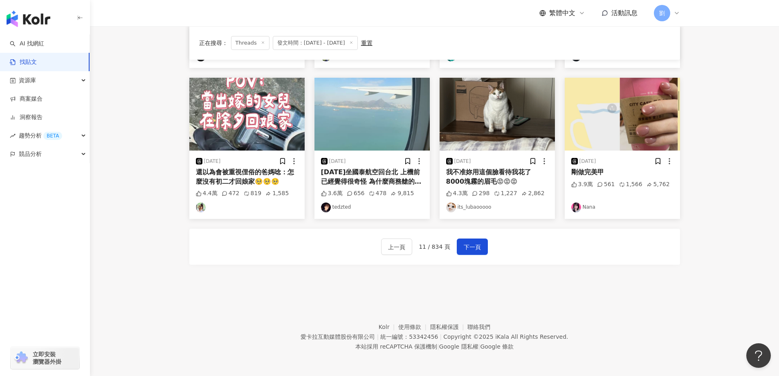
click at [359, 90] on img at bounding box center [371, 114] width 115 height 73
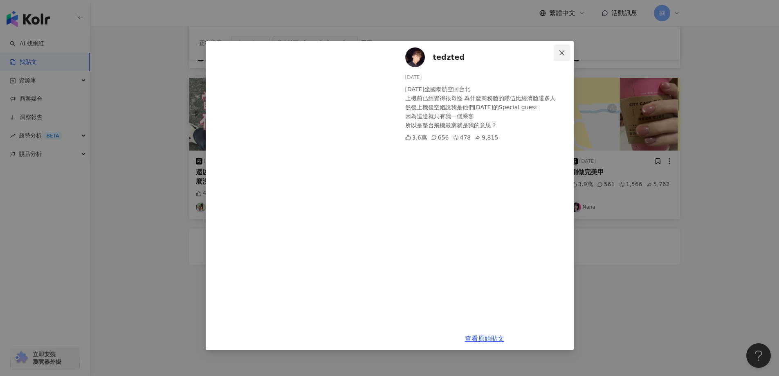
click at [563, 54] on icon "close" at bounding box center [561, 52] width 5 height 5
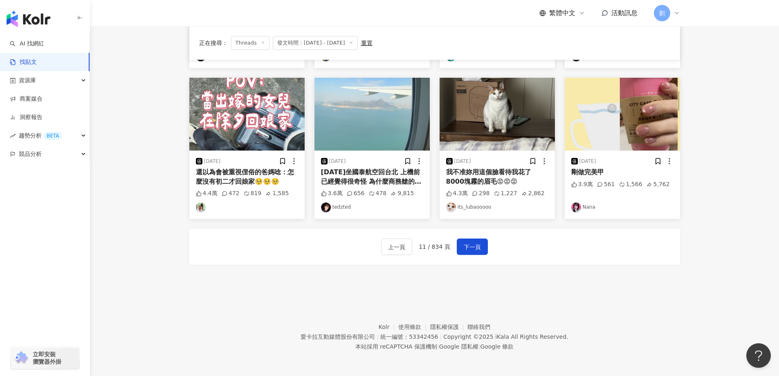
click at [639, 95] on img at bounding box center [621, 114] width 115 height 73
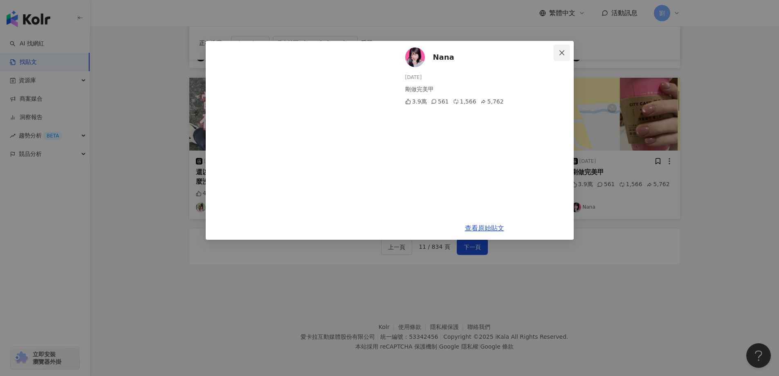
click at [562, 59] on button "Close" at bounding box center [561, 53] width 16 height 16
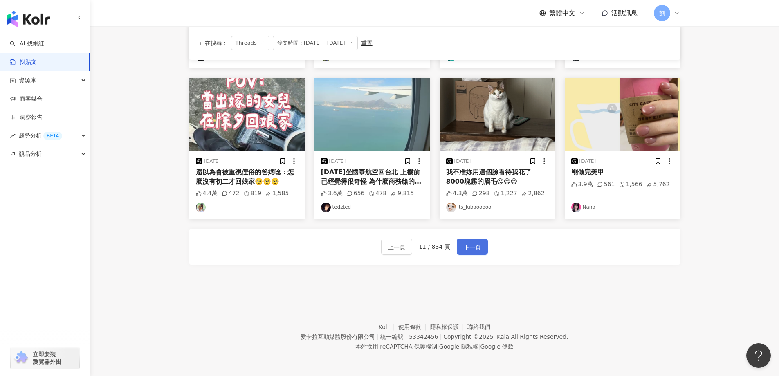
click at [475, 247] on span "下一頁" at bounding box center [472, 247] width 17 height 10
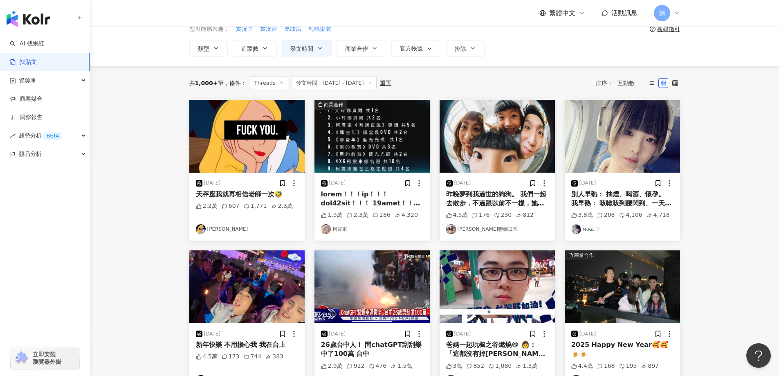
scroll to position [37, 0]
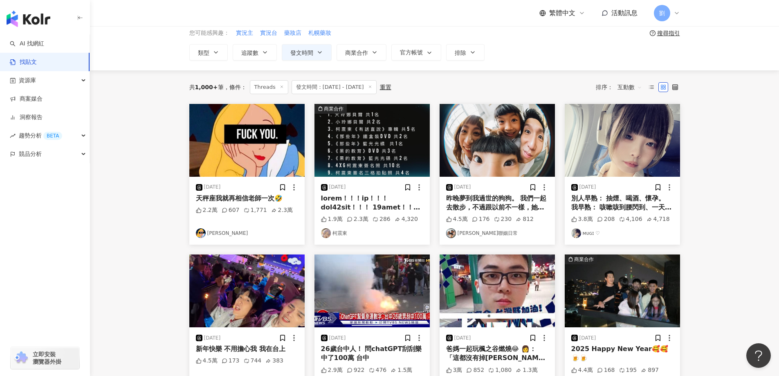
click at [490, 143] on img at bounding box center [496, 140] width 115 height 73
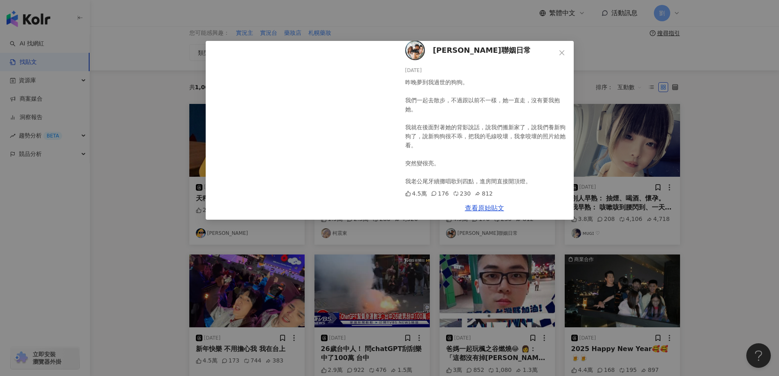
scroll to position [9, 0]
click at [561, 53] on icon "close" at bounding box center [561, 52] width 5 height 5
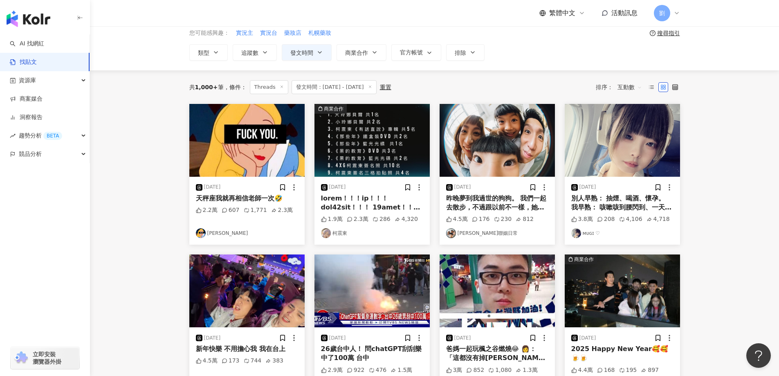
click at [645, 146] on img at bounding box center [621, 140] width 115 height 73
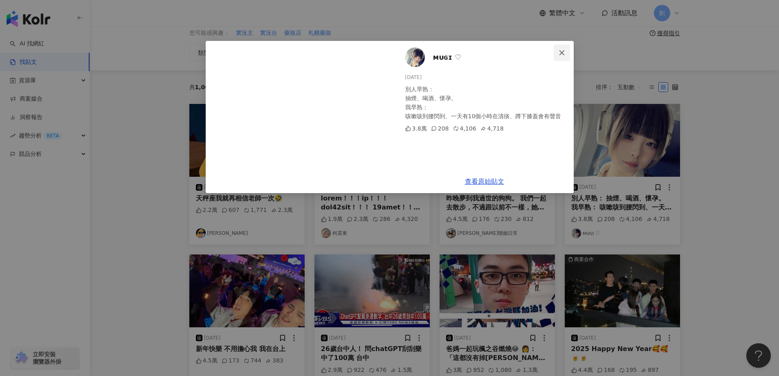
click at [563, 50] on icon "close" at bounding box center [561, 52] width 7 height 7
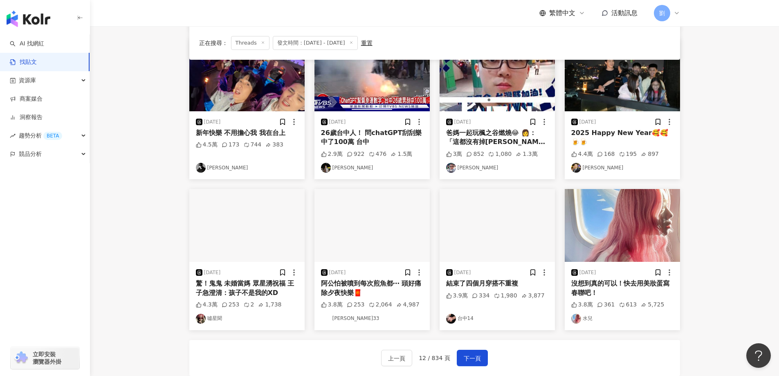
scroll to position [282, 0]
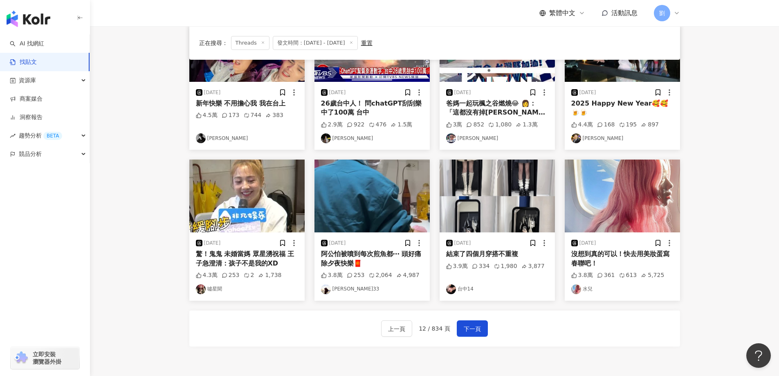
click at [375, 184] on img at bounding box center [371, 195] width 115 height 73
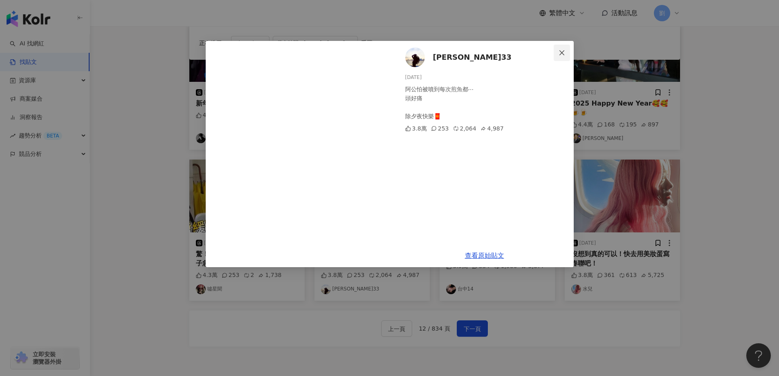
click at [561, 52] on icon "close" at bounding box center [561, 52] width 5 height 5
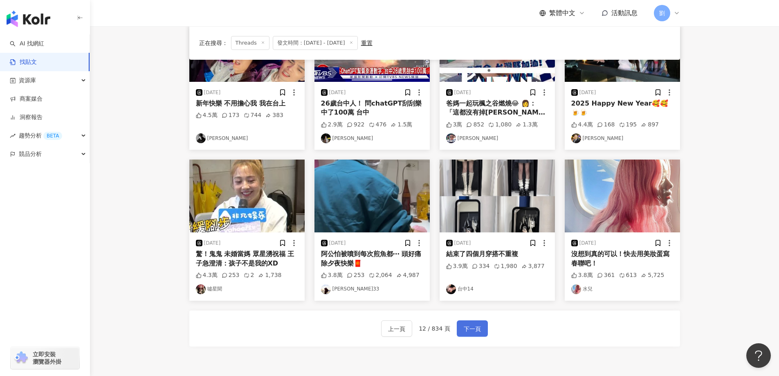
click at [460, 328] on button "下一頁" at bounding box center [472, 328] width 31 height 16
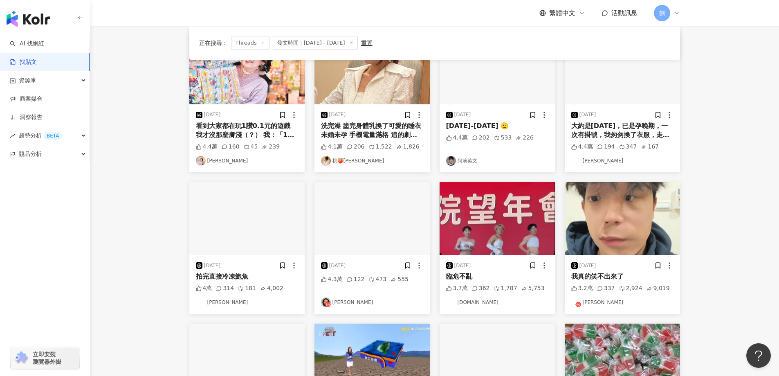
scroll to position [273, 0]
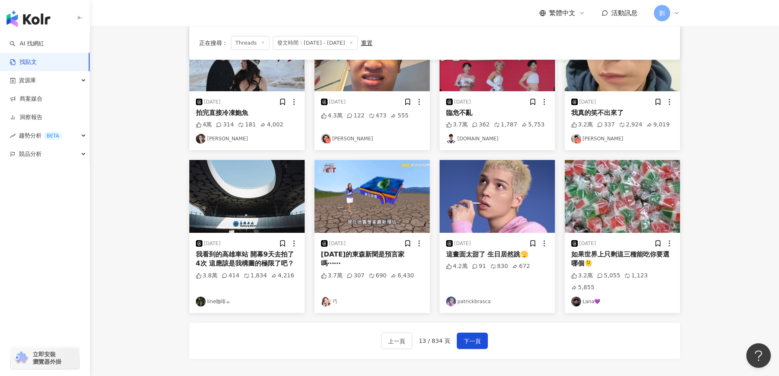
drag, startPoint x: 477, startPoint y: 331, endPoint x: 576, endPoint y: 345, distance: 99.4
click at [576, 345] on div "上一頁 13 / 834 頁 下一頁" at bounding box center [434, 340] width 490 height 36
click at [621, 189] on img at bounding box center [621, 196] width 115 height 73
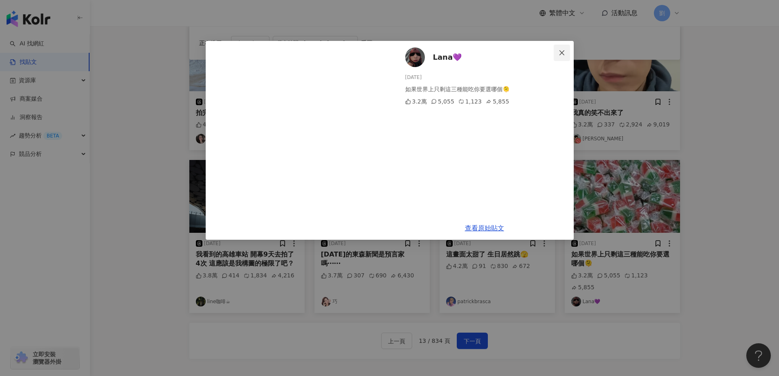
click at [562, 52] on icon "close" at bounding box center [561, 52] width 7 height 7
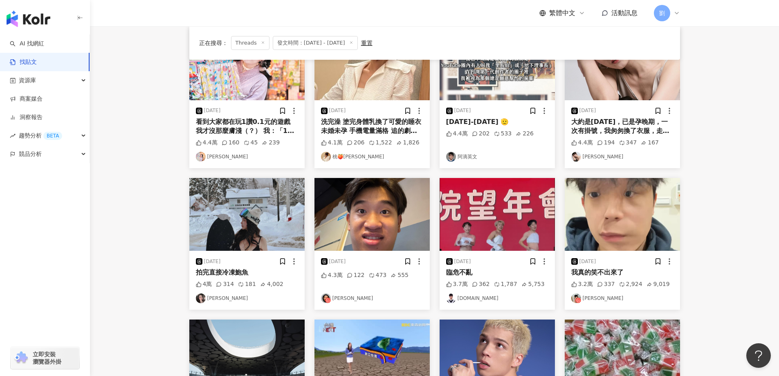
scroll to position [109, 0]
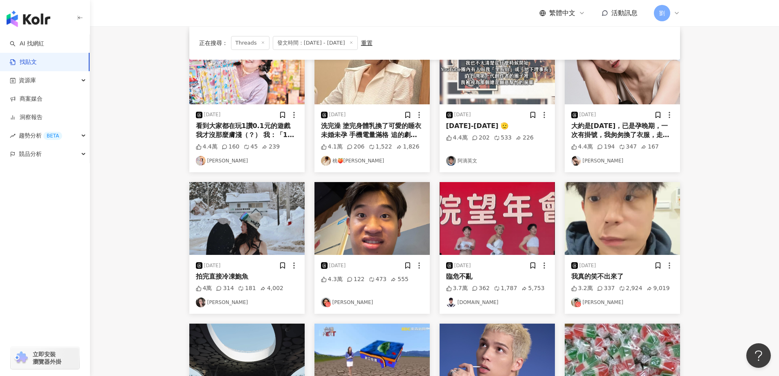
click at [269, 204] on img at bounding box center [246, 218] width 115 height 73
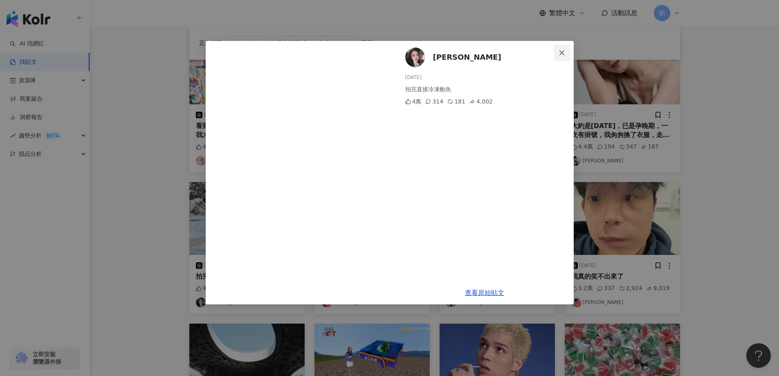
click at [563, 57] on button "Close" at bounding box center [561, 53] width 16 height 16
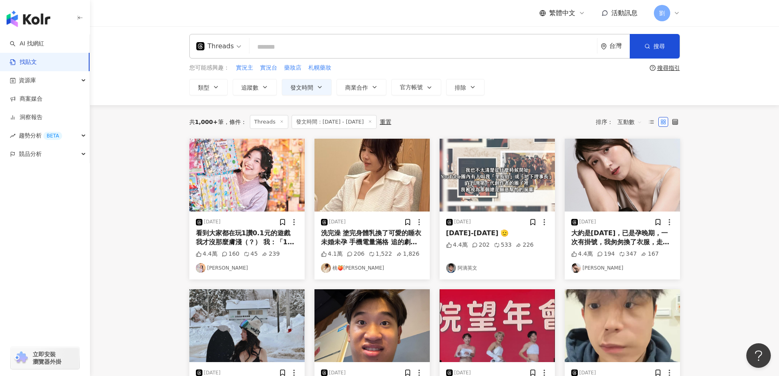
scroll to position [0, 0]
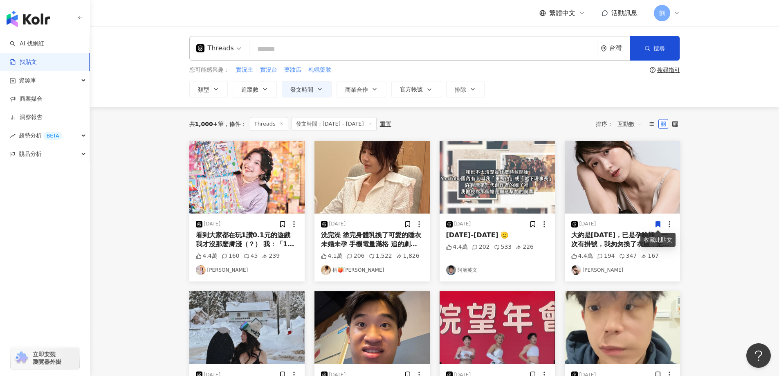
click at [613, 175] on img at bounding box center [621, 177] width 115 height 73
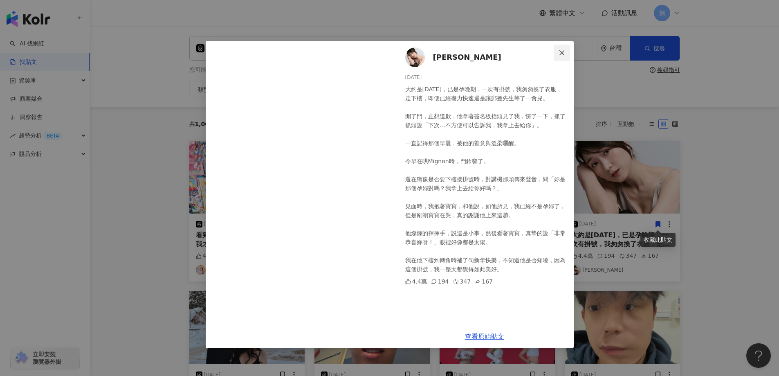
click at [557, 52] on span "Close" at bounding box center [561, 52] width 16 height 7
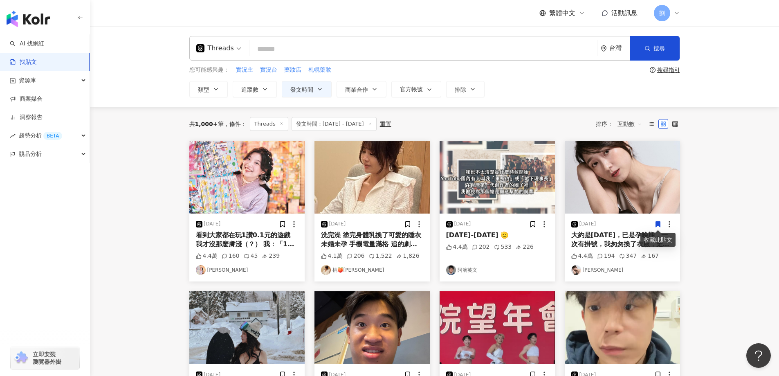
click at [252, 189] on img at bounding box center [246, 177] width 115 height 73
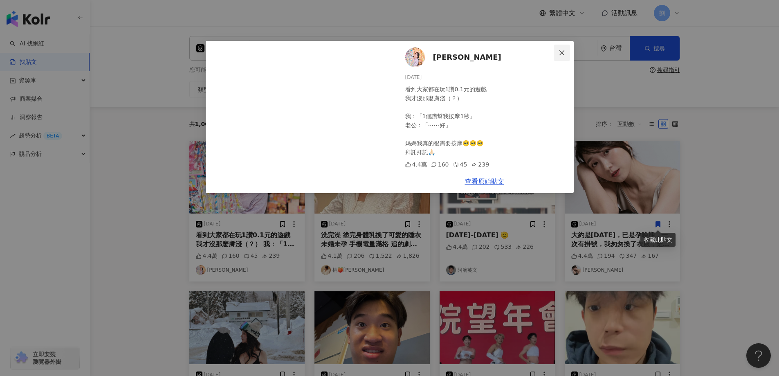
click at [559, 56] on button "Close" at bounding box center [561, 53] width 16 height 16
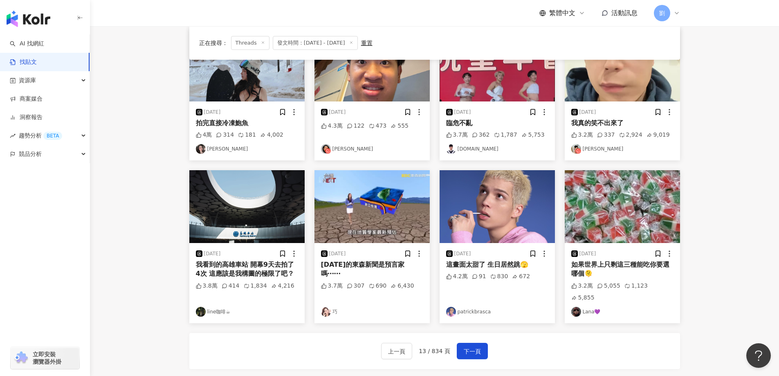
scroll to position [245, 0]
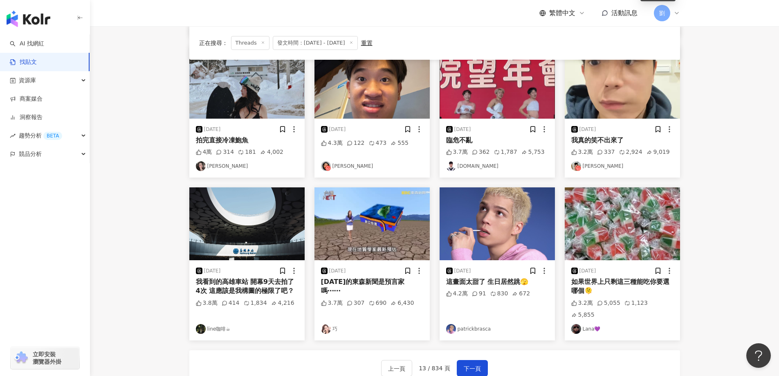
click at [498, 84] on img at bounding box center [496, 82] width 115 height 73
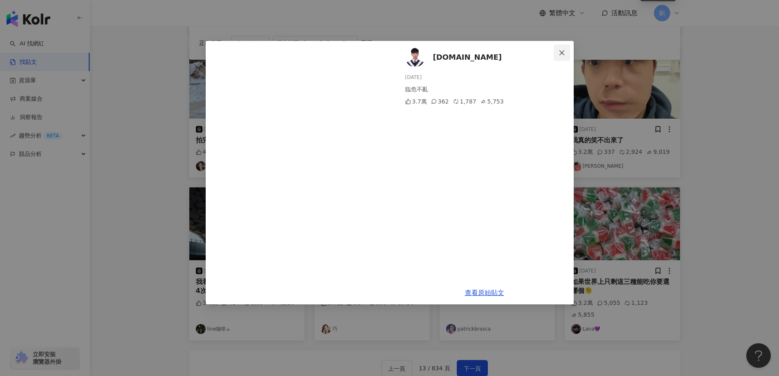
click at [565, 47] on button "Close" at bounding box center [561, 53] width 16 height 16
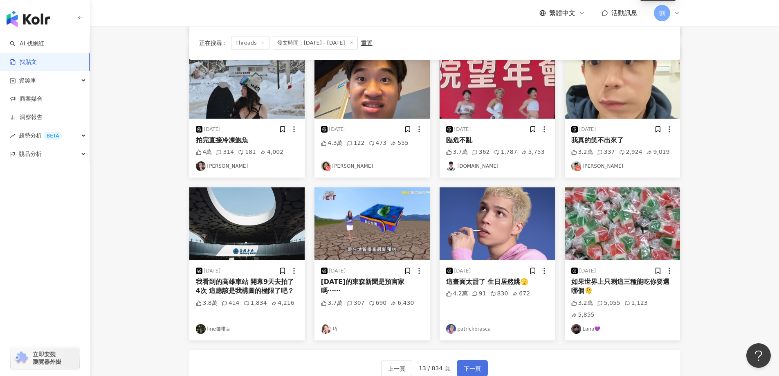
click at [468, 363] on span "下一頁" at bounding box center [472, 368] width 17 height 10
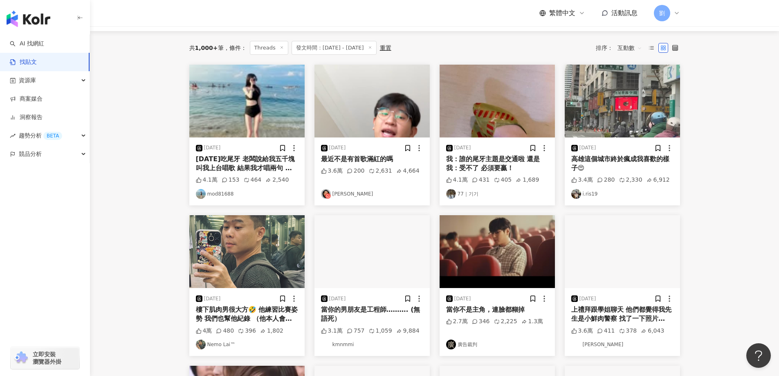
scroll to position [9, 0]
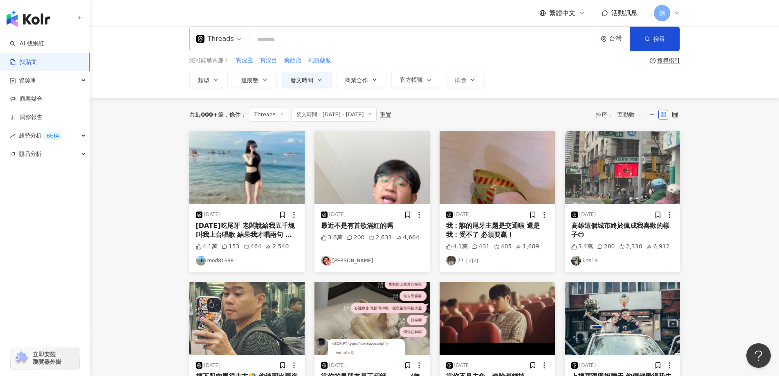
click at [500, 148] on img at bounding box center [496, 167] width 115 height 73
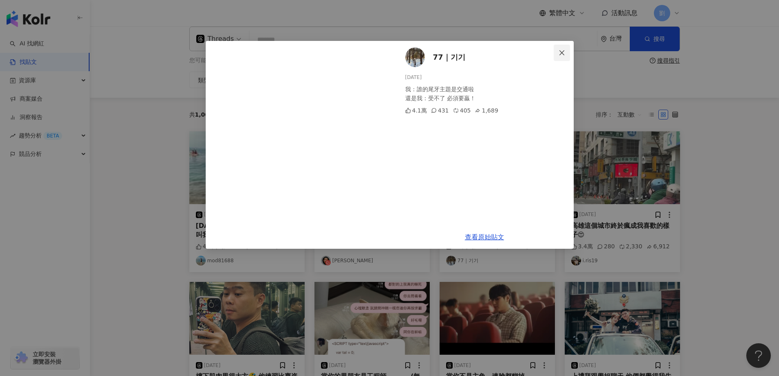
click at [565, 49] on button "Close" at bounding box center [561, 53] width 16 height 16
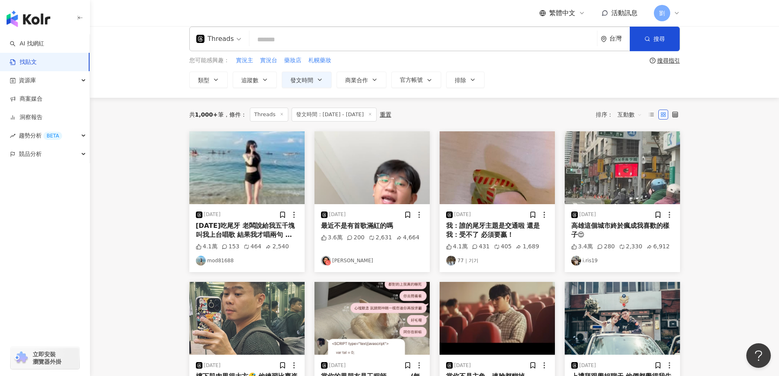
click at [652, 188] on img at bounding box center [621, 167] width 115 height 73
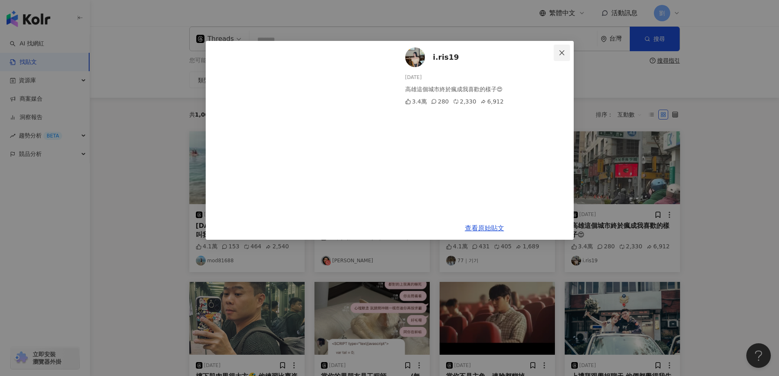
click at [560, 50] on icon "close" at bounding box center [561, 52] width 7 height 7
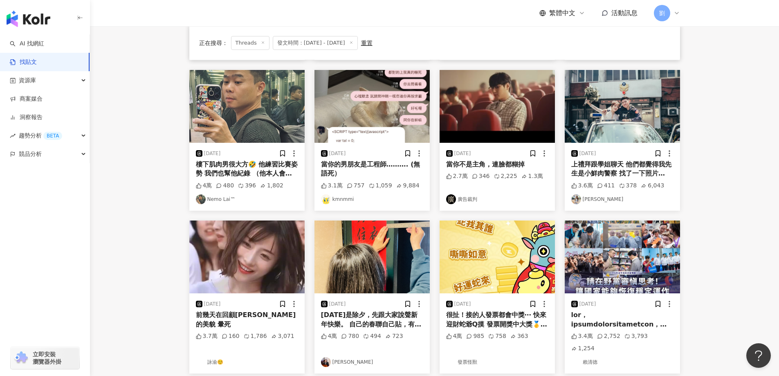
scroll to position [336, 0]
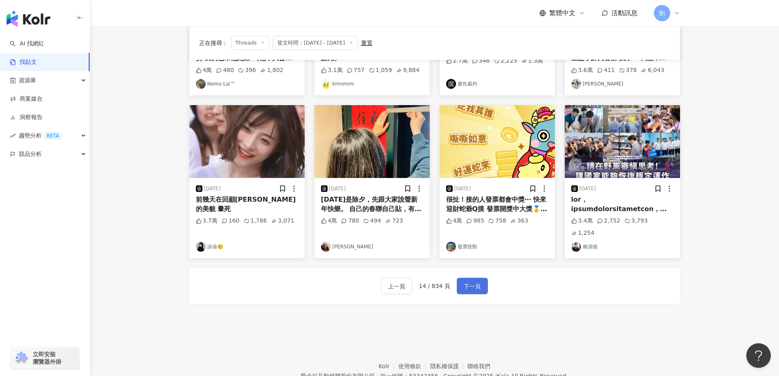
click at [471, 281] on span "下一頁" at bounding box center [472, 286] width 17 height 10
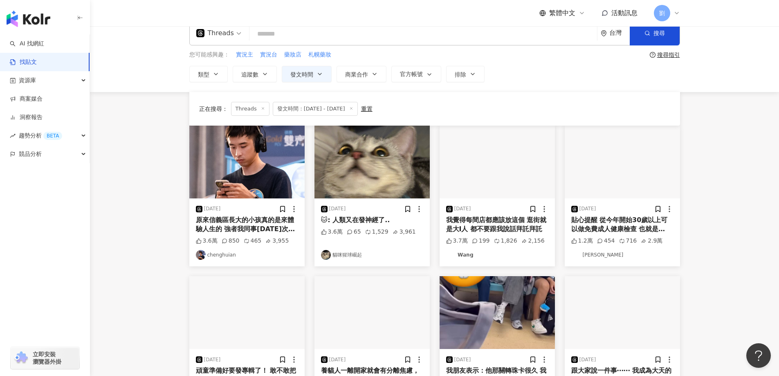
scroll to position [9, 0]
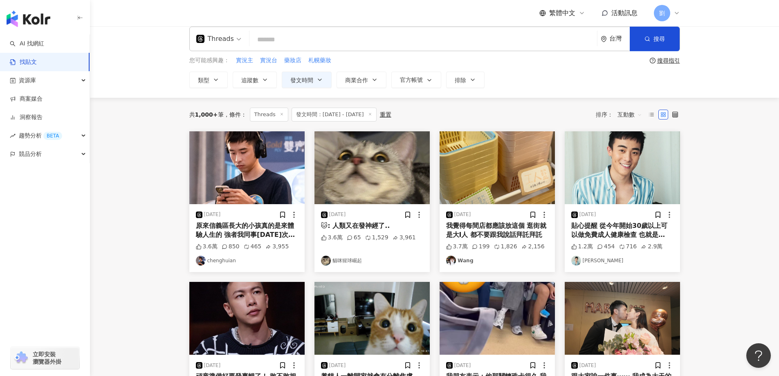
click at [276, 171] on img at bounding box center [246, 167] width 115 height 73
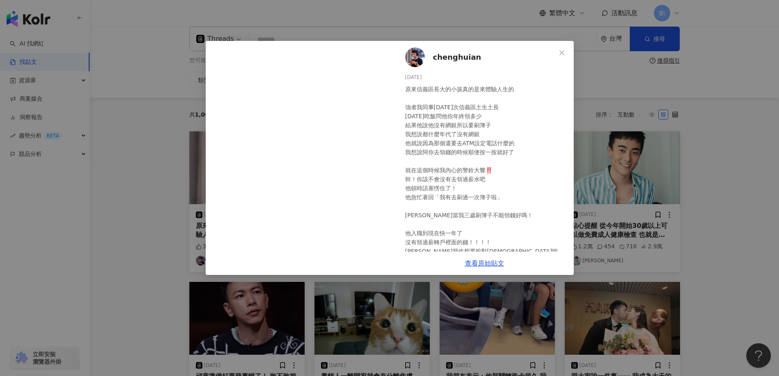
scroll to position [16, 0]
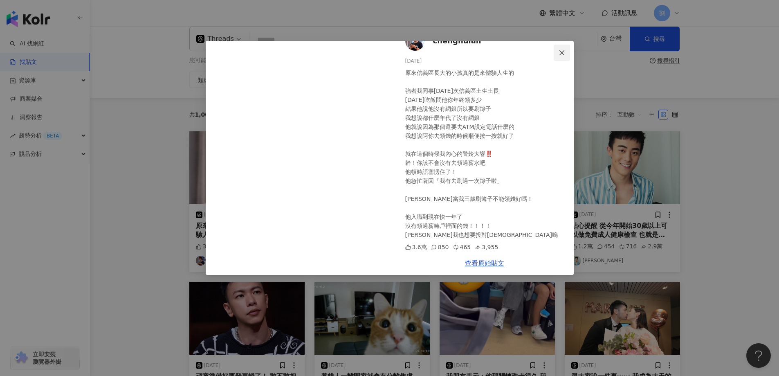
click at [562, 55] on icon "close" at bounding box center [561, 52] width 7 height 7
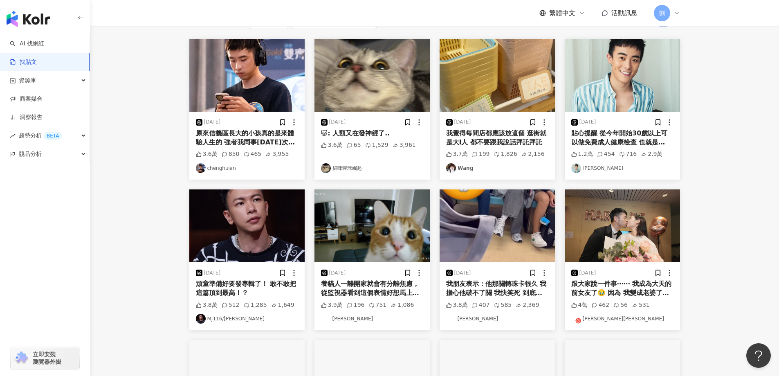
scroll to position [9, 0]
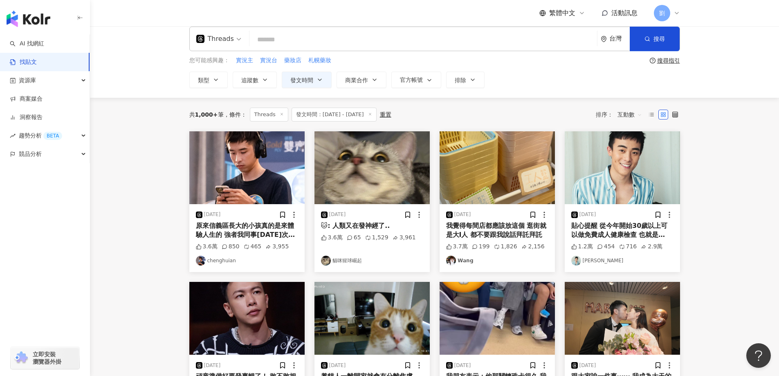
click at [517, 182] on img at bounding box center [496, 167] width 115 height 73
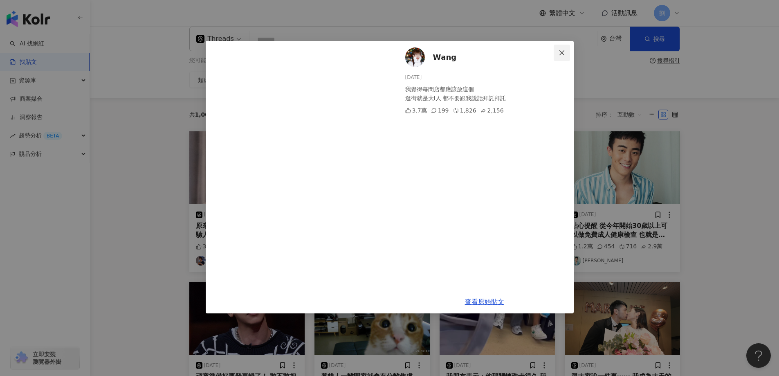
click at [564, 50] on icon "close" at bounding box center [561, 52] width 7 height 7
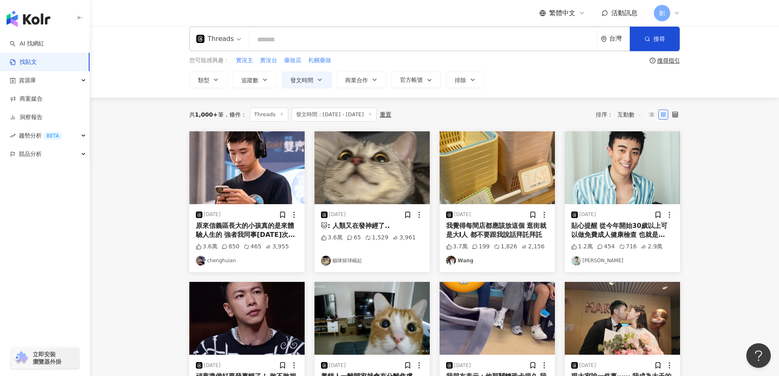
click at [360, 168] on img at bounding box center [371, 167] width 115 height 73
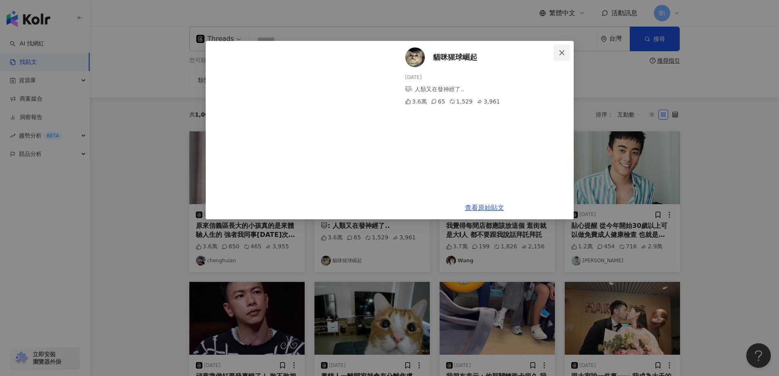
click at [562, 51] on icon "close" at bounding box center [561, 52] width 7 height 7
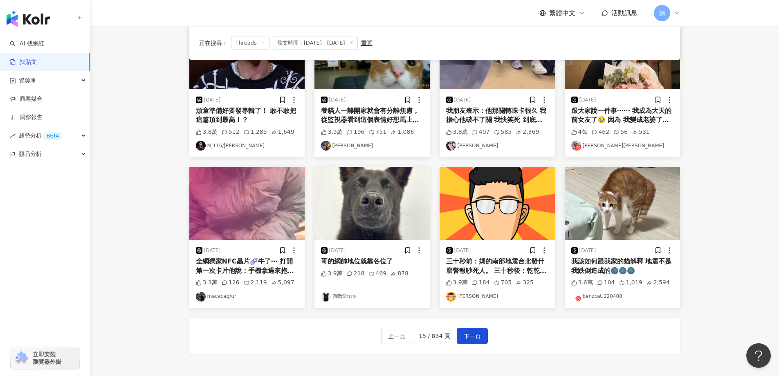
scroll to position [200, 0]
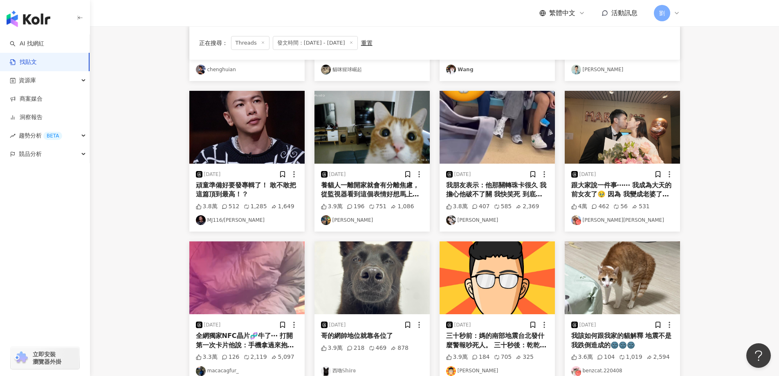
click at [602, 120] on img at bounding box center [621, 127] width 115 height 73
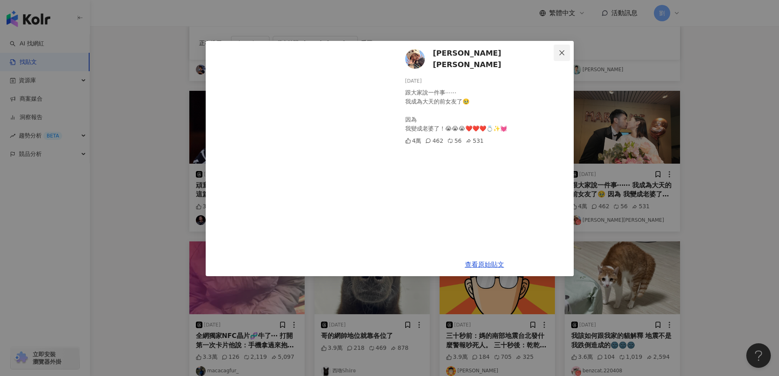
click at [564, 55] on icon "close" at bounding box center [561, 52] width 7 height 7
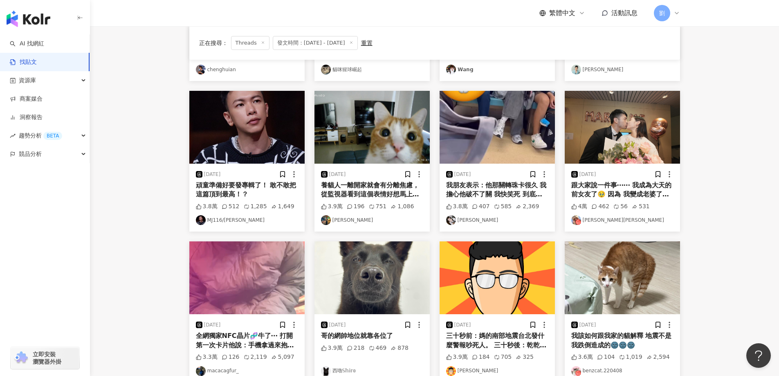
scroll to position [364, 0]
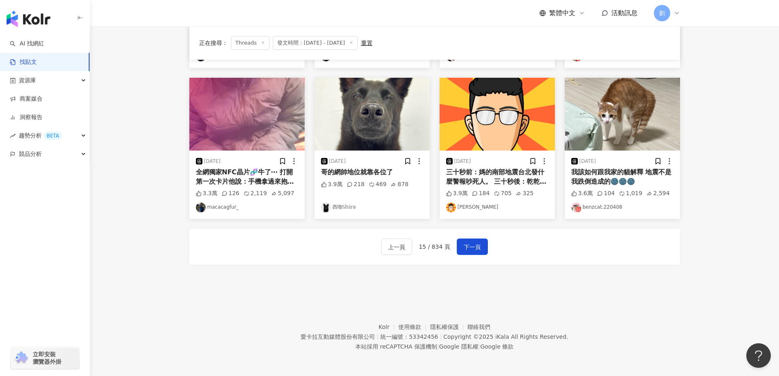
click at [493, 112] on img at bounding box center [496, 114] width 115 height 73
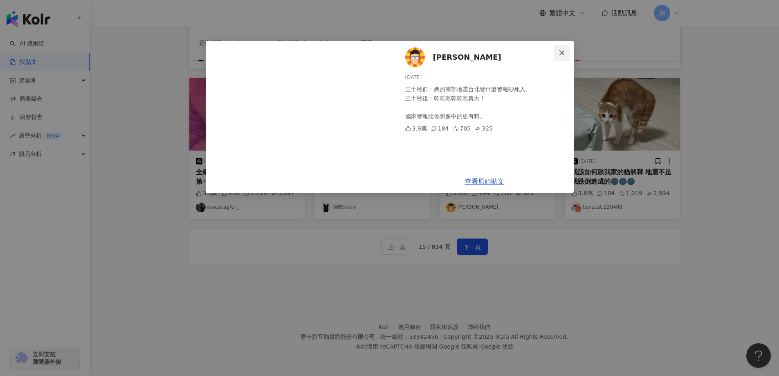
click at [555, 49] on span "Close" at bounding box center [561, 52] width 16 height 7
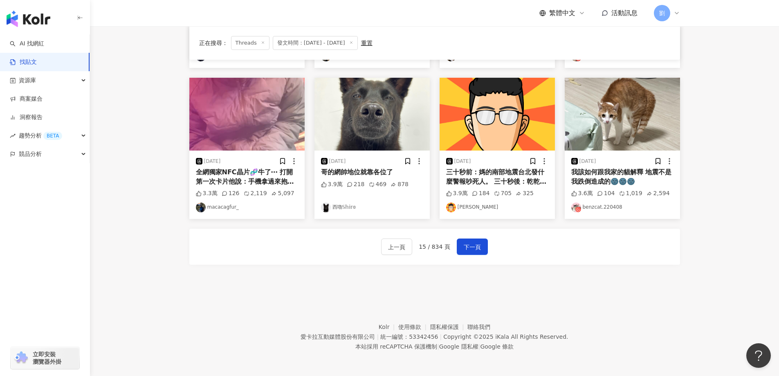
click at [331, 112] on img at bounding box center [371, 114] width 115 height 73
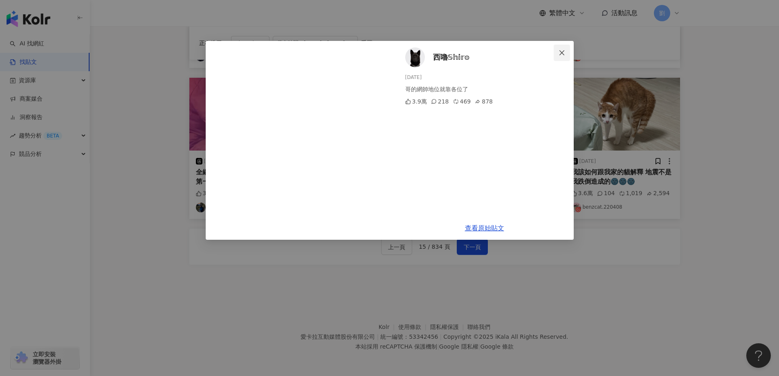
click at [553, 52] on span "Close" at bounding box center [561, 52] width 16 height 7
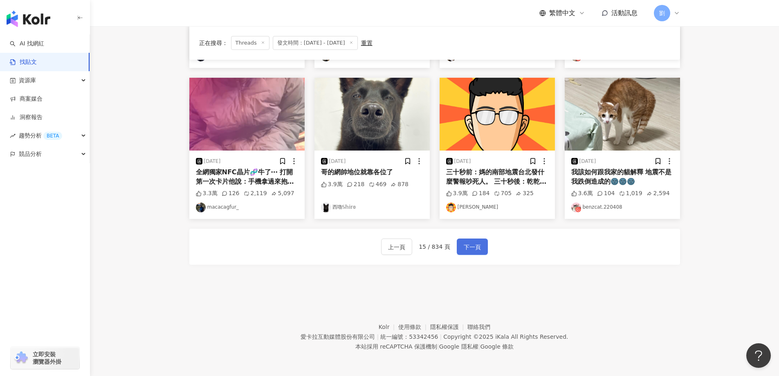
click at [479, 242] on span "下一頁" at bounding box center [472, 247] width 17 height 10
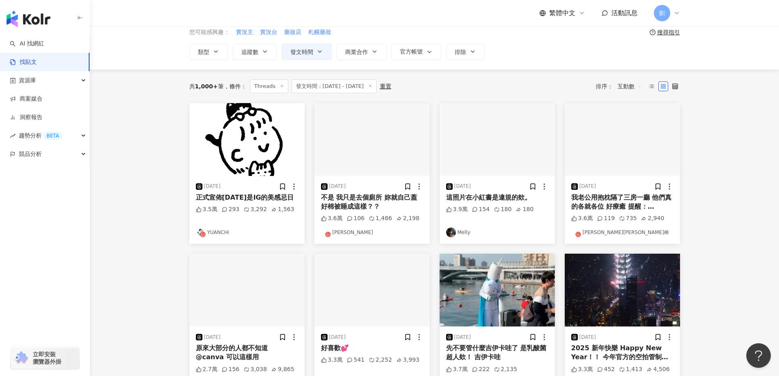
scroll to position [37, 0]
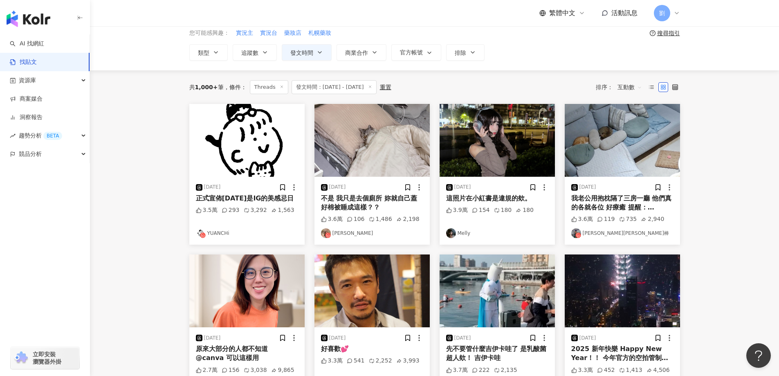
click at [250, 128] on img at bounding box center [246, 140] width 115 height 73
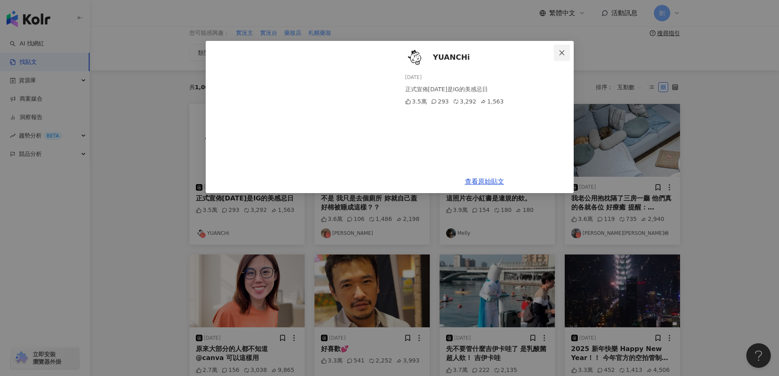
click at [563, 56] on button "Close" at bounding box center [561, 53] width 16 height 16
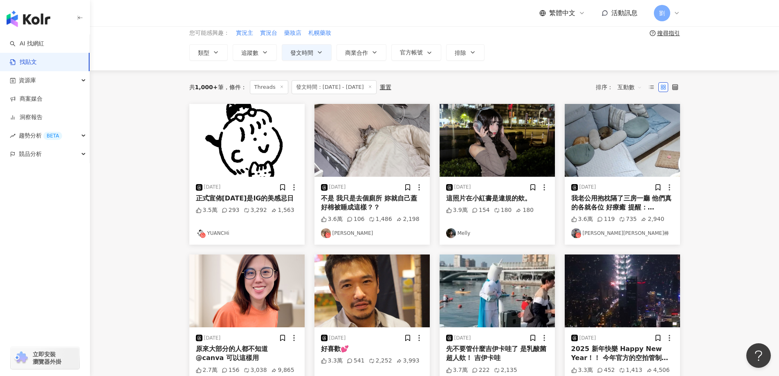
click at [388, 139] on img at bounding box center [371, 140] width 115 height 73
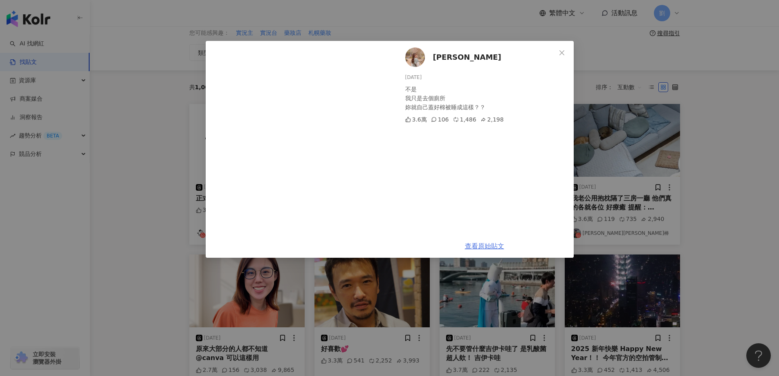
drag, startPoint x: 491, startPoint y: 245, endPoint x: 493, endPoint y: 241, distance: 4.8
click at [555, 48] on button "Close" at bounding box center [561, 53] width 16 height 16
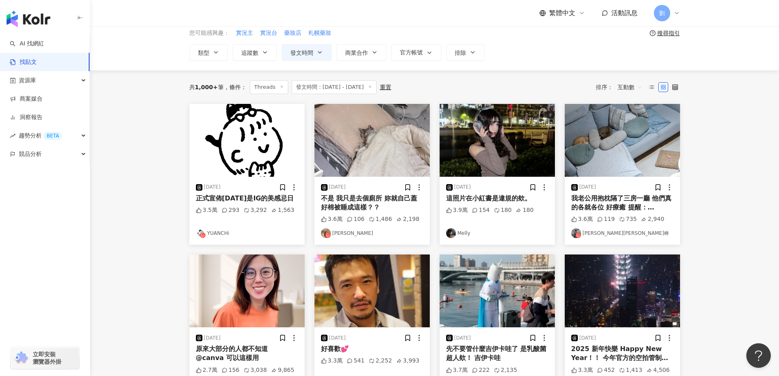
click at [502, 141] on img at bounding box center [496, 140] width 115 height 73
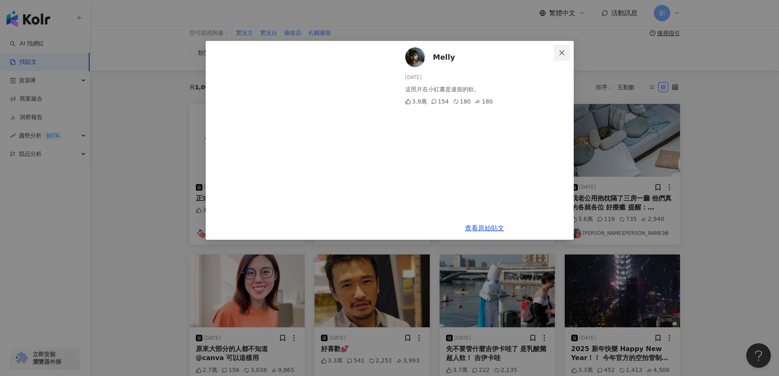
click at [558, 49] on icon "close" at bounding box center [561, 52] width 7 height 7
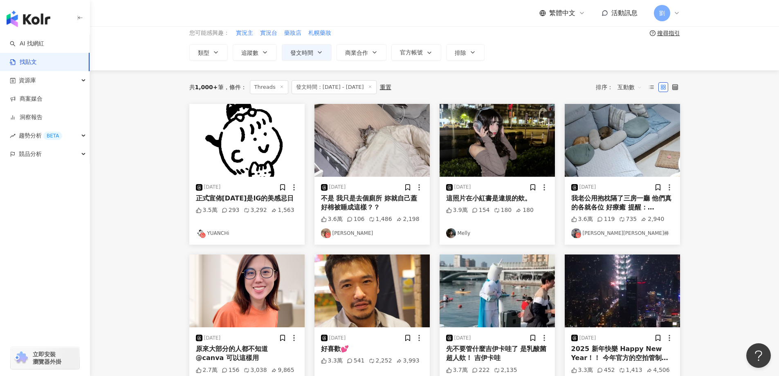
click at [655, 132] on img at bounding box center [621, 140] width 115 height 73
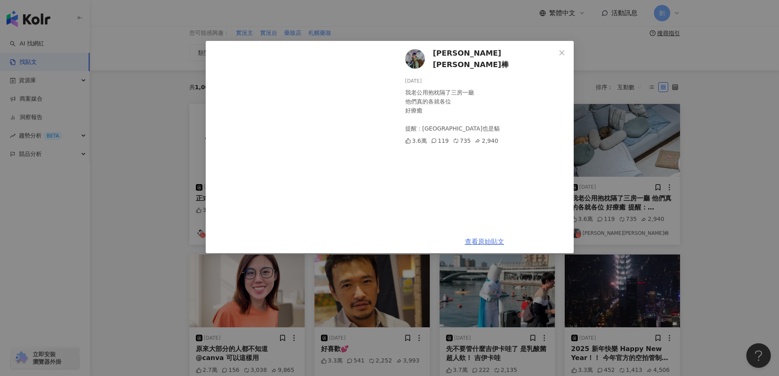
click at [493, 237] on link "查看原始貼文" at bounding box center [484, 241] width 39 height 8
click at [560, 46] on button "Close" at bounding box center [561, 53] width 16 height 16
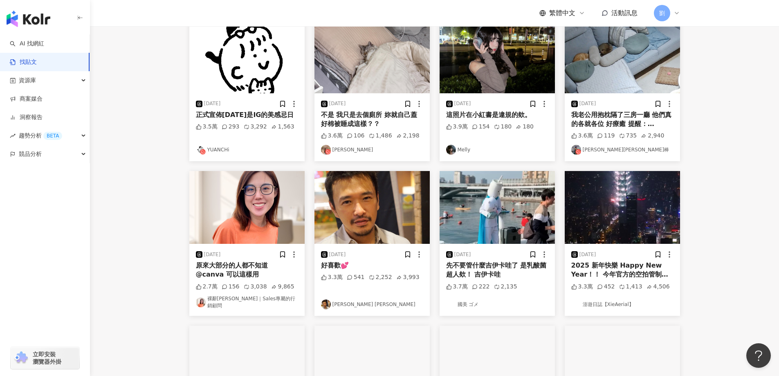
scroll to position [282, 0]
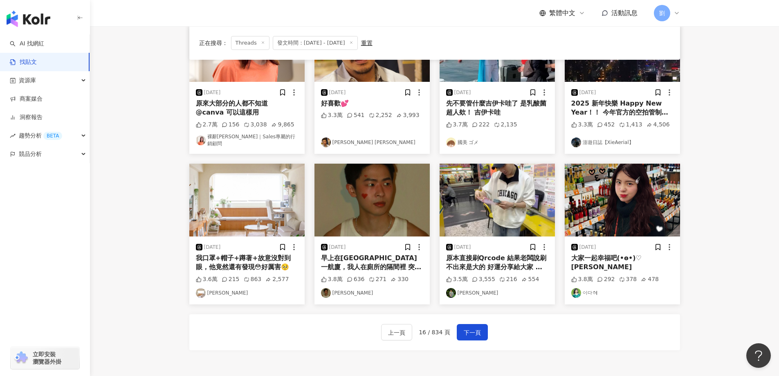
click at [597, 183] on img at bounding box center [621, 199] width 115 height 73
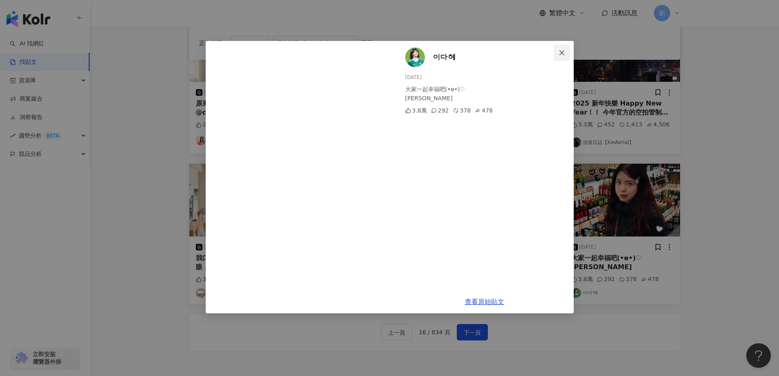
click at [561, 51] on icon "close" at bounding box center [561, 52] width 7 height 7
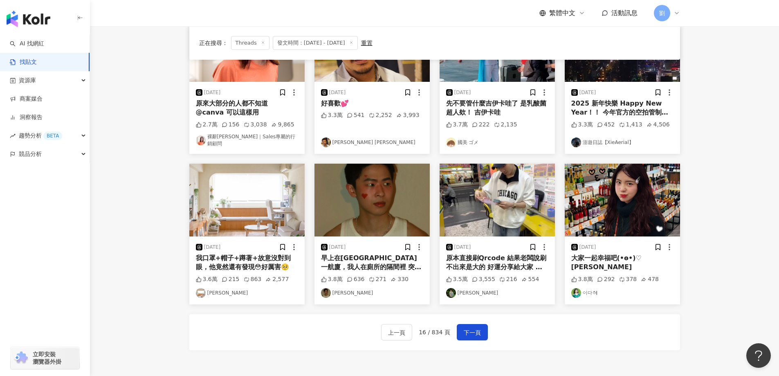
click at [380, 213] on img at bounding box center [371, 199] width 115 height 73
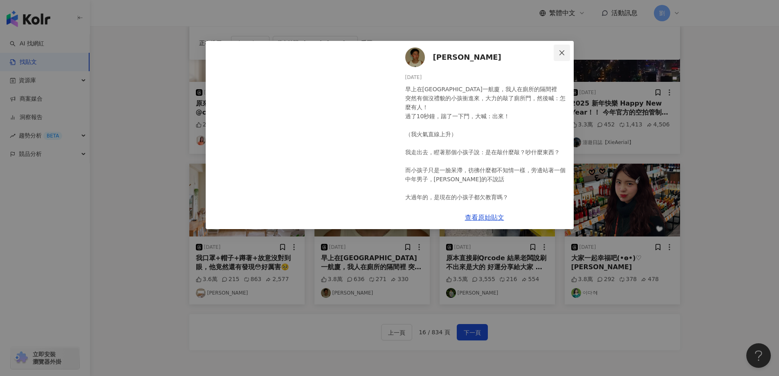
click at [566, 47] on button "Close" at bounding box center [561, 53] width 16 height 16
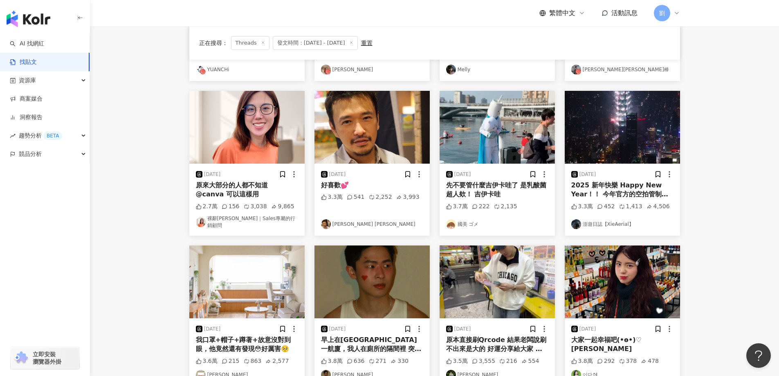
scroll to position [364, 0]
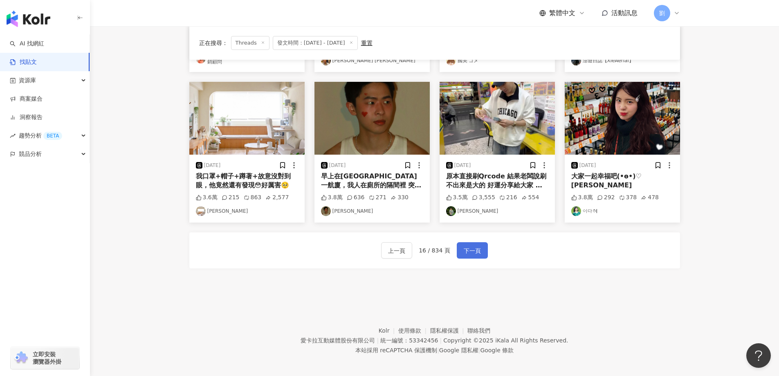
click at [477, 253] on button "下一頁" at bounding box center [472, 250] width 31 height 16
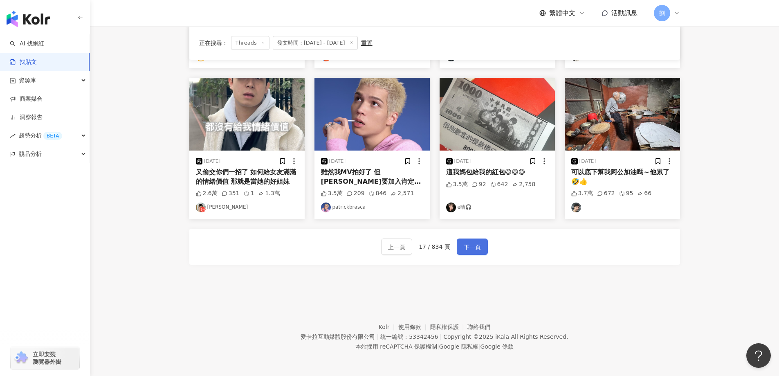
click at [477, 241] on button "下一頁" at bounding box center [472, 246] width 31 height 16
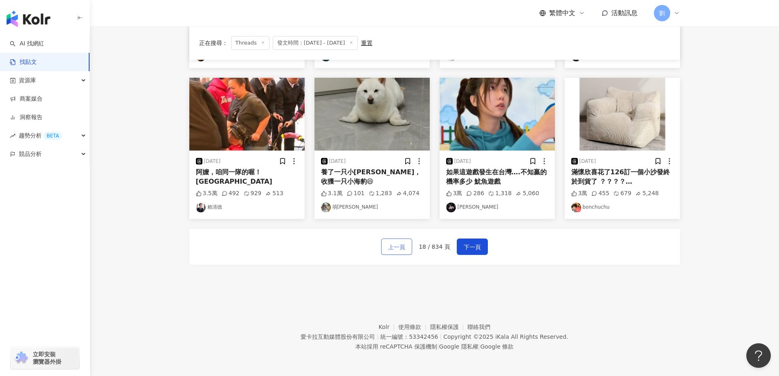
click at [402, 252] on button "上一頁" at bounding box center [396, 246] width 31 height 16
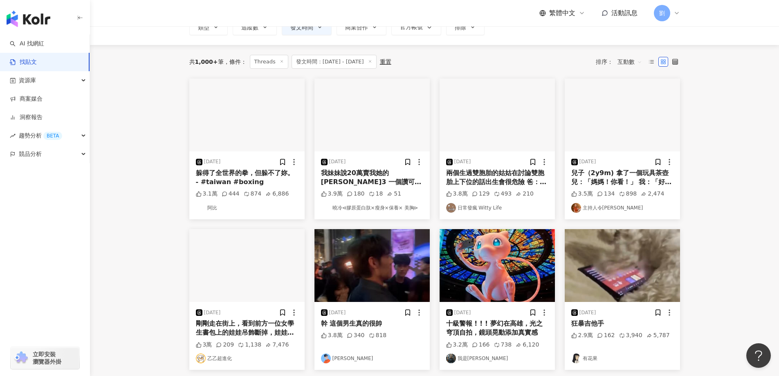
scroll to position [0, 0]
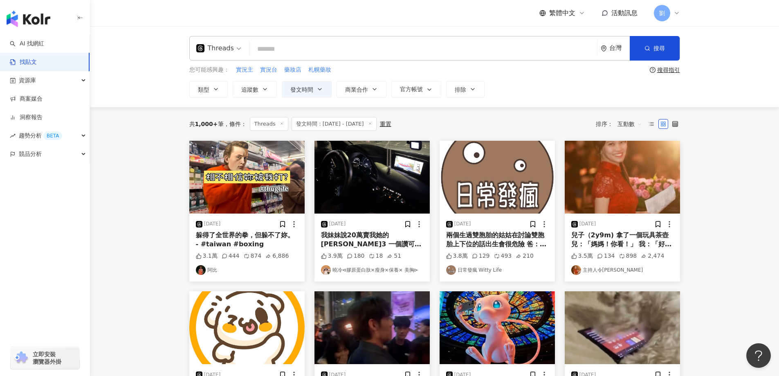
click at [225, 173] on img at bounding box center [246, 177] width 115 height 73
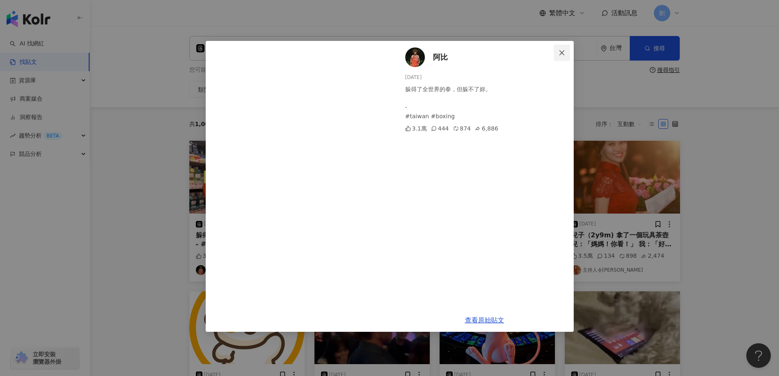
click at [564, 52] on icon "close" at bounding box center [561, 52] width 7 height 7
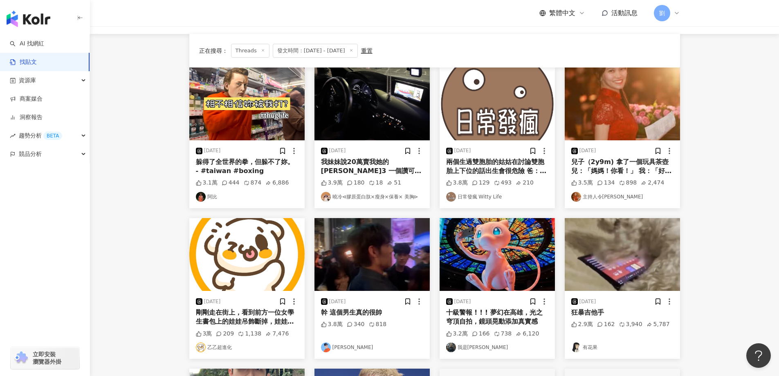
scroll to position [163, 0]
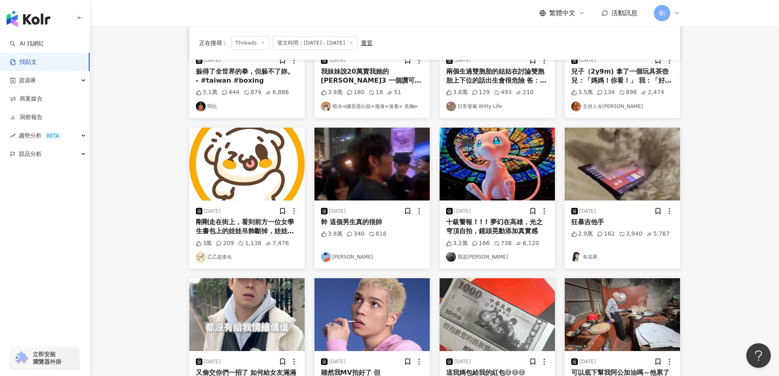
click at [375, 165] on img at bounding box center [371, 164] width 115 height 73
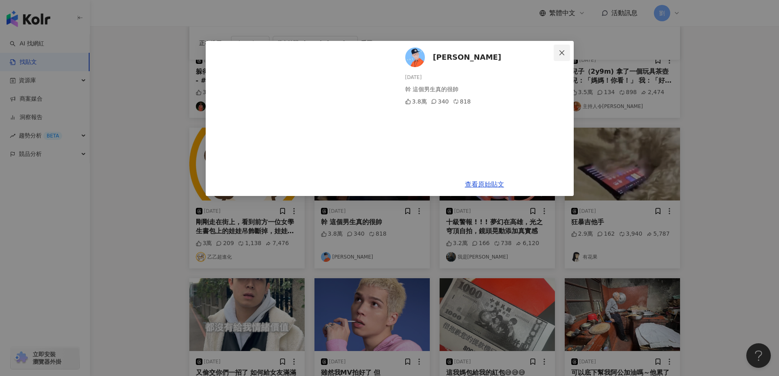
click at [558, 55] on span "Close" at bounding box center [561, 52] width 16 height 7
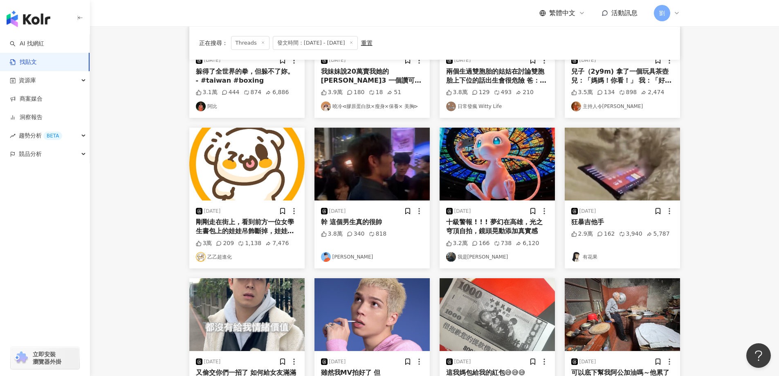
click at [408, 178] on img at bounding box center [371, 164] width 115 height 73
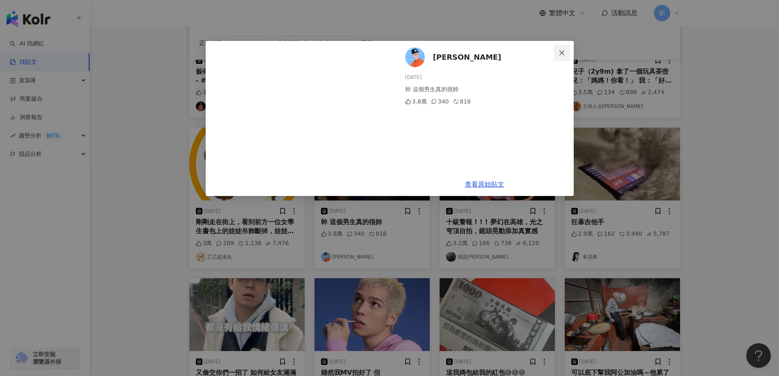
click at [558, 54] on icon "close" at bounding box center [561, 52] width 7 height 7
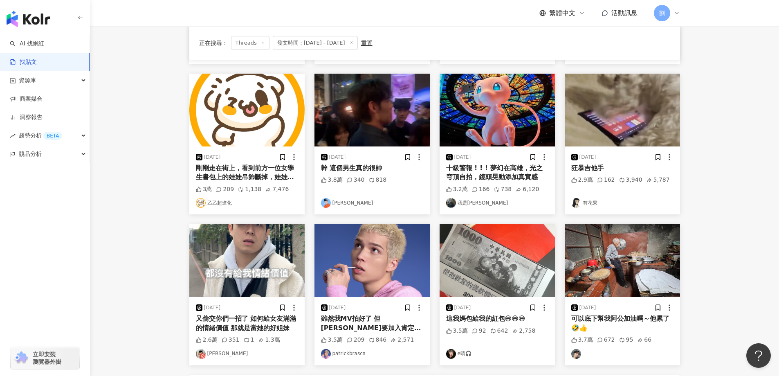
scroll to position [245, 0]
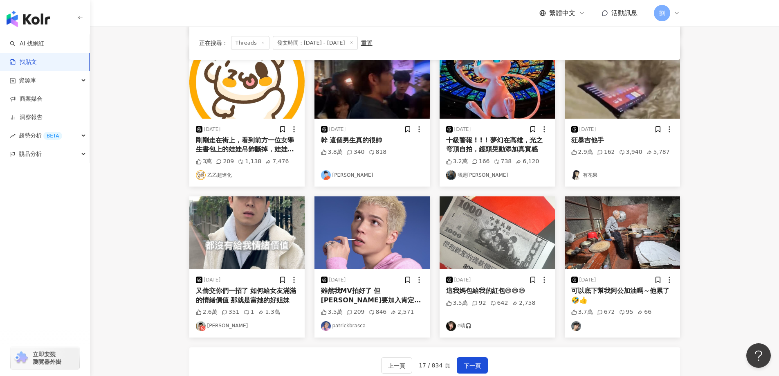
click at [618, 225] on img at bounding box center [621, 232] width 115 height 73
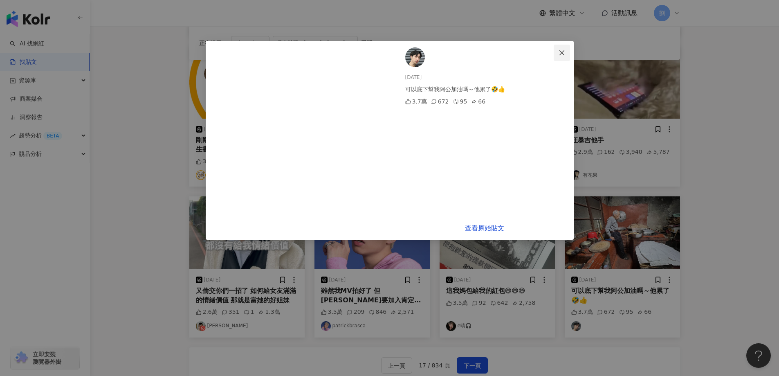
click at [560, 56] on button "Close" at bounding box center [561, 53] width 16 height 16
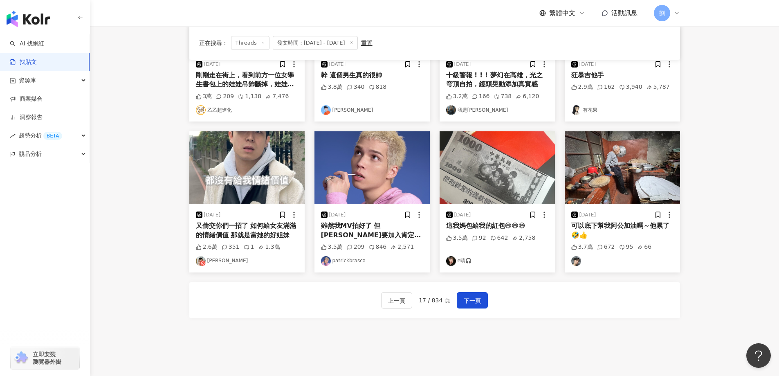
scroll to position [364, 0]
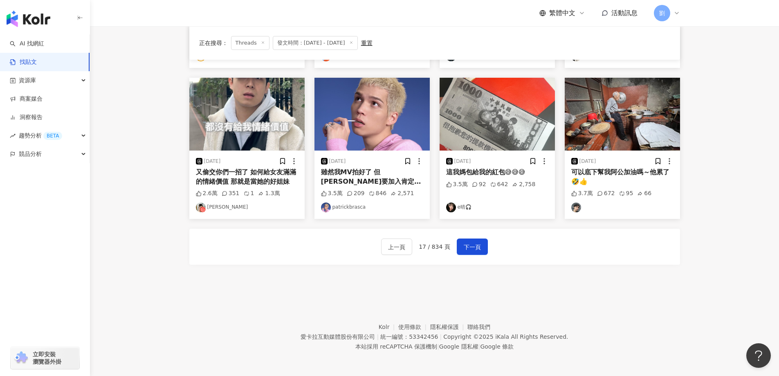
click at [227, 136] on img at bounding box center [246, 114] width 115 height 73
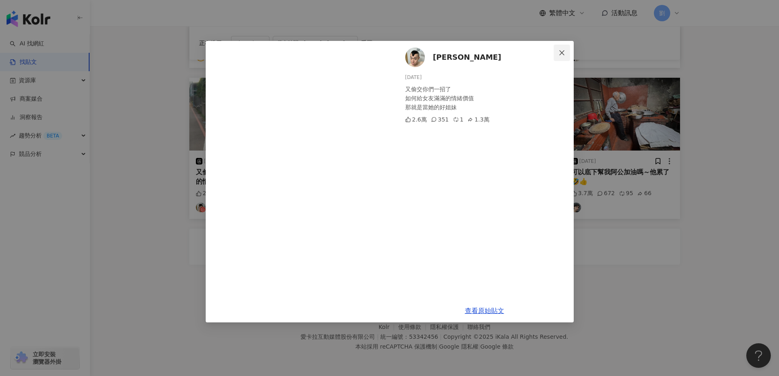
click at [561, 50] on icon "close" at bounding box center [561, 52] width 7 height 7
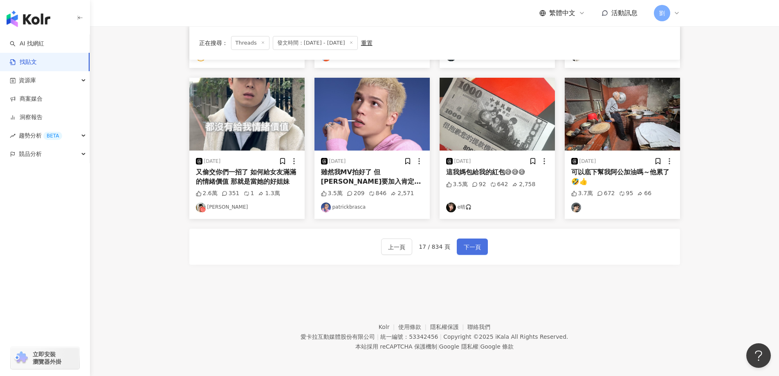
click at [470, 240] on button "下一頁" at bounding box center [472, 246] width 31 height 16
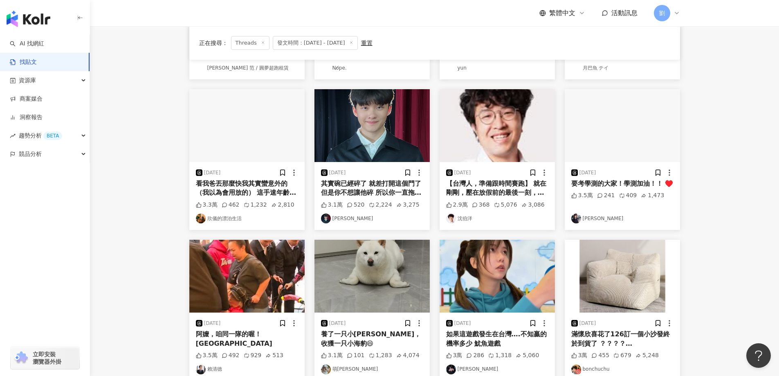
scroll to position [200, 0]
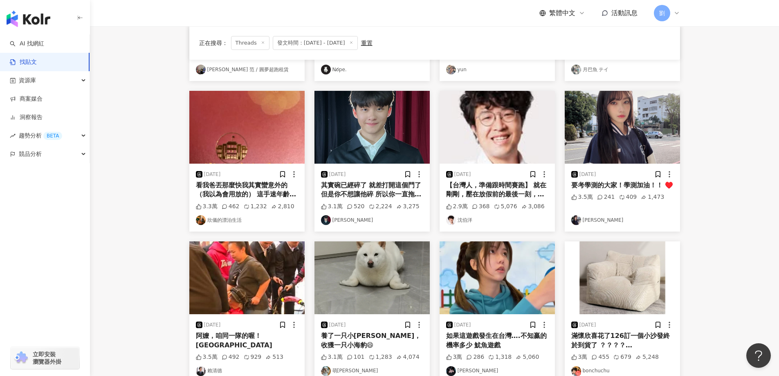
click at [505, 280] on img at bounding box center [496, 277] width 115 height 73
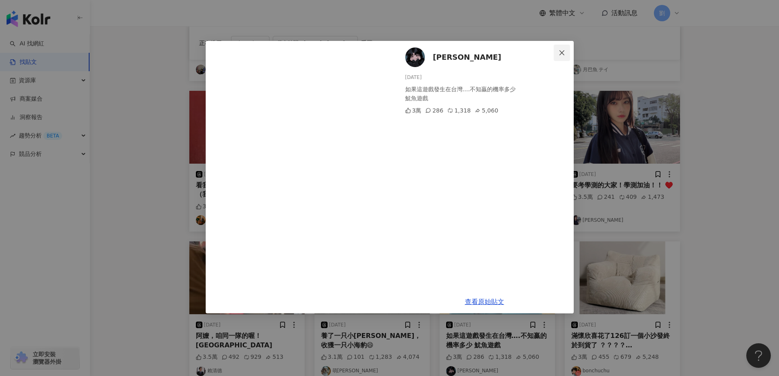
click at [561, 56] on button "Close" at bounding box center [561, 53] width 16 height 16
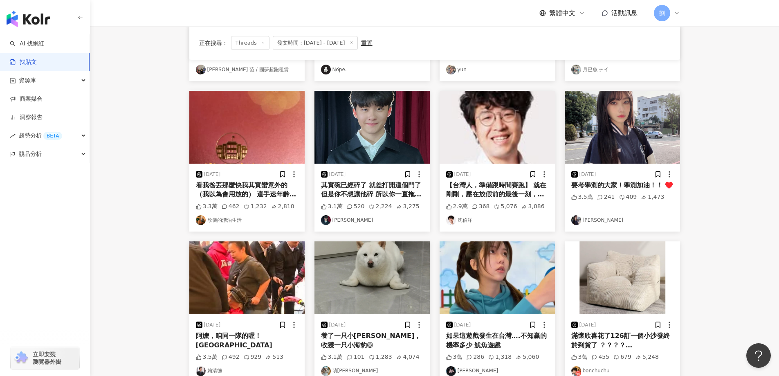
click at [618, 104] on img at bounding box center [621, 127] width 115 height 73
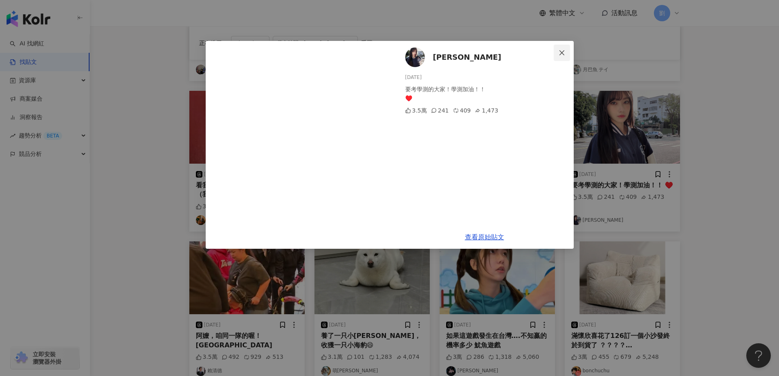
click at [566, 52] on span "Close" at bounding box center [561, 52] width 16 height 7
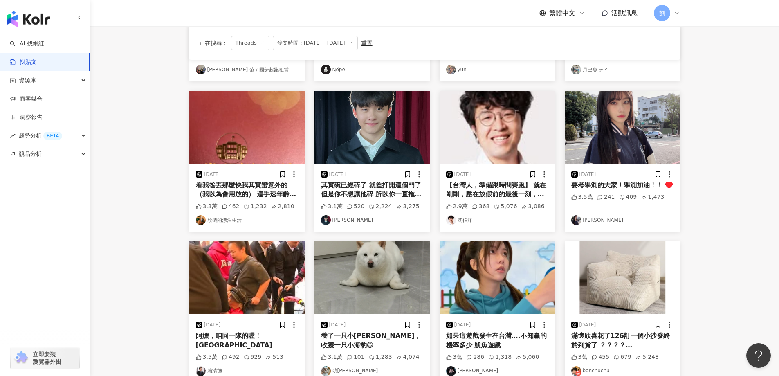
click at [284, 126] on img at bounding box center [246, 127] width 115 height 73
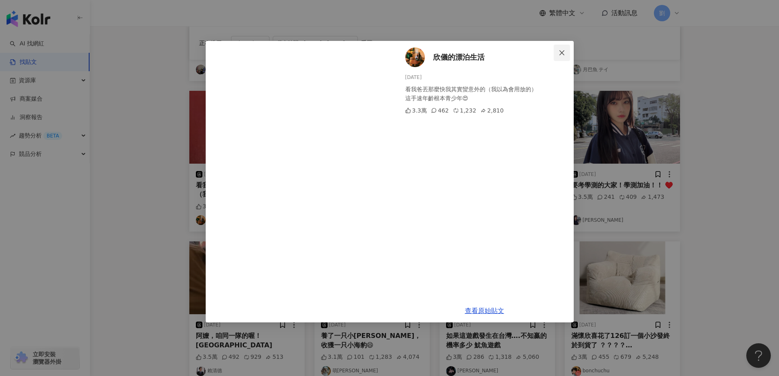
click at [564, 49] on icon "close" at bounding box center [561, 52] width 7 height 7
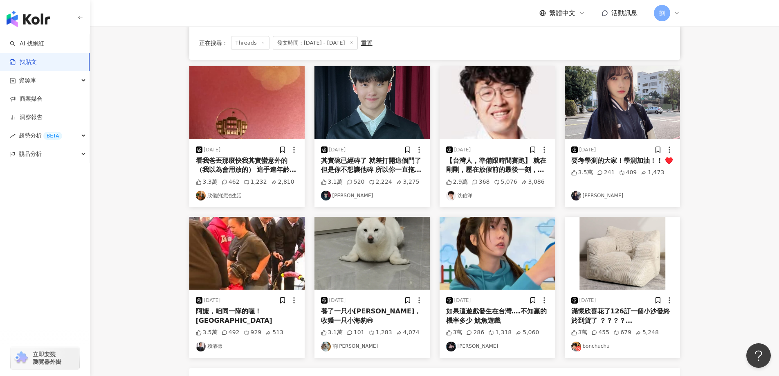
scroll to position [364, 0]
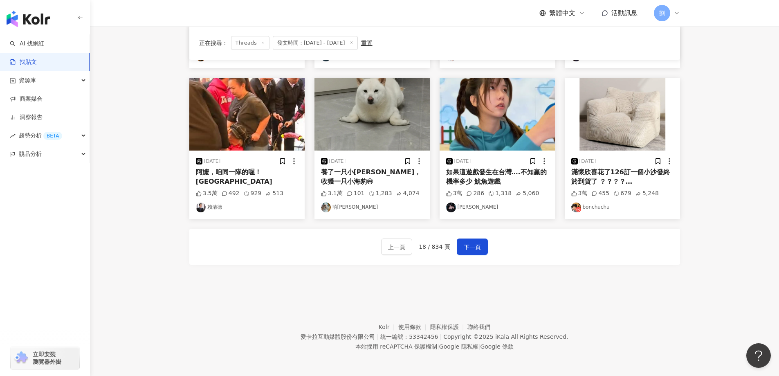
click at [281, 105] on img at bounding box center [246, 114] width 115 height 73
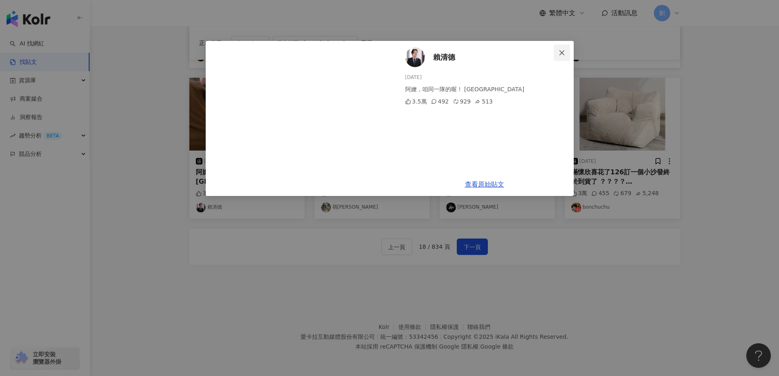
click at [556, 58] on button "Close" at bounding box center [561, 53] width 16 height 16
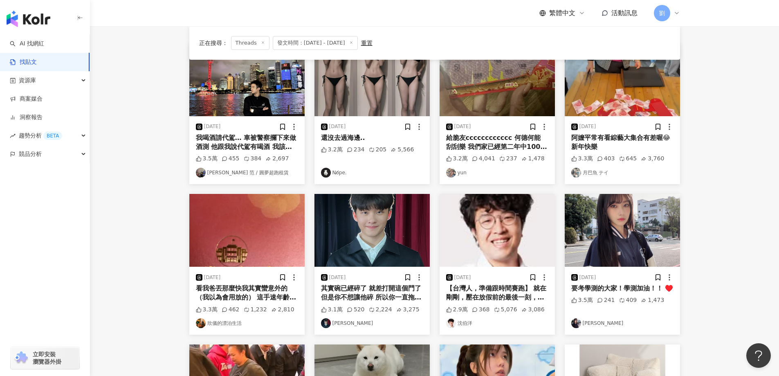
scroll to position [37, 0]
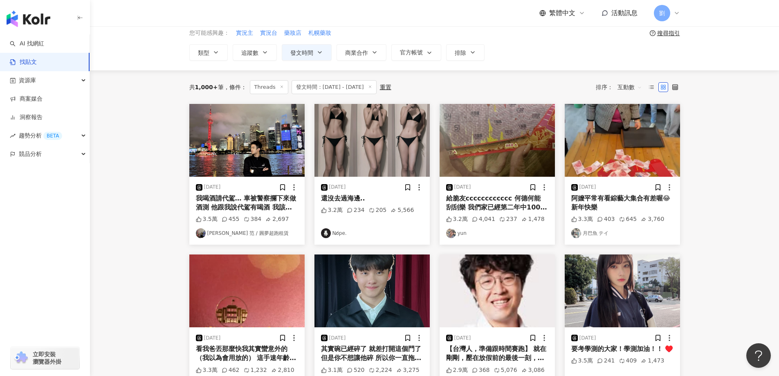
click at [607, 160] on img at bounding box center [621, 140] width 115 height 73
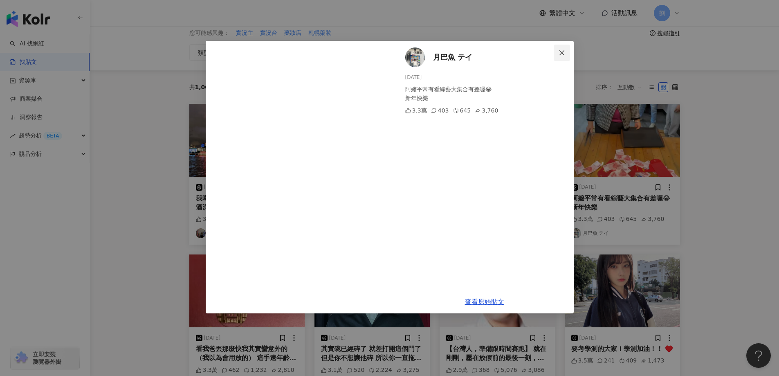
click at [558, 50] on icon "close" at bounding box center [561, 52] width 7 height 7
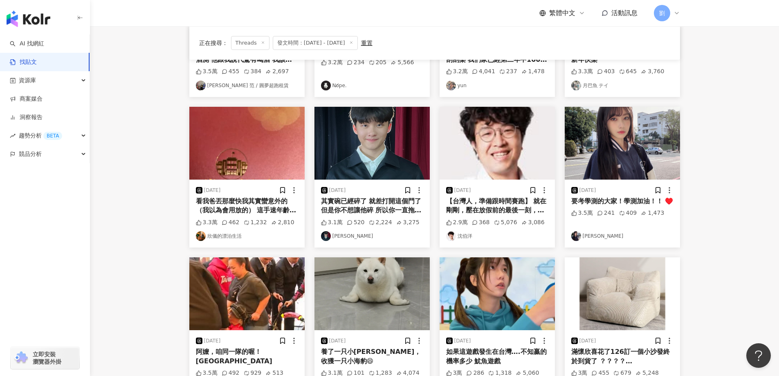
scroll to position [364, 0]
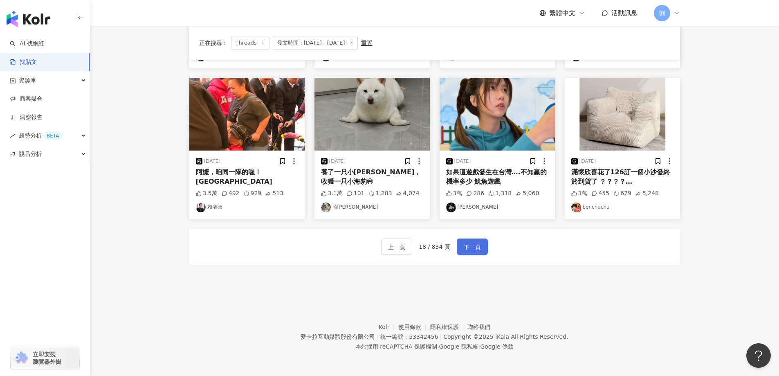
click at [475, 249] on span "下一頁" at bounding box center [472, 247] width 17 height 10
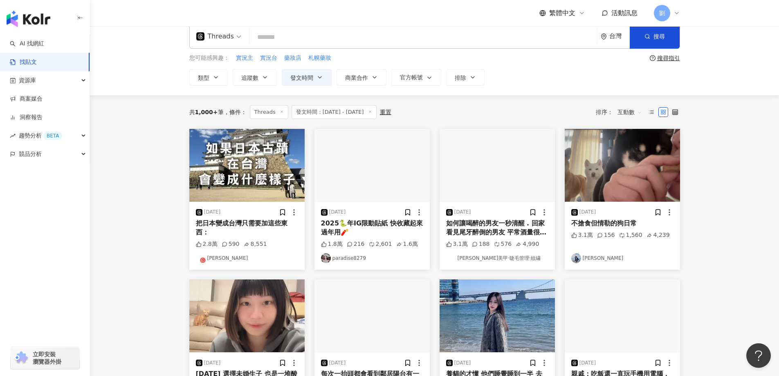
scroll to position [0, 0]
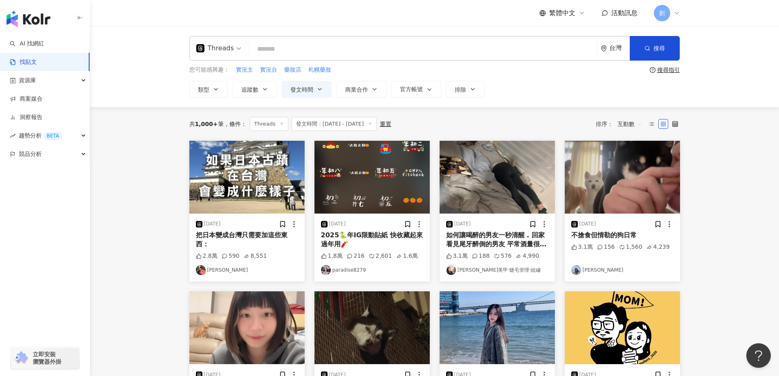
click at [604, 187] on img at bounding box center [621, 177] width 115 height 73
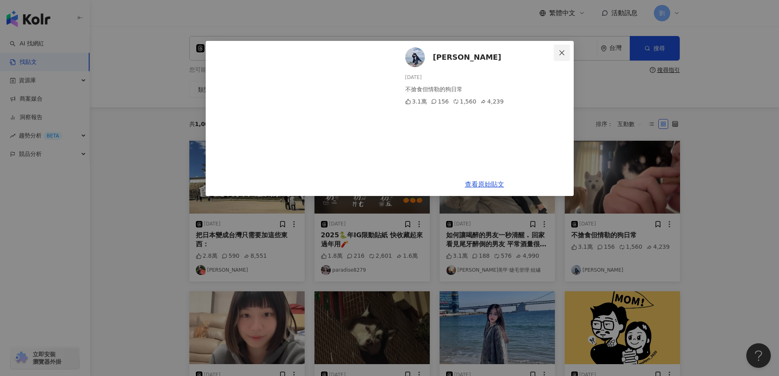
click at [558, 52] on icon "close" at bounding box center [561, 52] width 7 height 7
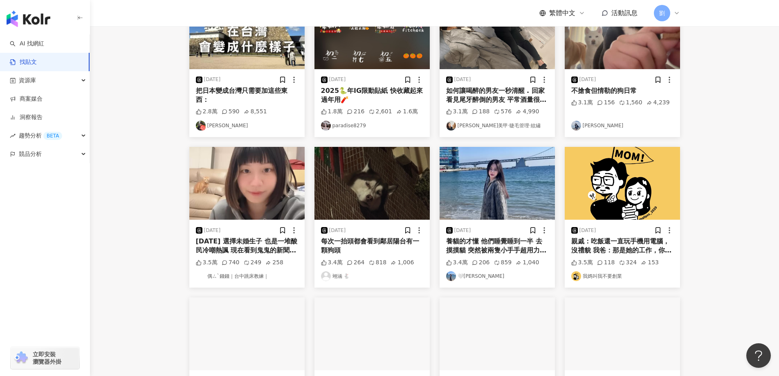
scroll to position [245, 0]
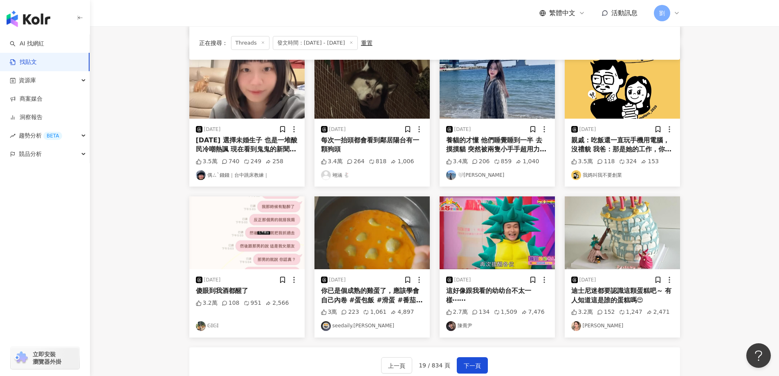
click at [262, 81] on img at bounding box center [246, 82] width 115 height 73
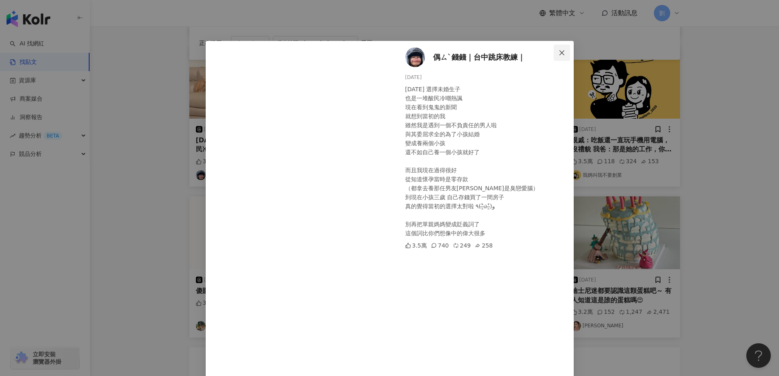
click at [564, 49] on span "Close" at bounding box center [561, 52] width 16 height 7
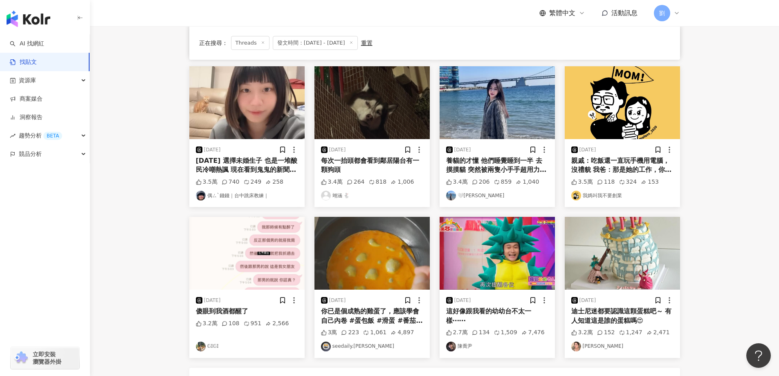
scroll to position [163, 0]
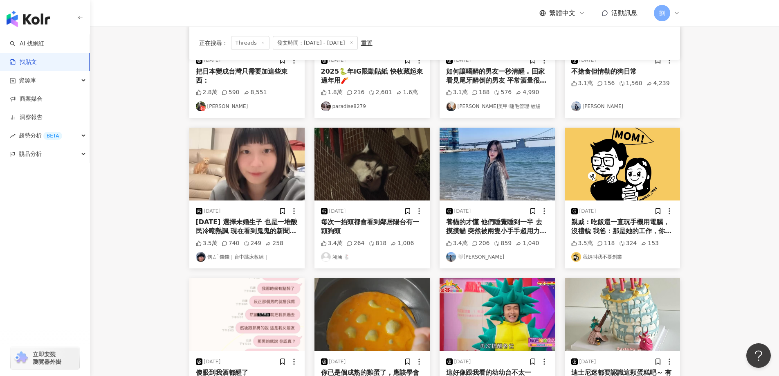
click at [649, 175] on img at bounding box center [621, 164] width 115 height 73
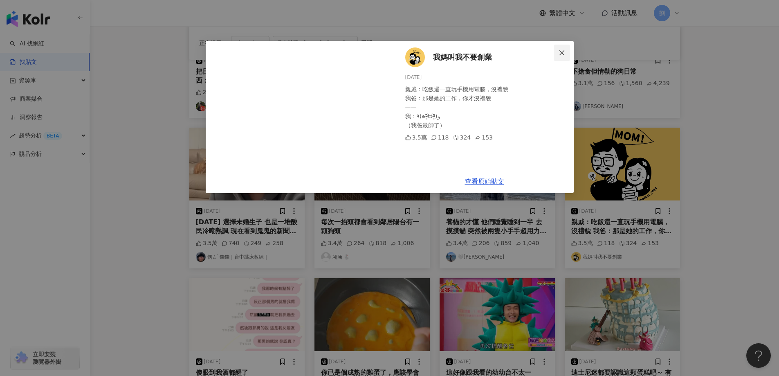
click at [562, 58] on button "Close" at bounding box center [561, 53] width 16 height 16
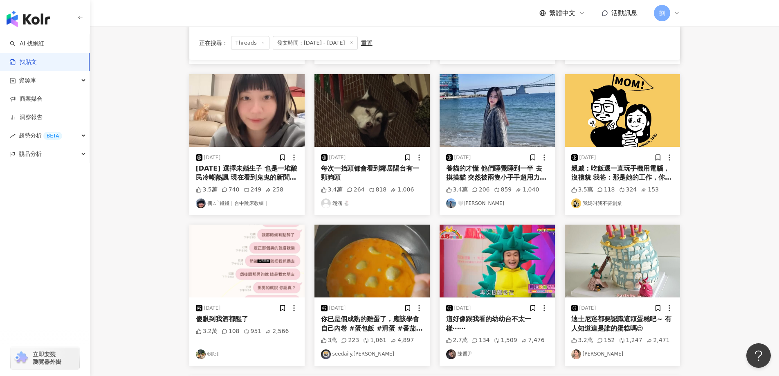
scroll to position [245, 0]
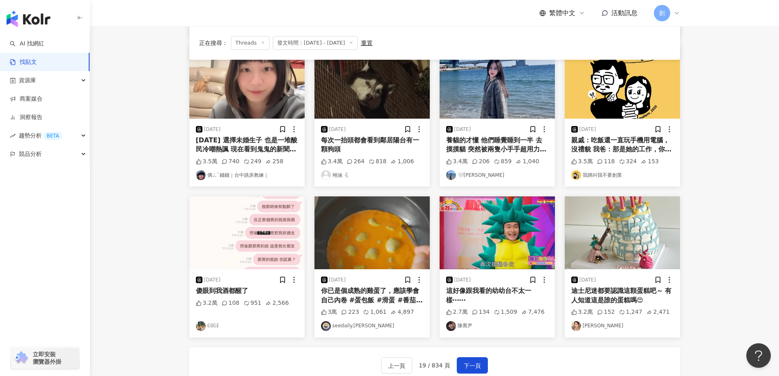
click at [601, 222] on img at bounding box center [621, 232] width 115 height 73
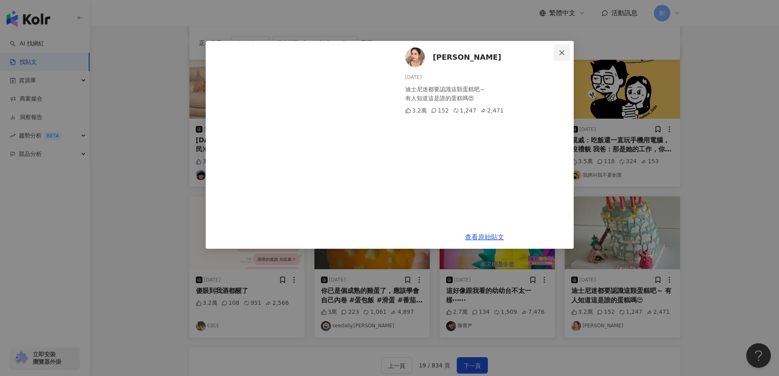
click at [557, 49] on span "Close" at bounding box center [561, 52] width 16 height 7
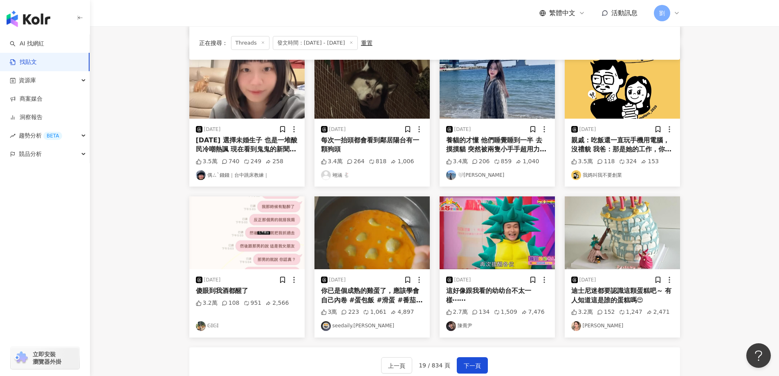
click at [544, 208] on img at bounding box center [496, 232] width 115 height 73
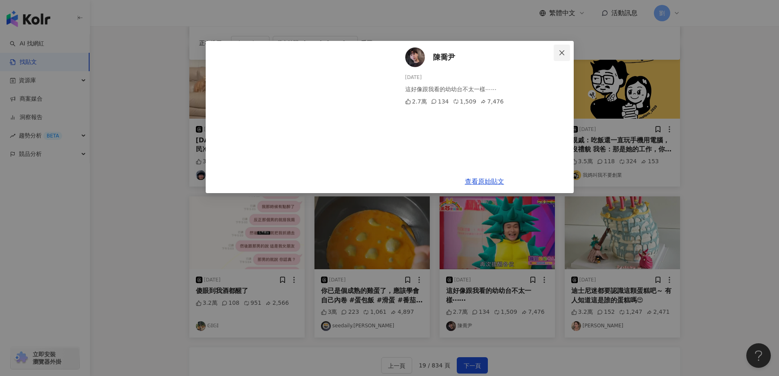
click at [558, 52] on icon "close" at bounding box center [561, 52] width 7 height 7
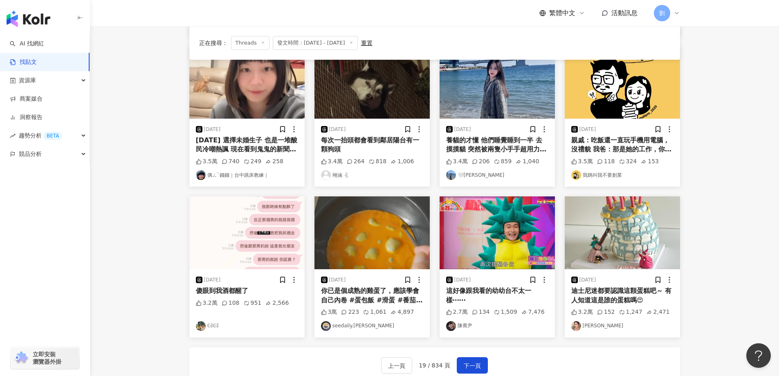
click at [393, 237] on img at bounding box center [371, 232] width 115 height 73
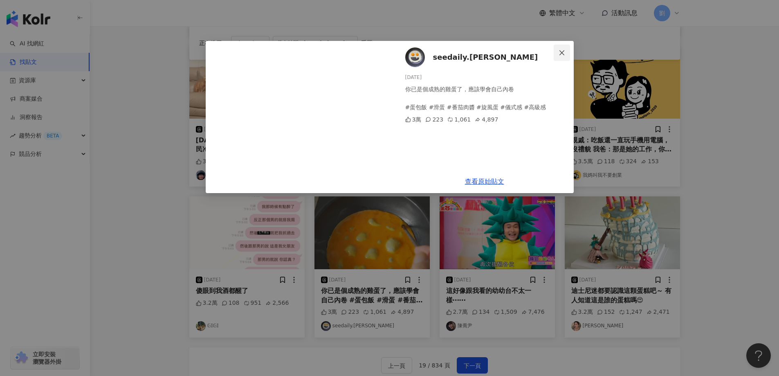
click at [560, 45] on button "Close" at bounding box center [561, 53] width 16 height 16
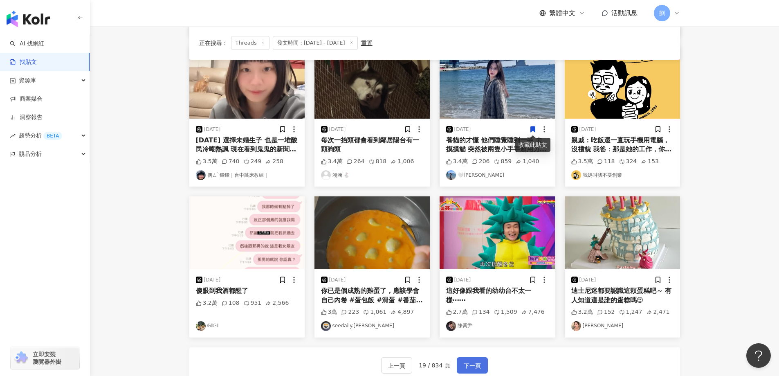
click at [469, 363] on span "下一頁" at bounding box center [472, 366] width 17 height 10
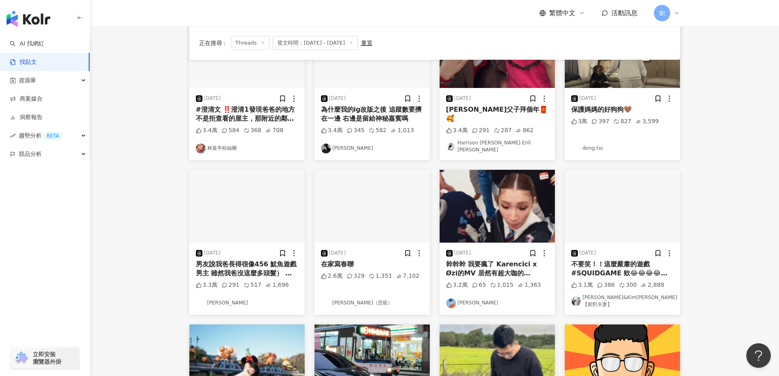
scroll to position [0, 0]
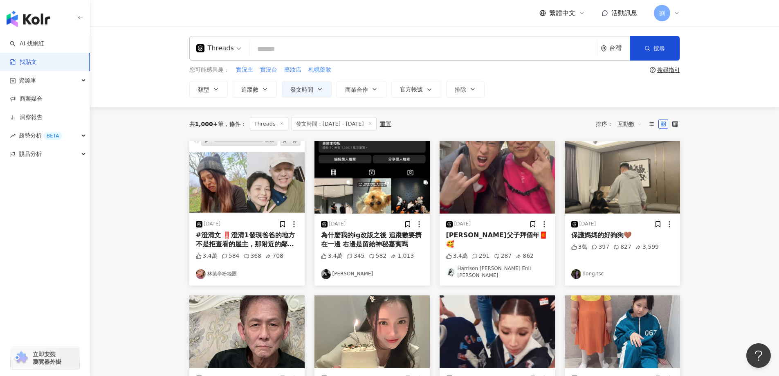
click at [274, 197] on img at bounding box center [246, 177] width 115 height 73
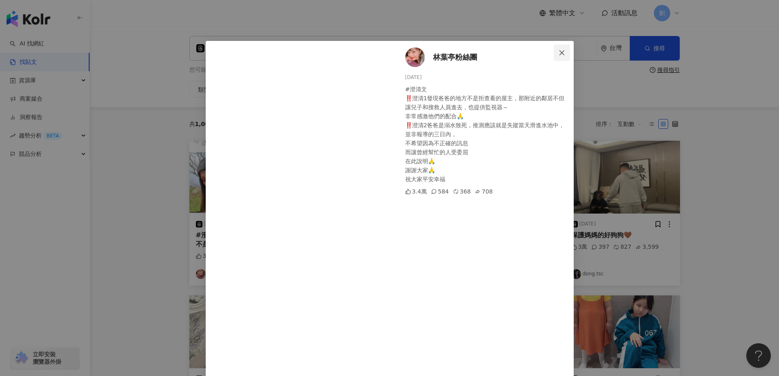
click at [558, 52] on icon "close" at bounding box center [561, 52] width 7 height 7
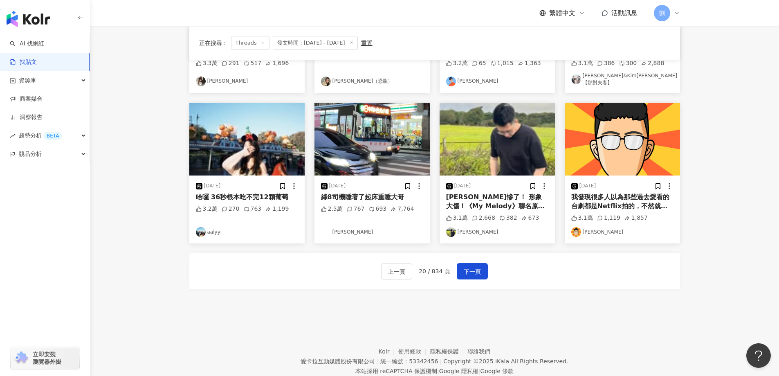
scroll to position [364, 0]
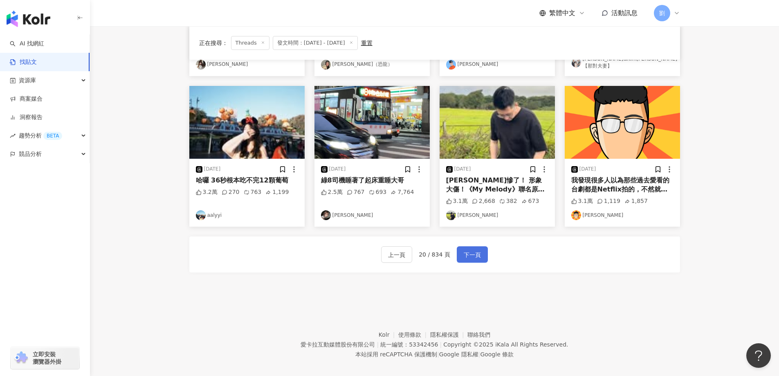
click at [482, 250] on button "下一頁" at bounding box center [472, 254] width 31 height 16
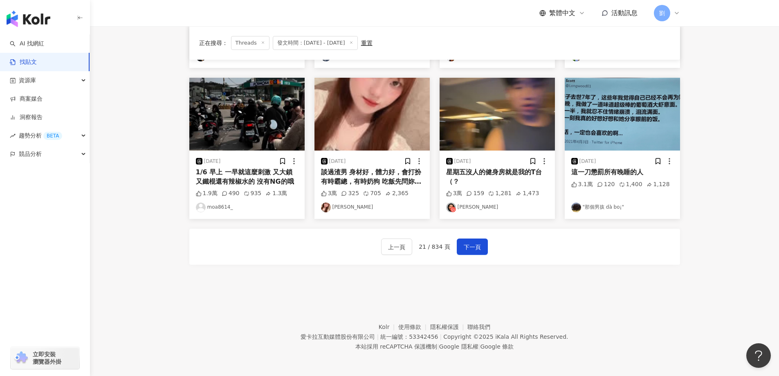
click at [626, 133] on img at bounding box center [621, 114] width 115 height 73
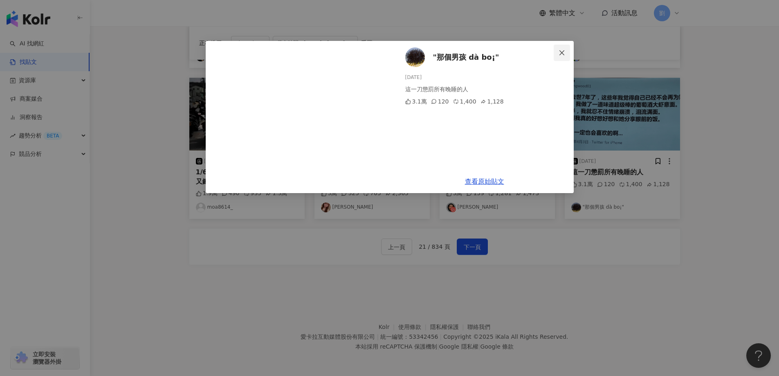
click at [563, 55] on icon "close" at bounding box center [561, 52] width 7 height 7
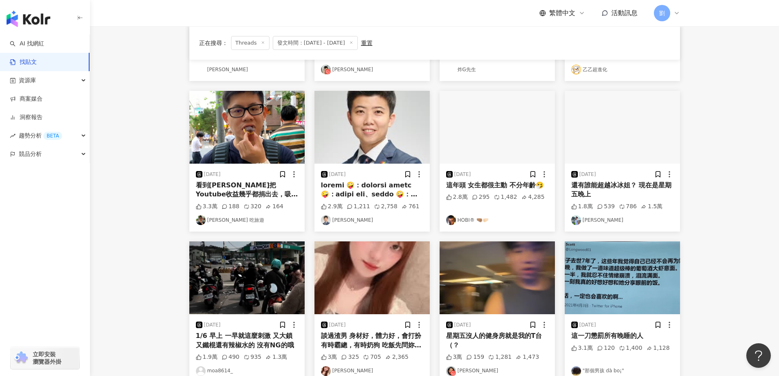
scroll to position [119, 0]
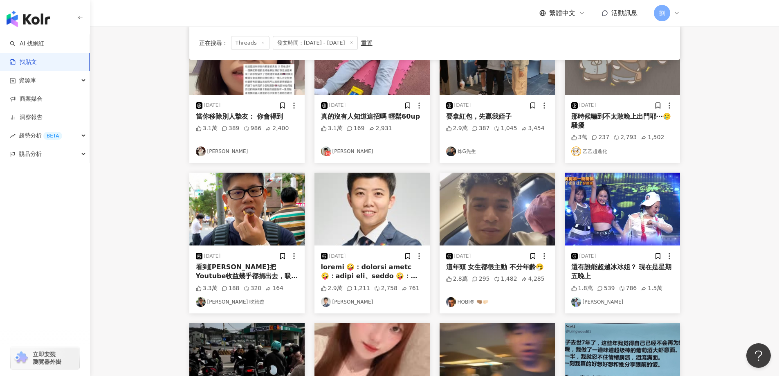
click at [381, 220] on img at bounding box center [371, 208] width 115 height 73
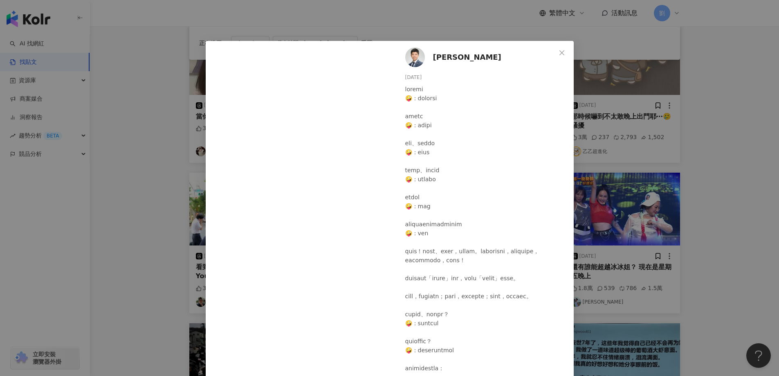
scroll to position [82, 0]
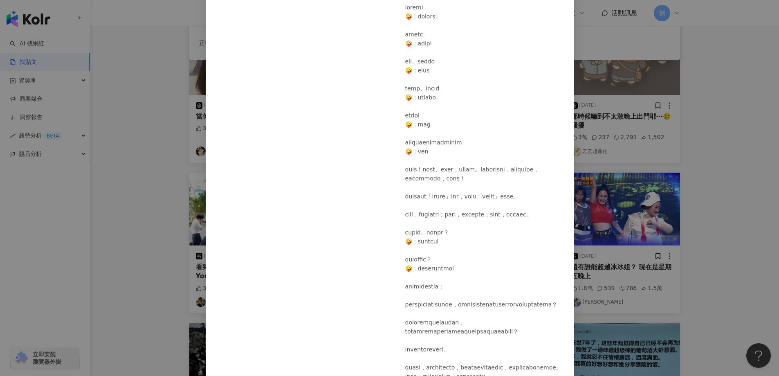
click at [642, 161] on div "苗博雅 [DATE] 2.9萬 1,211 2,758 761 查看原始貼文" at bounding box center [389, 188] width 779 height 376
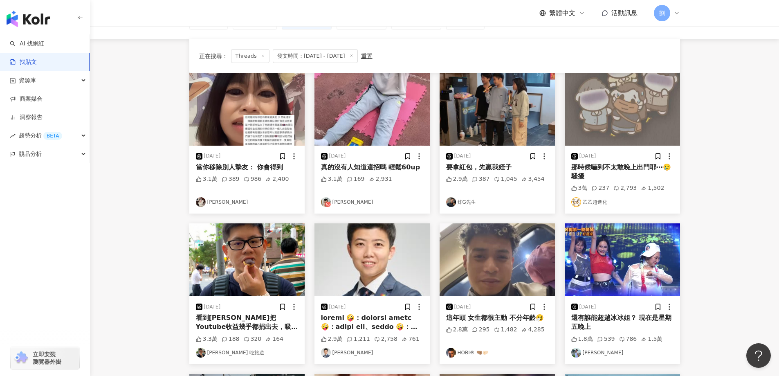
scroll to position [37, 0]
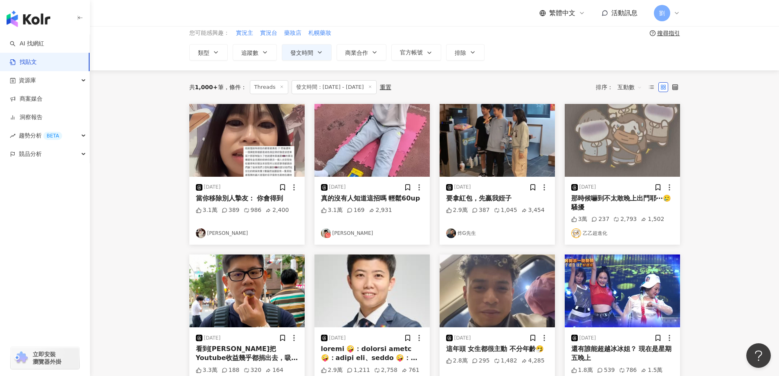
click at [610, 143] on img at bounding box center [621, 140] width 115 height 73
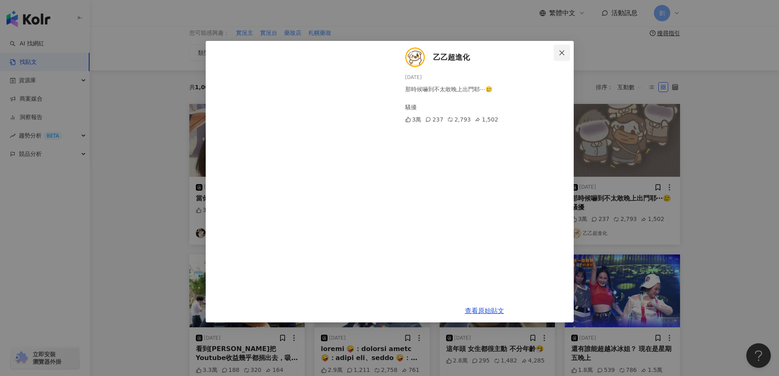
click at [566, 52] on span "Close" at bounding box center [561, 52] width 16 height 7
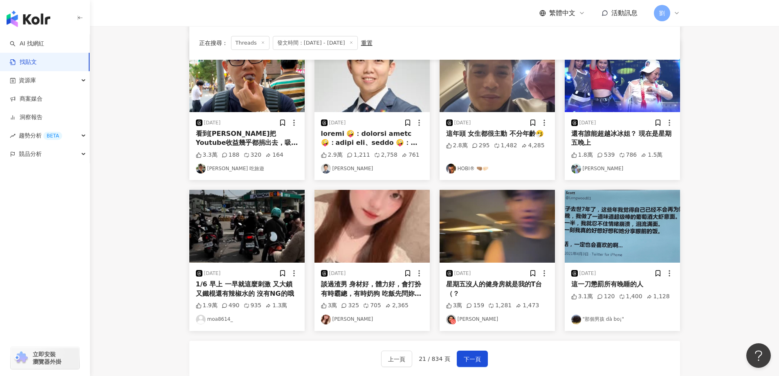
scroll to position [364, 0]
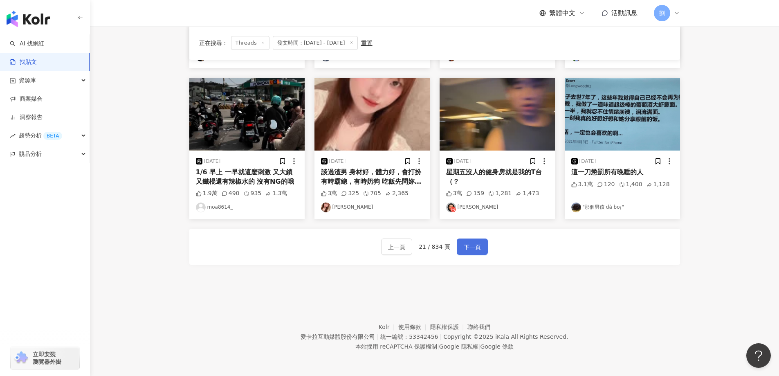
click at [479, 251] on span "下一頁" at bounding box center [472, 247] width 17 height 10
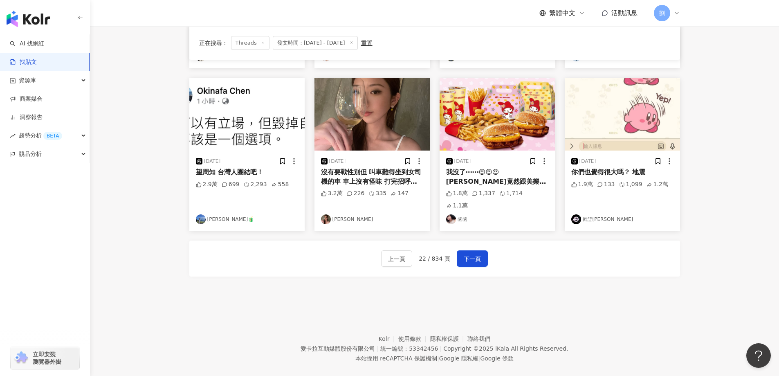
click at [507, 127] on img at bounding box center [496, 114] width 115 height 73
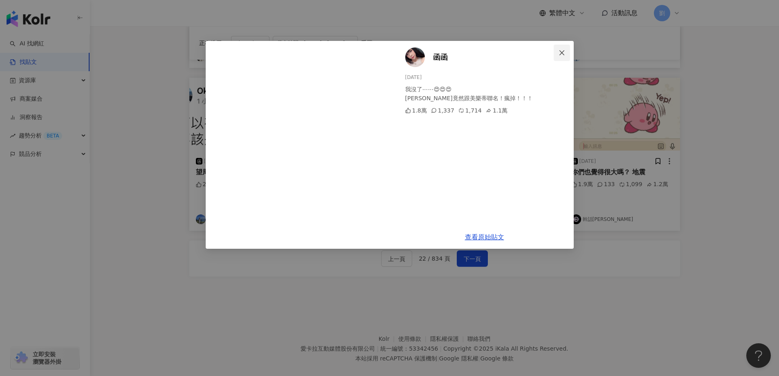
click at [562, 56] on icon "close" at bounding box center [561, 52] width 7 height 7
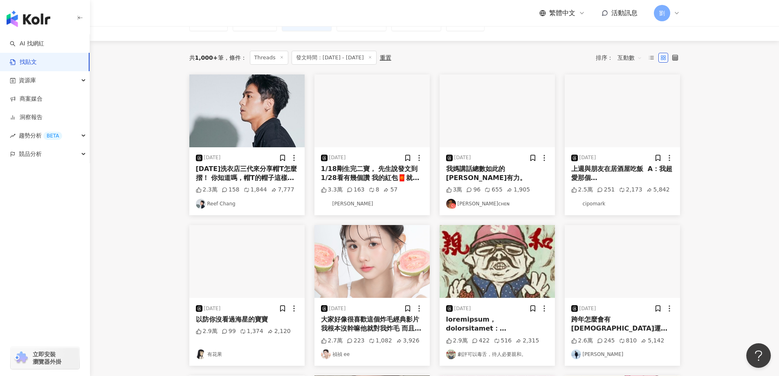
scroll to position [37, 0]
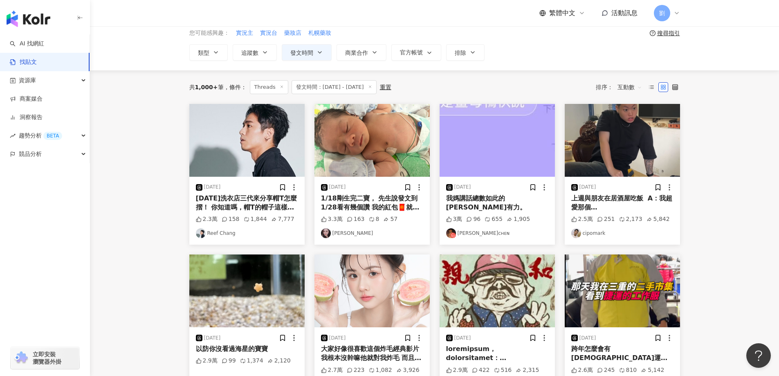
click at [266, 130] on img at bounding box center [246, 140] width 115 height 73
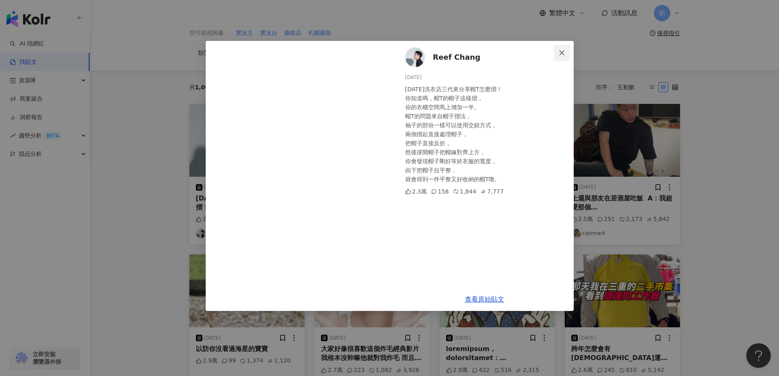
click at [562, 60] on button "Close" at bounding box center [561, 53] width 16 height 16
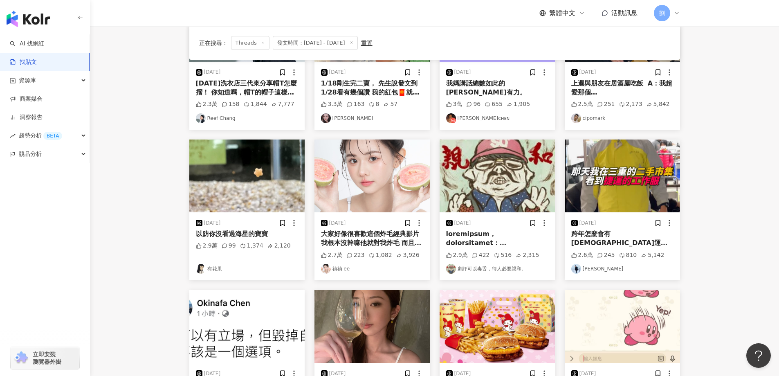
scroll to position [282, 0]
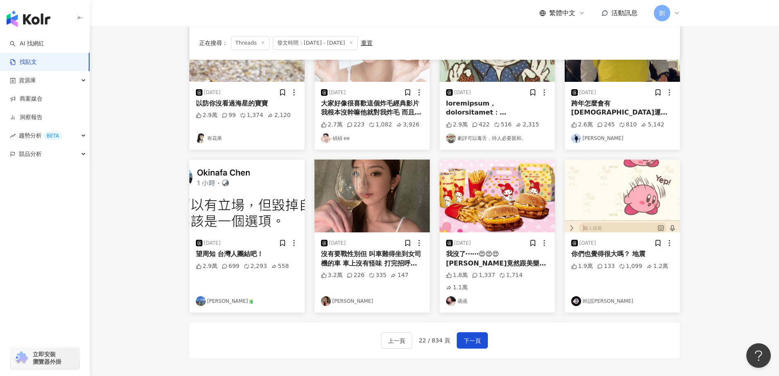
click at [253, 209] on img at bounding box center [246, 195] width 115 height 73
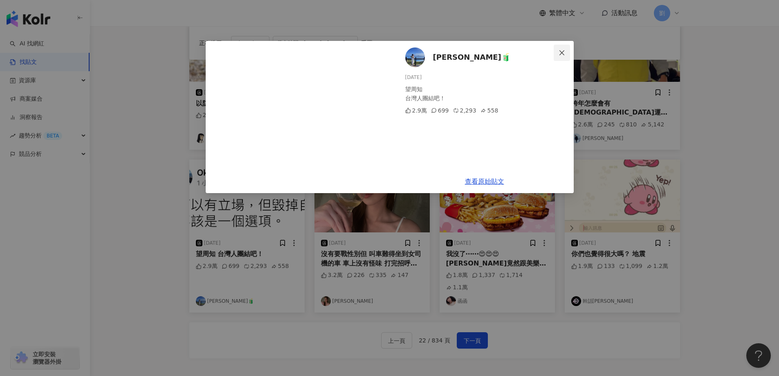
click at [562, 56] on button "Close" at bounding box center [561, 53] width 16 height 16
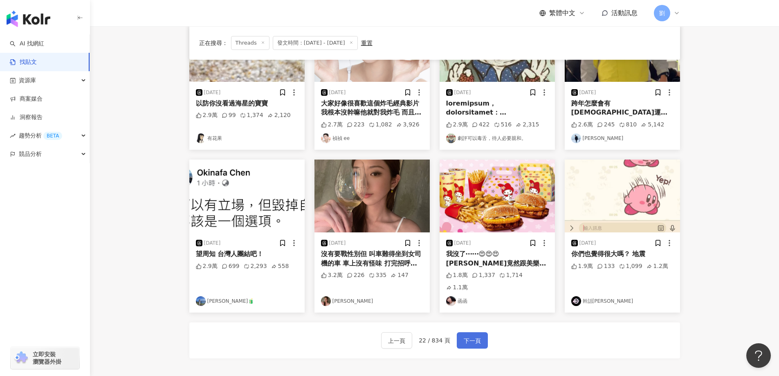
click at [479, 332] on button "下一頁" at bounding box center [472, 340] width 31 height 16
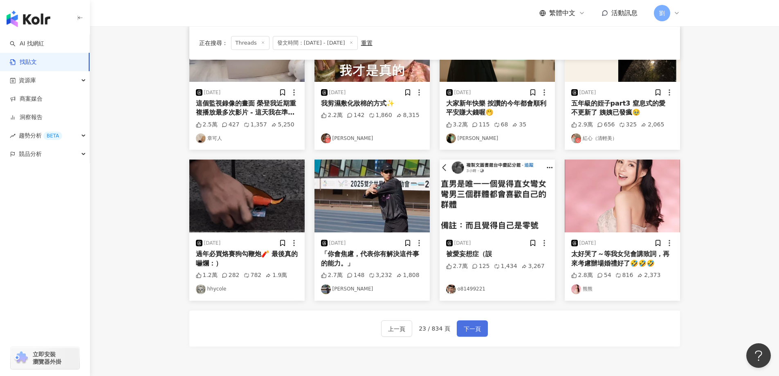
click at [470, 327] on span "下一頁" at bounding box center [472, 329] width 17 height 10
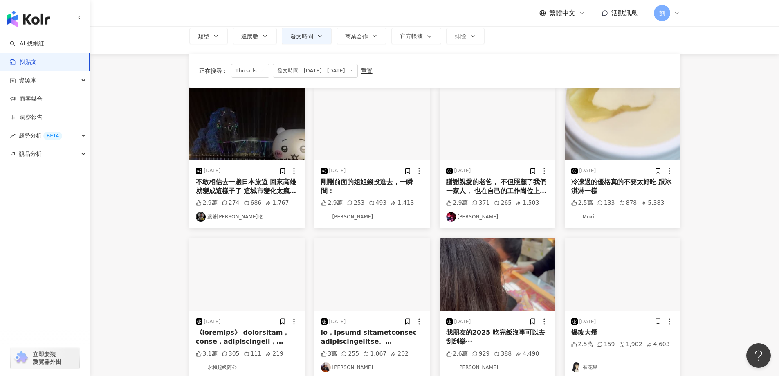
scroll to position [0, 0]
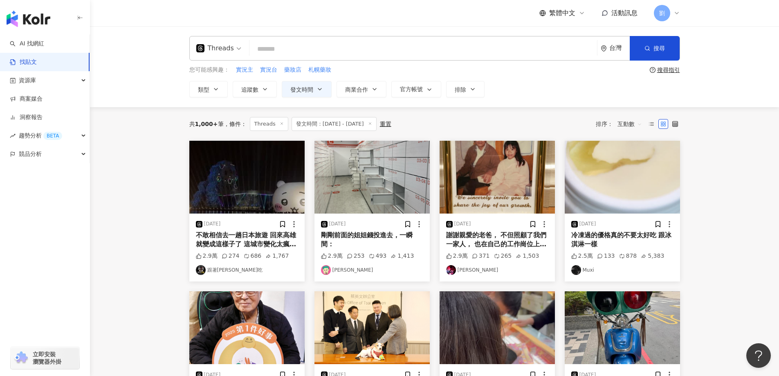
click at [399, 174] on img at bounding box center [371, 177] width 115 height 73
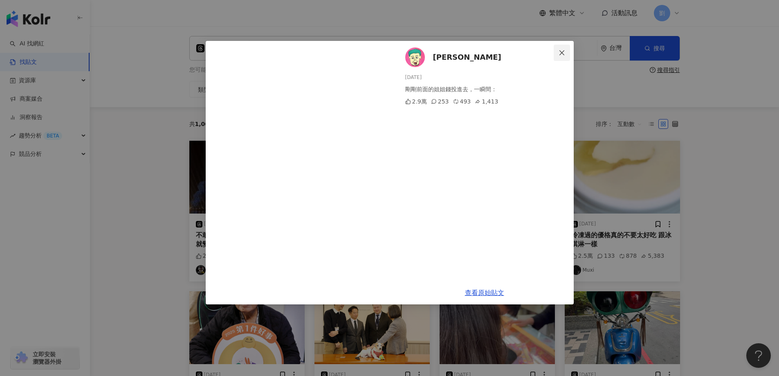
click at [560, 54] on icon "close" at bounding box center [561, 52] width 5 height 5
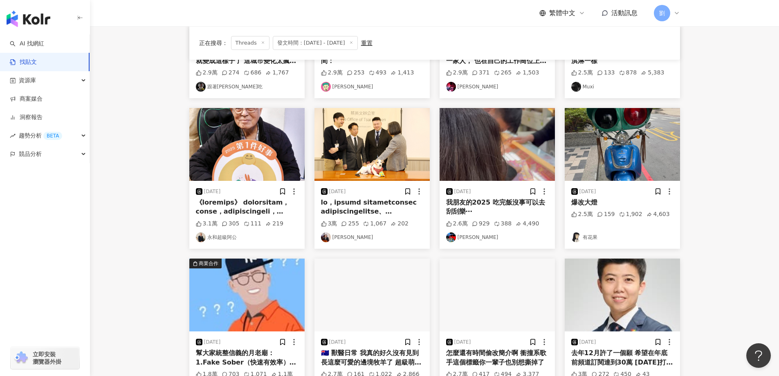
scroll to position [163, 0]
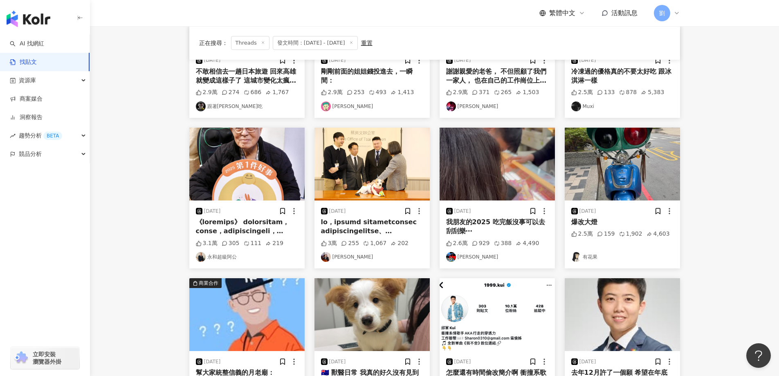
click at [233, 157] on img at bounding box center [246, 164] width 115 height 73
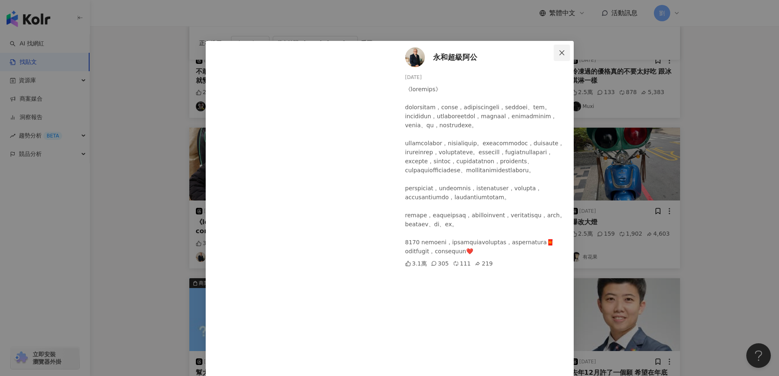
click at [554, 57] on button "Close" at bounding box center [561, 53] width 16 height 16
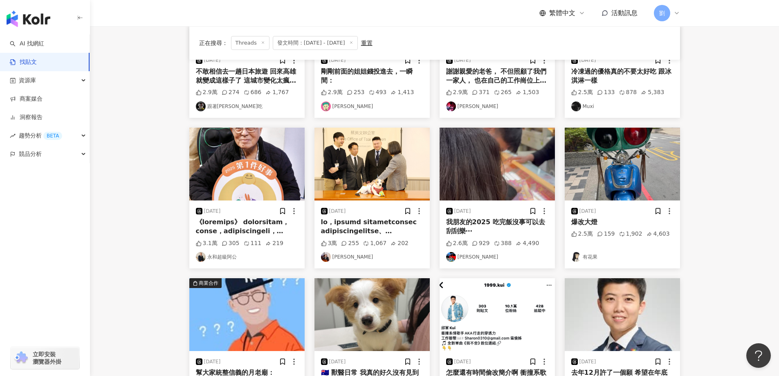
click at [491, 172] on img at bounding box center [496, 164] width 115 height 73
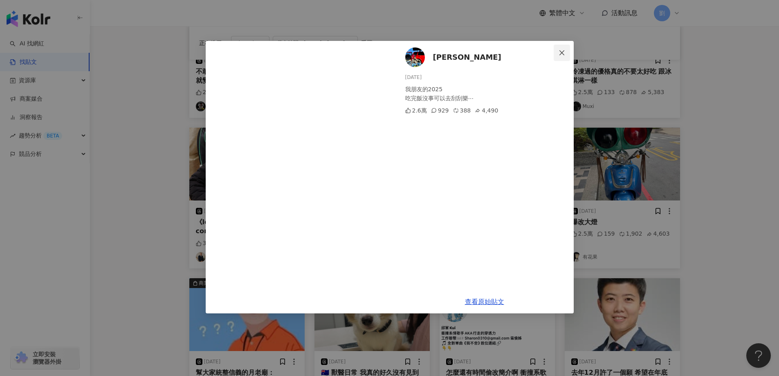
click at [564, 54] on icon "close" at bounding box center [561, 52] width 5 height 5
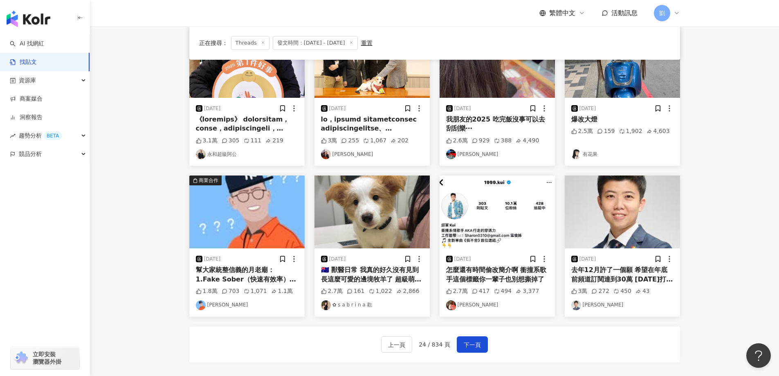
scroll to position [327, 0]
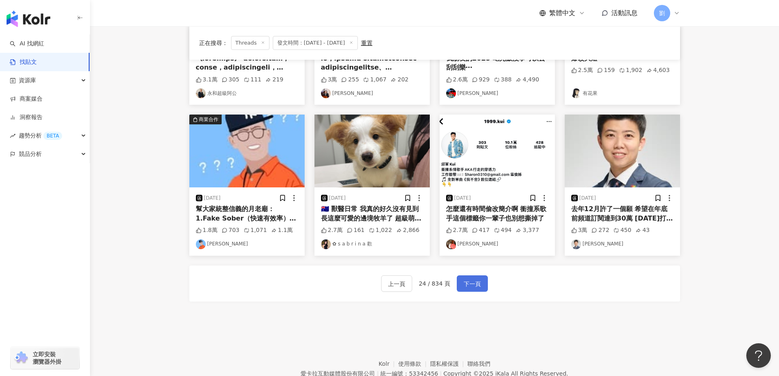
click at [470, 280] on span "下一頁" at bounding box center [472, 284] width 17 height 10
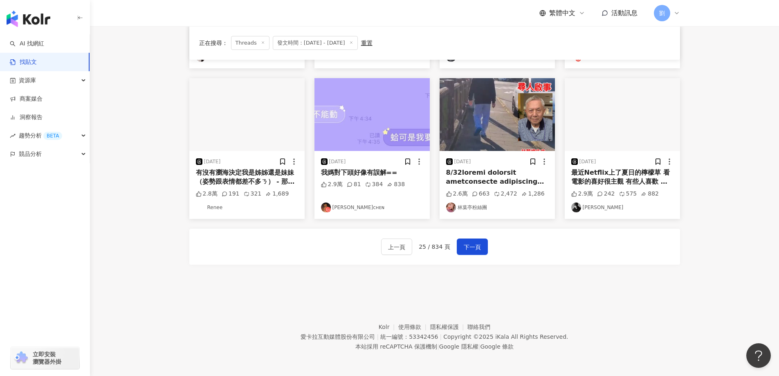
scroll to position [331, 0]
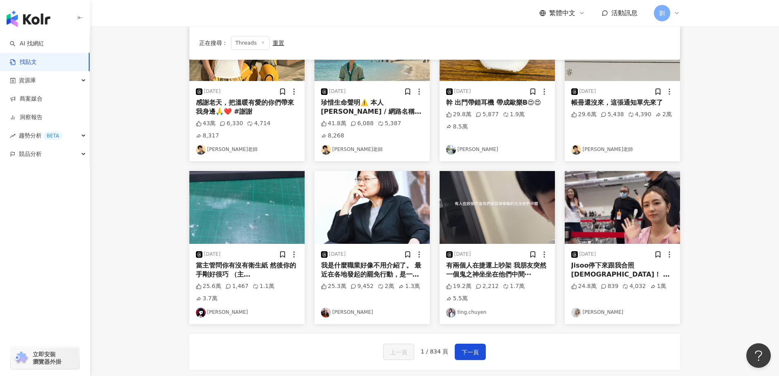
scroll to position [327, 0]
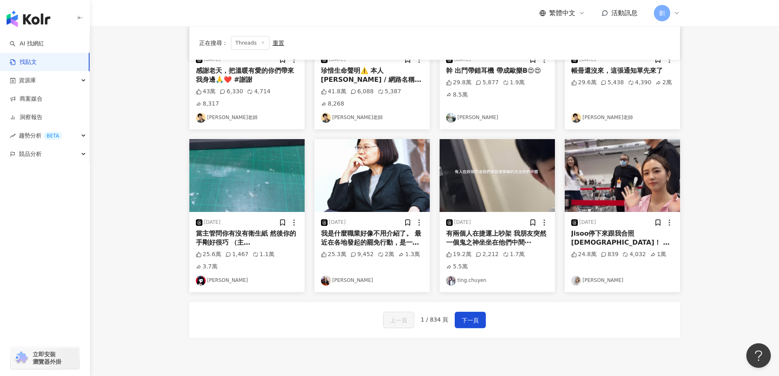
scroll to position [331, 0]
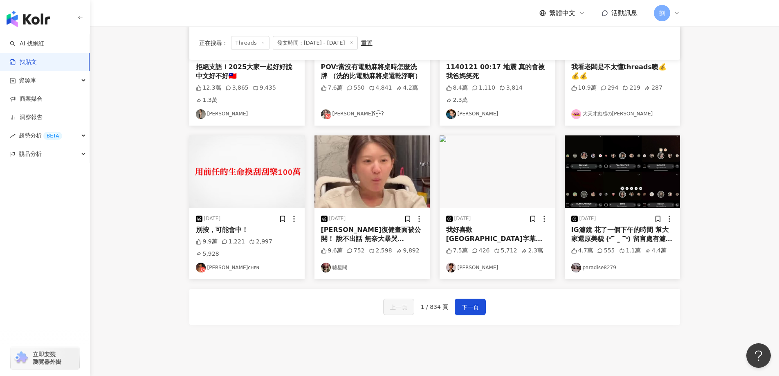
type input "**********"
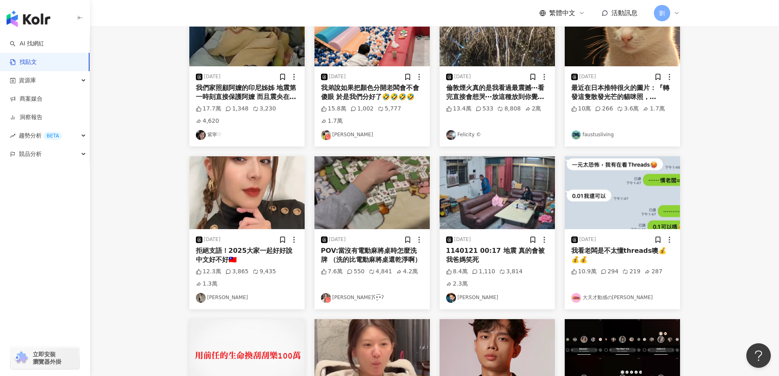
scroll to position [327, 0]
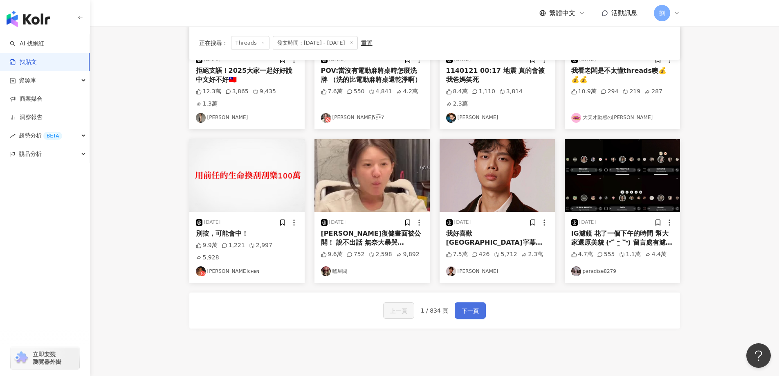
click at [464, 306] on span "下一頁" at bounding box center [469, 311] width 17 height 10
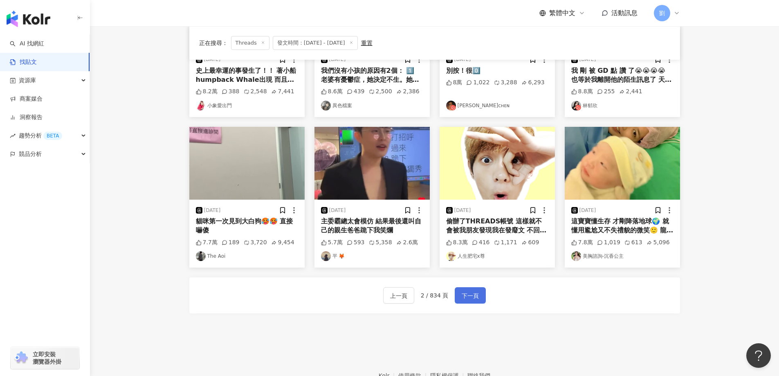
click at [471, 291] on span "下一頁" at bounding box center [469, 296] width 17 height 10
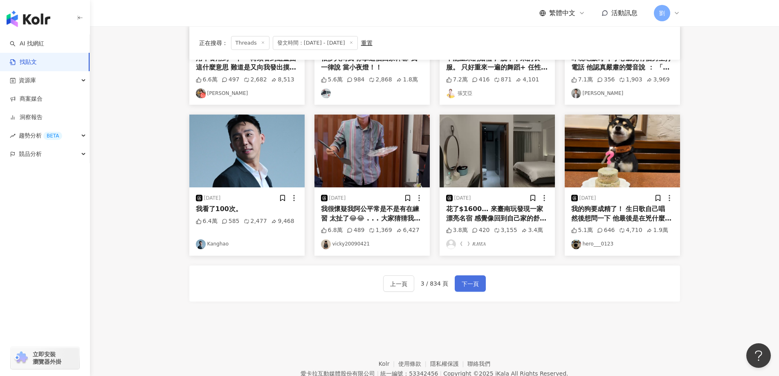
click at [466, 284] on span "下一頁" at bounding box center [469, 284] width 17 height 10
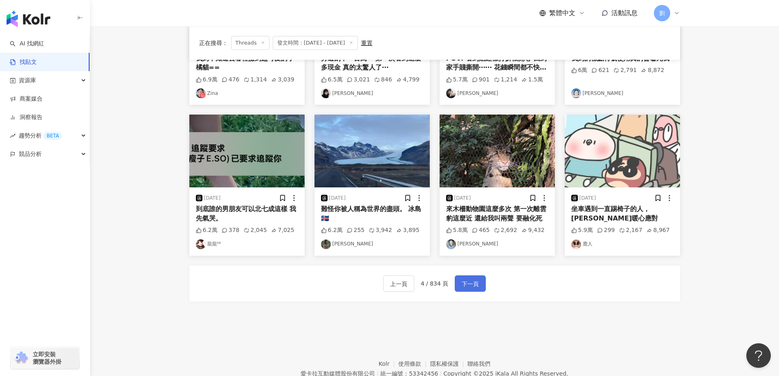
click at [466, 284] on span "下一頁" at bounding box center [469, 284] width 17 height 10
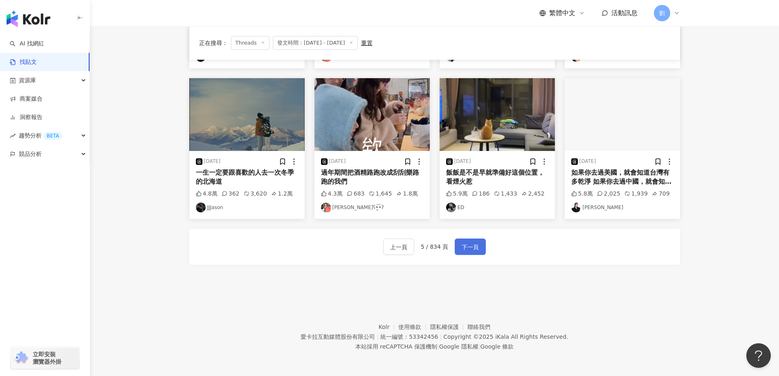
scroll to position [331, 0]
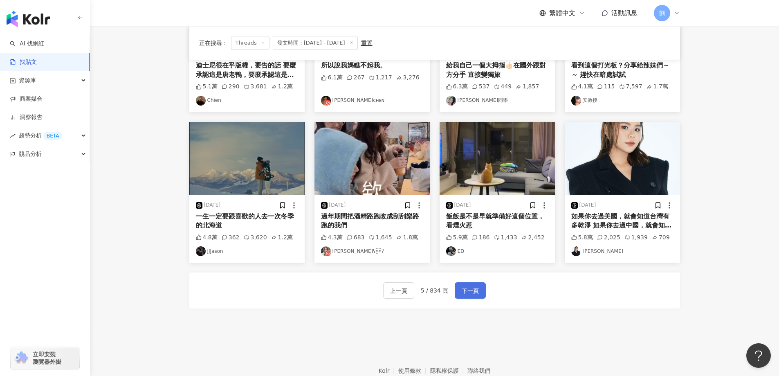
click at [465, 286] on span "下一頁" at bounding box center [469, 291] width 17 height 10
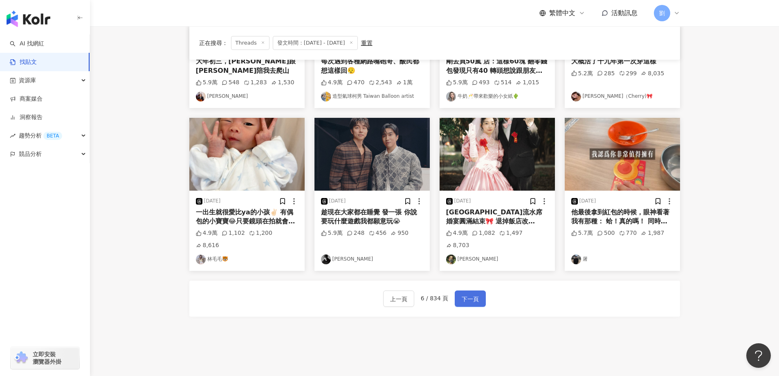
click at [464, 294] on span "下一頁" at bounding box center [469, 299] width 17 height 10
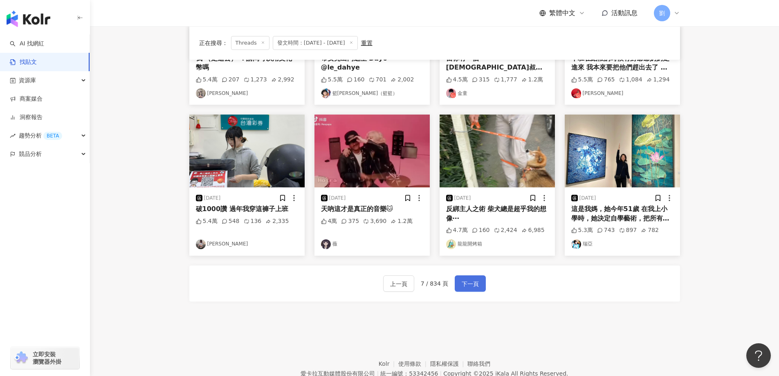
click at [462, 280] on span "下一頁" at bounding box center [469, 284] width 17 height 10
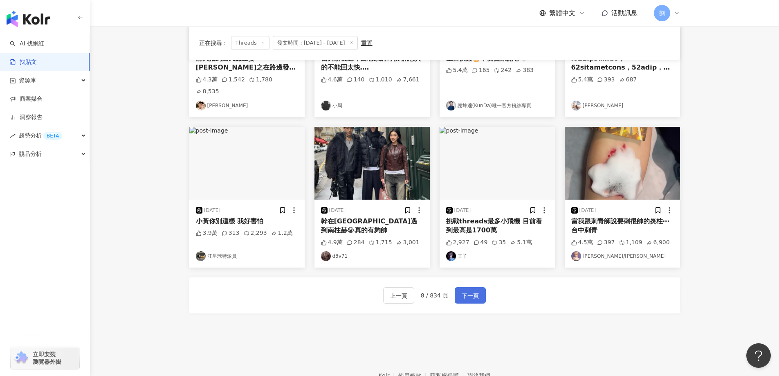
click at [462, 291] on span "下一頁" at bounding box center [469, 296] width 17 height 10
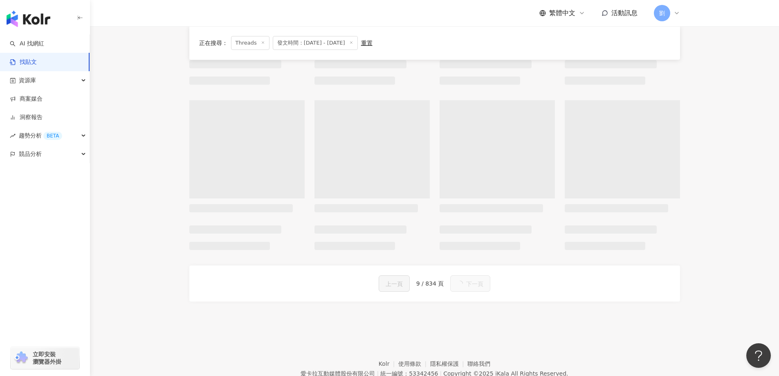
scroll to position [327, 0]
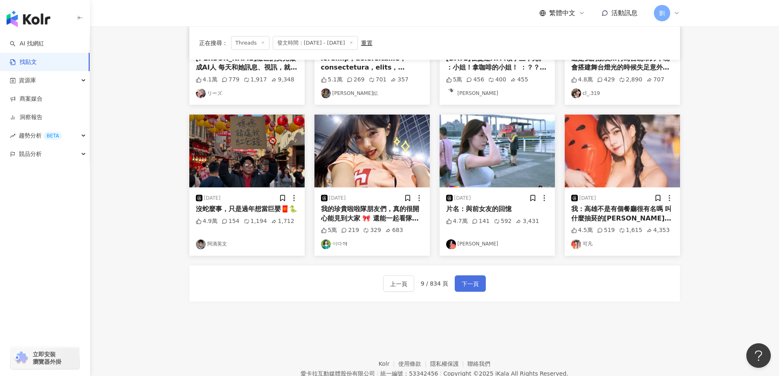
click at [461, 279] on span "下一頁" at bounding box center [469, 284] width 17 height 10
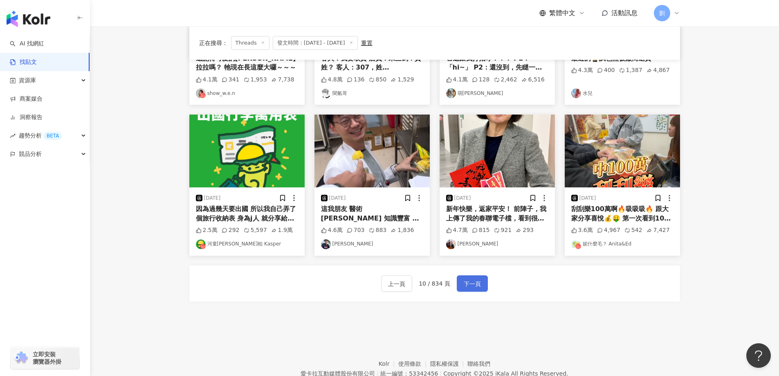
click at [460, 279] on button "下一頁" at bounding box center [472, 283] width 31 height 16
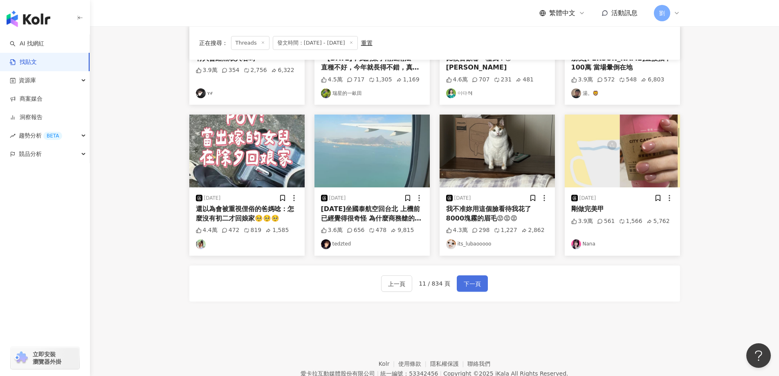
click at [460, 277] on button "下一頁" at bounding box center [472, 283] width 31 height 16
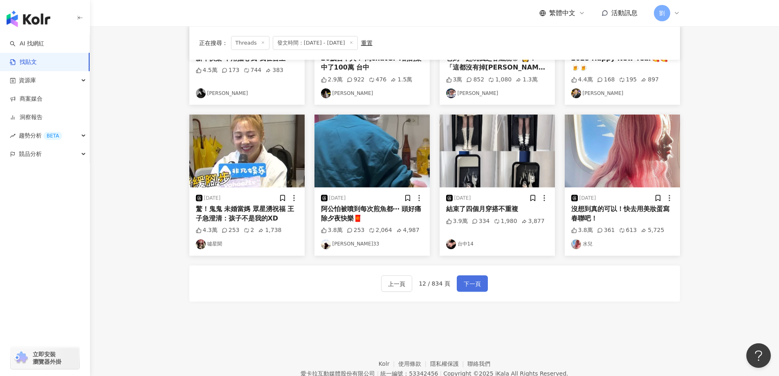
click at [459, 277] on button "下一頁" at bounding box center [472, 283] width 31 height 16
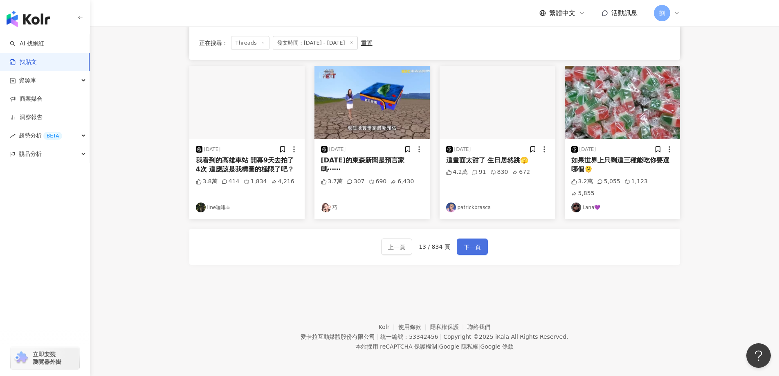
scroll to position [318, 0]
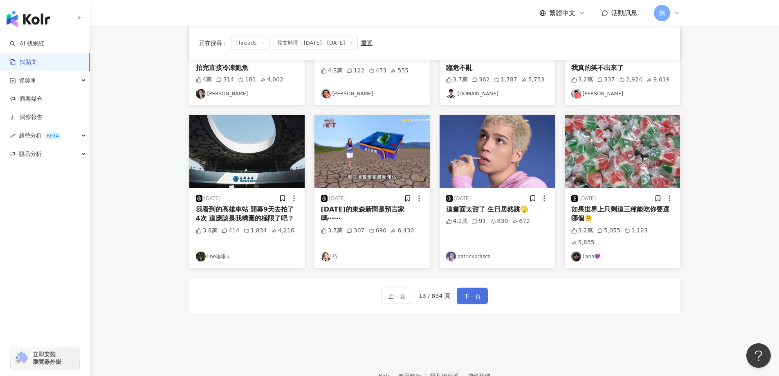
click at [464, 291] on button "下一頁" at bounding box center [472, 295] width 31 height 16
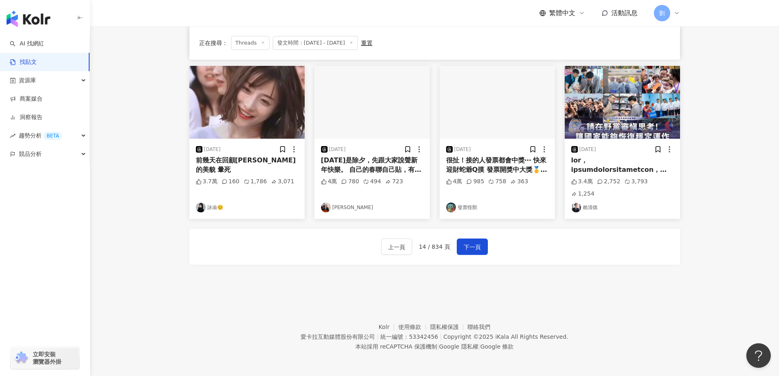
scroll to position [327, 0]
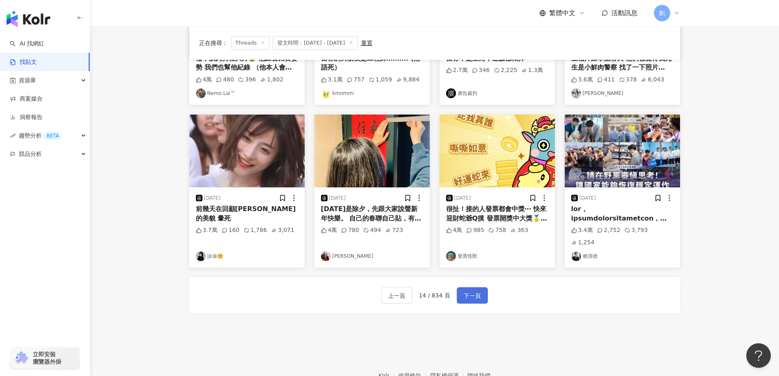
click at [475, 291] on span "下一頁" at bounding box center [472, 296] width 17 height 10
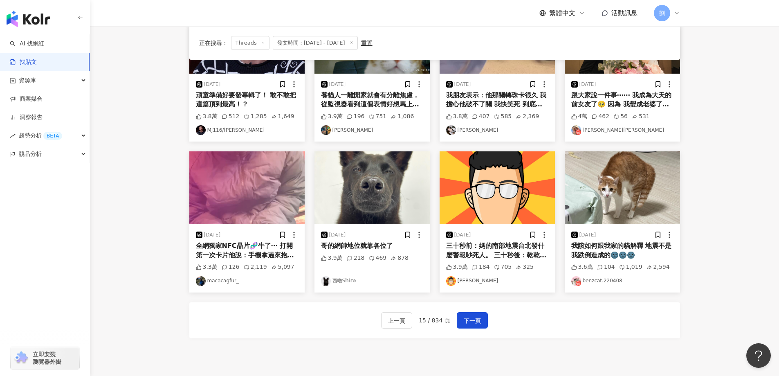
scroll to position [364, 0]
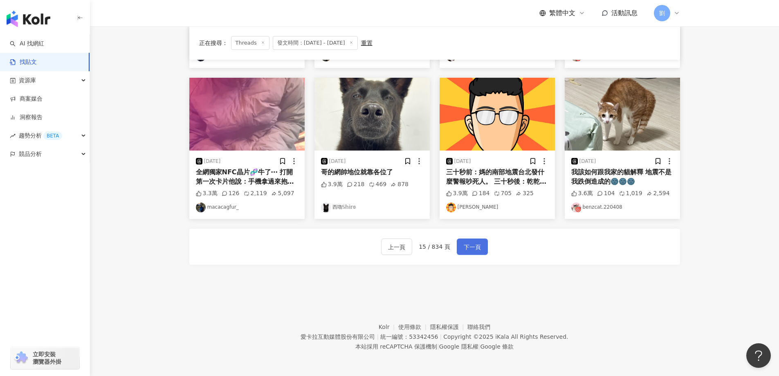
click at [477, 251] on span "下一頁" at bounding box center [472, 247] width 17 height 10
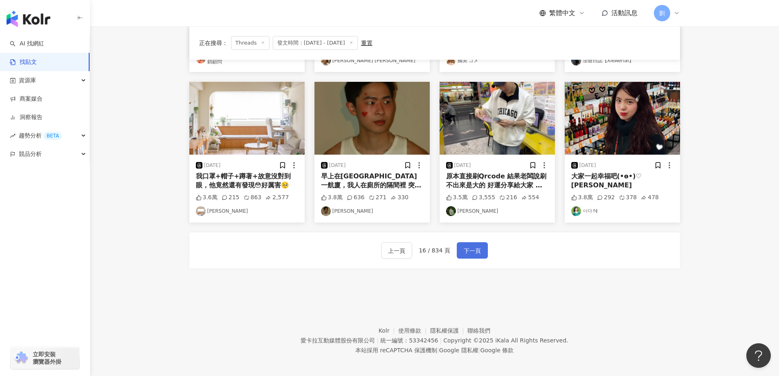
click at [478, 247] on span "下一頁" at bounding box center [472, 251] width 17 height 10
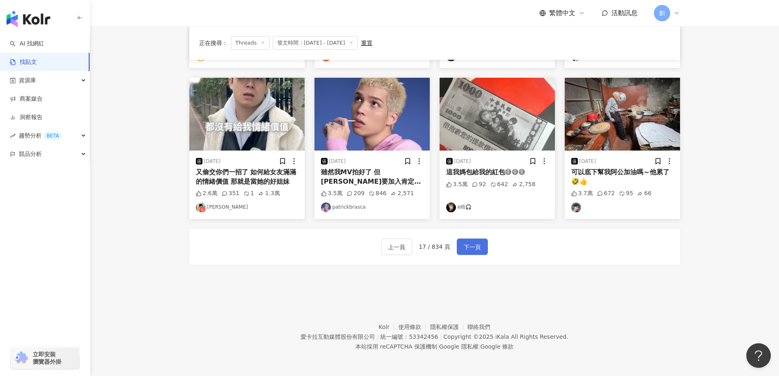
click at [478, 247] on span "下一頁" at bounding box center [472, 247] width 17 height 10
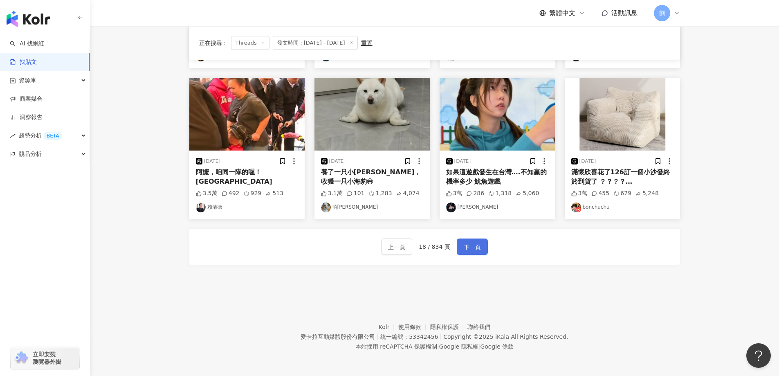
click at [478, 247] on span "下一頁" at bounding box center [472, 247] width 17 height 10
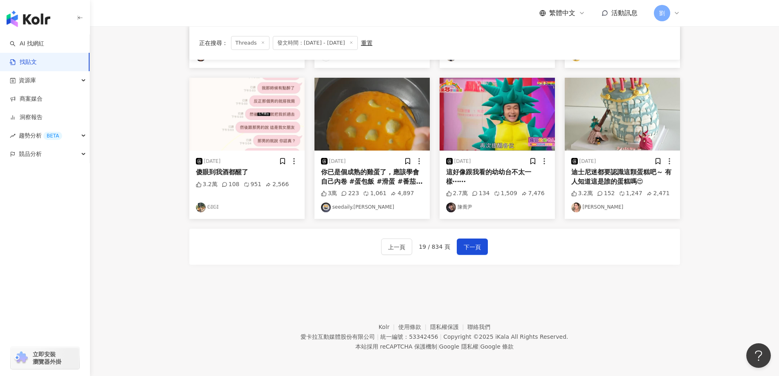
click at [248, 130] on img at bounding box center [246, 114] width 115 height 73
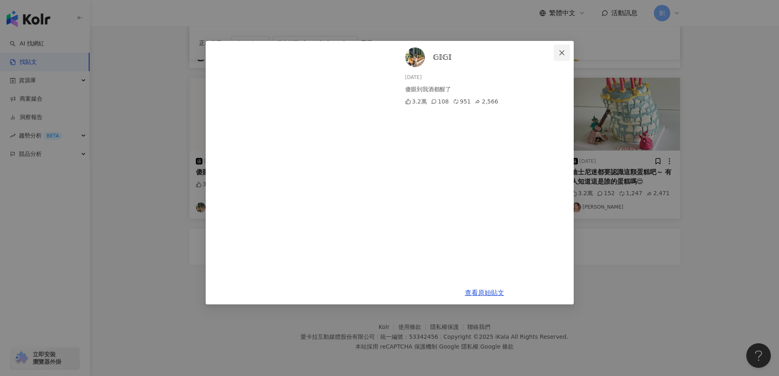
click at [558, 51] on icon "close" at bounding box center [561, 52] width 7 height 7
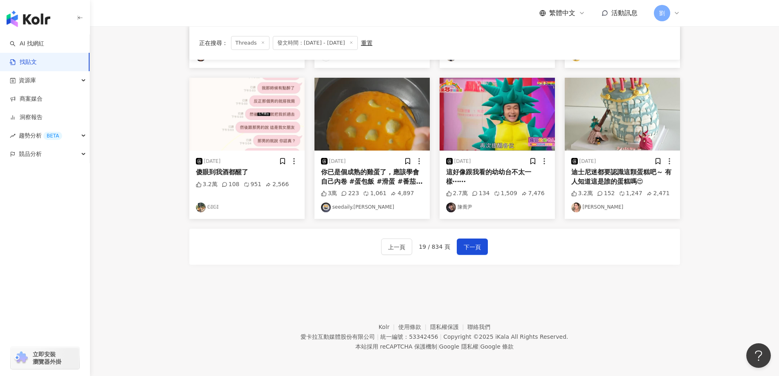
click at [469, 237] on div "上一頁 19 / 834 頁 下一頁" at bounding box center [434, 246] width 490 height 36
click at [470, 243] on span "下一頁" at bounding box center [472, 247] width 17 height 10
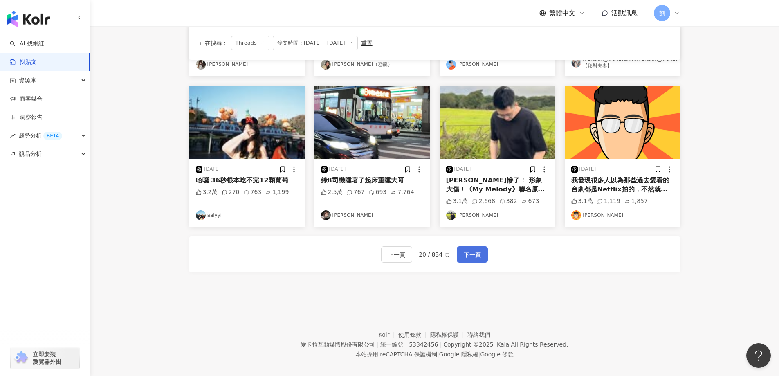
click at [470, 250] on span "下一頁" at bounding box center [472, 255] width 17 height 10
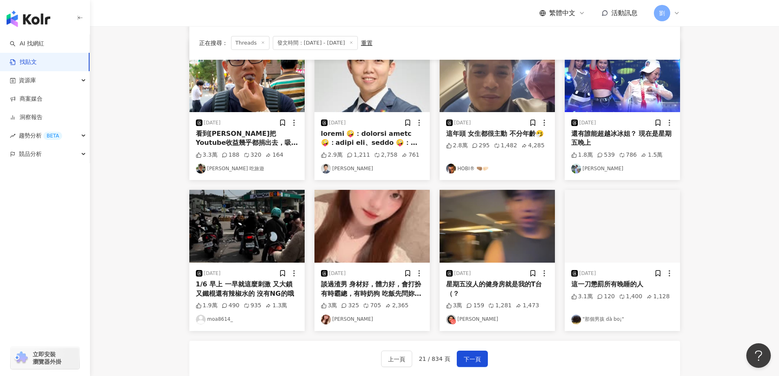
scroll to position [282, 0]
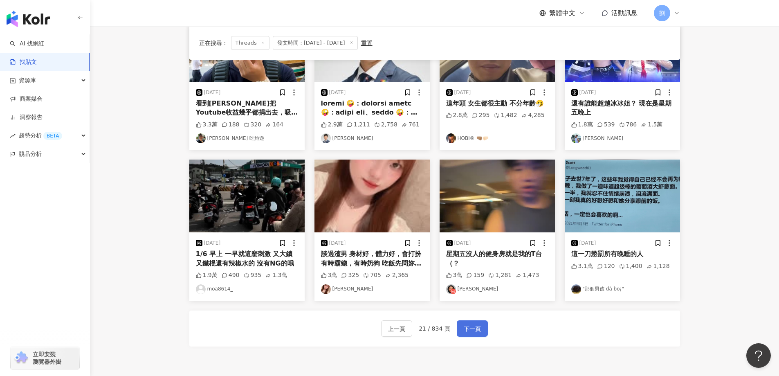
click at [469, 326] on span "下一頁" at bounding box center [472, 329] width 17 height 10
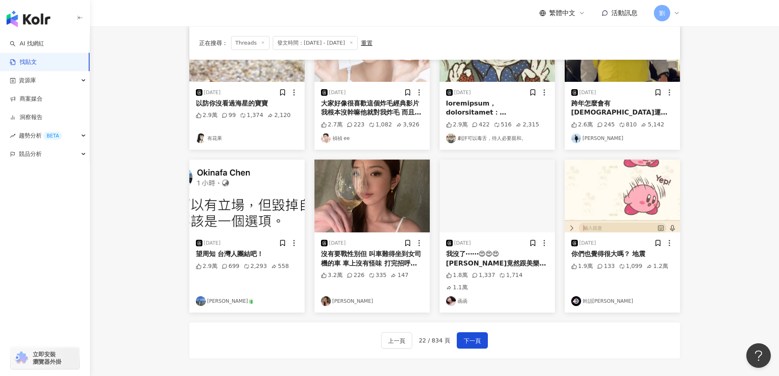
scroll to position [364, 0]
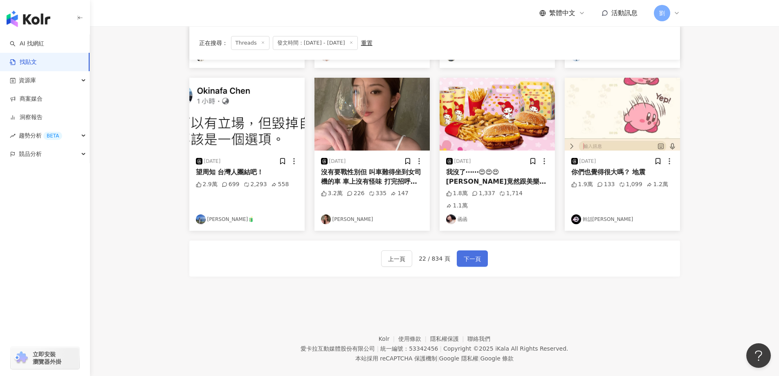
click at [477, 254] on span "下一頁" at bounding box center [472, 259] width 17 height 10
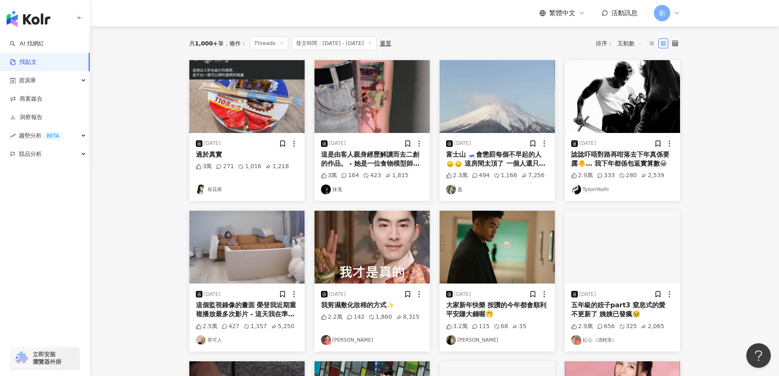
scroll to position [37, 0]
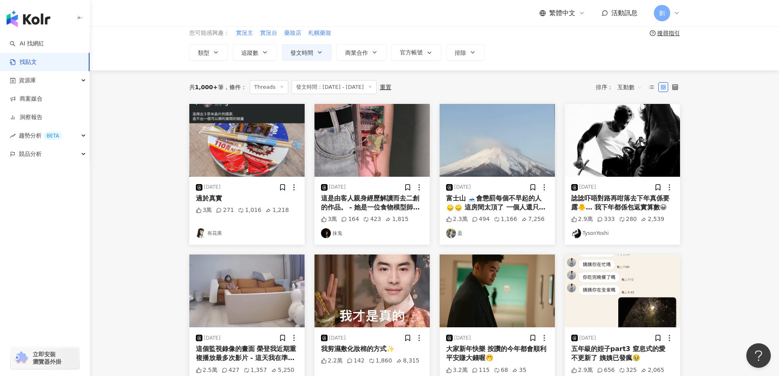
click at [384, 130] on img at bounding box center [371, 140] width 115 height 73
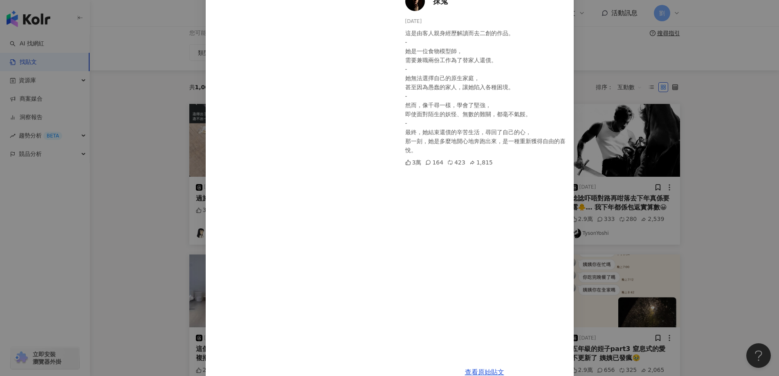
scroll to position [74, 0]
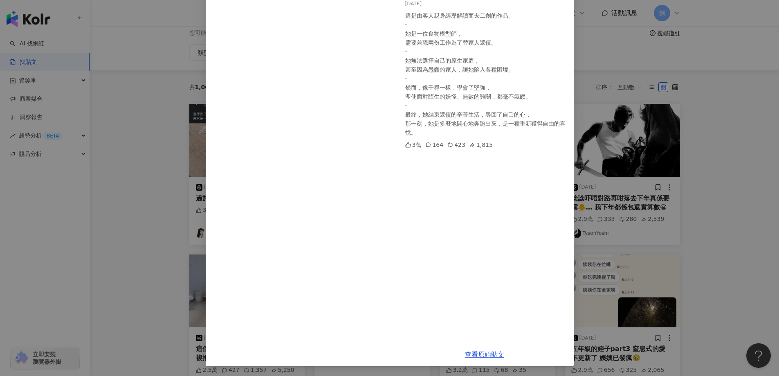
click at [644, 282] on div "抹鬼 [DATE] 這是由客人親身經歷解讀而去二創的作品。 - 她是一位食物模型師， 需要兼職兩份工作為了替家人還債。 - 她無法選擇自己的原生家庭， 甚至因…" at bounding box center [389, 188] width 779 height 376
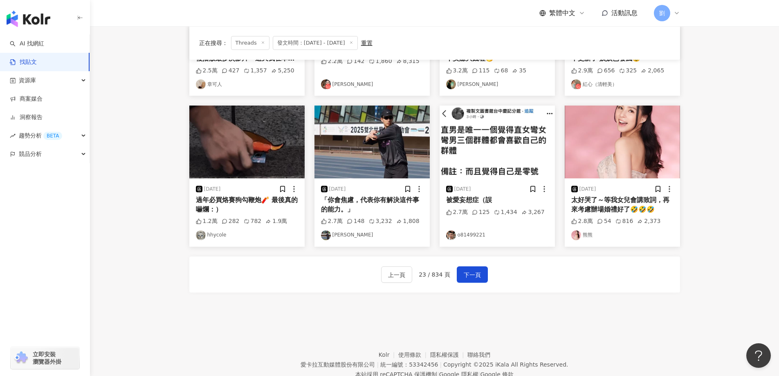
scroll to position [364, 0]
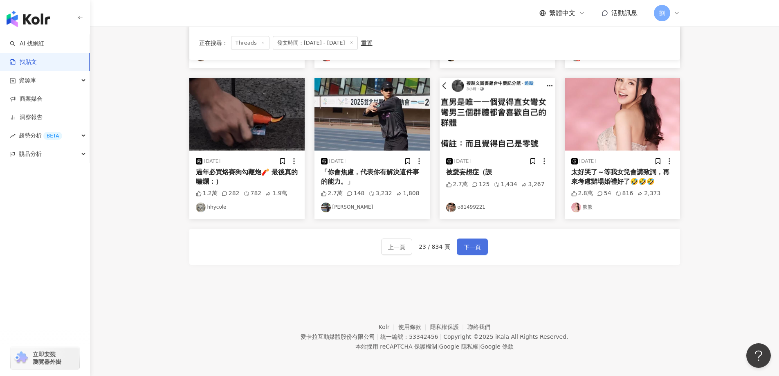
click at [464, 244] on span "下一頁" at bounding box center [472, 247] width 17 height 10
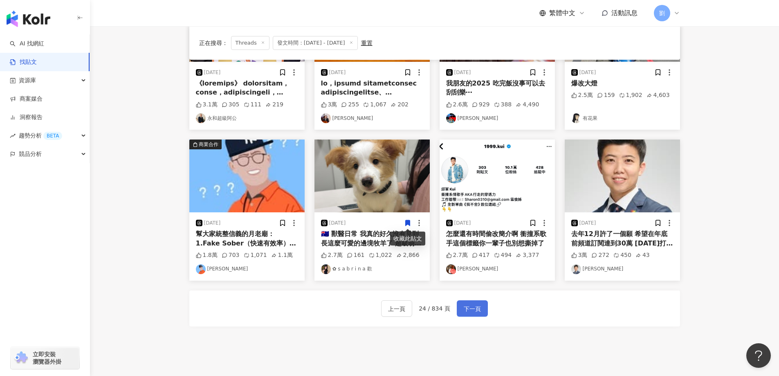
scroll to position [282, 0]
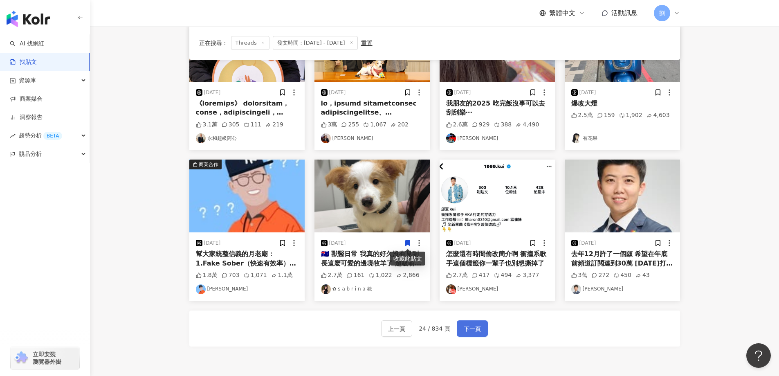
click at [479, 329] on button "下一頁" at bounding box center [472, 328] width 31 height 16
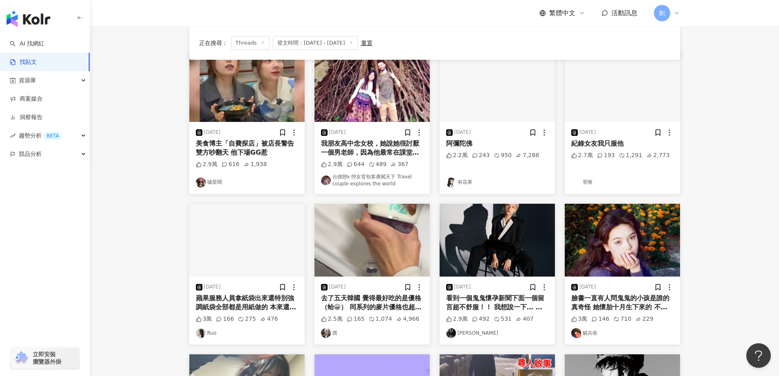
scroll to position [122, 0]
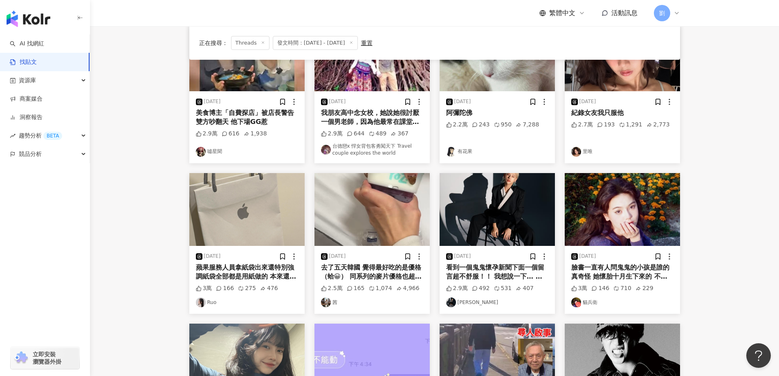
click at [598, 186] on img at bounding box center [621, 209] width 115 height 73
